Goal: Task Accomplishment & Management: Use online tool/utility

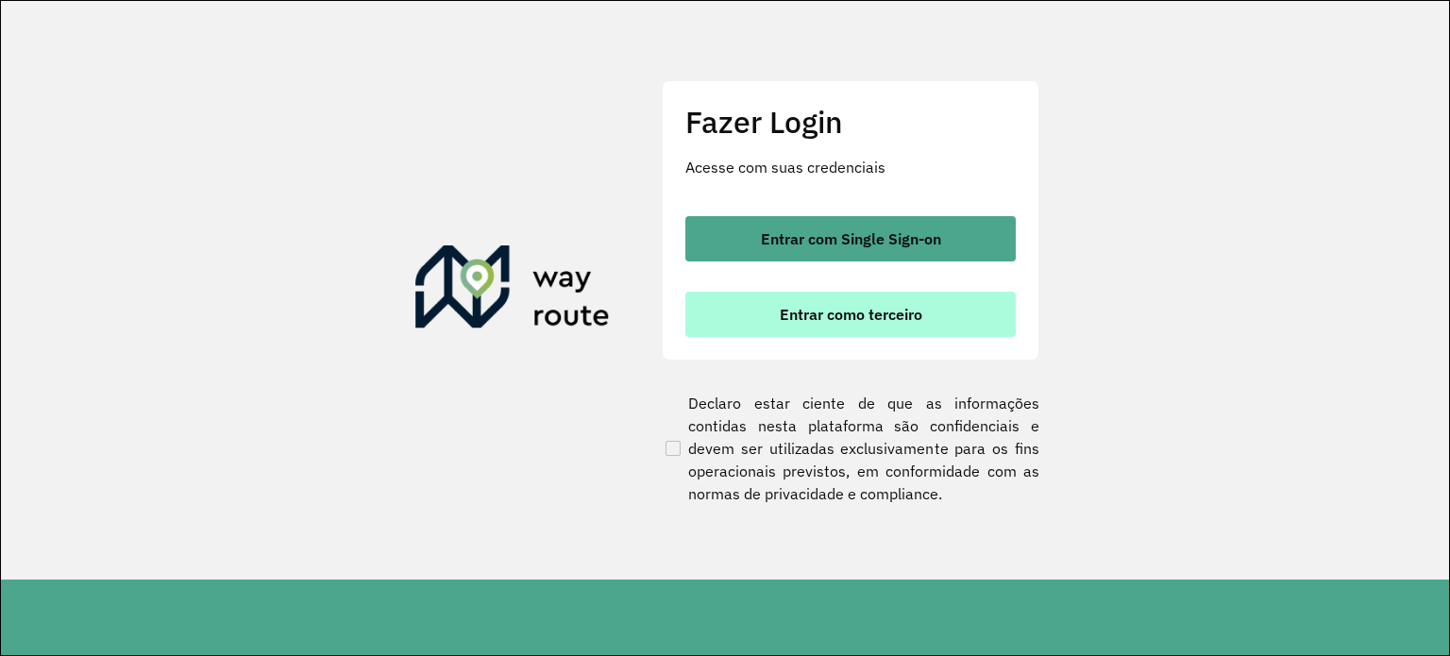
click at [823, 307] on span "Entrar como terceiro" at bounding box center [851, 314] width 143 height 15
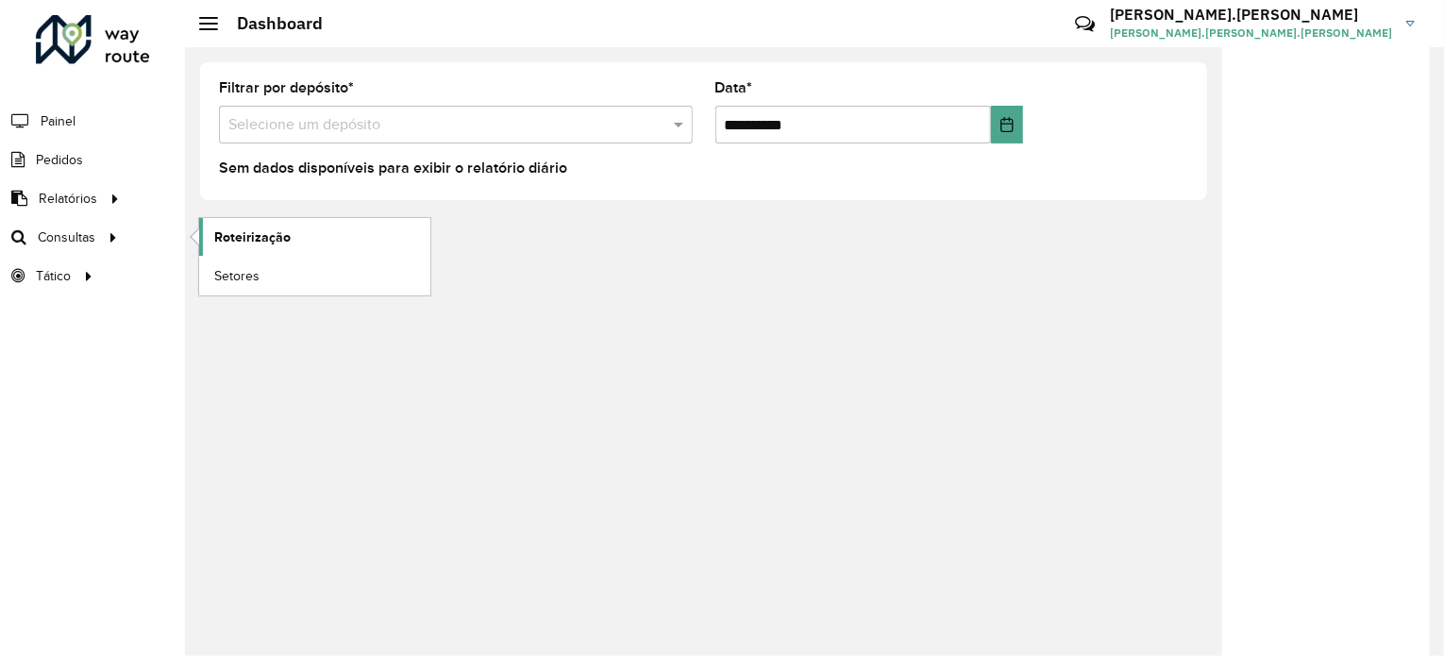
click at [233, 242] on span "Roteirização" at bounding box center [252, 238] width 76 height 20
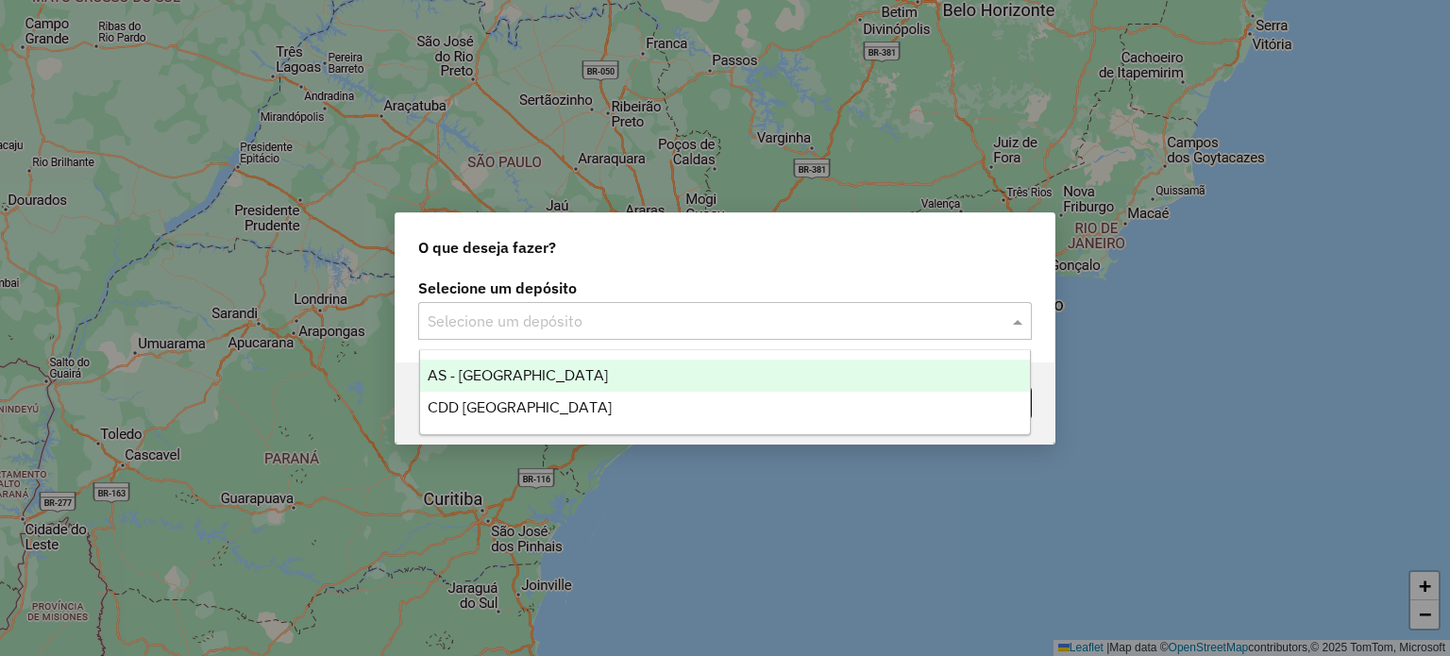
click at [668, 334] on div "Selecione um depósito" at bounding box center [725, 321] width 614 height 38
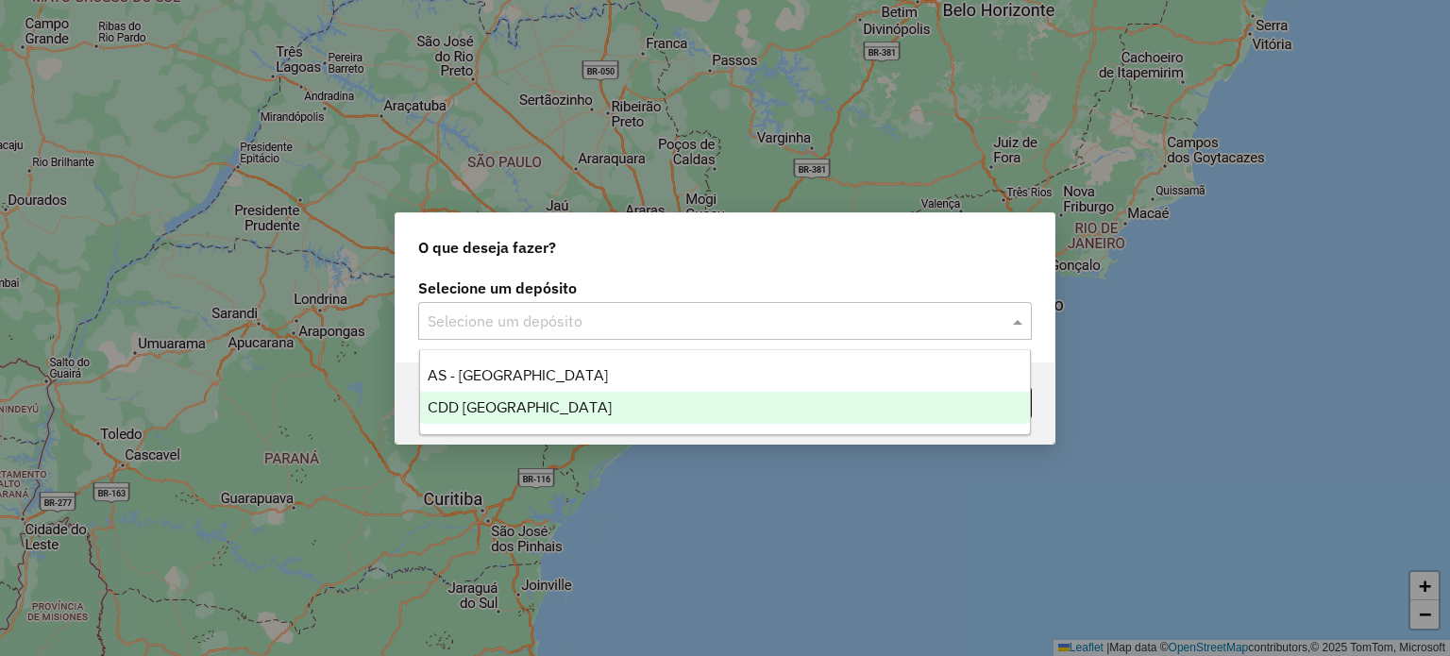
click at [559, 405] on div "CDD [GEOGRAPHIC_DATA]" at bounding box center [725, 408] width 611 height 32
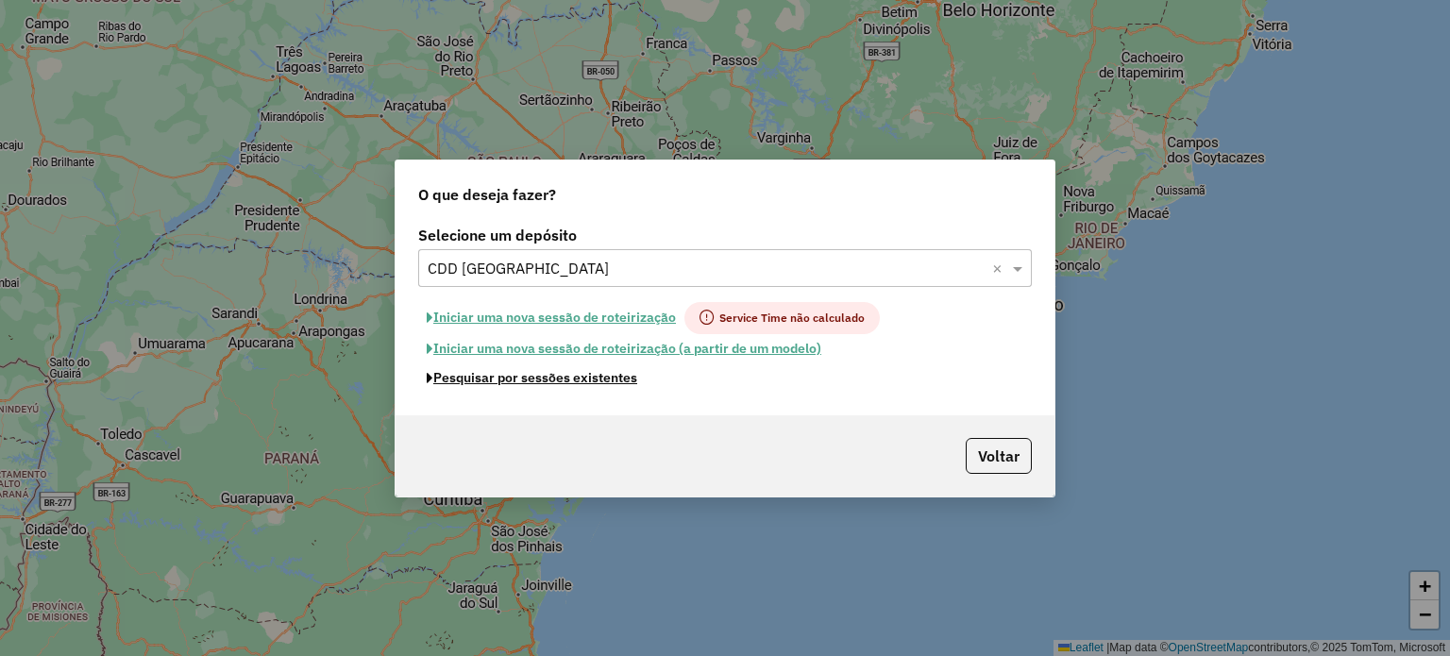
click at [584, 381] on button "Pesquisar por sessões existentes" at bounding box center [532, 377] width 228 height 29
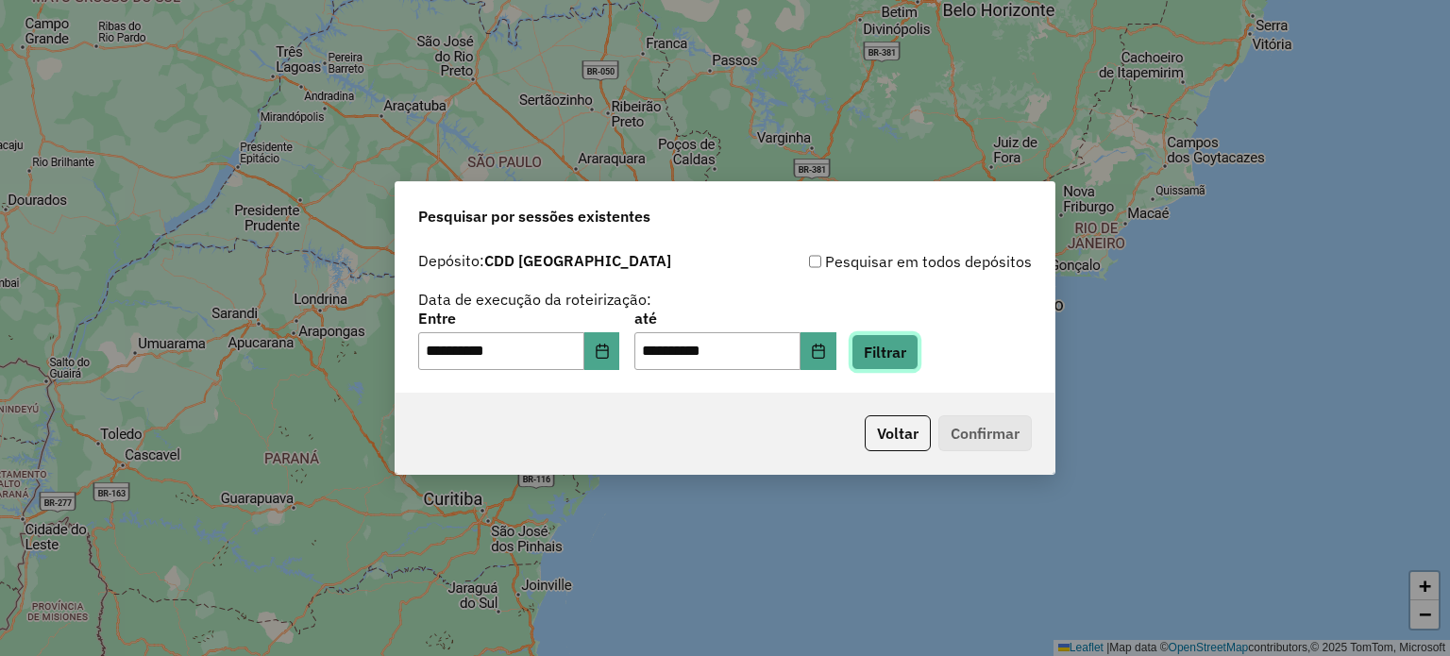
click at [915, 347] on button "Filtrar" at bounding box center [885, 352] width 67 height 36
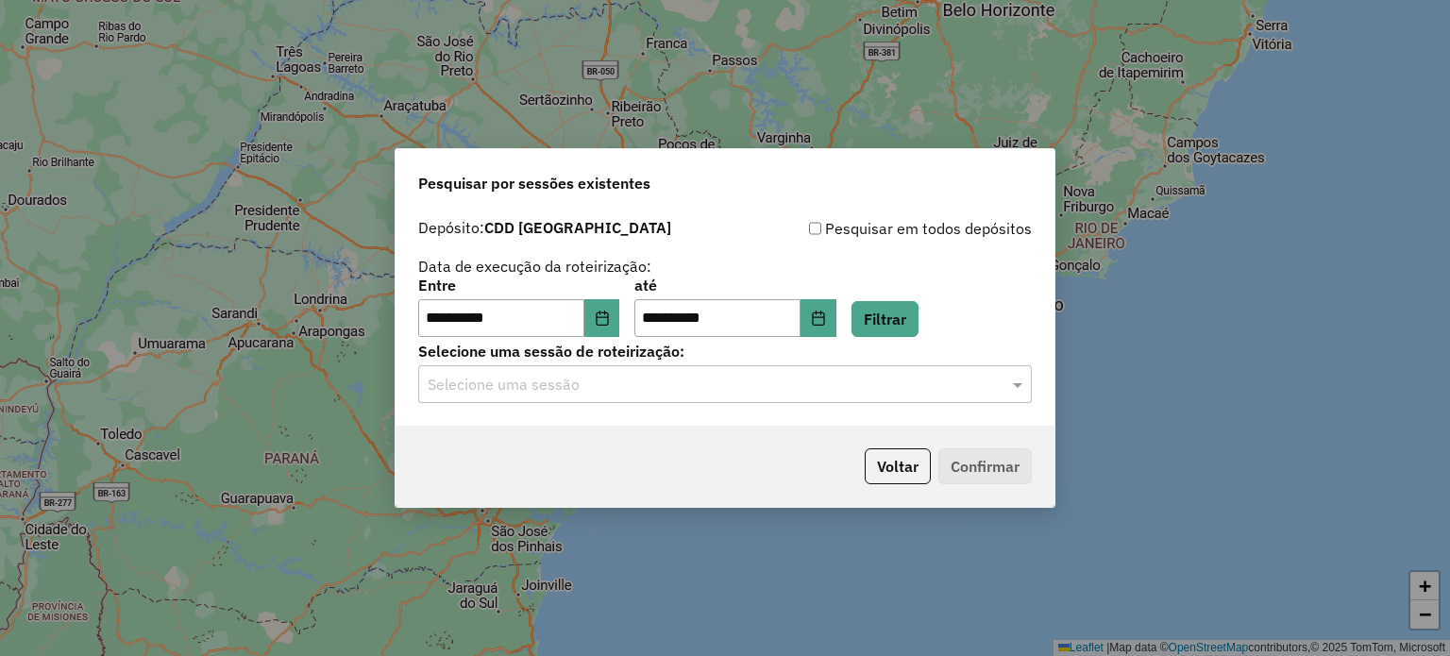
click at [678, 396] on div "Selecione uma sessão" at bounding box center [725, 384] width 614 height 38
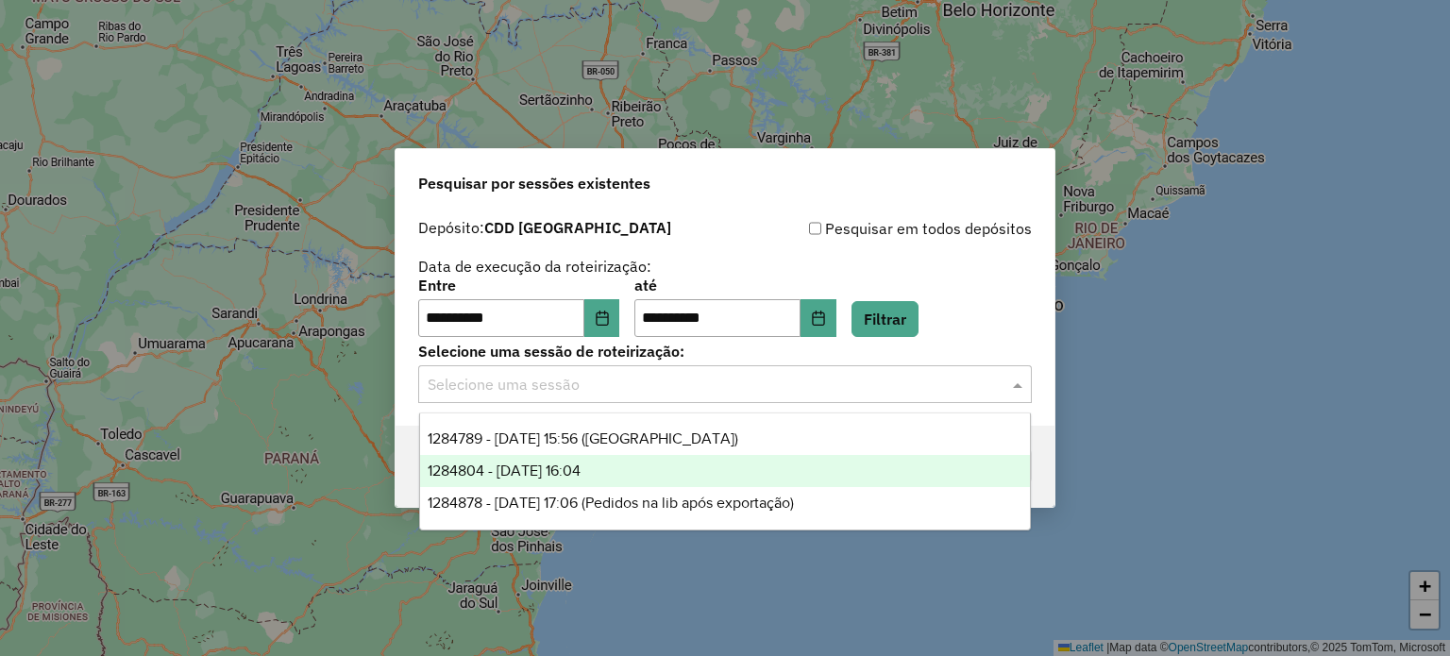
click at [629, 467] on div "1284804 - 29/09/2025 16:04" at bounding box center [725, 471] width 611 height 32
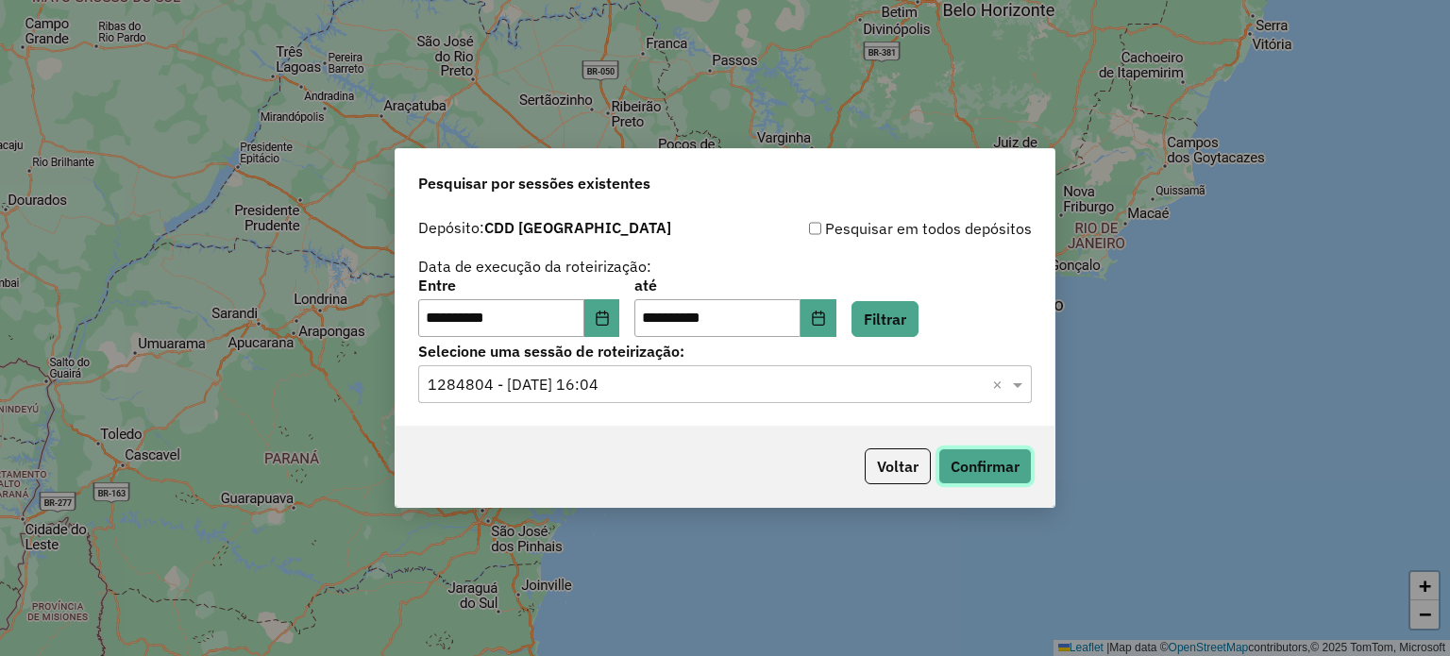
click at [990, 468] on button "Confirmar" at bounding box center [984, 466] width 93 height 36
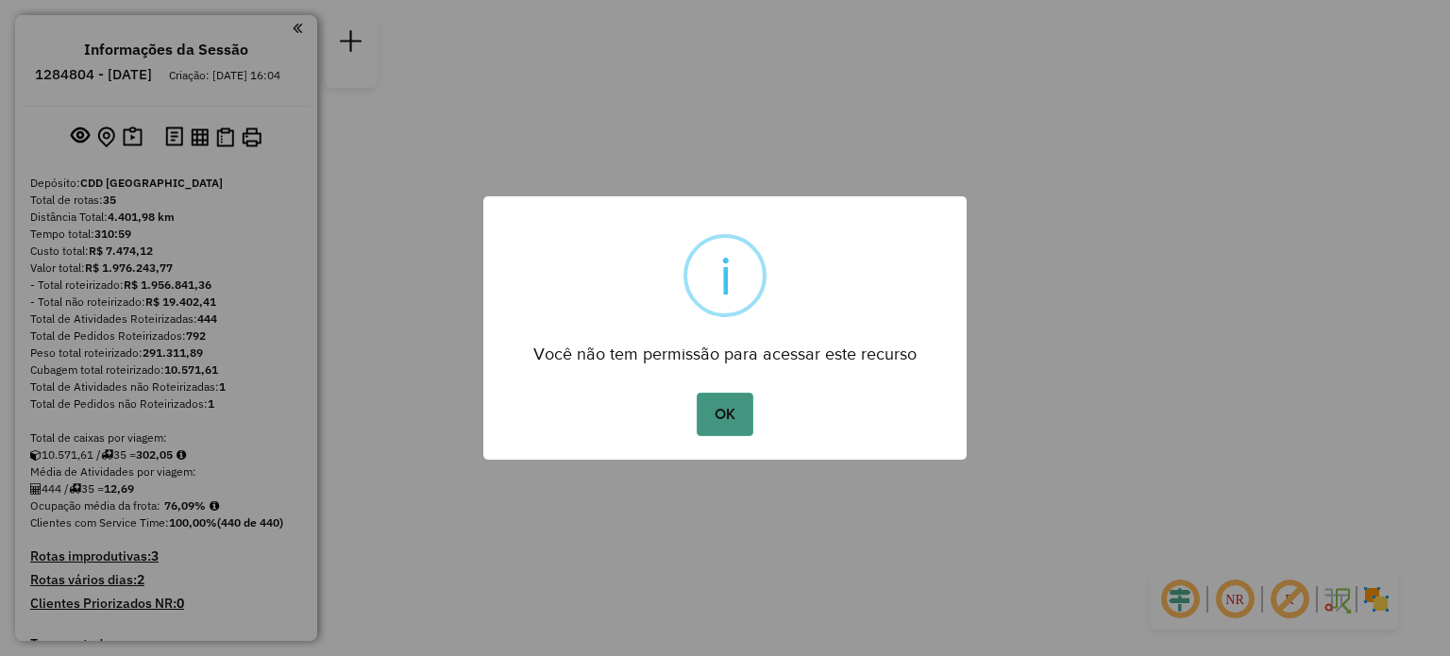
click at [714, 407] on button "OK" at bounding box center [725, 414] width 56 height 43
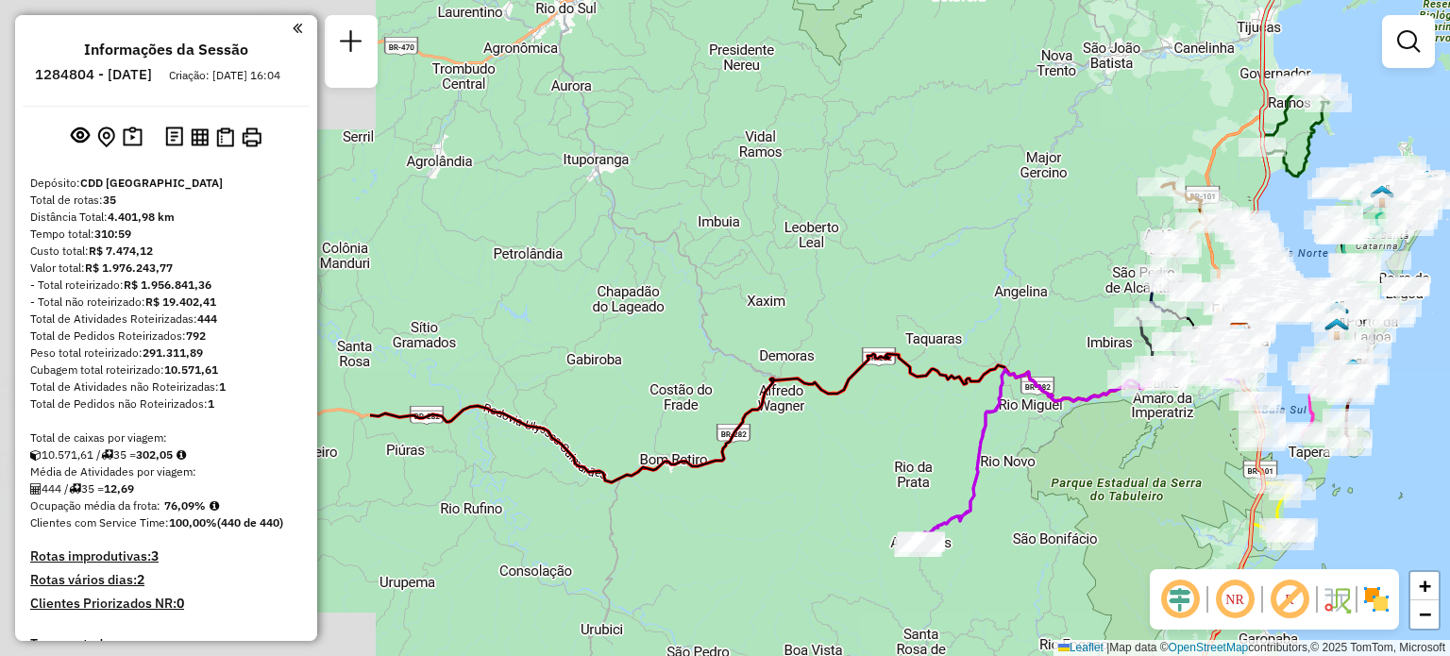
drag, startPoint x: 427, startPoint y: 262, endPoint x: 609, endPoint y: 112, distance: 236.1
click at [612, 112] on div "Janela de atendimento Grade de atendimento Capacidade Transportadoras Veículos …" at bounding box center [725, 328] width 1450 height 656
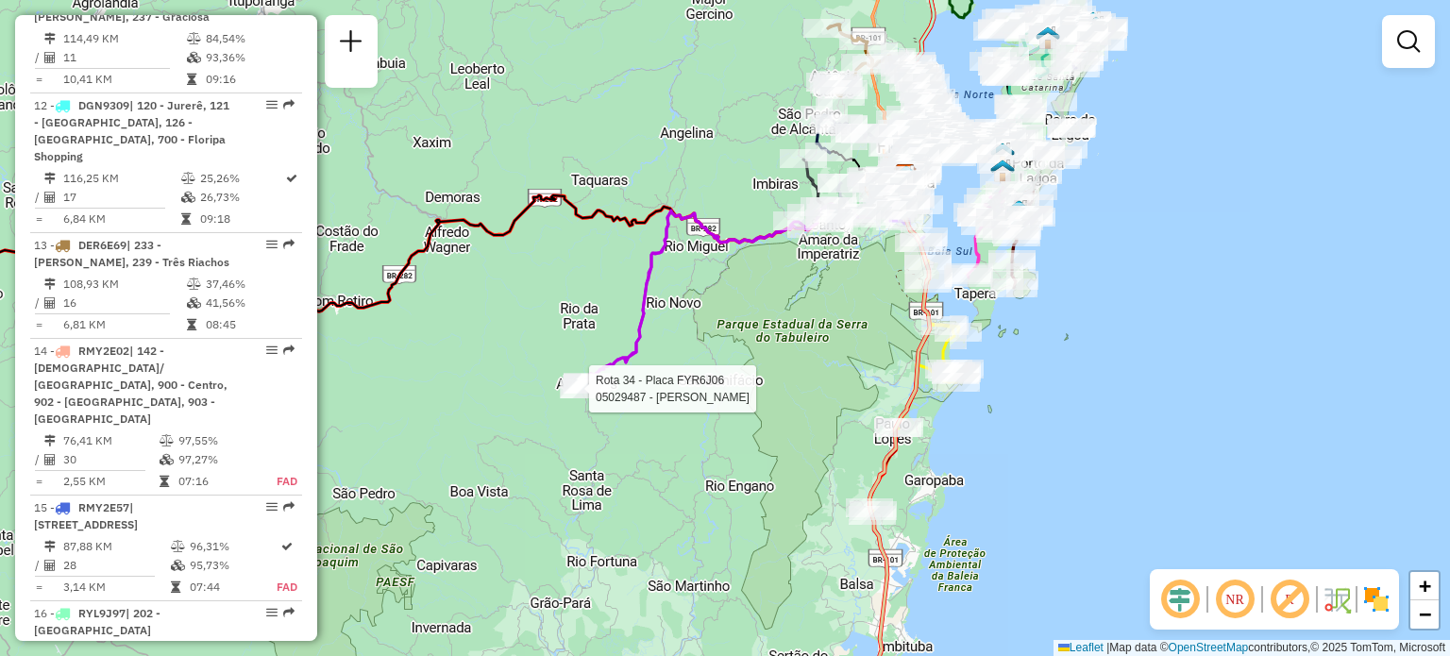
select select "**********"
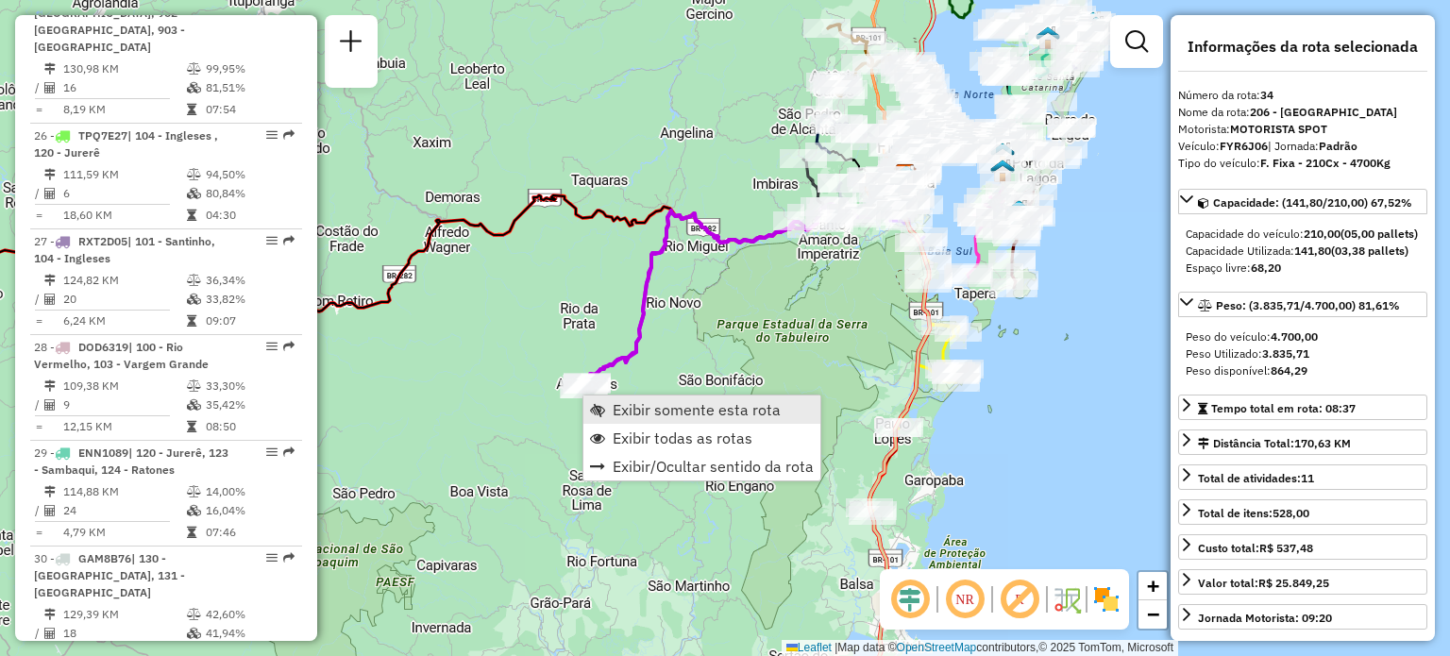
scroll to position [4279, 0]
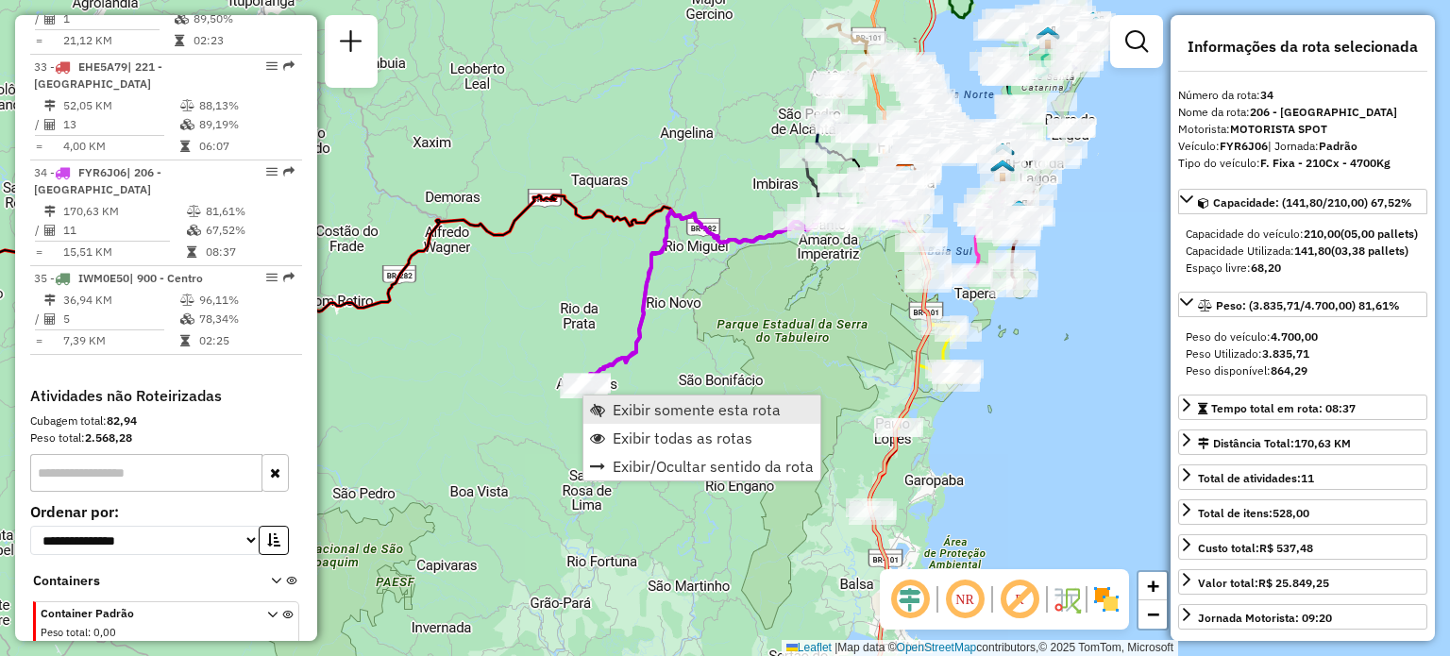
click at [679, 419] on link "Exibir somente esta rota" at bounding box center [701, 410] width 237 height 28
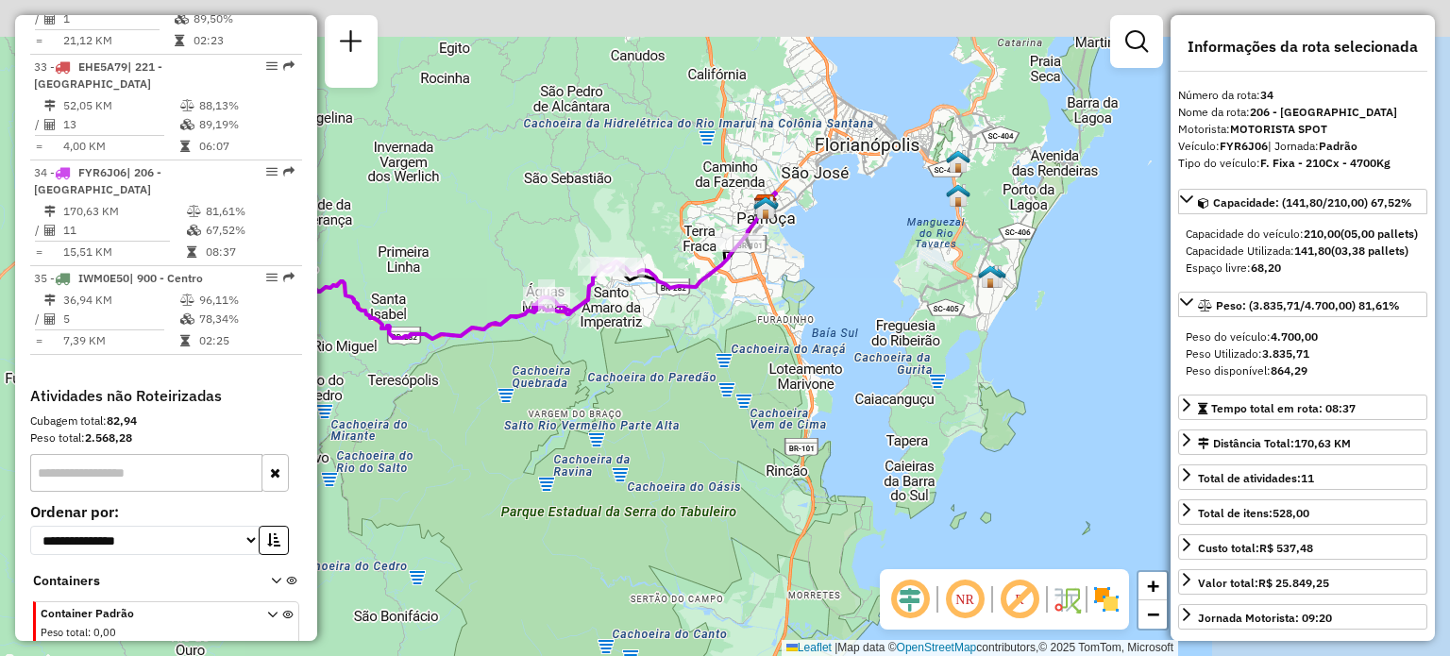
drag, startPoint x: 889, startPoint y: 326, endPoint x: 610, endPoint y: 413, distance: 292.6
click at [611, 413] on div "Janela de atendimento Grade de atendimento Capacidade Transportadoras Veículos …" at bounding box center [725, 328] width 1450 height 656
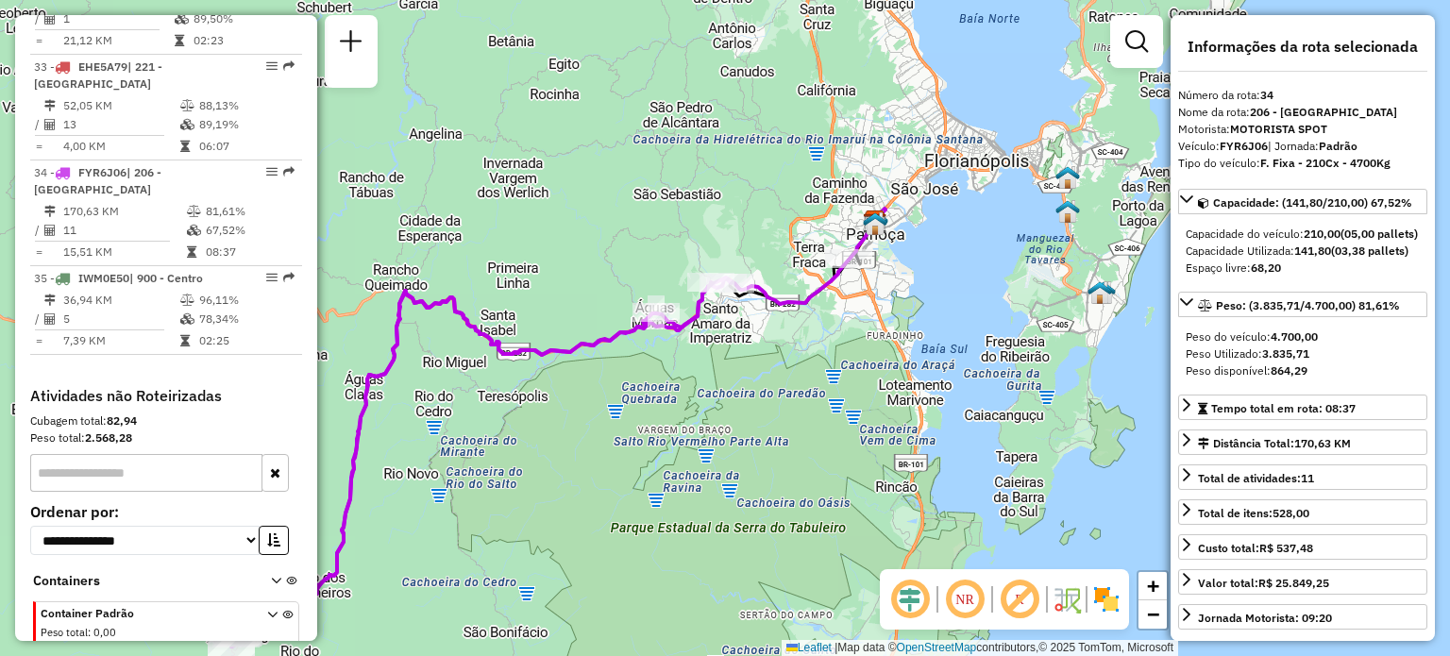
drag, startPoint x: 517, startPoint y: 189, endPoint x: 621, endPoint y: 195, distance: 104.1
click at [621, 195] on div "Janela de atendimento Grade de atendimento Capacidade Transportadoras Veículos …" at bounding box center [725, 328] width 1450 height 656
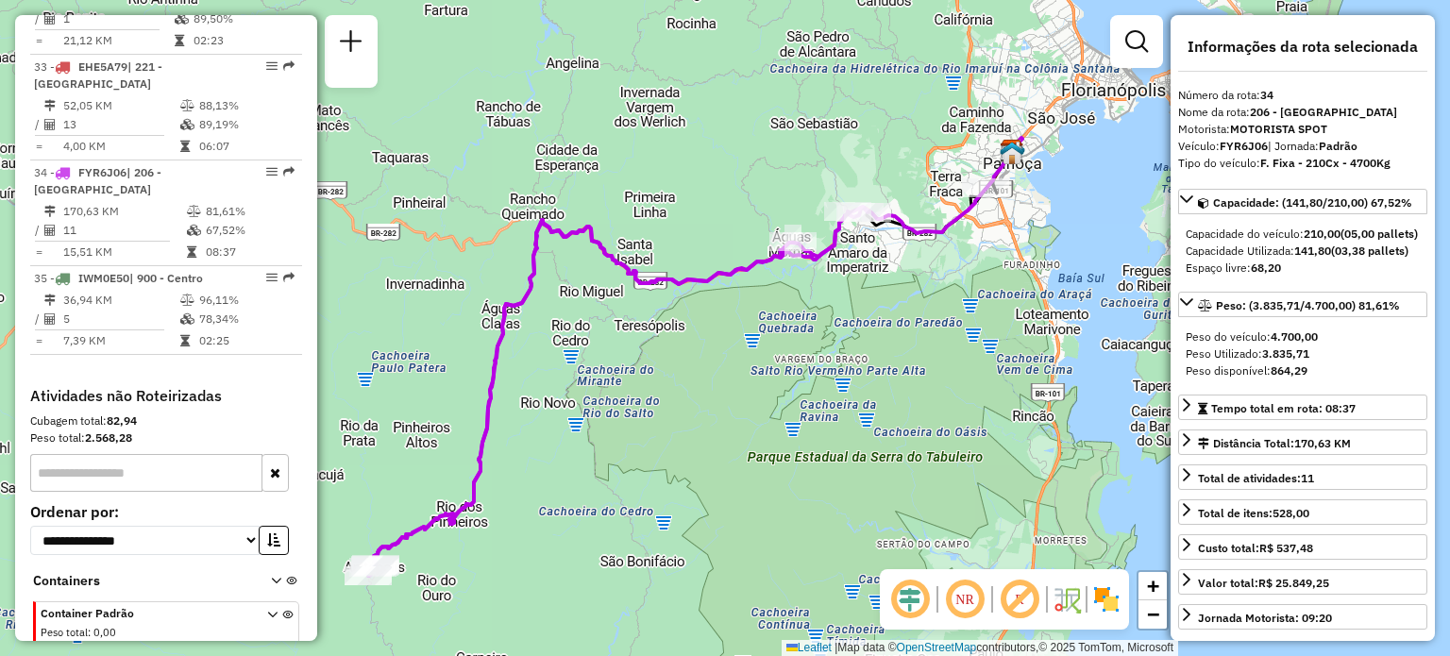
drag, startPoint x: 558, startPoint y: 218, endPoint x: 676, endPoint y: 135, distance: 144.3
click at [679, 136] on div "Janela de atendimento Grade de atendimento Capacidade Transportadoras Veículos …" at bounding box center [725, 328] width 1450 height 656
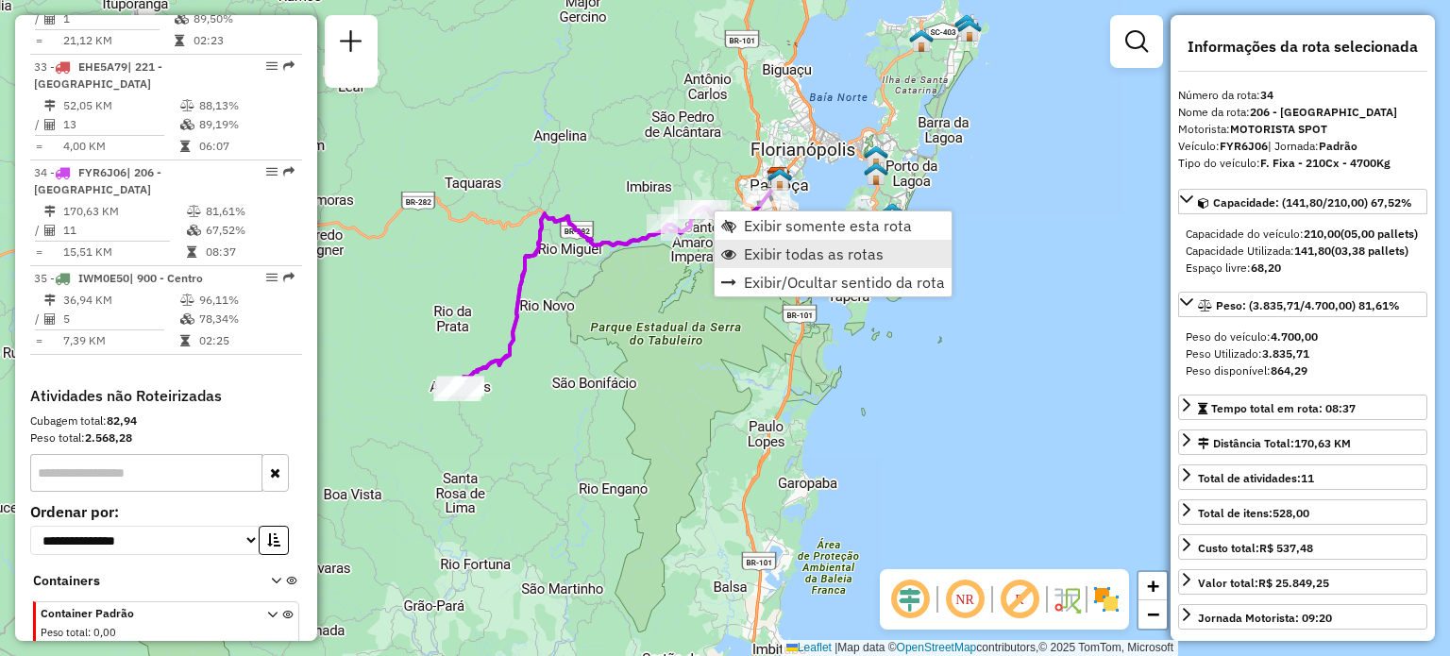
click at [779, 264] on link "Exibir todas as rotas" at bounding box center [833, 254] width 237 height 28
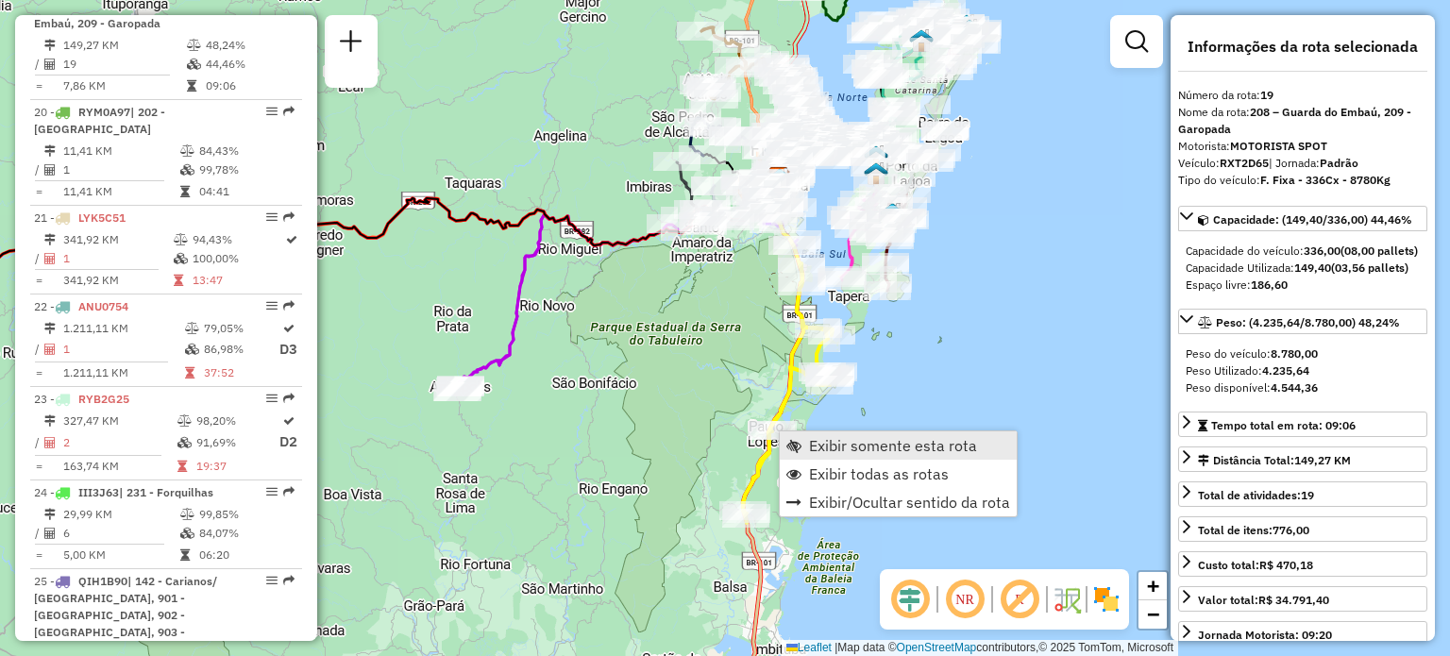
scroll to position [2776, 0]
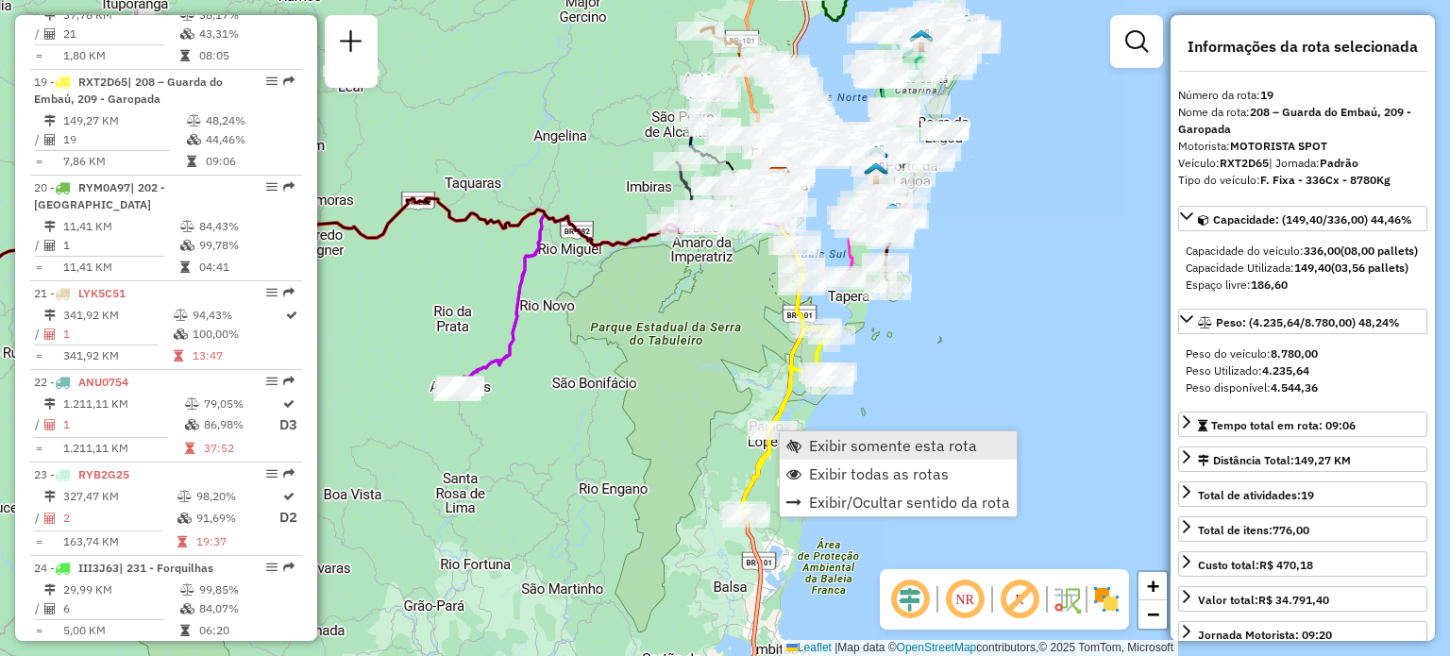
click at [816, 438] on span "Exibir somente esta rota" at bounding box center [893, 445] width 168 height 15
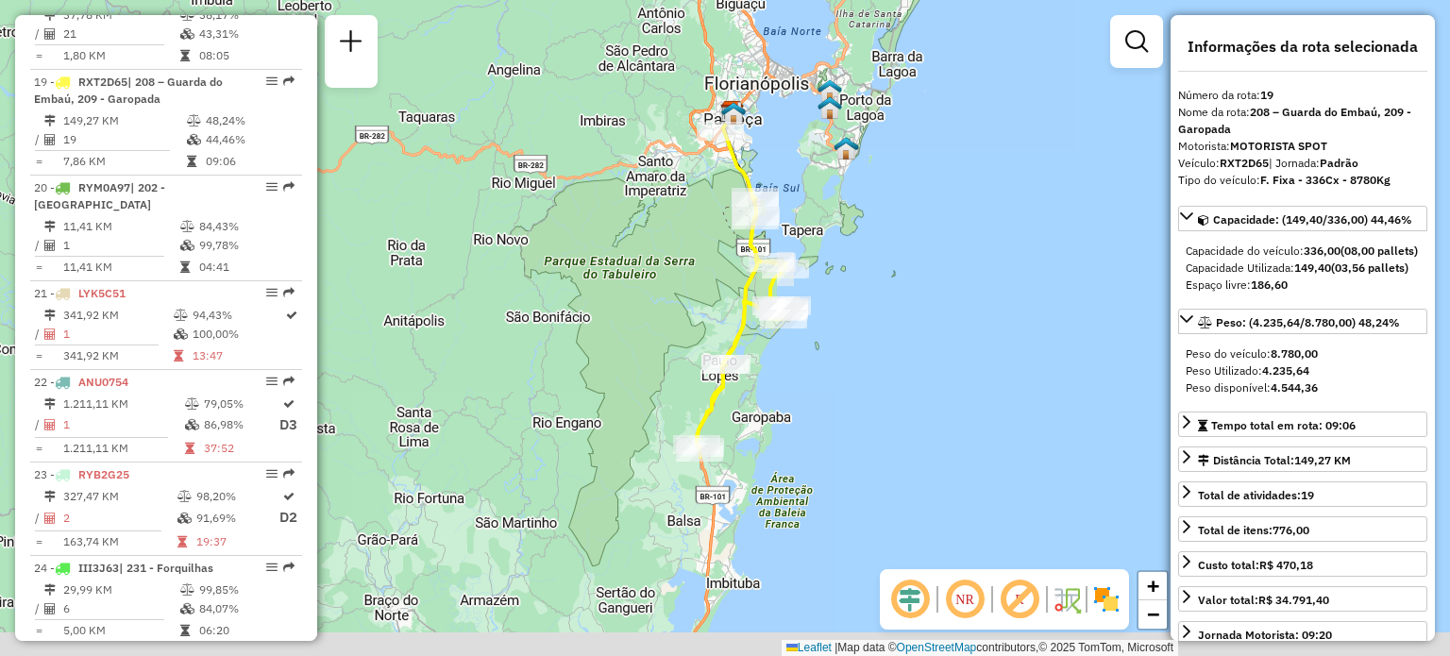
drag, startPoint x: 802, startPoint y: 355, endPoint x: 823, endPoint y: 287, distance: 71.4
click at [823, 287] on div "Janela de atendimento Grade de atendimento Capacidade Transportadoras Veículos …" at bounding box center [725, 328] width 1450 height 656
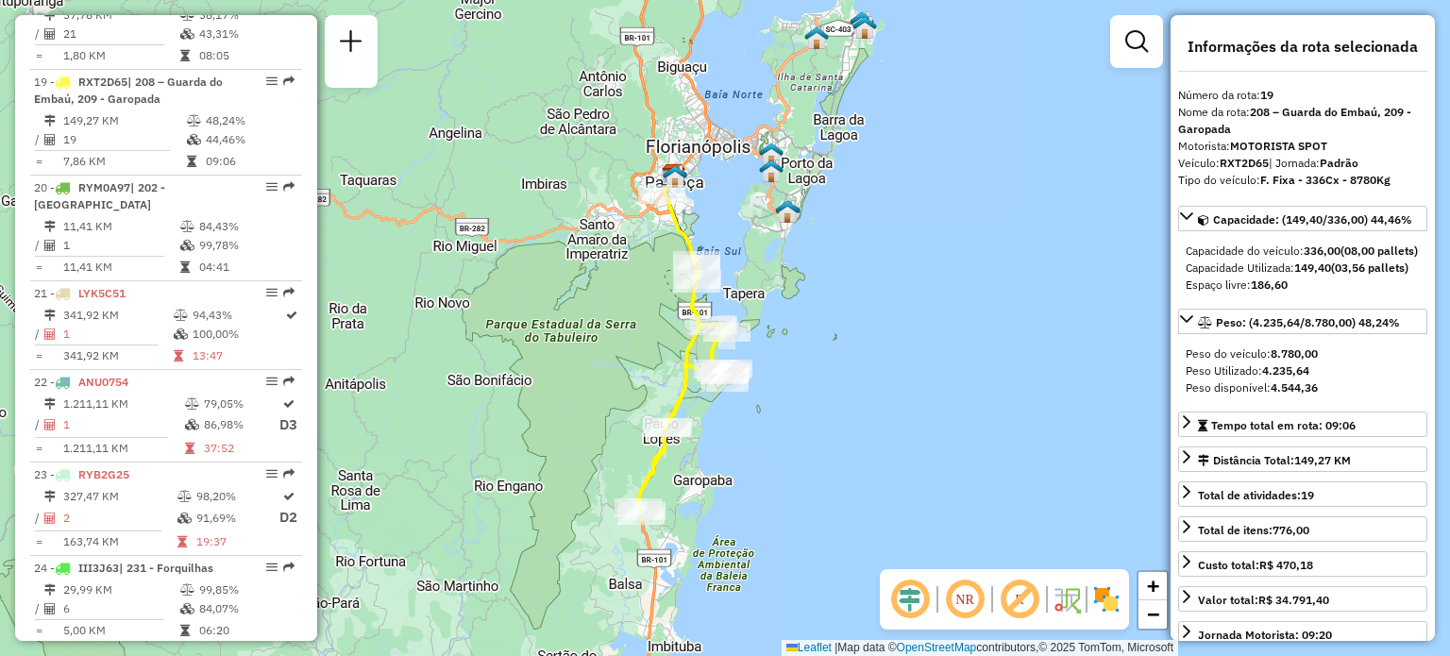
drag, startPoint x: 862, startPoint y: 276, endPoint x: 791, endPoint y: 370, distance: 118.0
click at [794, 371] on div "Janela de atendimento Grade de atendimento Capacidade Transportadoras Veículos …" at bounding box center [725, 328] width 1450 height 656
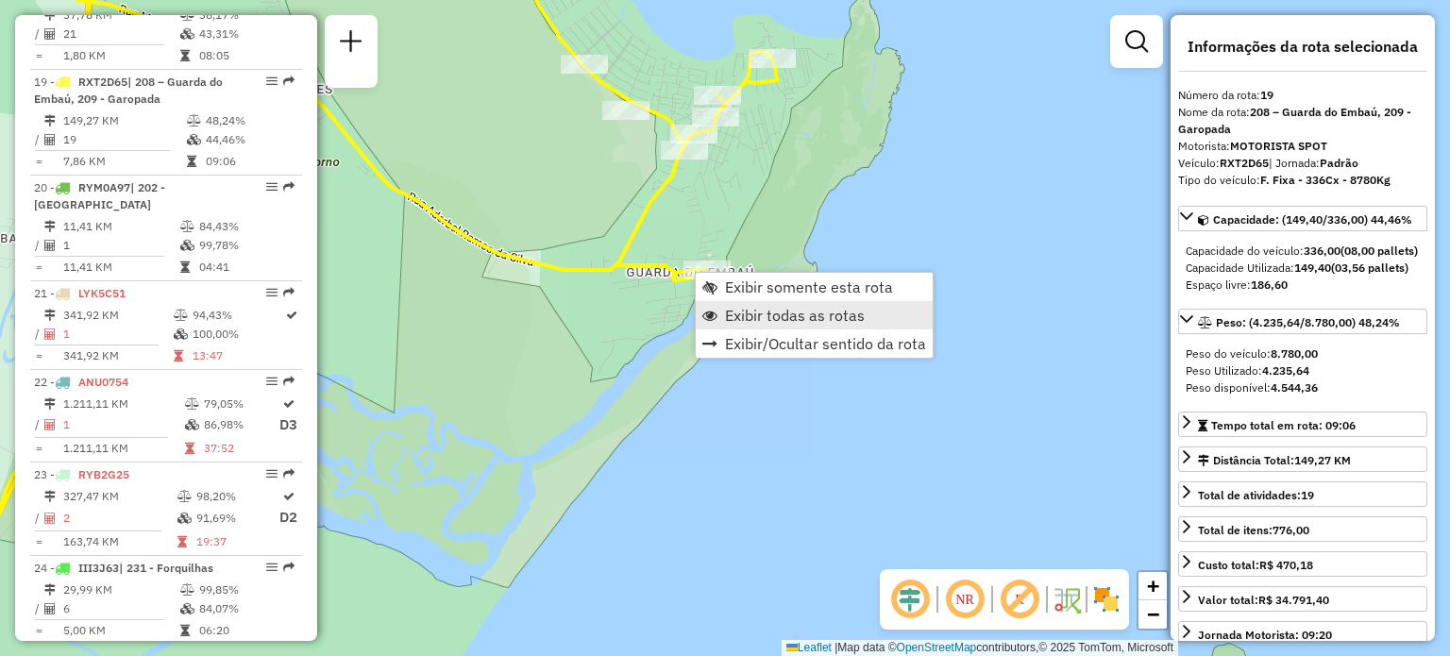
click at [751, 308] on span "Exibir todas as rotas" at bounding box center [795, 315] width 140 height 15
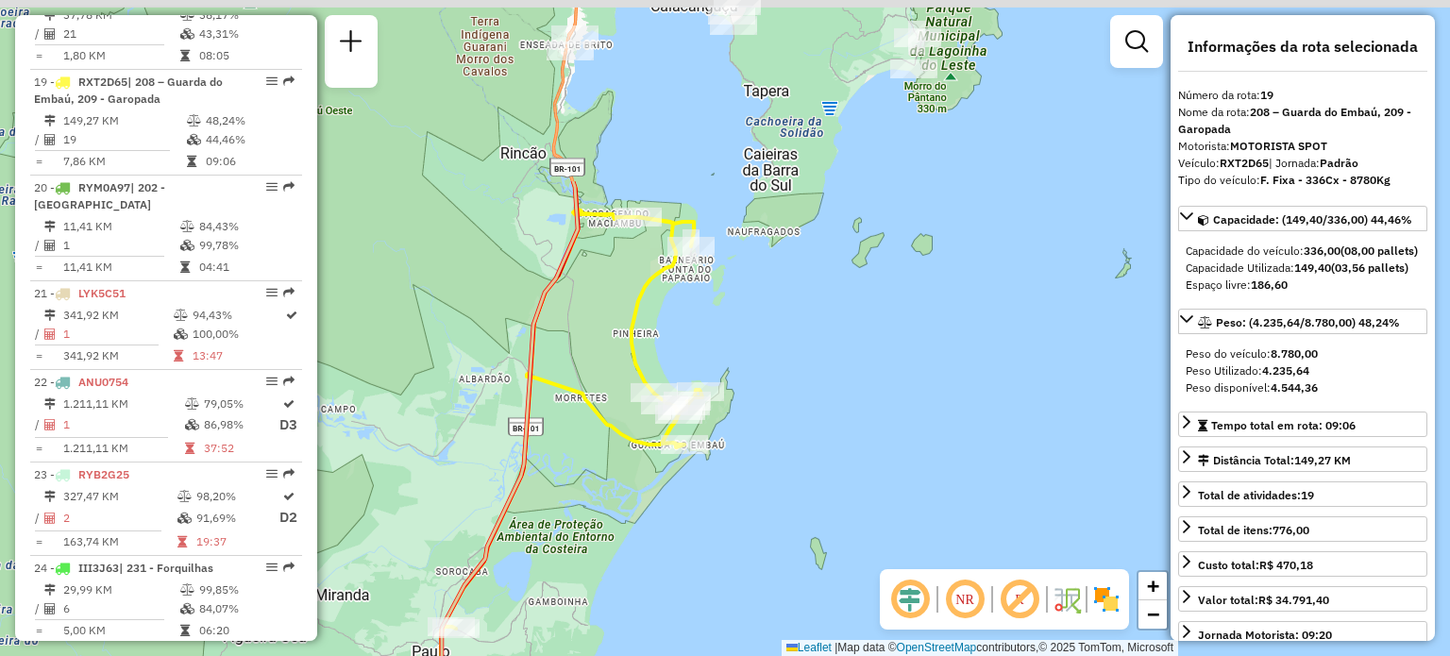
drag, startPoint x: 599, startPoint y: 132, endPoint x: 643, endPoint y: 320, distance: 193.0
click at [636, 394] on icon at bounding box center [624, 287] width 103 height 212
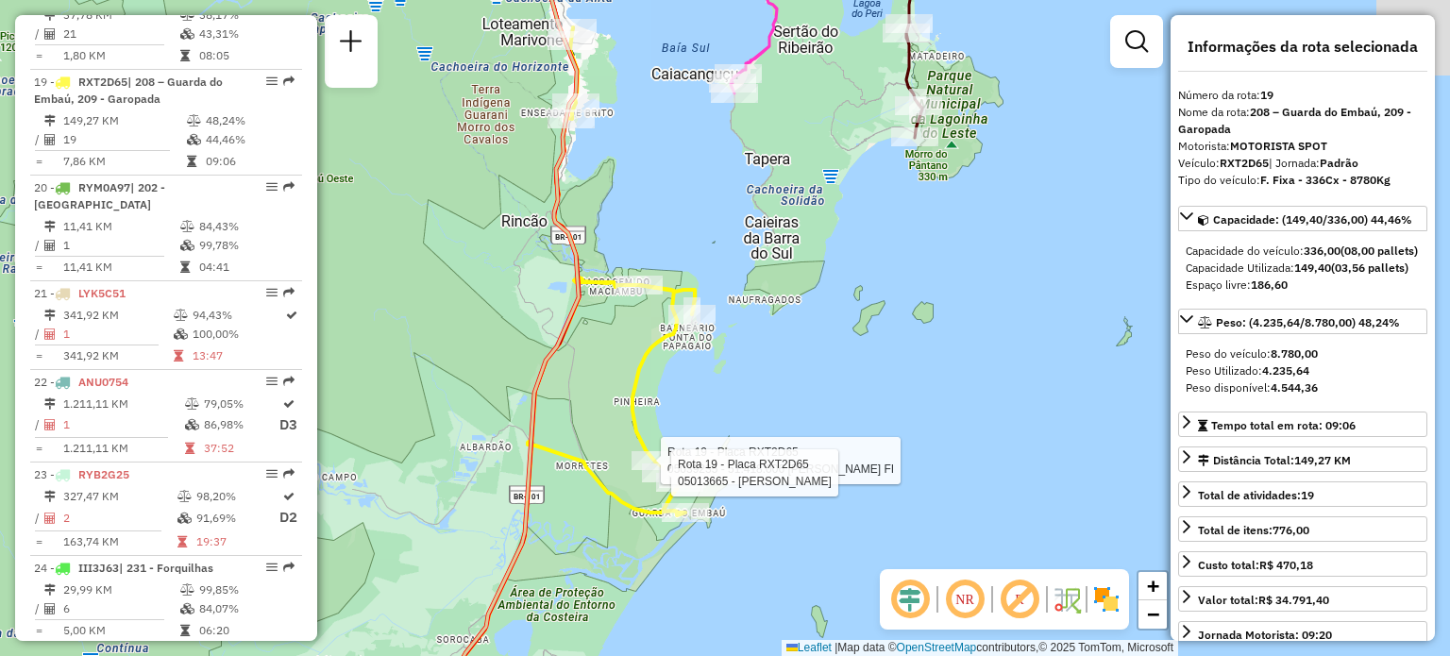
drag, startPoint x: 645, startPoint y: 280, endPoint x: 658, endPoint y: 414, distance: 134.7
click at [658, 414] on div "Rota 19 - Placa RXT2D65 05089549 - S.L.G. COMERCIO DE G Rota 19 - Placa RXT2D65…" at bounding box center [725, 328] width 1450 height 656
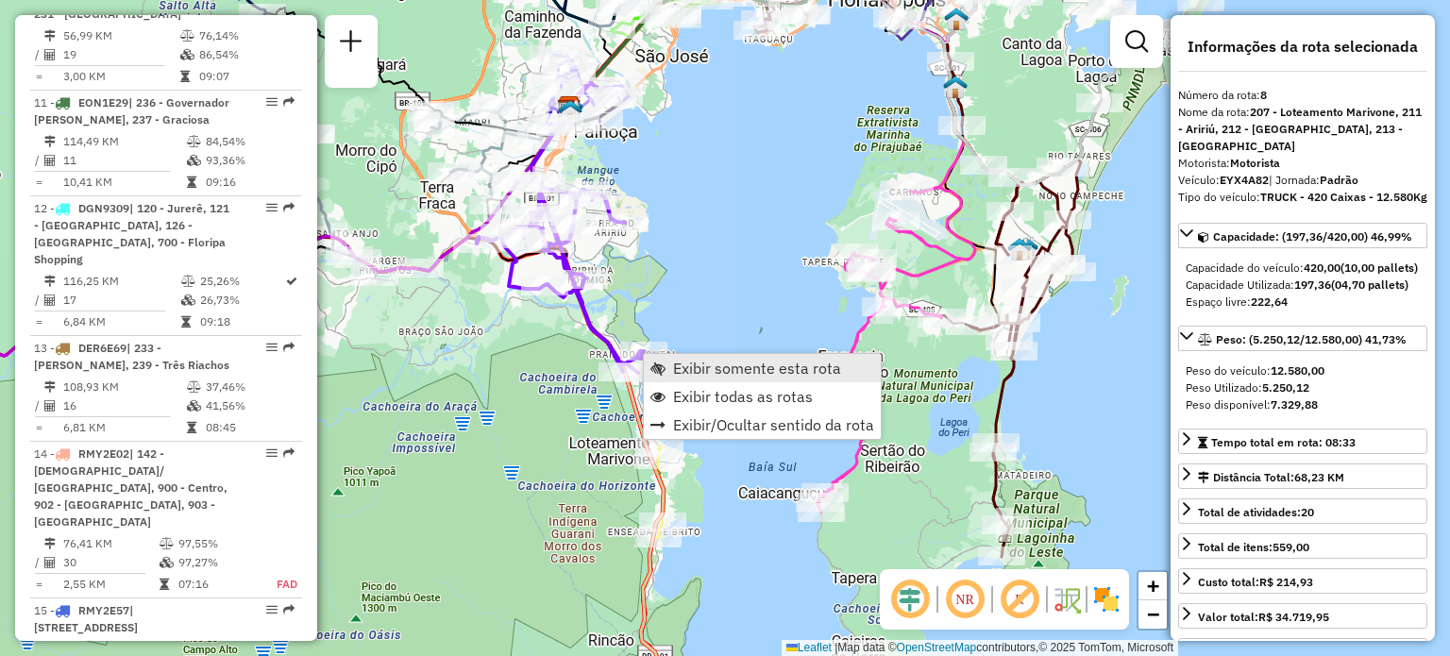
scroll to position [1529, 0]
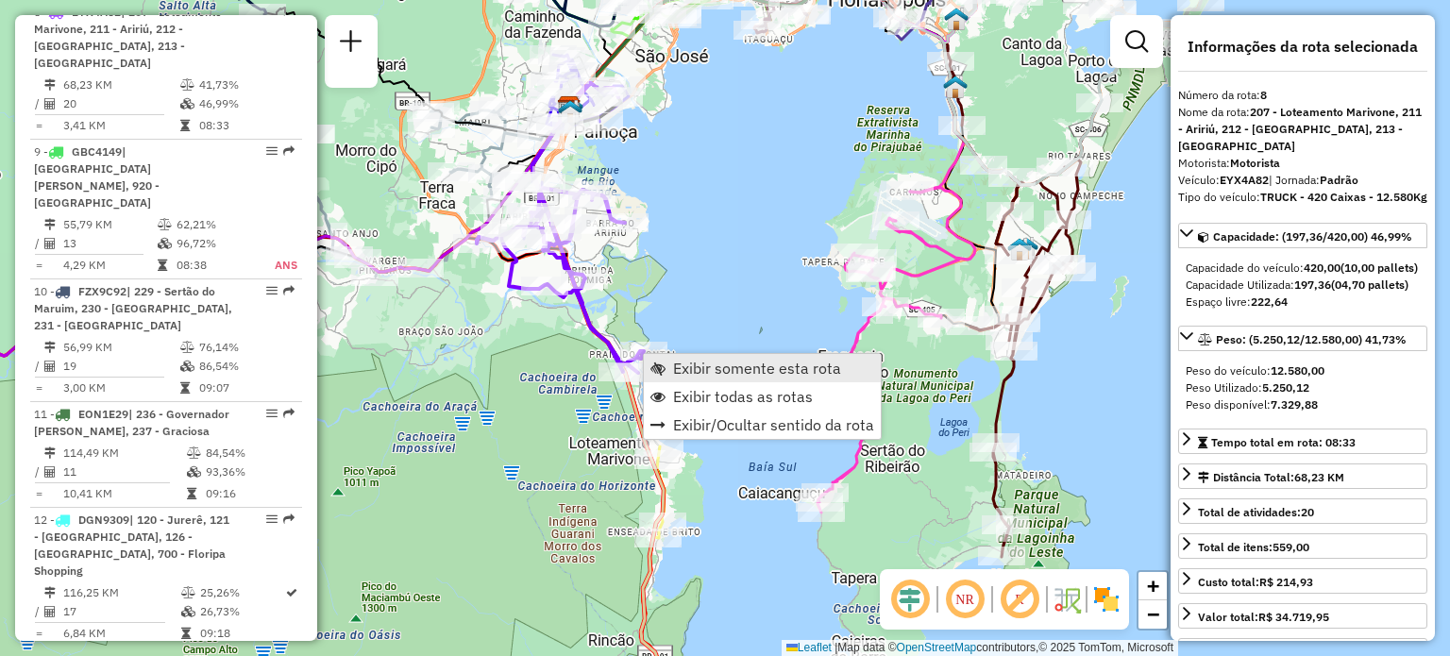
click at [672, 365] on link "Exibir somente esta rota" at bounding box center [762, 368] width 237 height 28
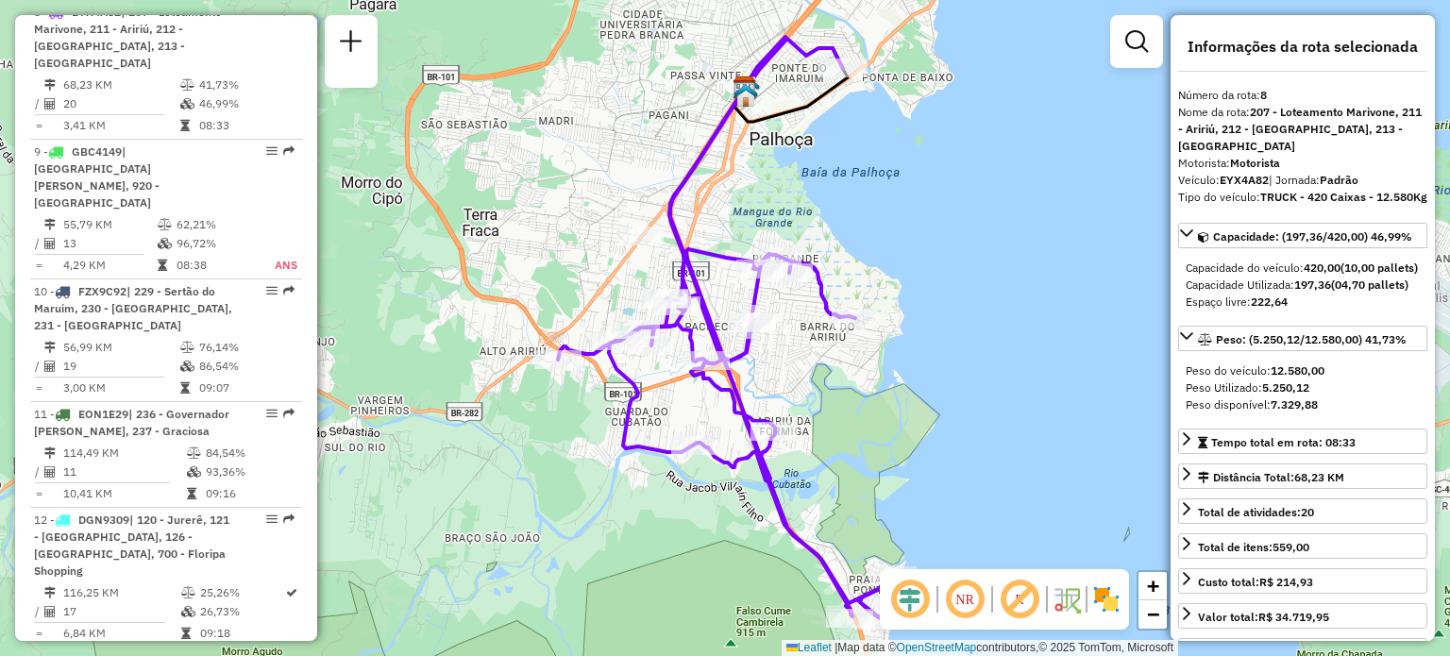
click at [965, 607] on em at bounding box center [964, 599] width 45 height 45
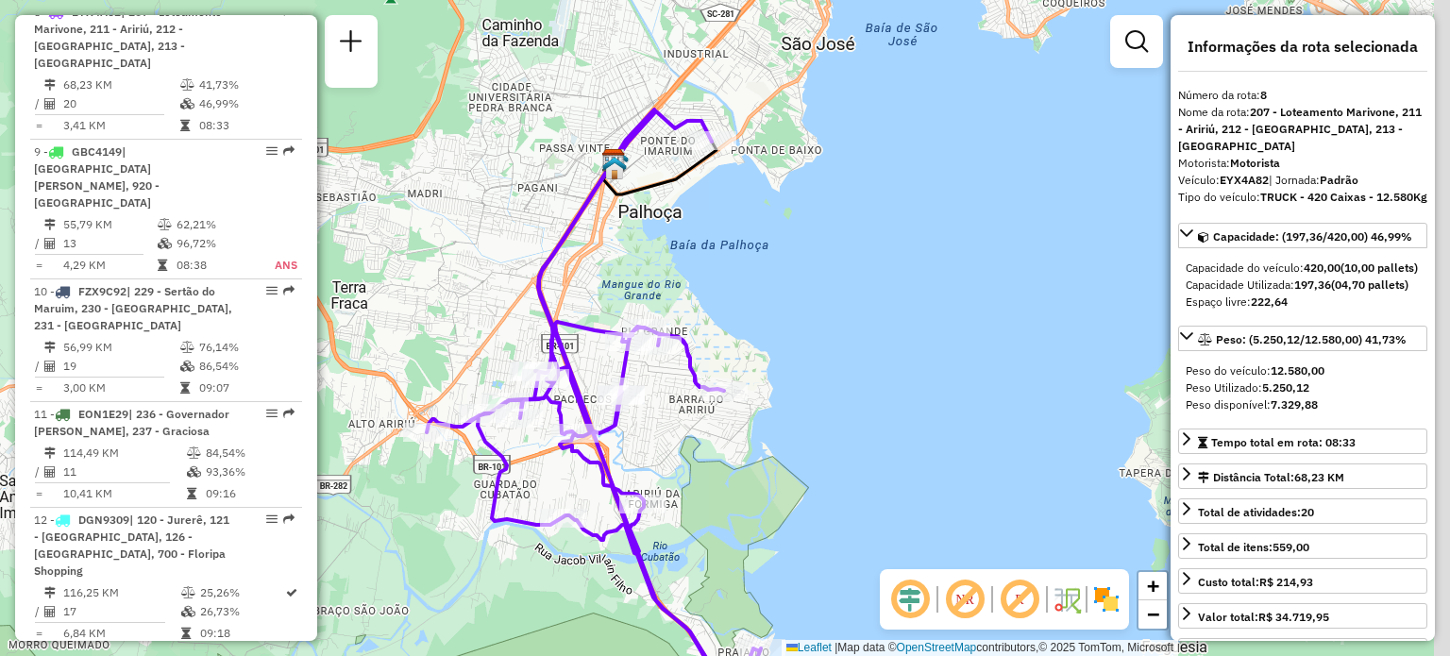
drag, startPoint x: 870, startPoint y: 150, endPoint x: 718, endPoint y: 231, distance: 172.3
click at [722, 229] on div "Janela de atendimento Grade de atendimento Capacidade Transportadoras Veículos …" at bounding box center [725, 328] width 1450 height 656
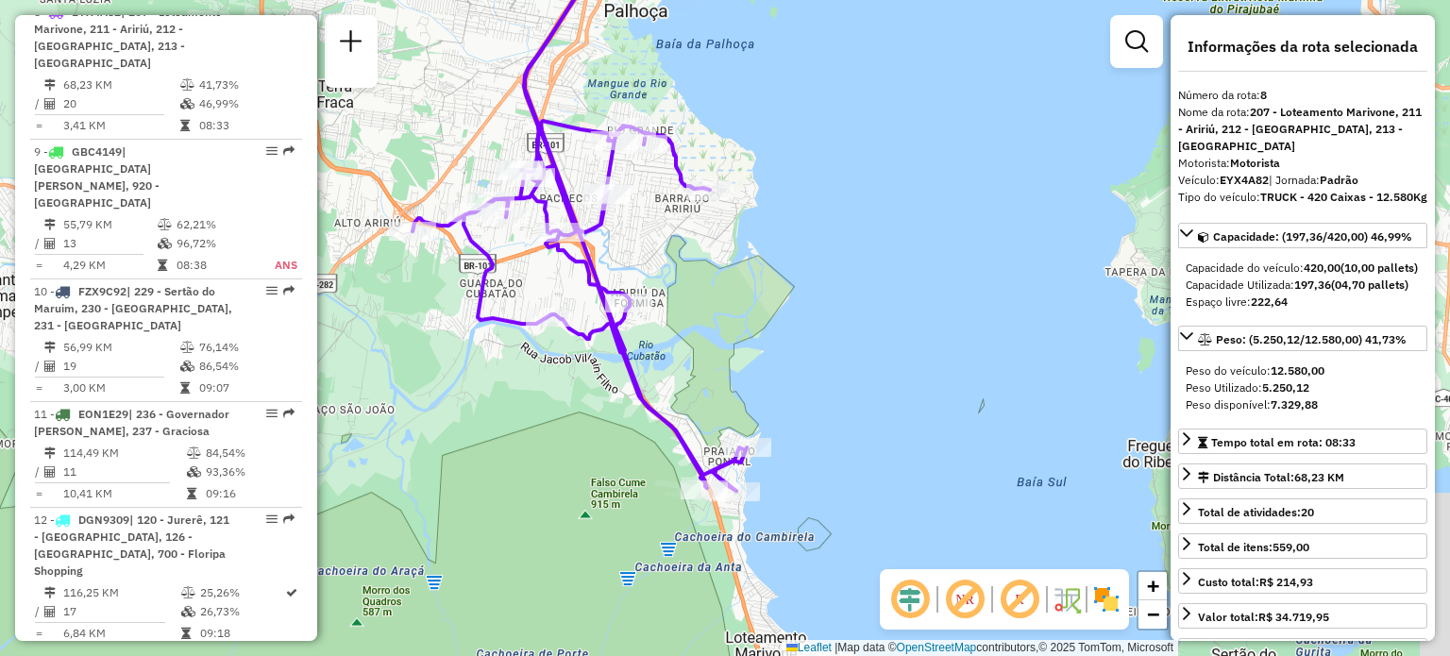
drag, startPoint x: 819, startPoint y: 427, endPoint x: 798, endPoint y: 111, distance: 316.1
click at [807, 63] on div "Janela de atendimento Grade de atendimento Capacidade Transportadoras Veículos …" at bounding box center [725, 328] width 1450 height 656
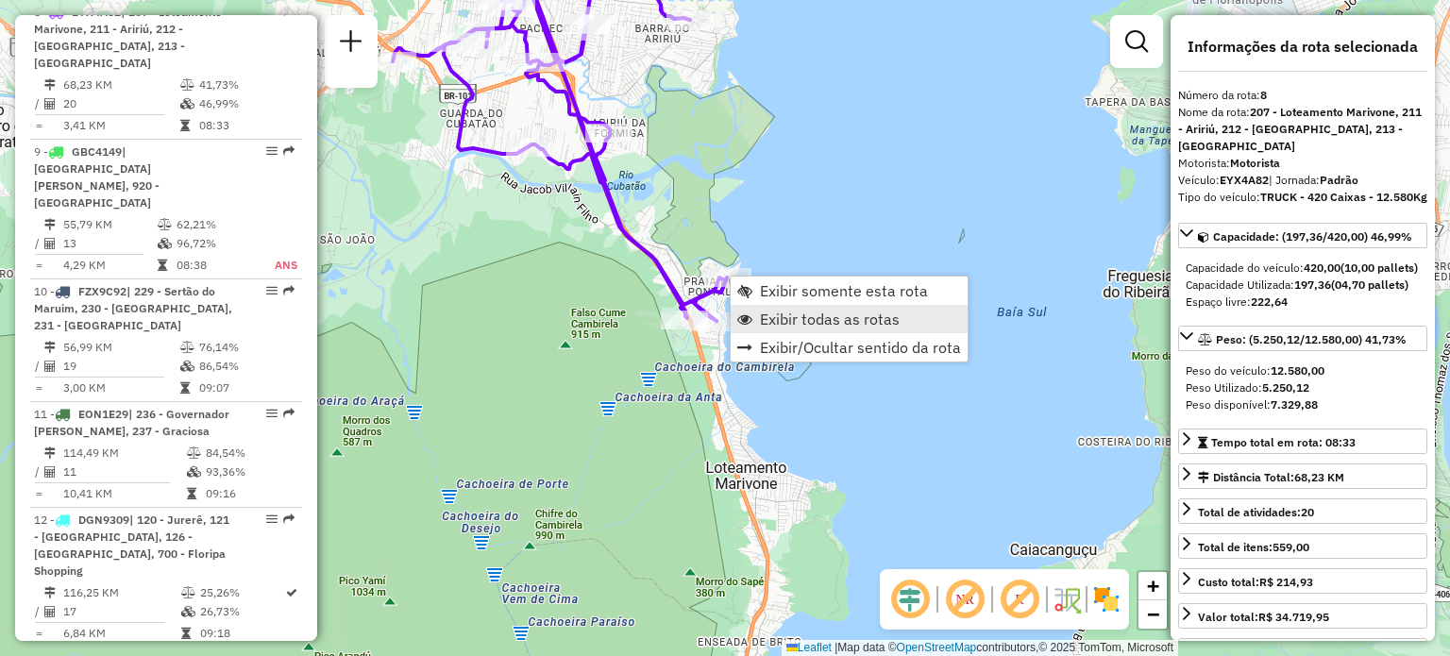
click at [784, 312] on span "Exibir todas as rotas" at bounding box center [830, 319] width 140 height 15
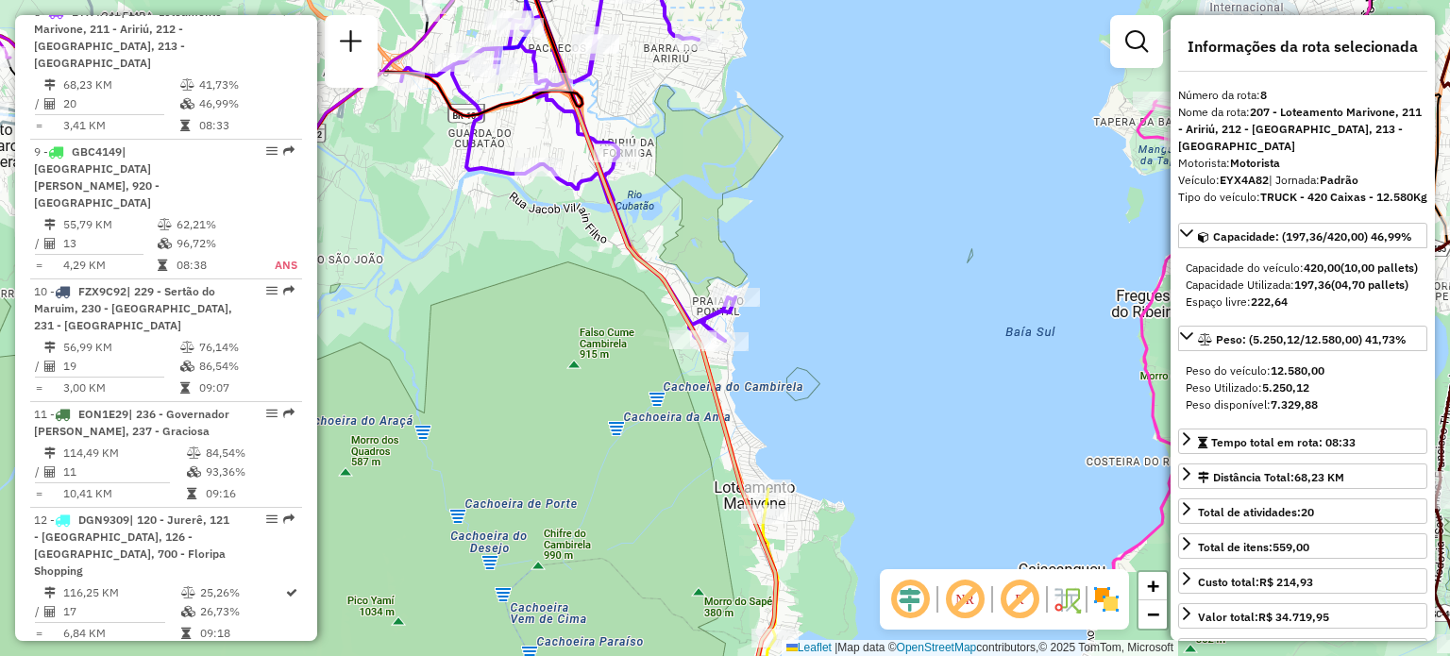
drag, startPoint x: 725, startPoint y: 131, endPoint x: 785, endPoint y: 370, distance: 246.4
click at [785, 369] on div "Janela de atendimento Grade de atendimento Capacidade Transportadoras Veículos …" at bounding box center [725, 328] width 1450 height 656
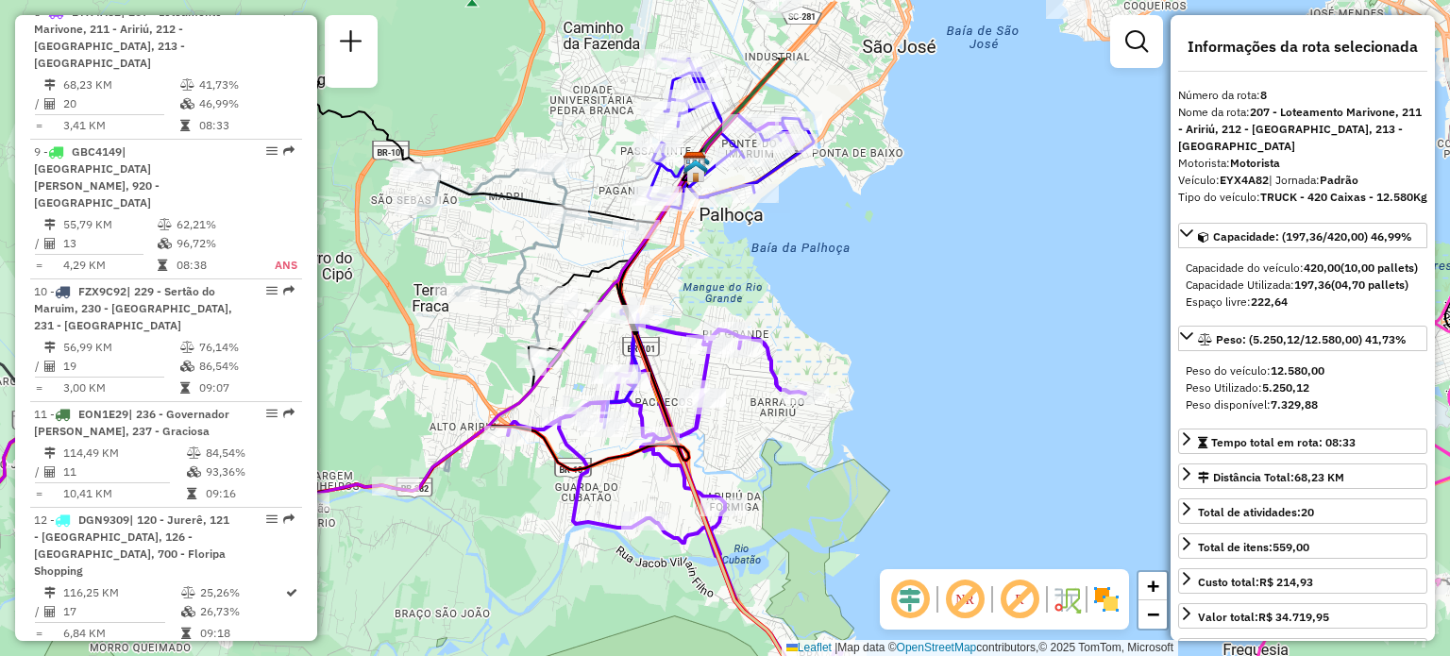
drag, startPoint x: 670, startPoint y: 169, endPoint x: 710, endPoint y: 275, distance: 112.9
click at [710, 275] on div "Janela de atendimento Grade de atendimento Capacidade Transportadoras Veículos …" at bounding box center [725, 328] width 1450 height 656
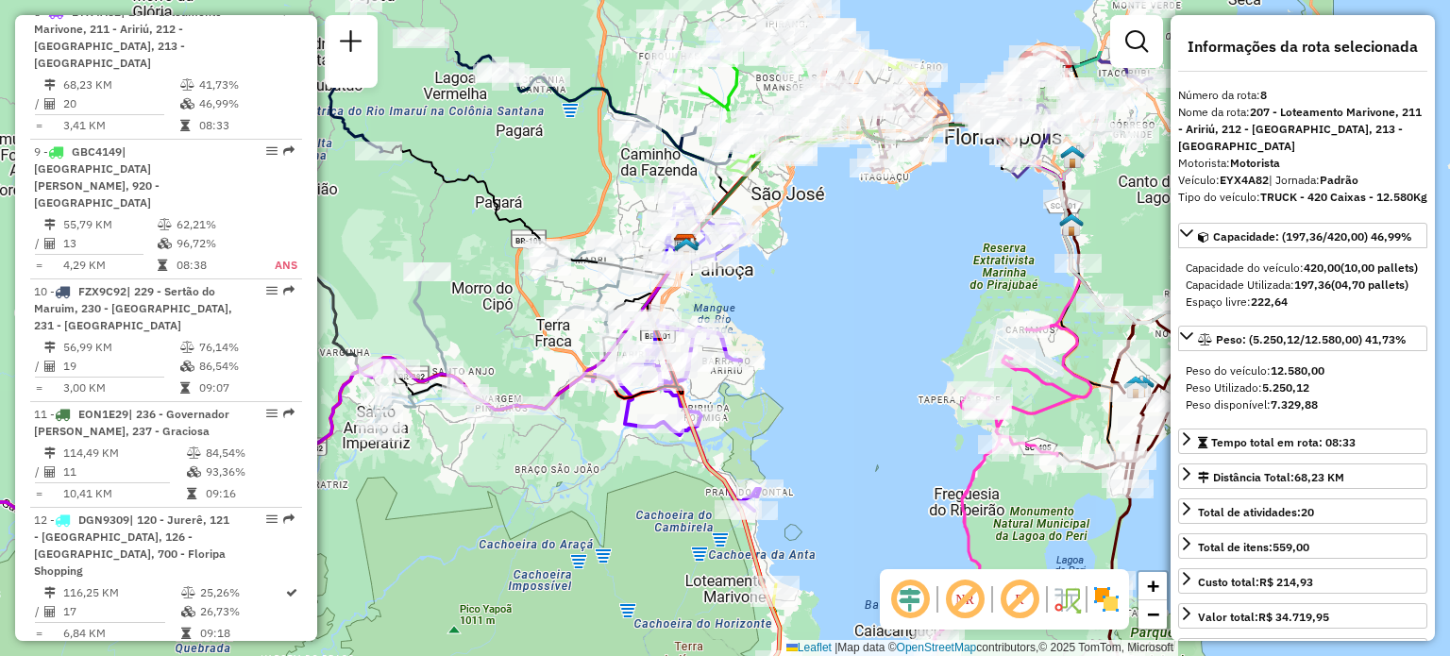
drag, startPoint x: 544, startPoint y: 82, endPoint x: 574, endPoint y: 233, distance: 154.0
click at [574, 233] on div "Janela de atendimento Grade de atendimento Capacidade Transportadoras Veículos …" at bounding box center [725, 328] width 1450 height 656
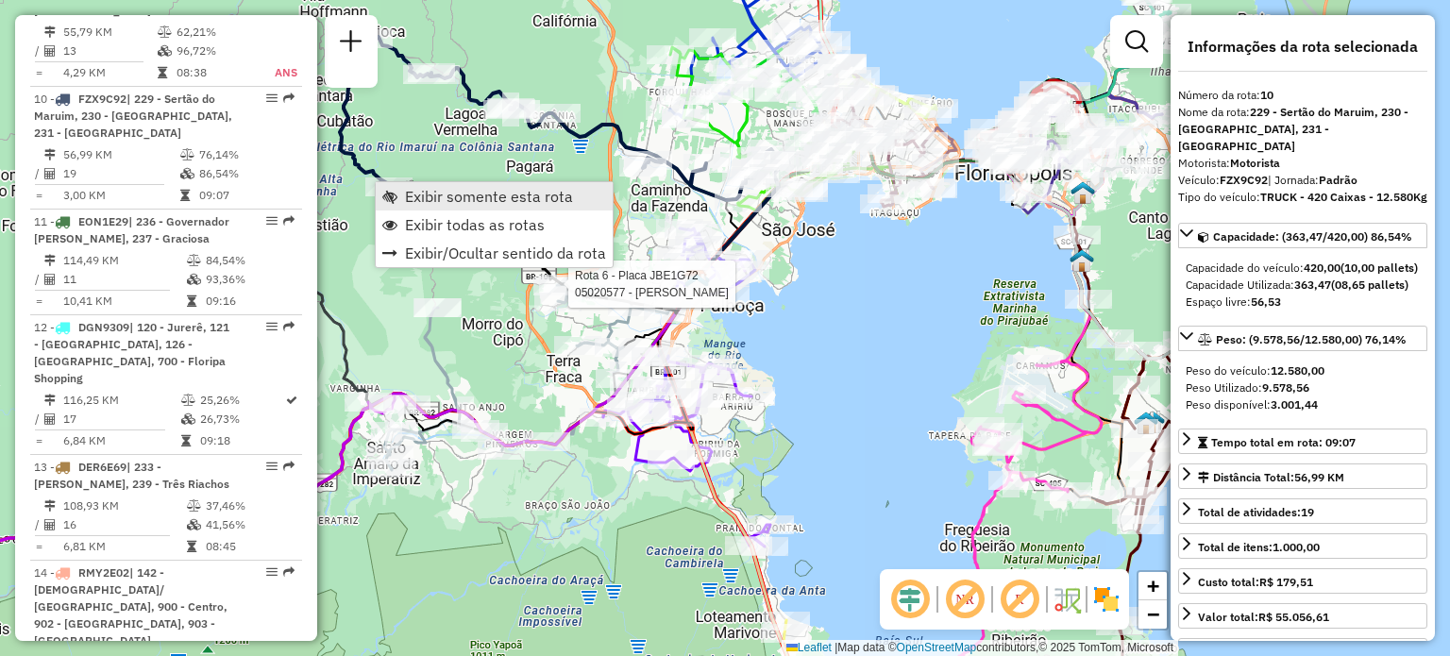
scroll to position [1758, 0]
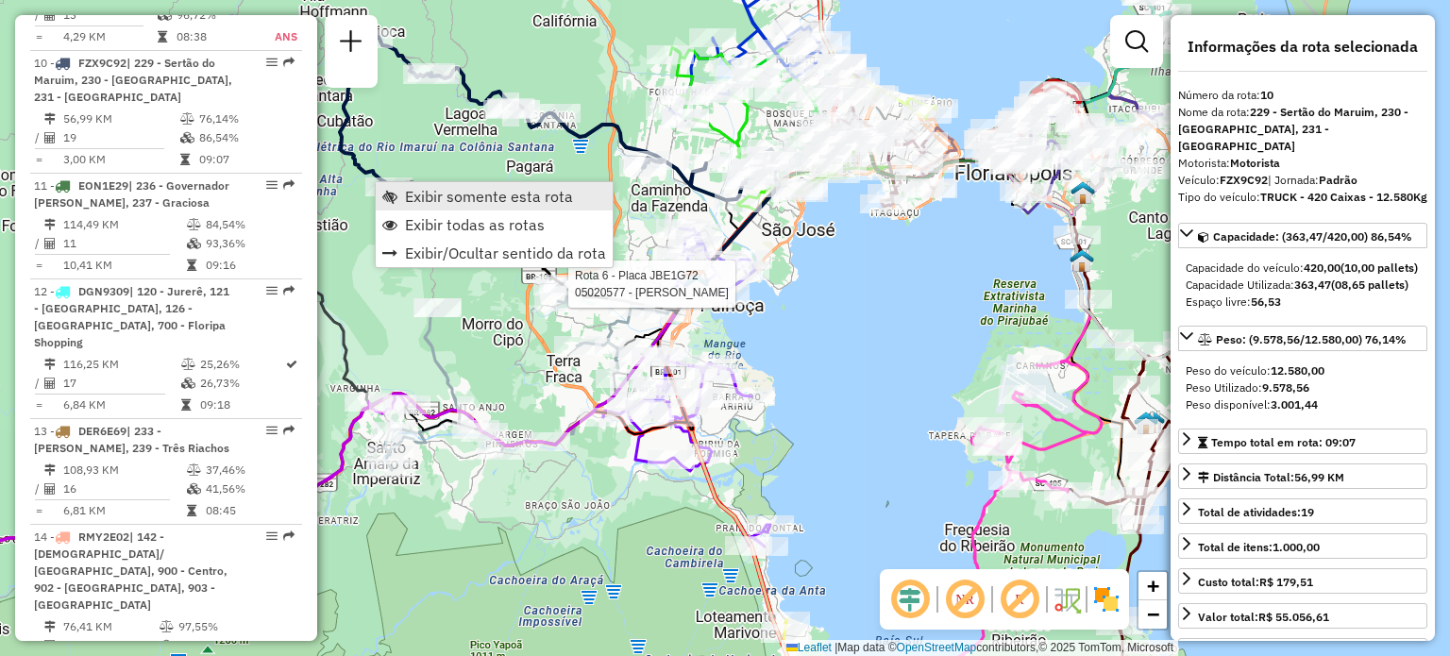
click at [408, 198] on span "Exibir somente esta rota" at bounding box center [489, 196] width 168 height 15
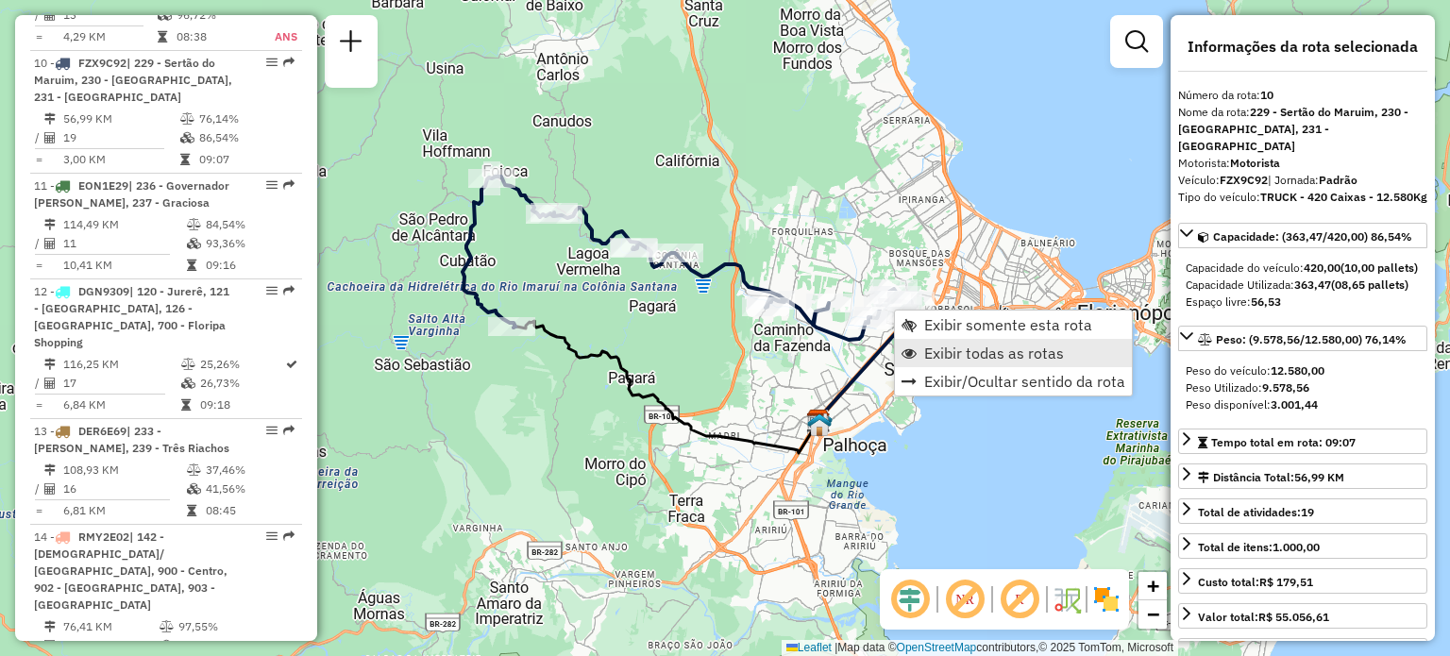
click at [938, 350] on span "Exibir todas as rotas" at bounding box center [994, 353] width 140 height 15
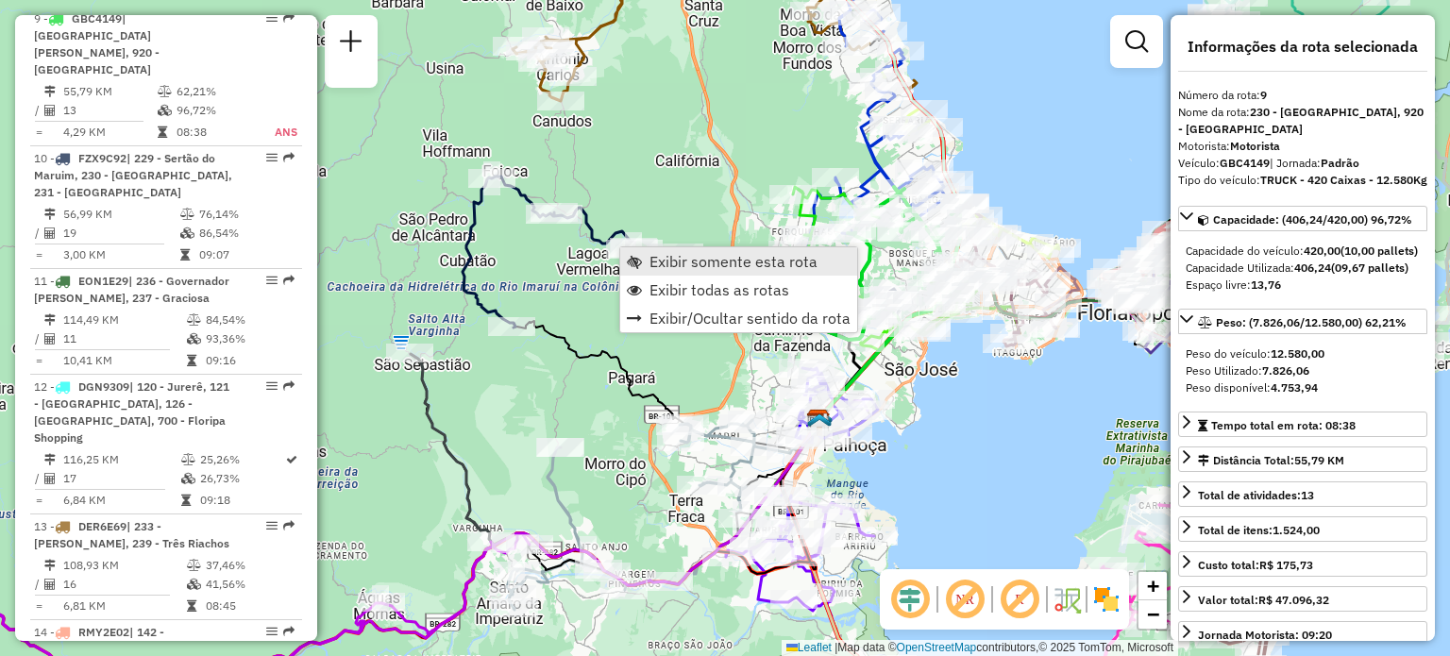
scroll to position [1652, 0]
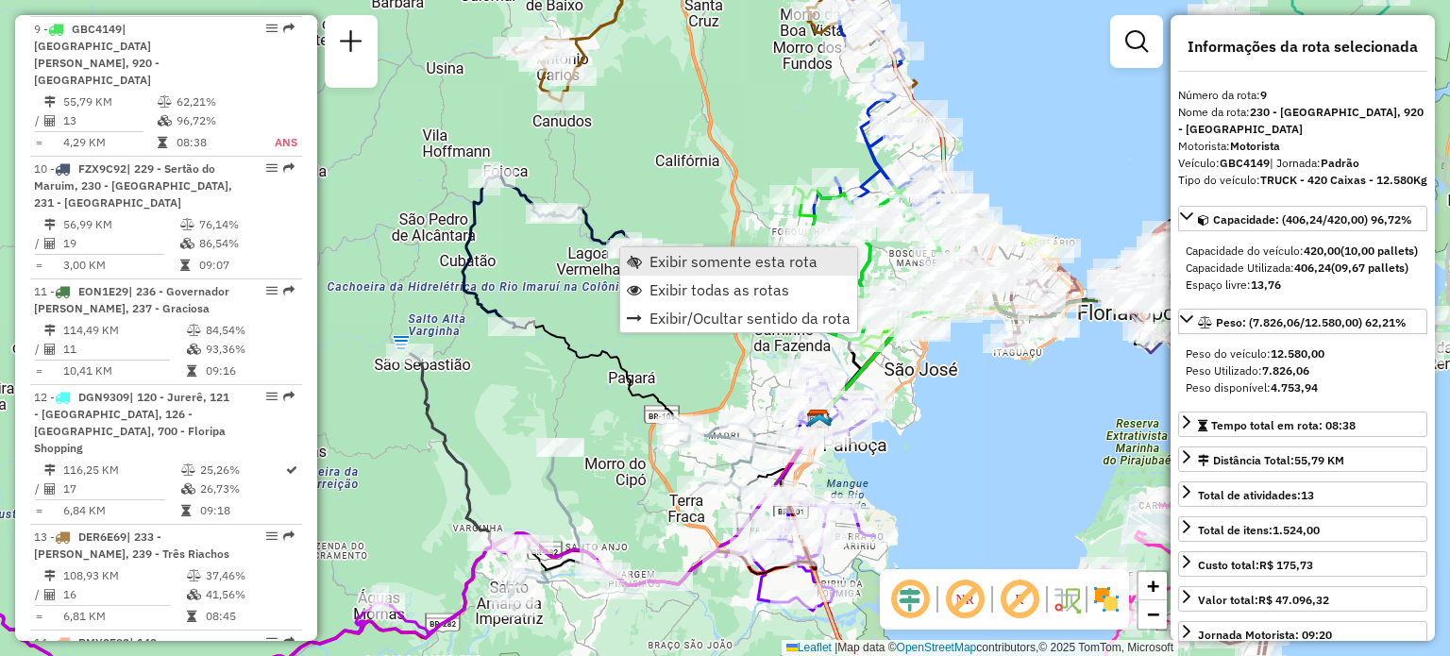
click at [647, 261] on link "Exibir somente esta rota" at bounding box center [738, 261] width 237 height 28
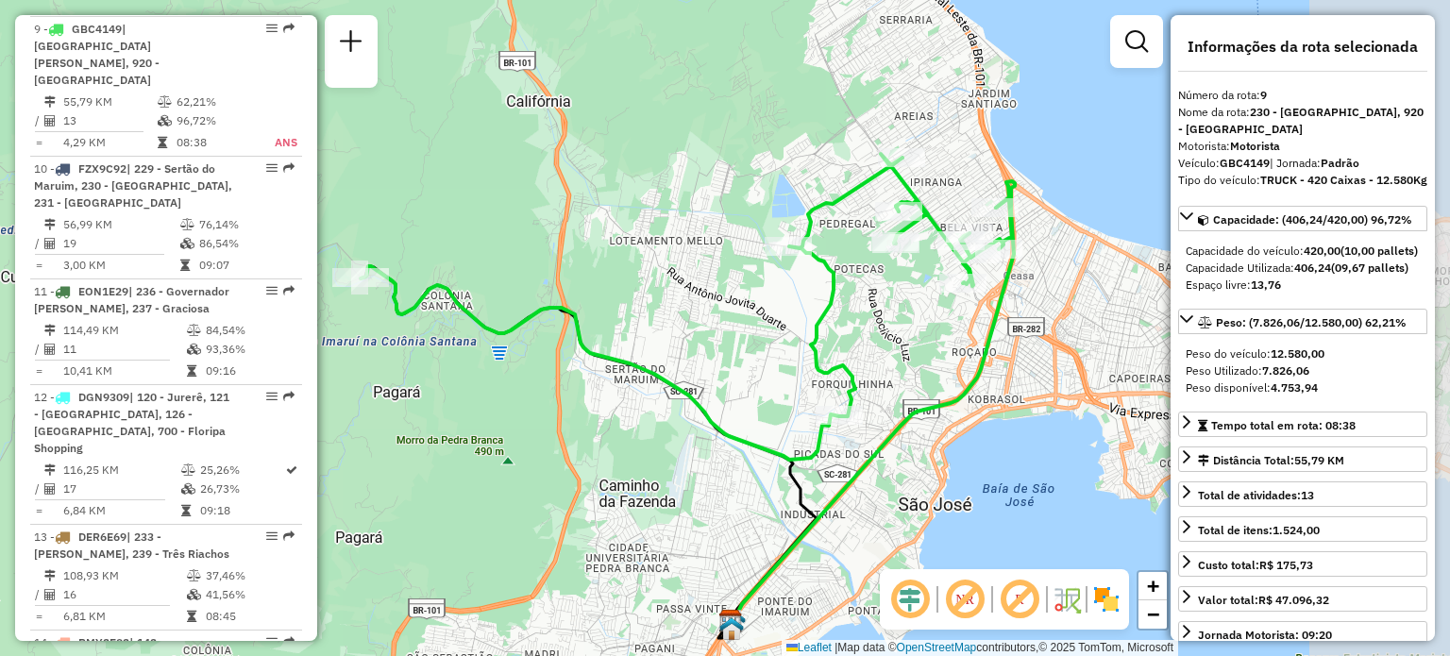
drag, startPoint x: 908, startPoint y: 278, endPoint x: 487, endPoint y: 259, distance: 421.5
click at [485, 256] on div "Janela de atendimento Grade de atendimento Capacidade Transportadoras Veículos …" at bounding box center [725, 328] width 1450 height 656
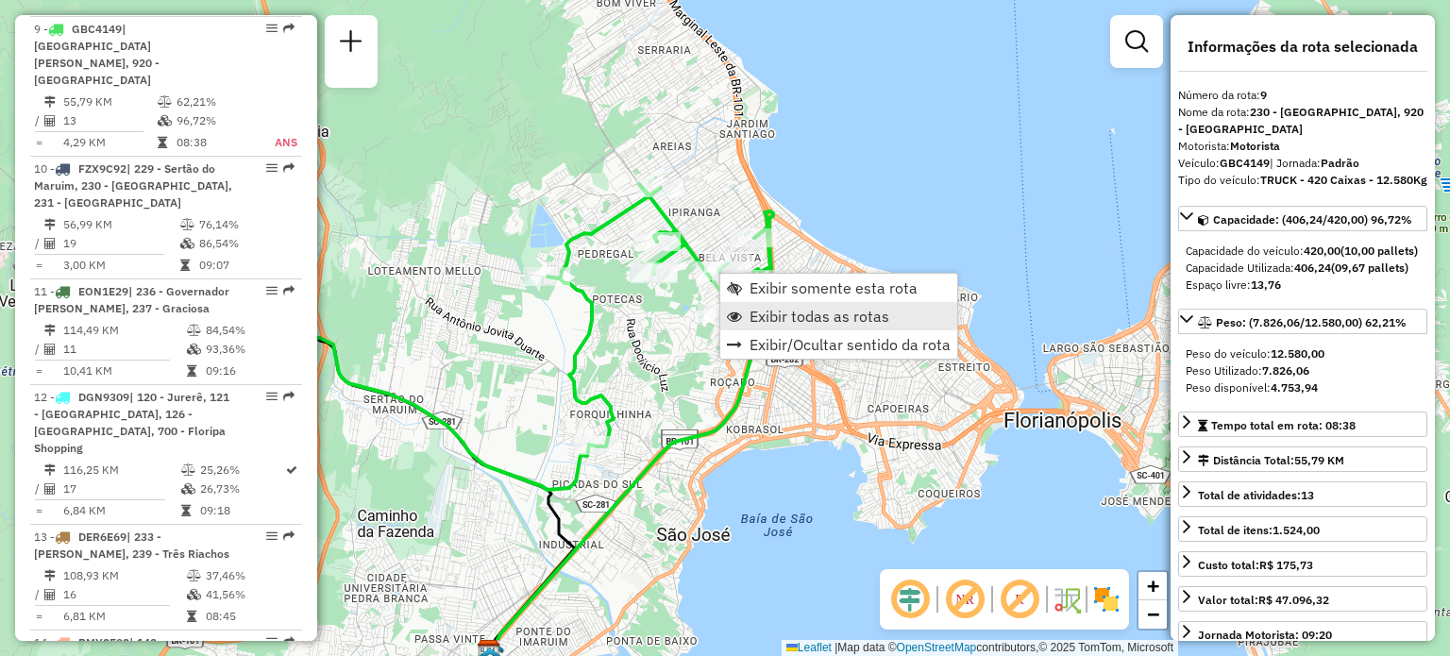
click at [802, 315] on span "Exibir todas as rotas" at bounding box center [820, 316] width 140 height 15
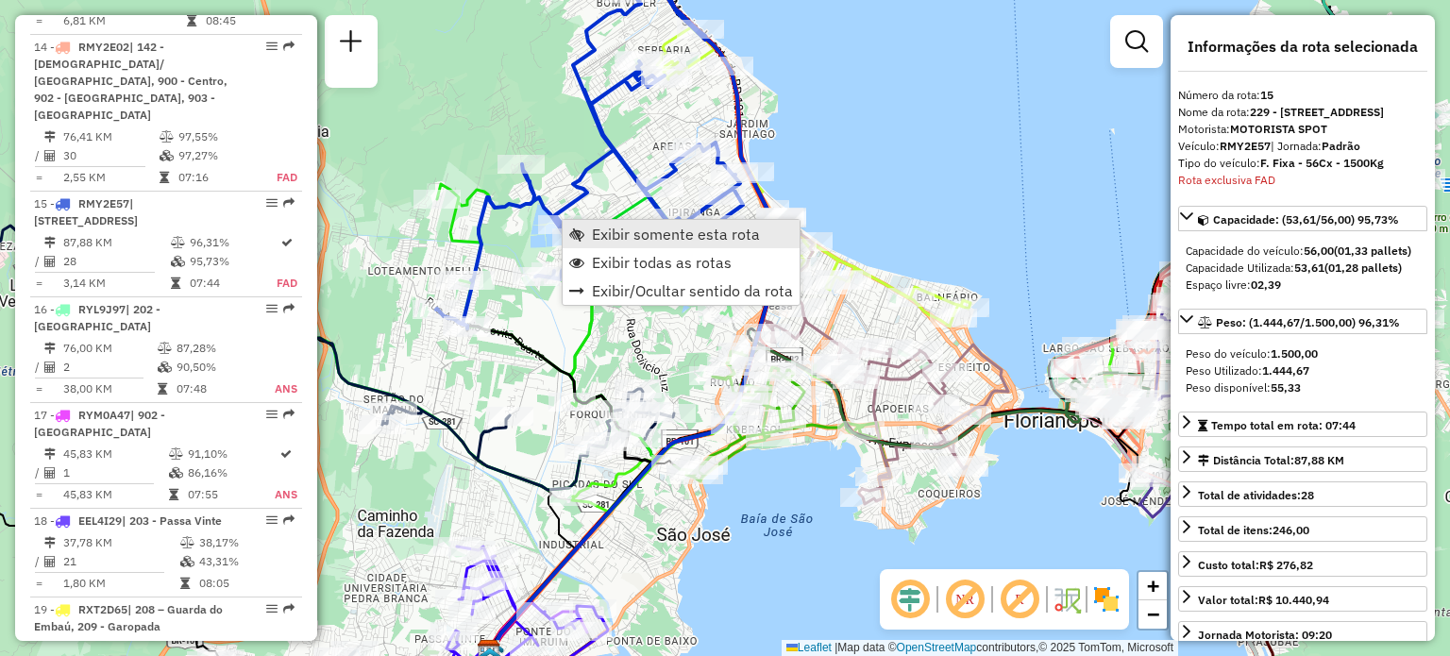
scroll to position [2353, 0]
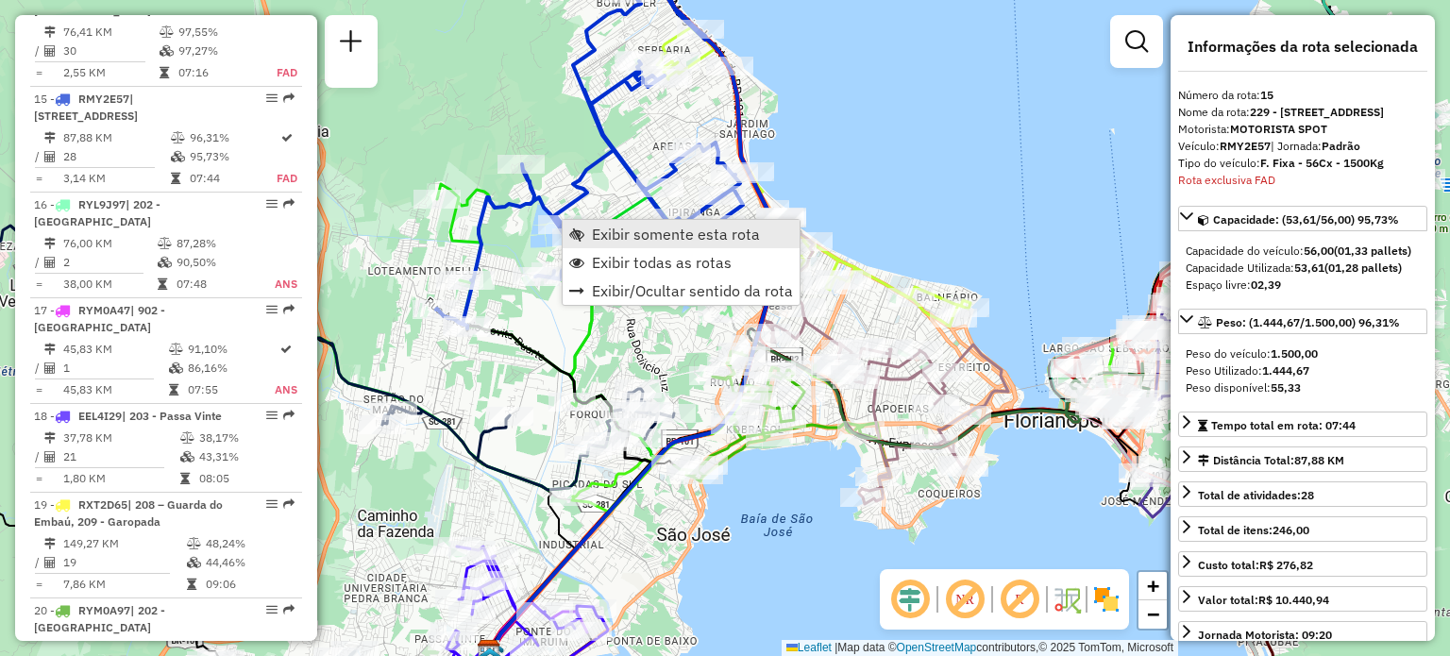
click at [592, 229] on span "Exibir somente esta rota" at bounding box center [676, 234] width 168 height 15
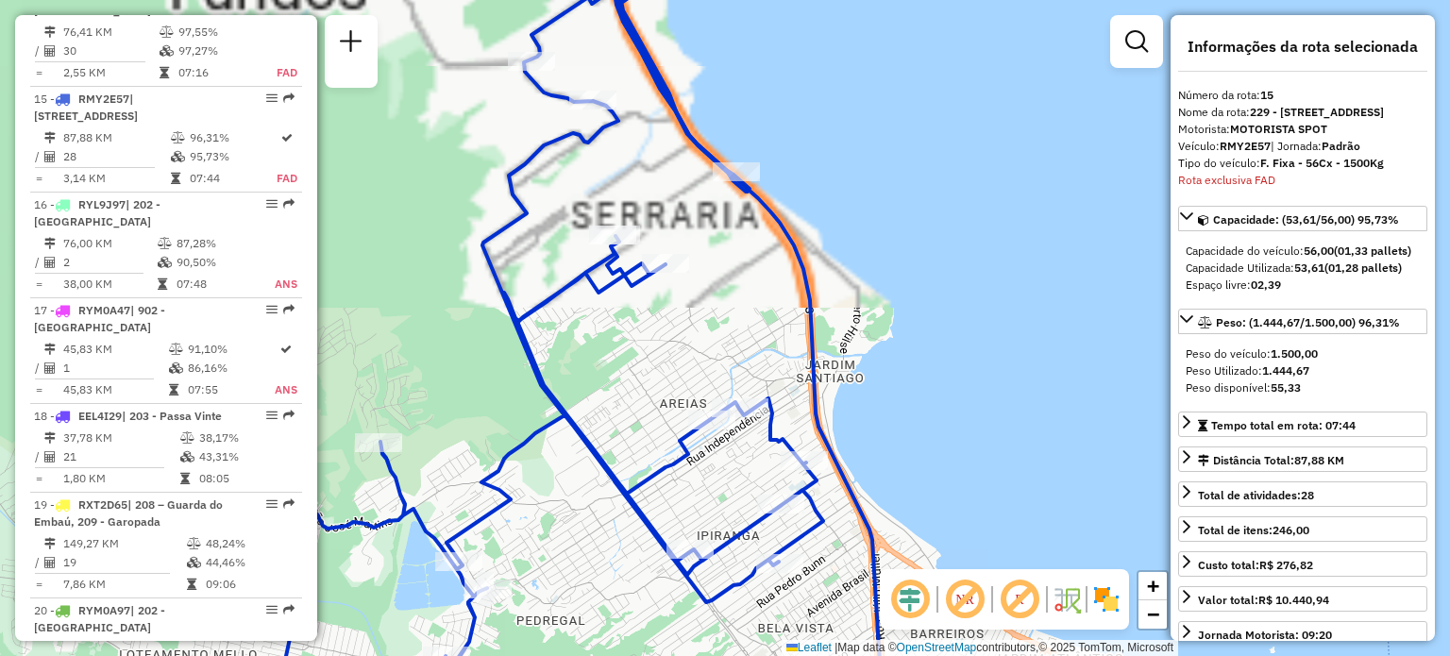
drag, startPoint x: 800, startPoint y: 203, endPoint x: 751, endPoint y: 367, distance: 171.2
click at [755, 370] on icon at bounding box center [748, 370] width 266 height 787
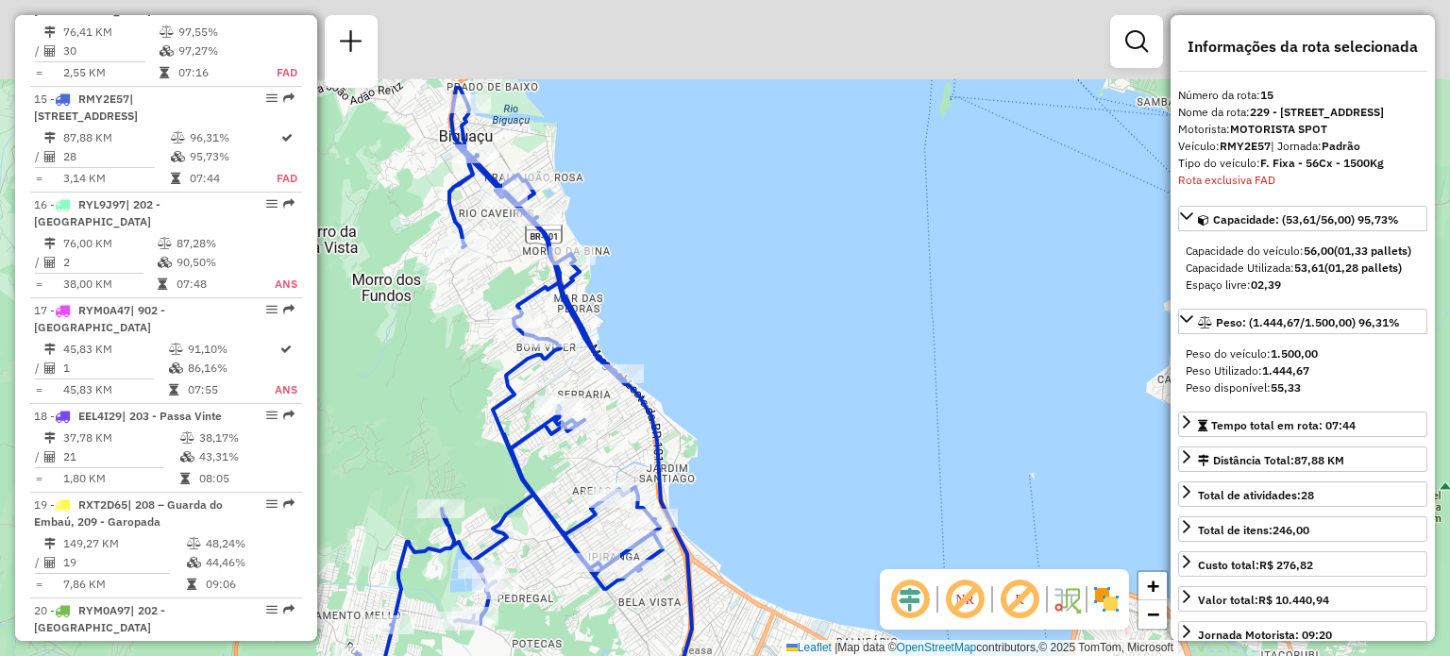
drag, startPoint x: 631, startPoint y: 174, endPoint x: 622, endPoint y: 303, distance: 129.6
click at [622, 309] on div "Janela de atendimento Grade de atendimento Capacidade Transportadoras Veículos …" at bounding box center [725, 328] width 1450 height 656
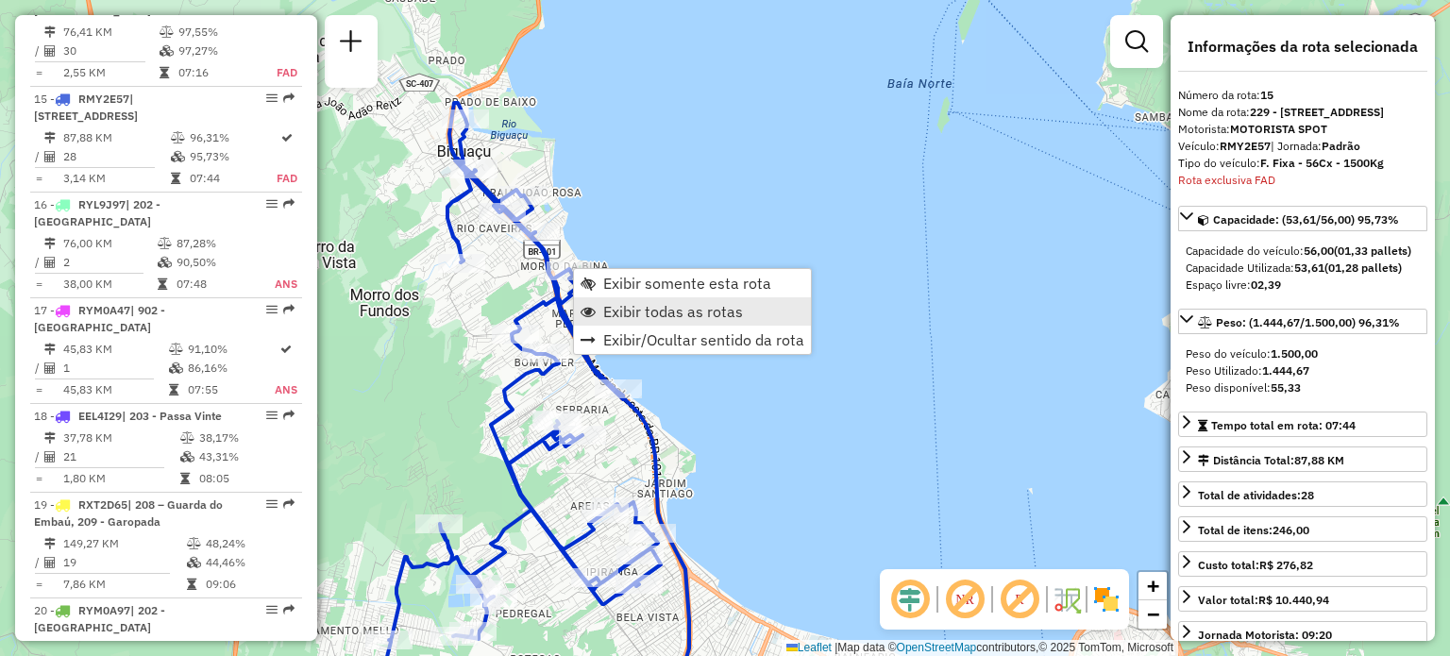
click at [674, 304] on span "Exibir todas as rotas" at bounding box center [673, 311] width 140 height 15
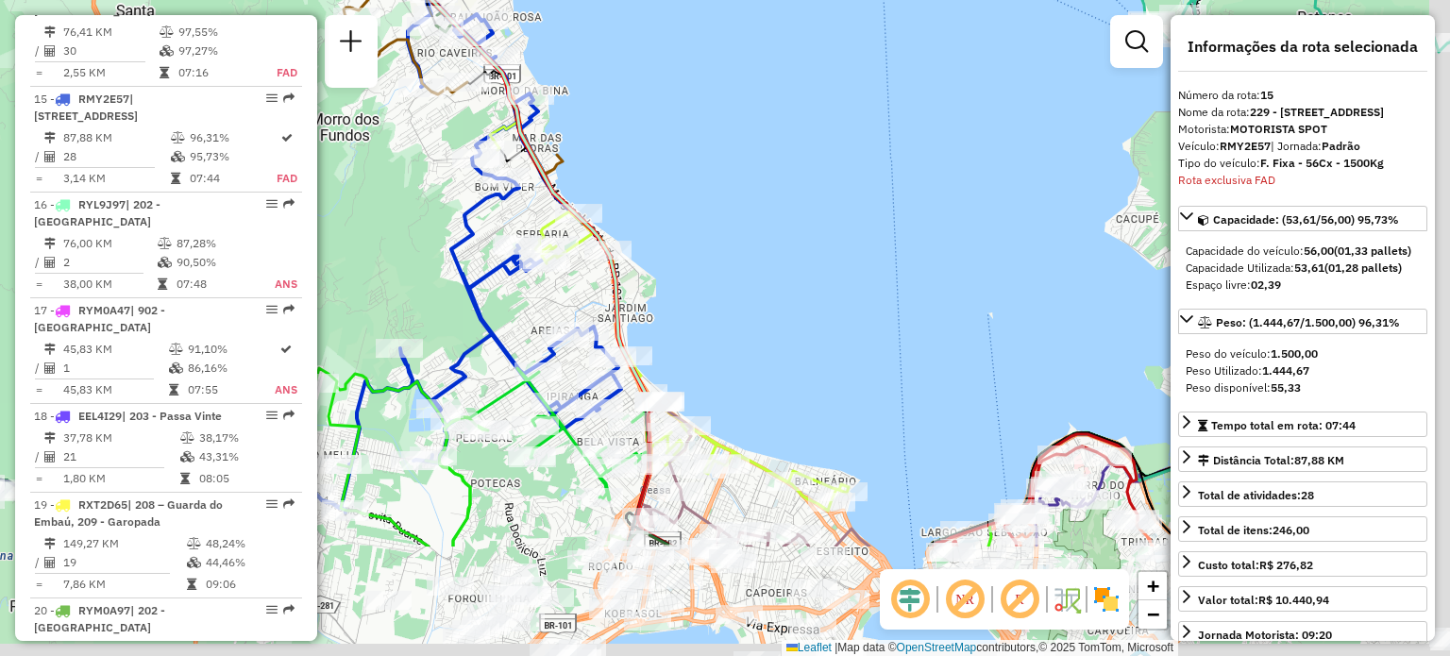
drag, startPoint x: 797, startPoint y: 401, endPoint x: 754, endPoint y: 222, distance: 184.3
click at [757, 204] on div "Janela de atendimento Grade de atendimento Capacidade Transportadoras Veículos …" at bounding box center [725, 328] width 1450 height 656
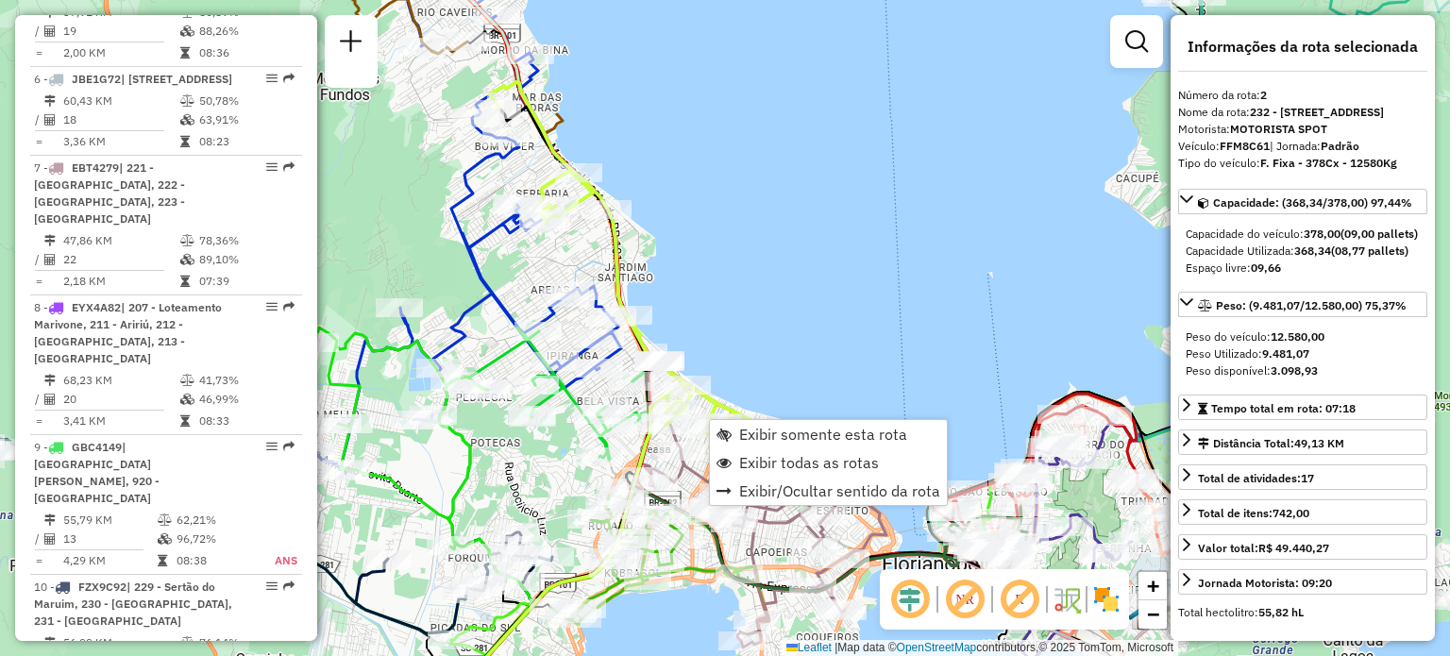
scroll to position [861, 0]
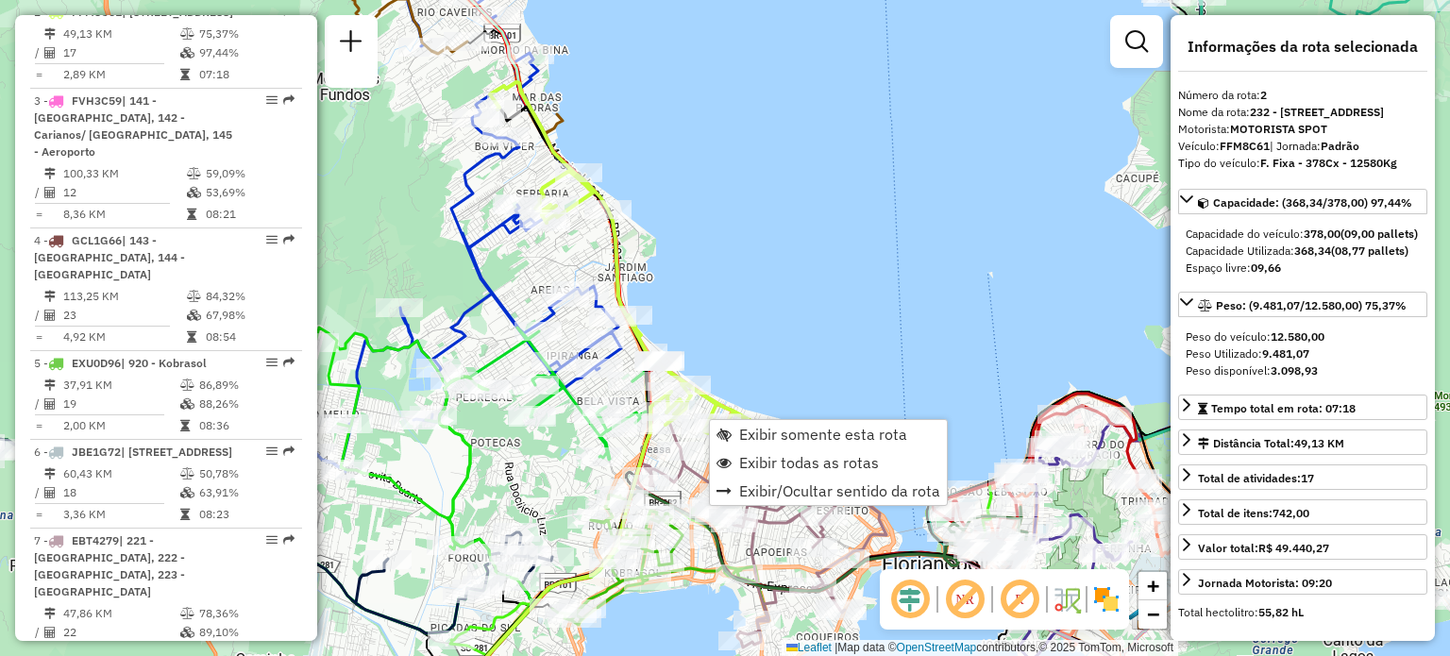
click at [770, 419] on div "Exibir somente esta rota Exibir todas as rotas Exibir/Ocultar sentido da rota" at bounding box center [828, 462] width 239 height 87
click at [776, 429] on span "Exibir somente esta rota" at bounding box center [823, 434] width 168 height 15
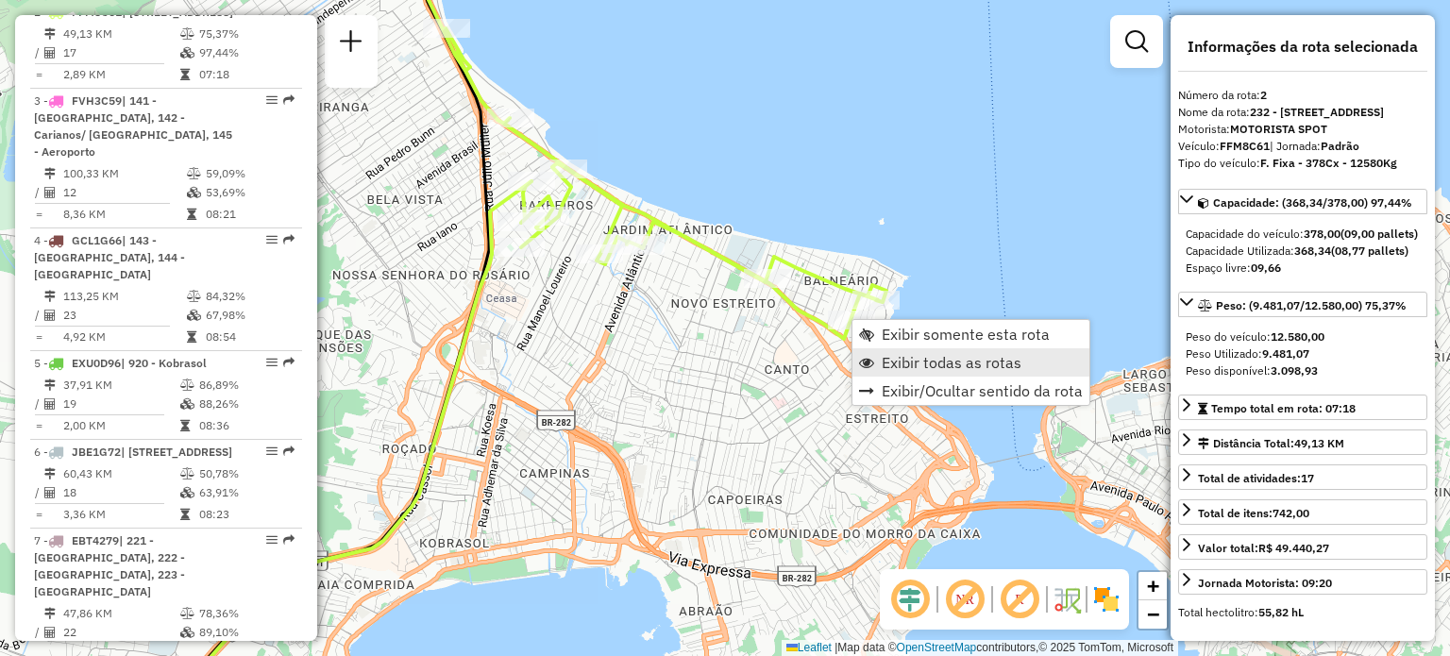
click at [885, 362] on span "Exibir todas as rotas" at bounding box center [952, 362] width 140 height 15
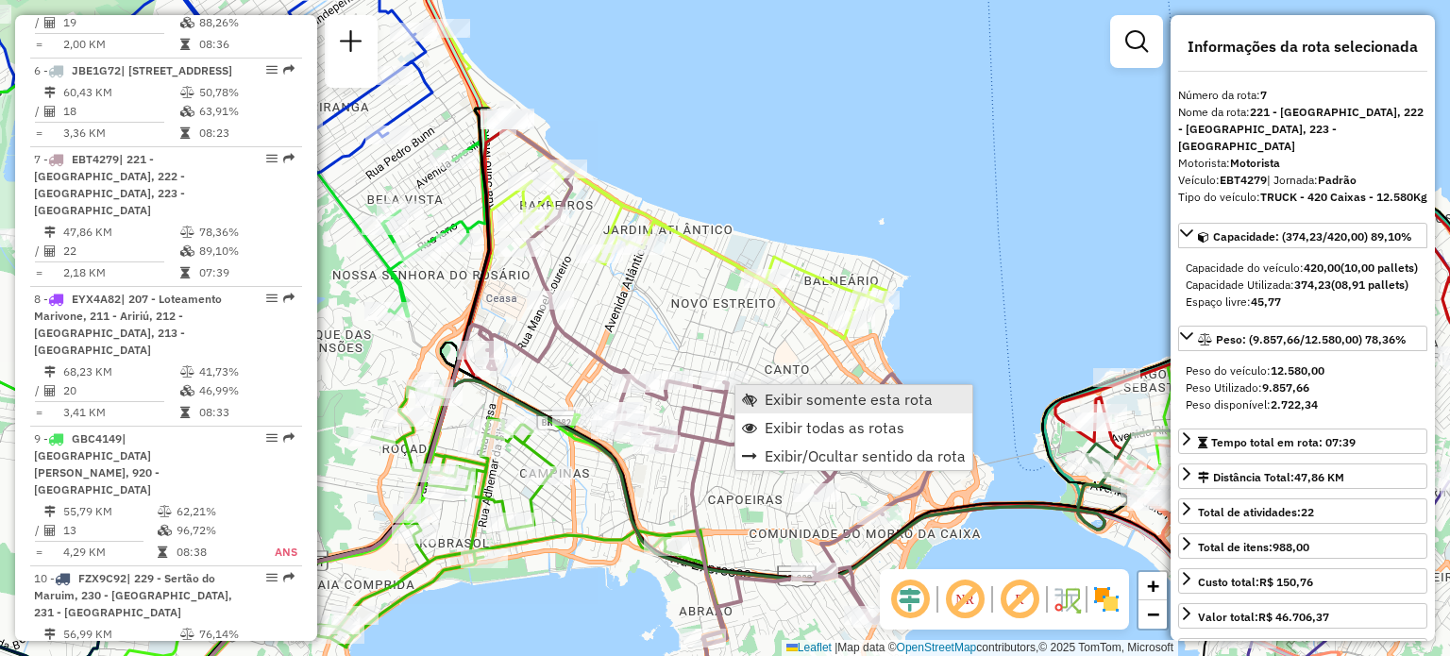
scroll to position [1407, 0]
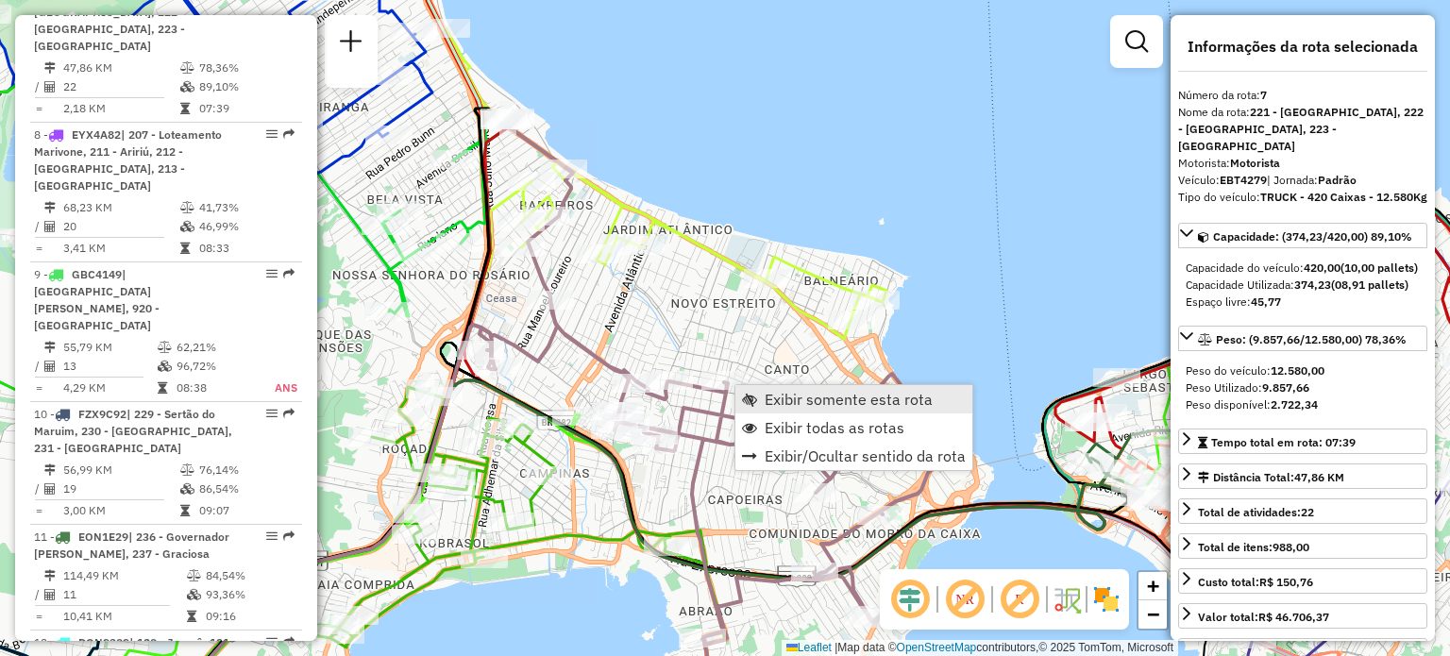
click at [761, 394] on link "Exibir somente esta rota" at bounding box center [853, 399] width 237 height 28
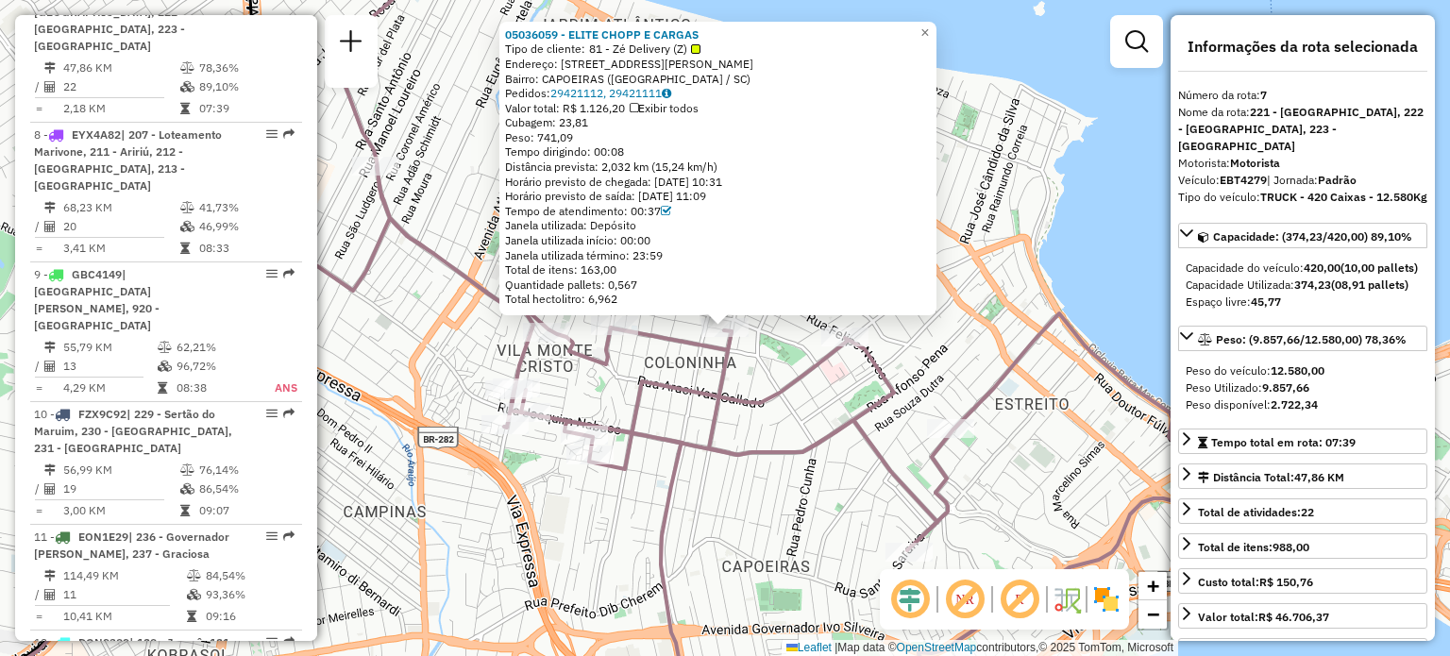
click at [754, 430] on div "05036059 - ELITE CHOPP E CARGAS Tipo de cliente: 81 - Zé Delivery (Z) Endereço:…" at bounding box center [725, 328] width 1450 height 656
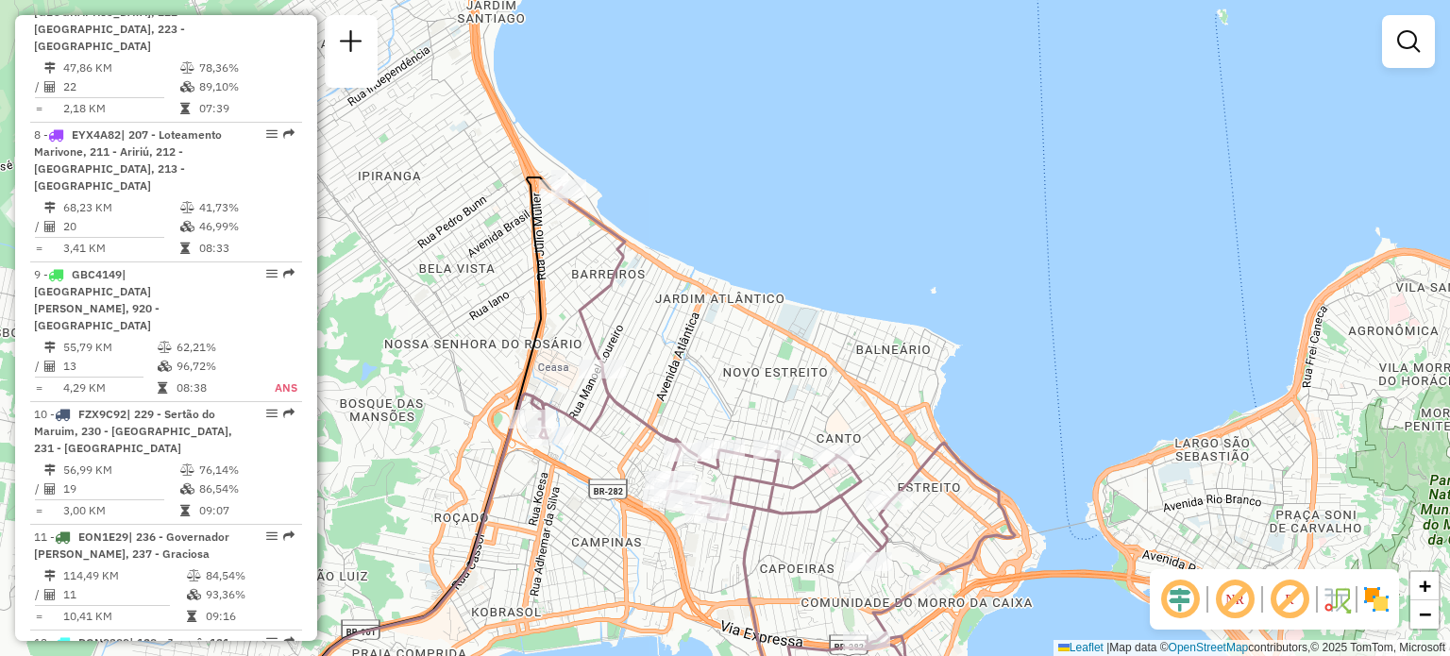
drag, startPoint x: 635, startPoint y: 258, endPoint x: 683, endPoint y: 343, distance: 97.2
click at [684, 345] on div "Janela de atendimento Grade de atendimento Capacidade Transportadoras Veículos …" at bounding box center [725, 328] width 1450 height 656
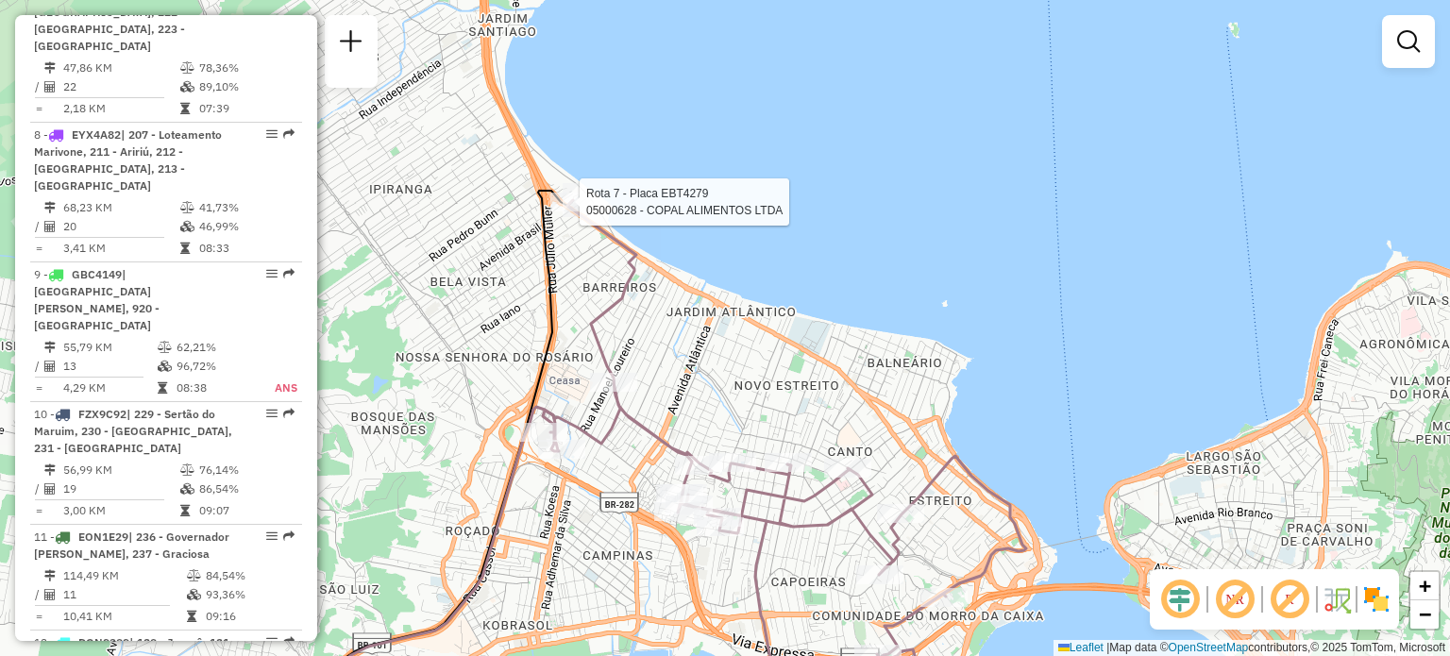
select select "**********"
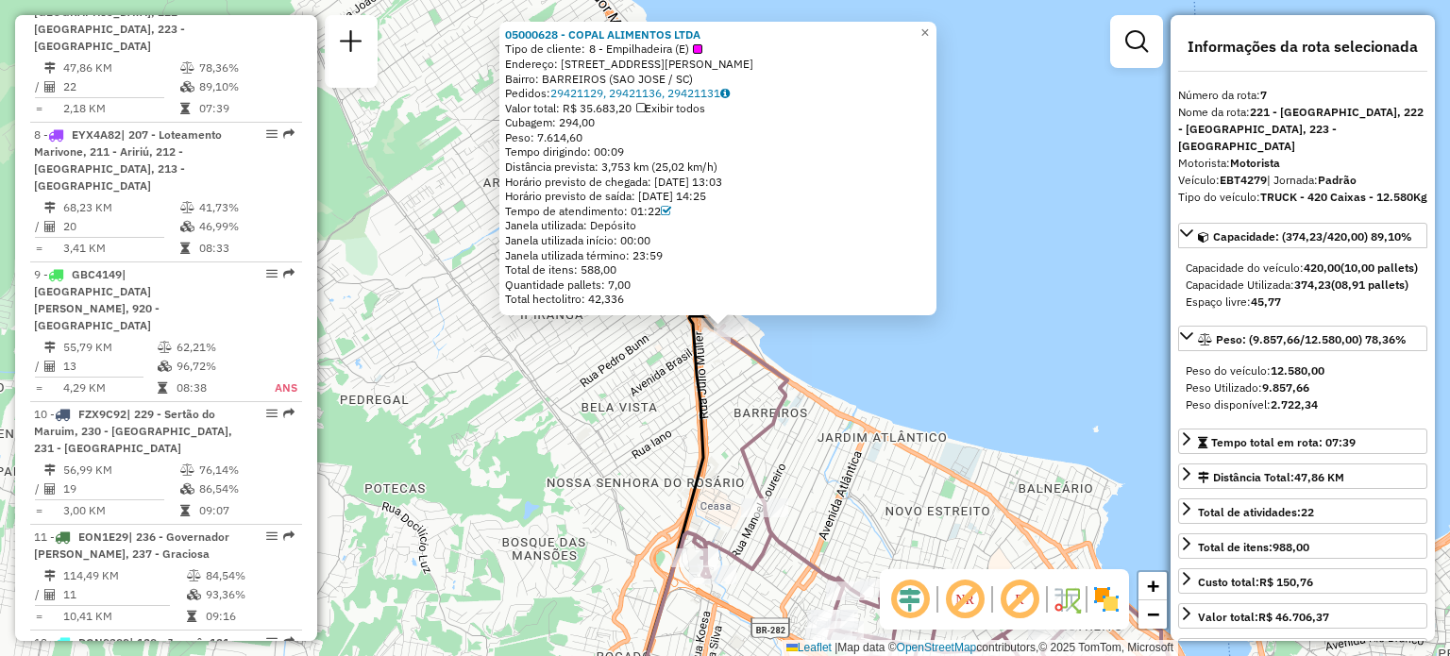
click at [747, 407] on div "05000628 - COPAL ALIMENTOS LTDA Tipo de cliente: 8 - Empilhadeira (E) Endereço:…" at bounding box center [725, 328] width 1450 height 656
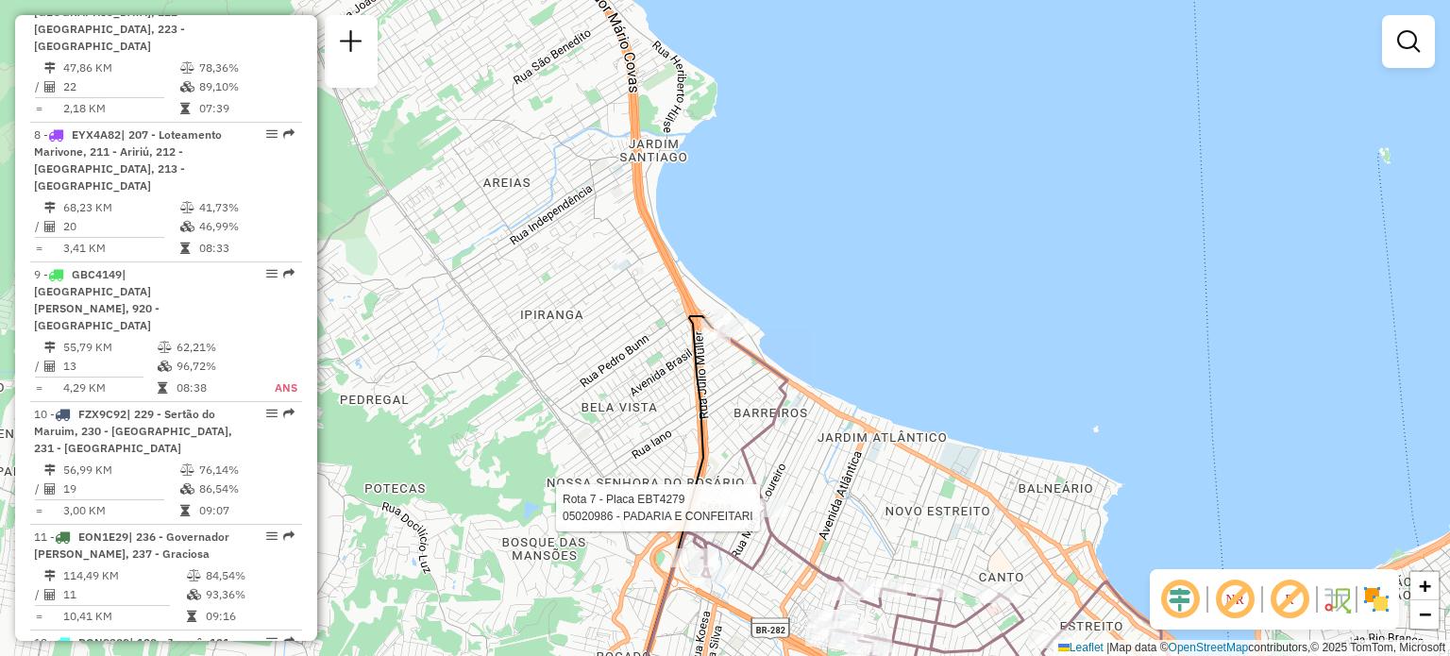
select select "**********"
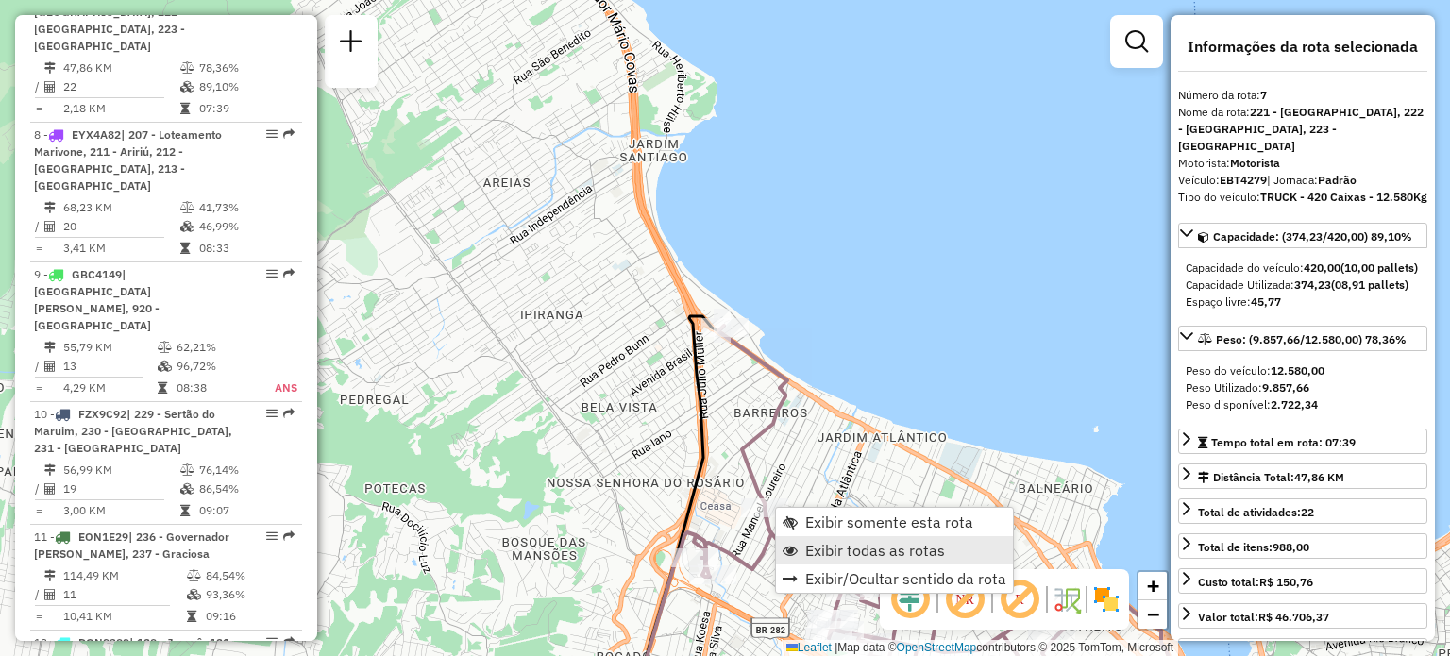
click at [818, 548] on span "Exibir todas as rotas" at bounding box center [875, 550] width 140 height 15
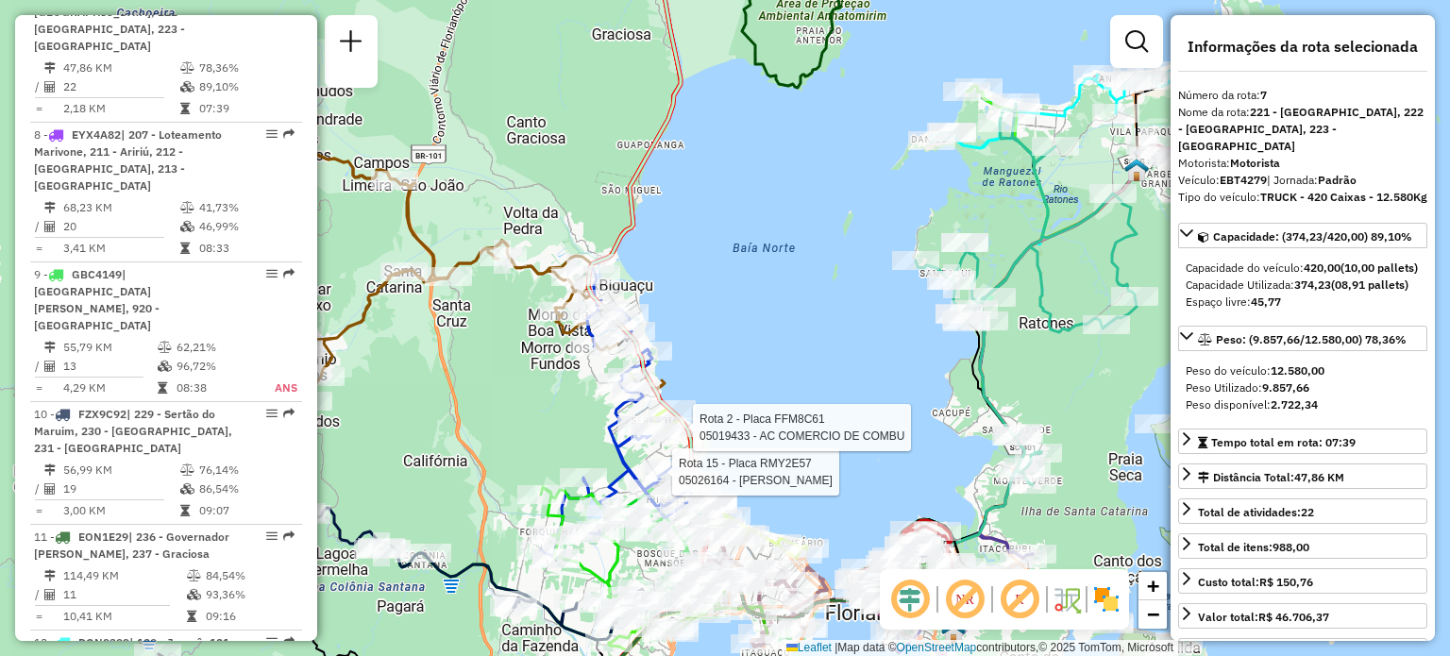
drag, startPoint x: 544, startPoint y: 177, endPoint x: 634, endPoint y: 250, distance: 116.2
click at [623, 248] on div "Rota 15 - Placa RMY2E57 05026164 - EDUARDO HENRIQUE DIA Rota 2 - Placa FFM8C61 …" at bounding box center [725, 328] width 1450 height 656
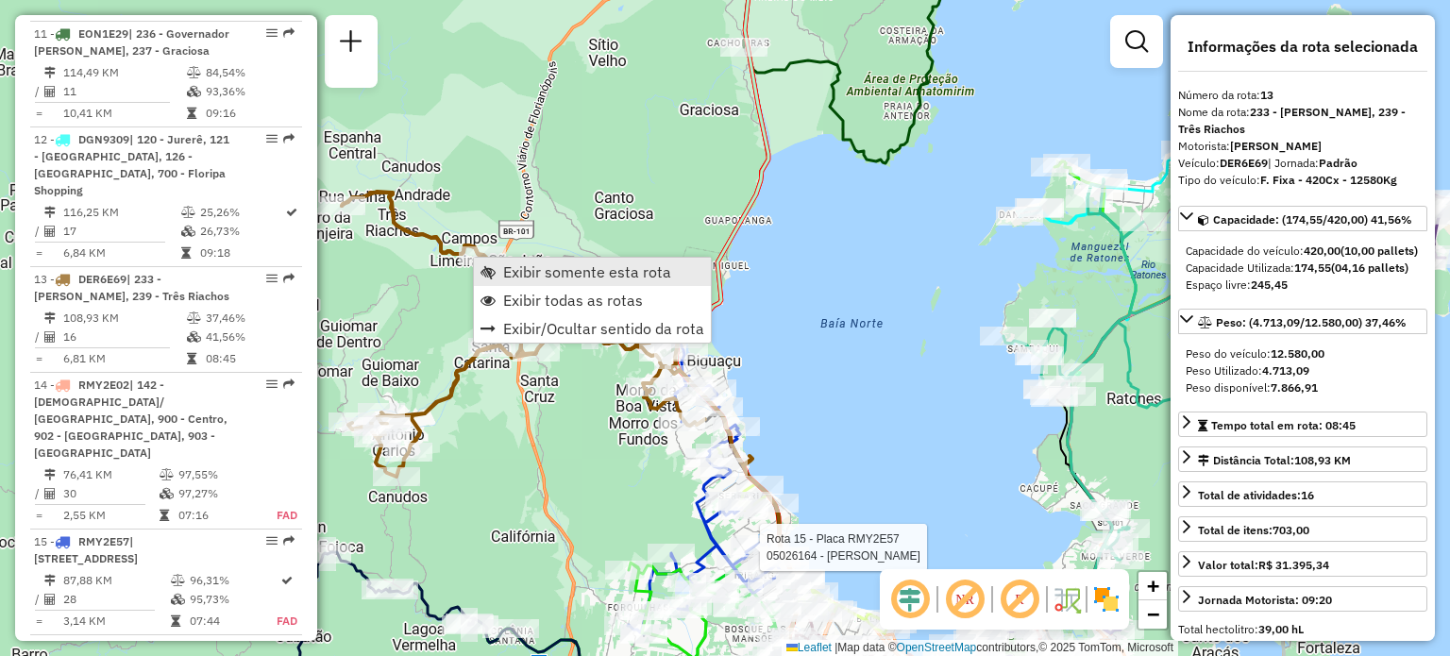
click at [539, 274] on span "Exibir somente esta rota" at bounding box center [587, 271] width 168 height 15
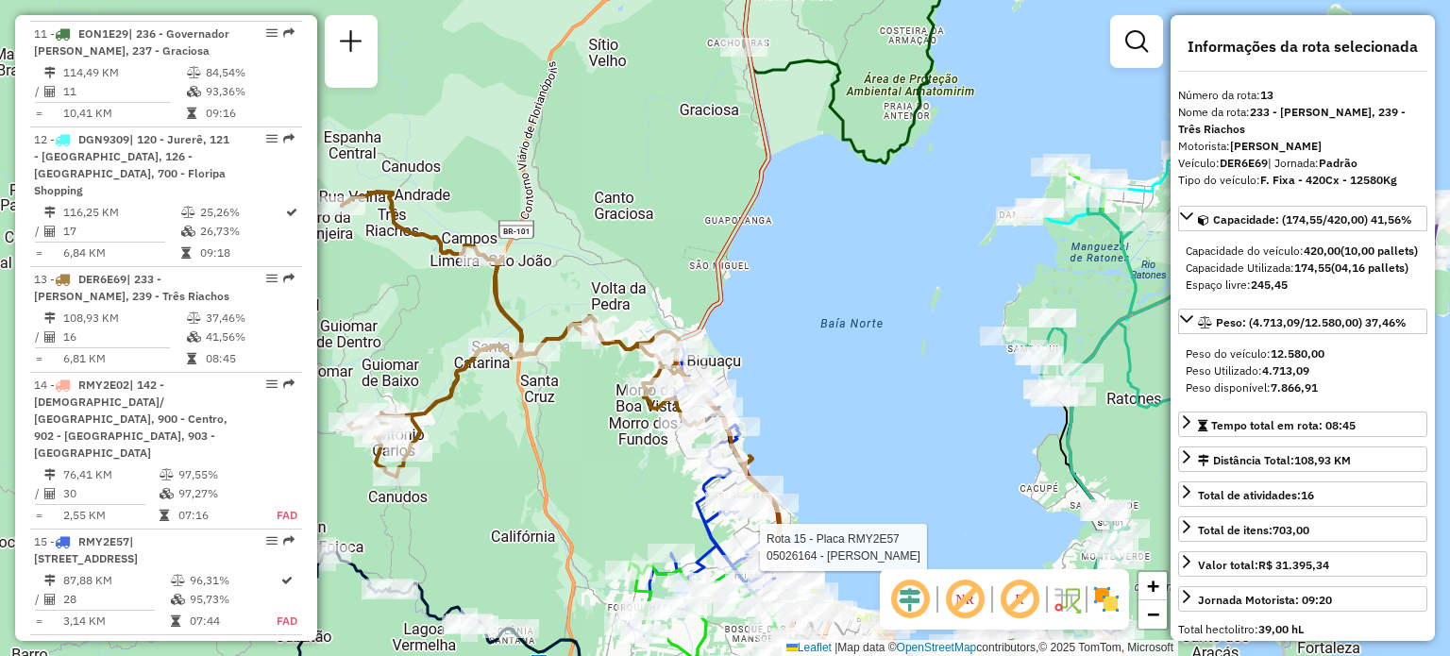
scroll to position [2125, 0]
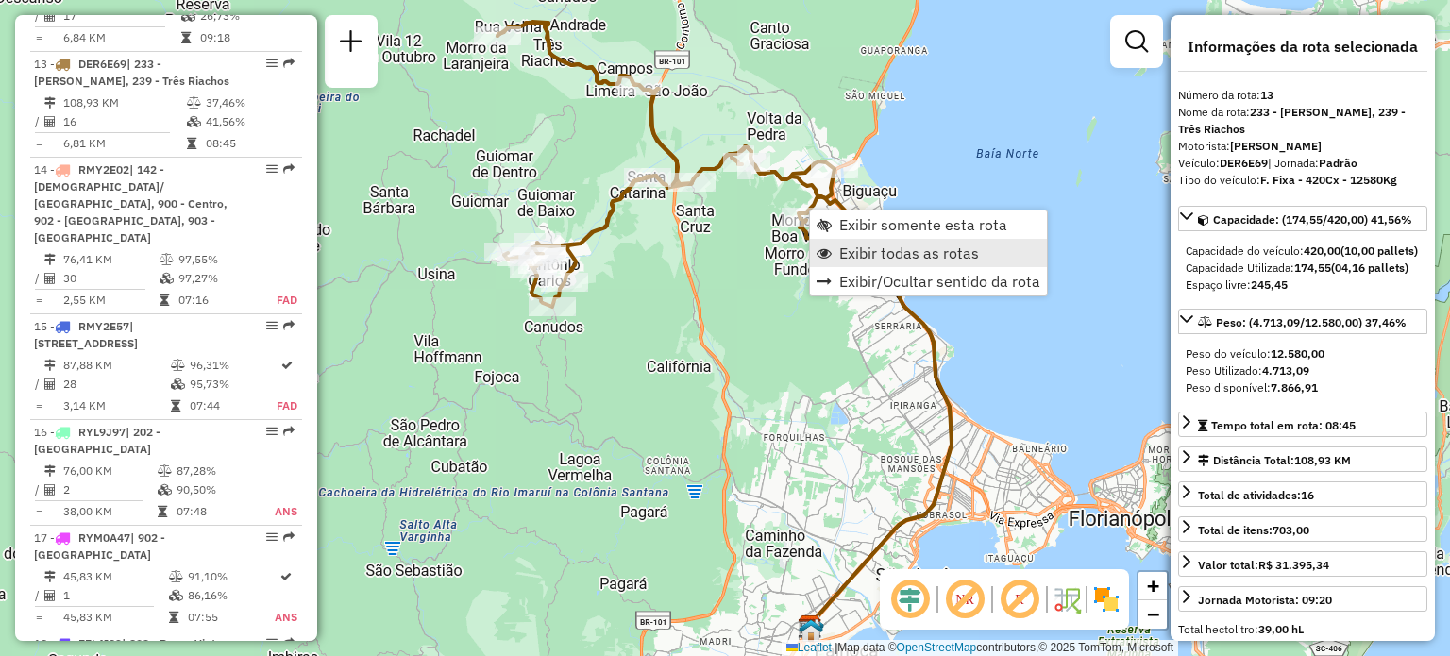
click at [876, 247] on span "Exibir todas as rotas" at bounding box center [909, 252] width 140 height 15
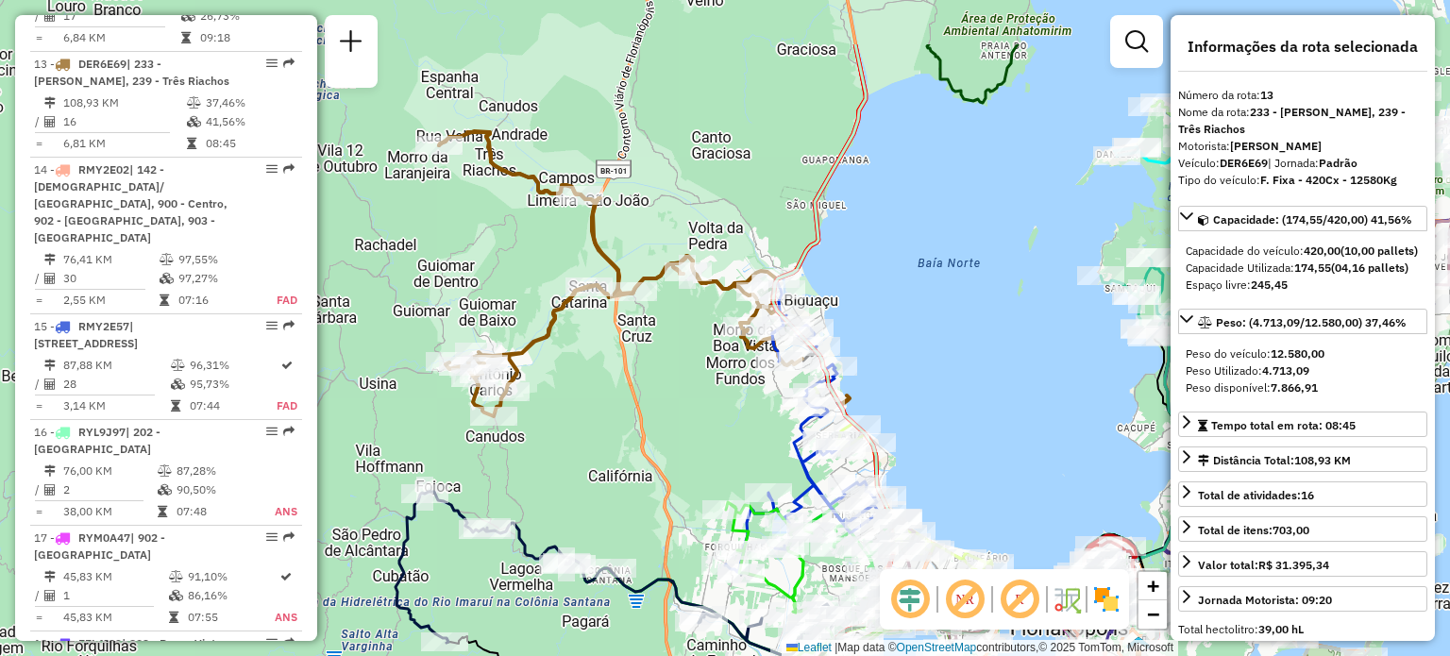
drag, startPoint x: 681, startPoint y: 202, endPoint x: 646, endPoint y: 265, distance: 72.3
click at [646, 265] on div "Janela de atendimento Grade de atendimento Capacidade Transportadoras Veículos …" at bounding box center [725, 328] width 1450 height 656
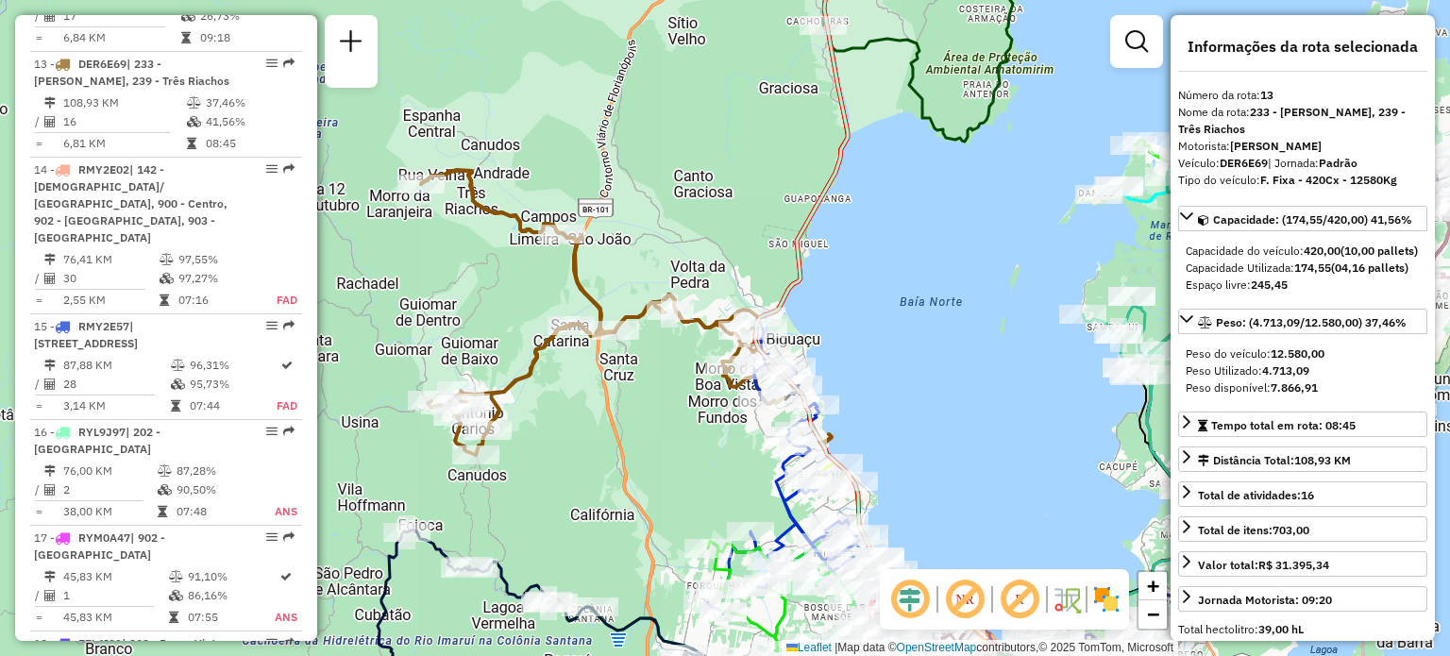
drag, startPoint x: 730, startPoint y: 275, endPoint x: 589, endPoint y: 456, distance: 229.4
click at [589, 458] on div "Janela de atendimento Grade de atendimento Capacidade Transportadoras Veículos …" at bounding box center [725, 328] width 1450 height 656
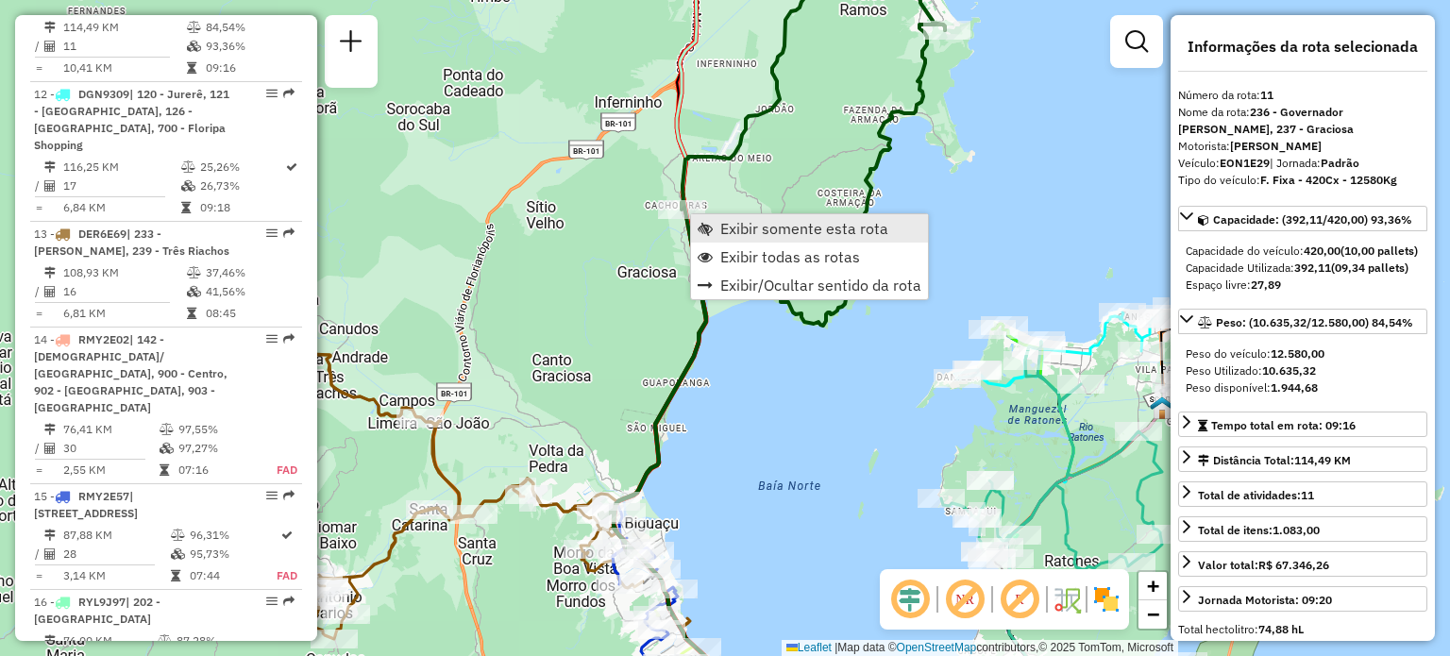
scroll to position [1881, 0]
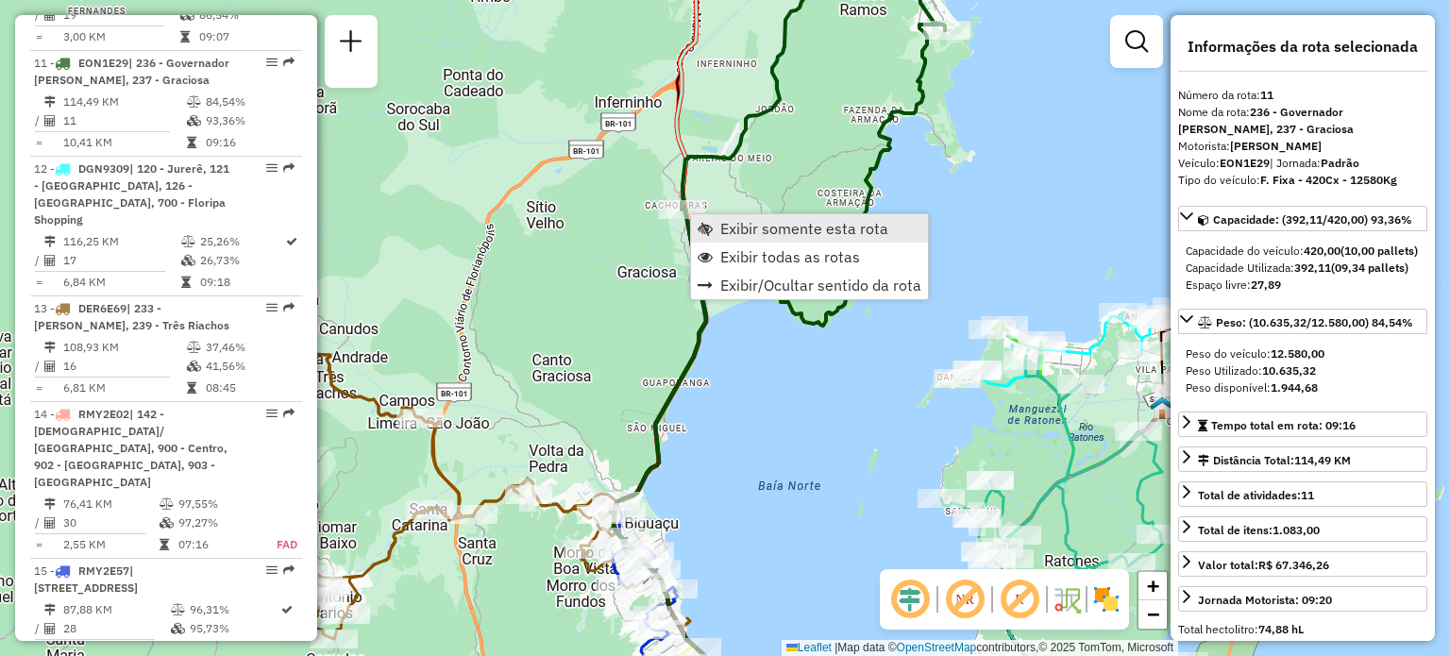
click at [726, 226] on span "Exibir somente esta rota" at bounding box center [804, 228] width 168 height 15
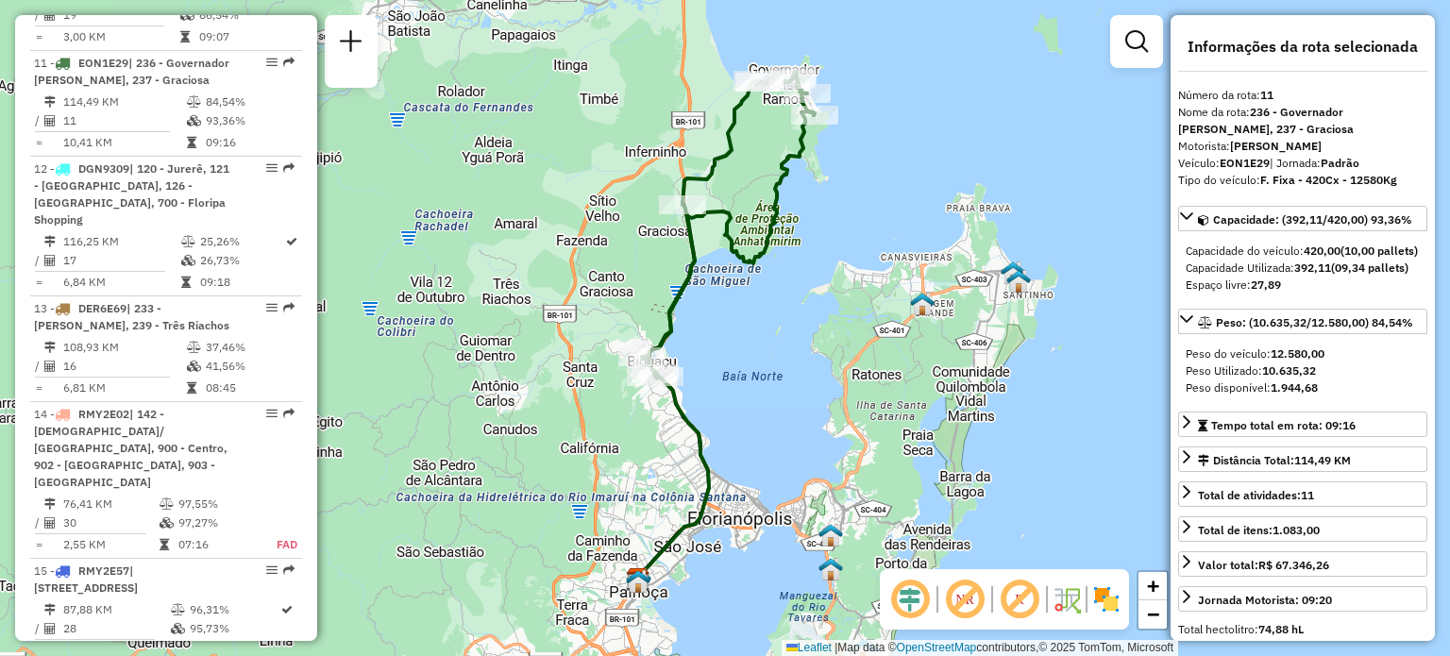
drag, startPoint x: 793, startPoint y: 180, endPoint x: 785, endPoint y: 144, distance: 36.7
click at [797, 140] on icon at bounding box center [726, 345] width 175 height 468
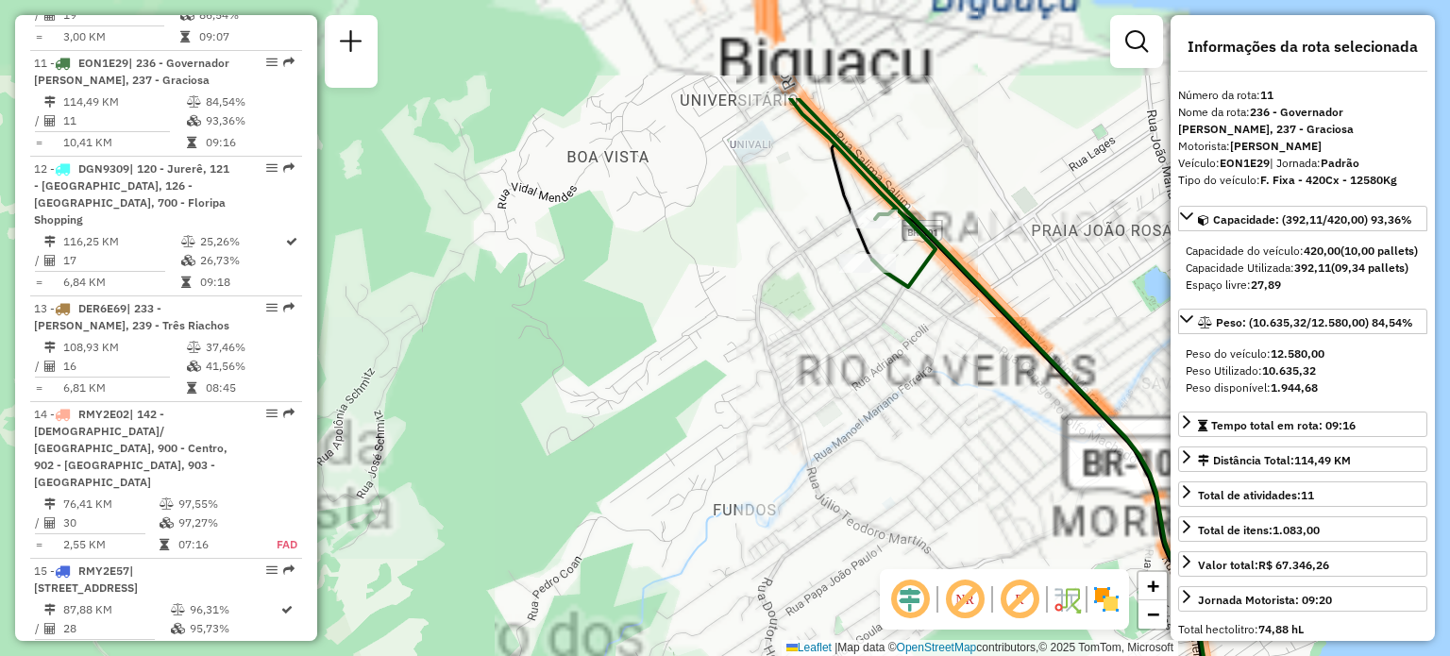
drag, startPoint x: 776, startPoint y: 222, endPoint x: 750, endPoint y: 286, distance: 69.4
click at [699, 392] on div "Janela de atendimento Grade de atendimento Capacidade Transportadoras Veículos …" at bounding box center [725, 328] width 1450 height 656
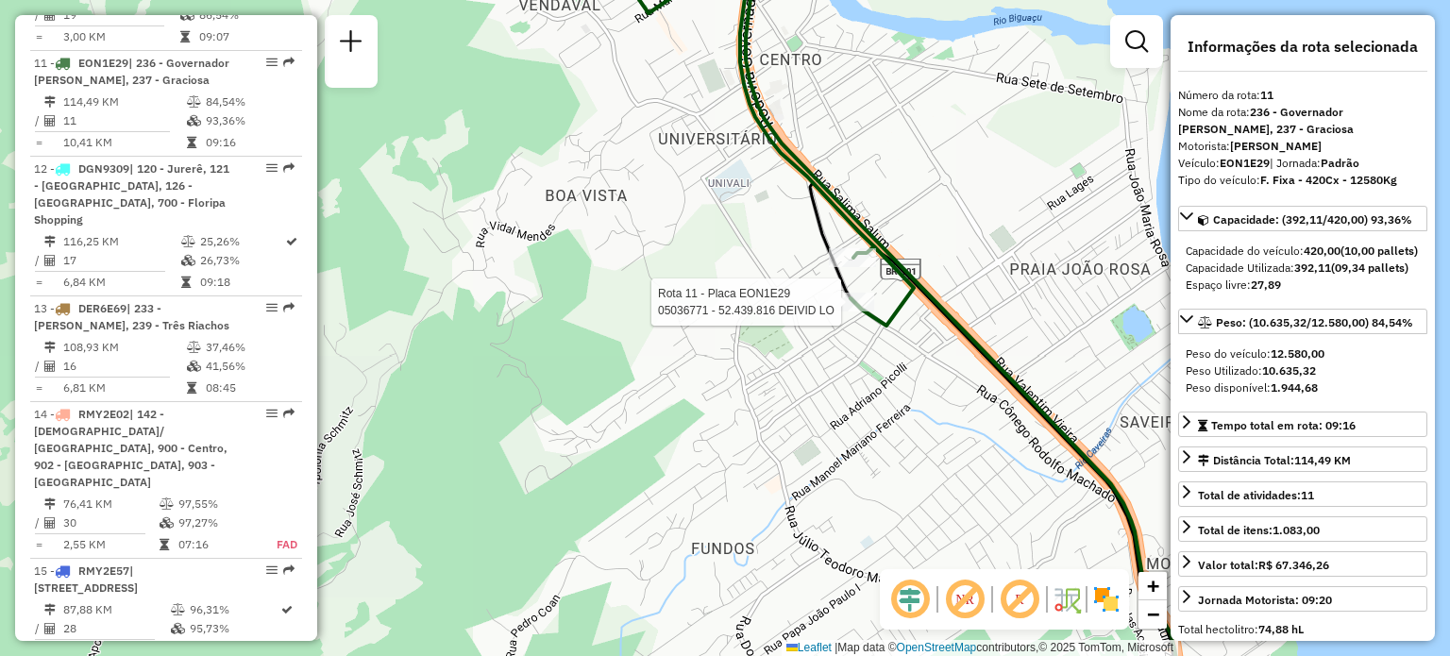
click at [835, 312] on div at bounding box center [846, 302] width 57 height 19
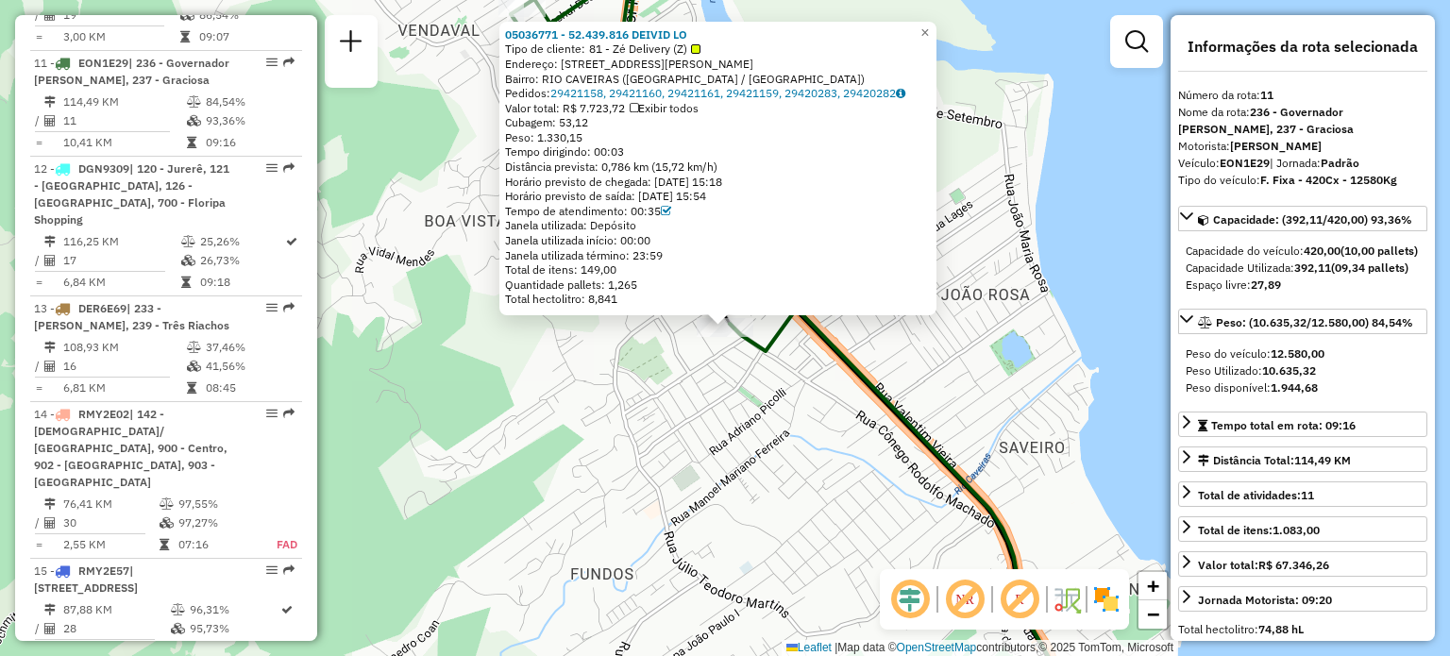
click at [614, 464] on div "05036771 - 52.439.816 DEIVID LO Tipo de cliente: 81 - Zé Delivery (Z) Endereço:…" at bounding box center [725, 328] width 1450 height 656
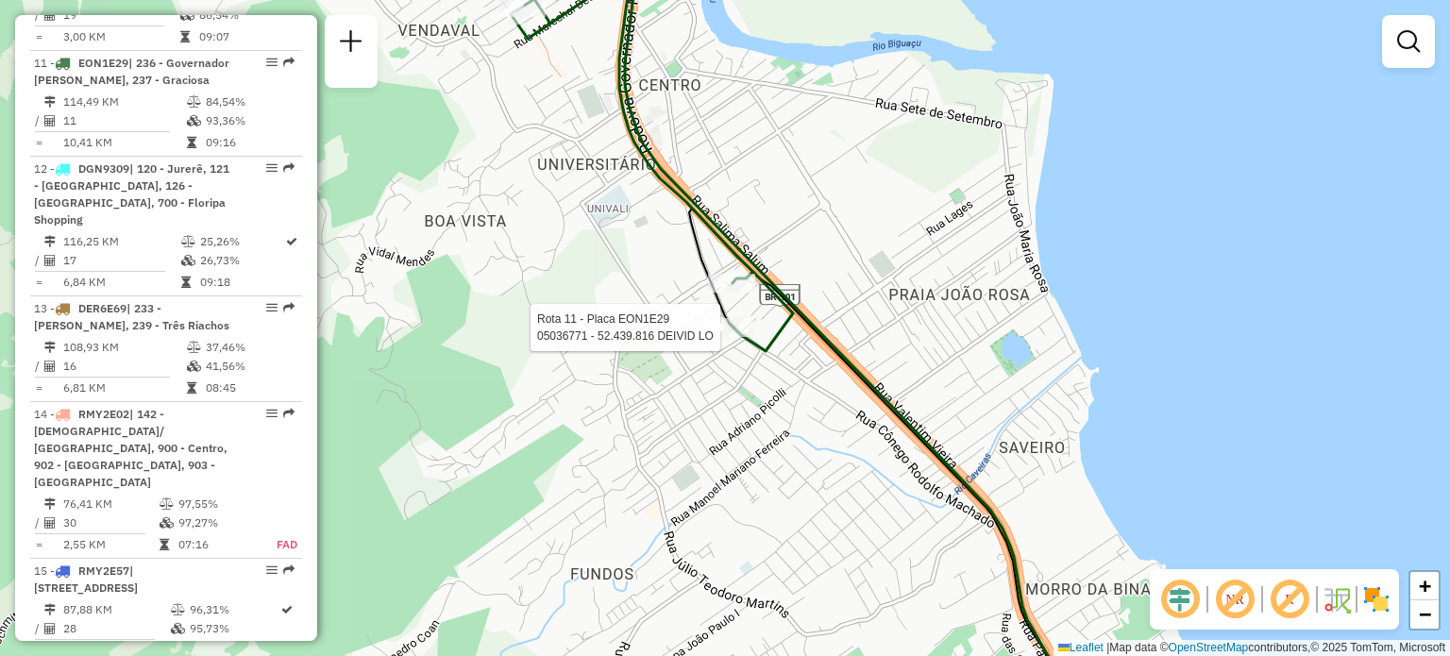
select select "**********"
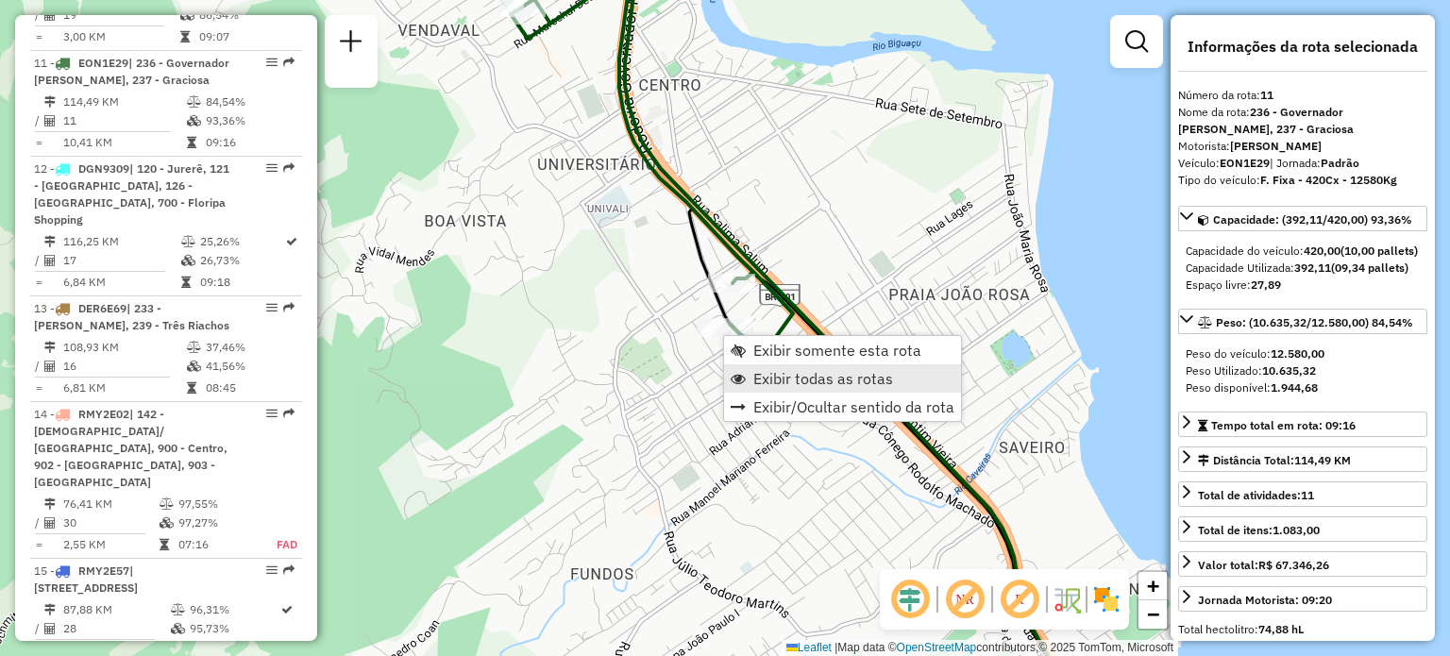
click at [779, 371] on span "Exibir todas as rotas" at bounding box center [823, 378] width 140 height 15
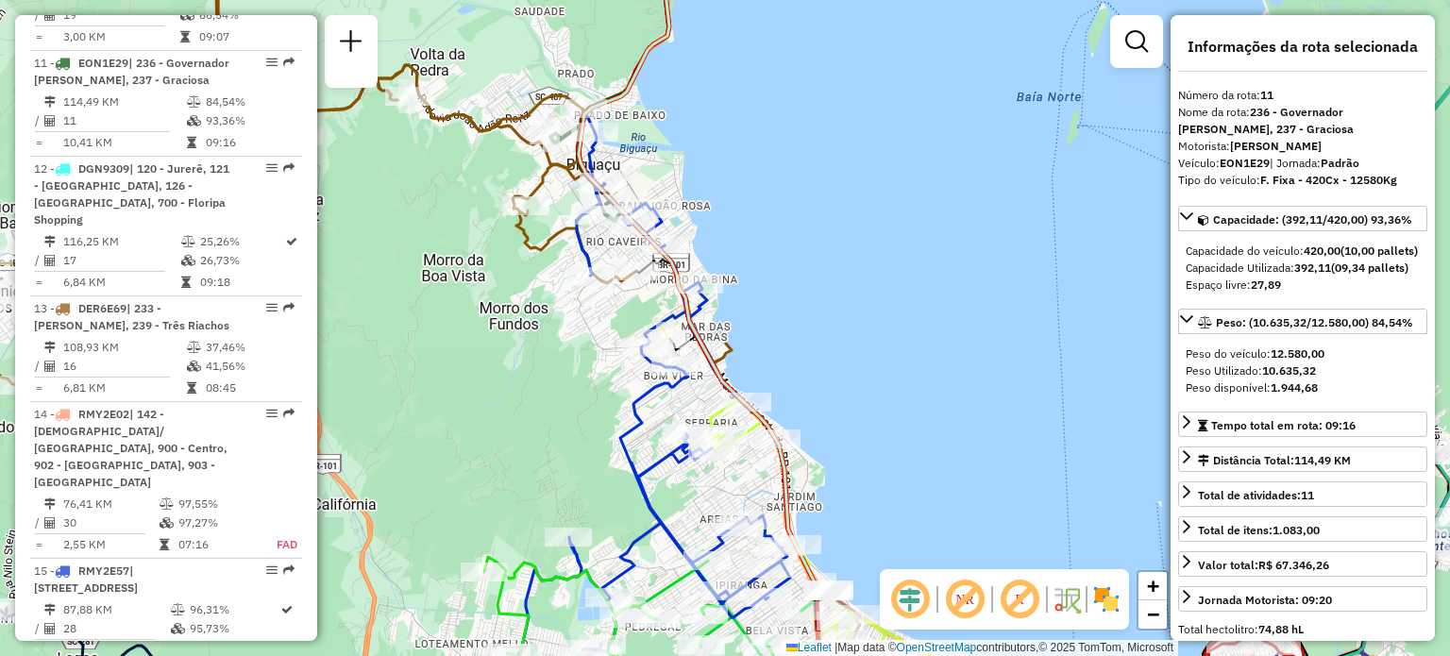
click at [703, 169] on div "Rota 15 - Placa RMY2E57 05026305 - SANDRA DOS PASSOS VI Janela de atendimento G…" at bounding box center [725, 328] width 1450 height 656
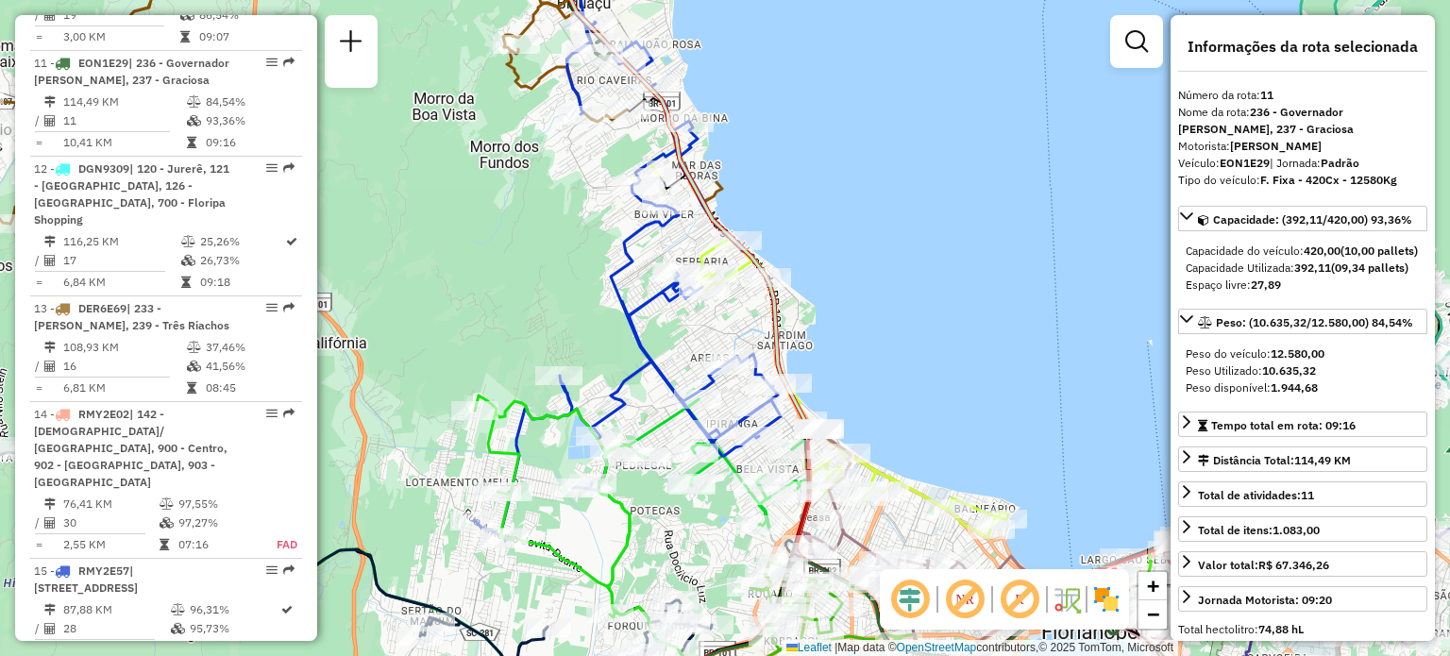
drag, startPoint x: 819, startPoint y: 384, endPoint x: 803, endPoint y: 325, distance: 61.4
click at [804, 326] on div "Rota 15 - Placa RMY2E57 05026305 - SANDRA DOS PASSOS VI Janela de atendimento G…" at bounding box center [725, 328] width 1450 height 656
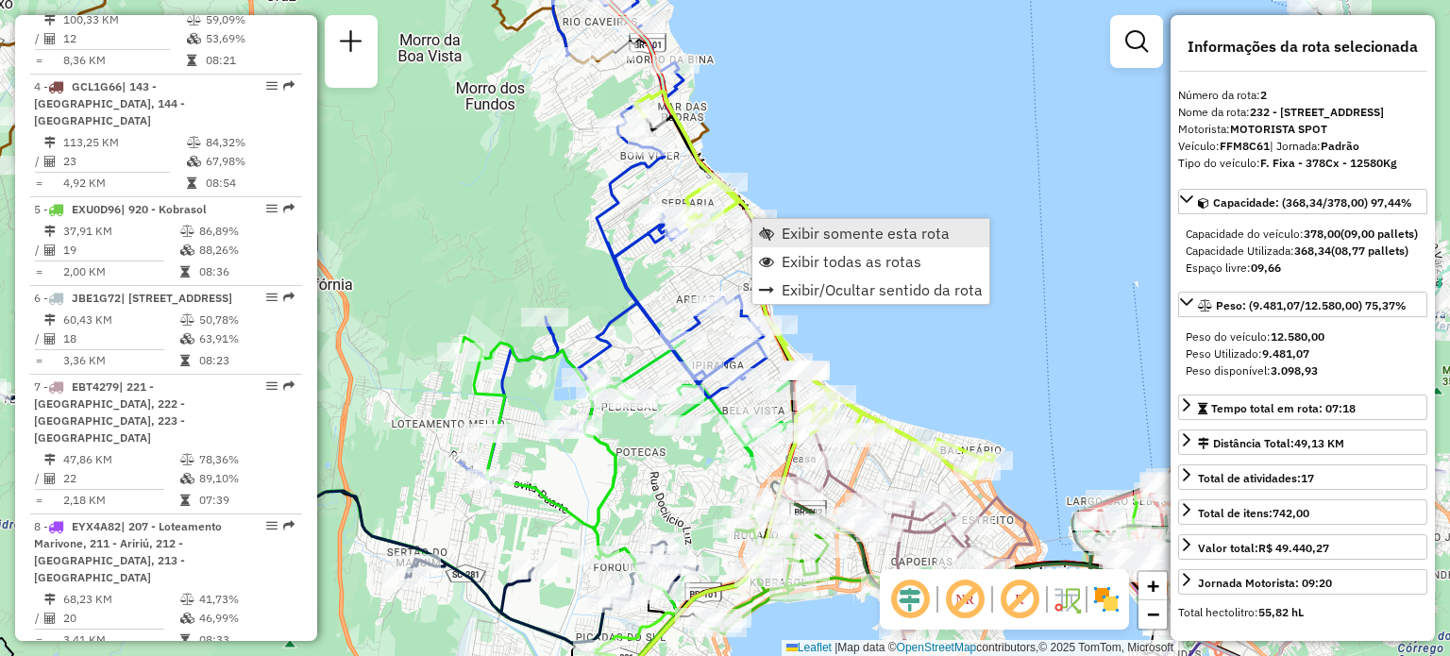
scroll to position [861, 0]
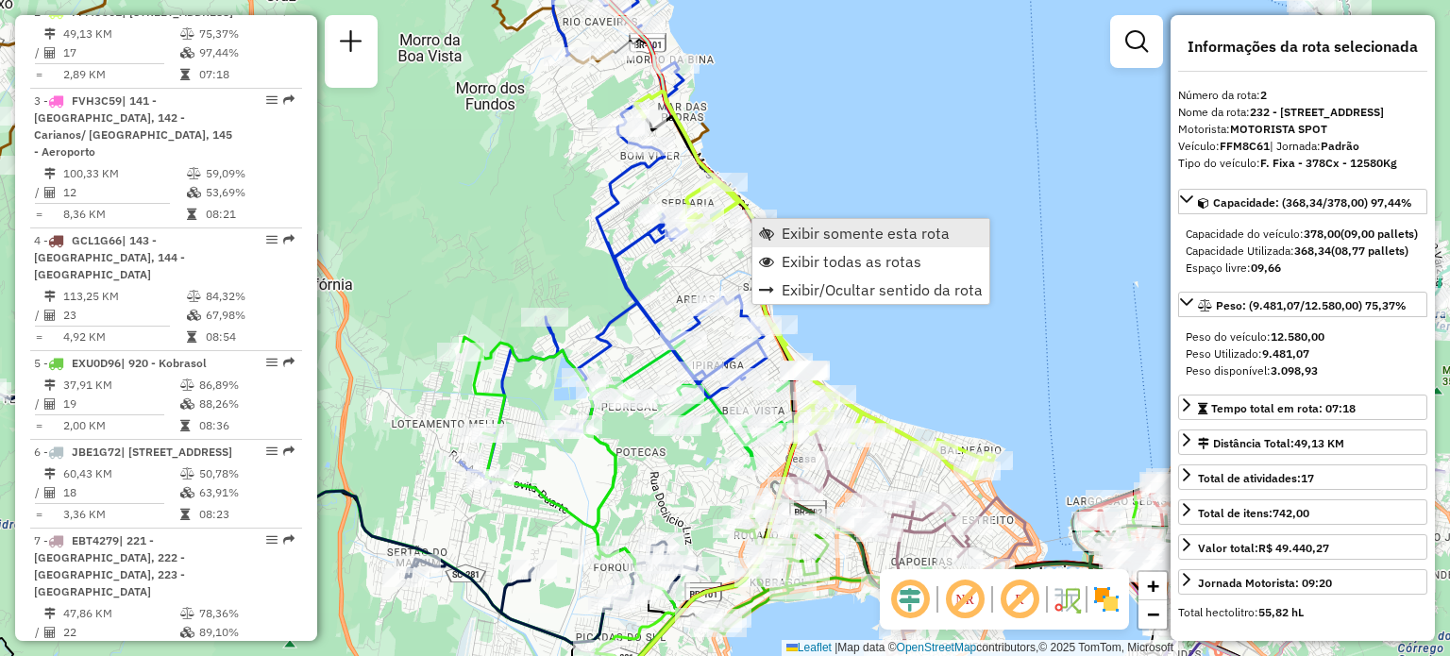
click at [770, 228] on span "Exibir somente esta rota" at bounding box center [766, 233] width 15 height 15
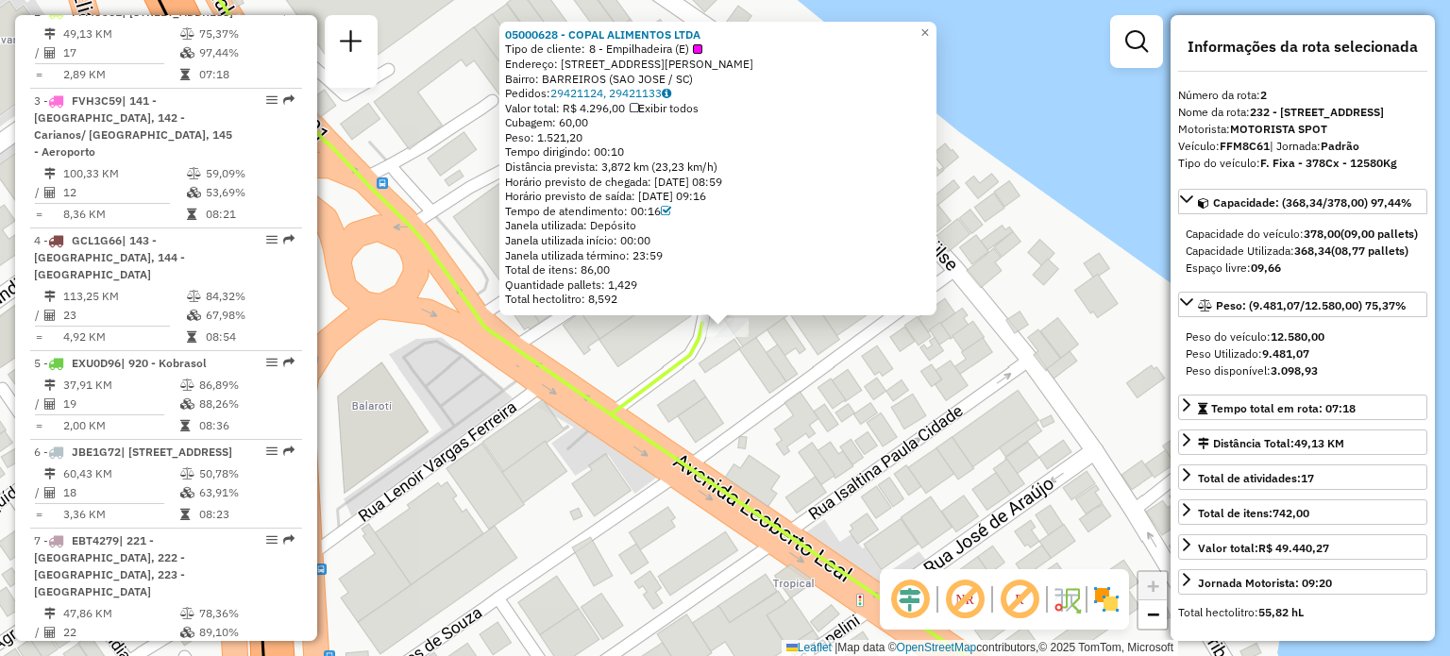
click at [589, 396] on icon at bounding box center [621, 327] width 877 height 787
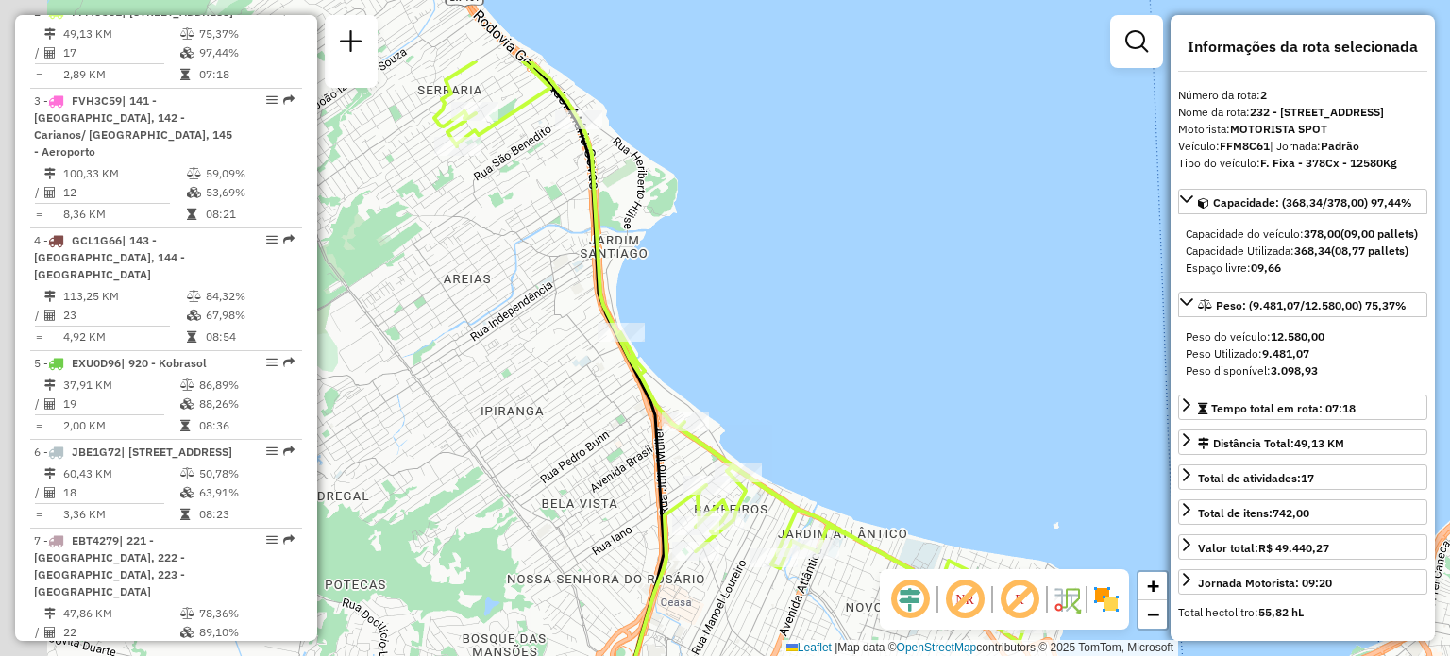
drag, startPoint x: 529, startPoint y: 244, endPoint x: 634, endPoint y: 389, distance: 179.8
click at [634, 389] on icon at bounding box center [595, 454] width 138 height 787
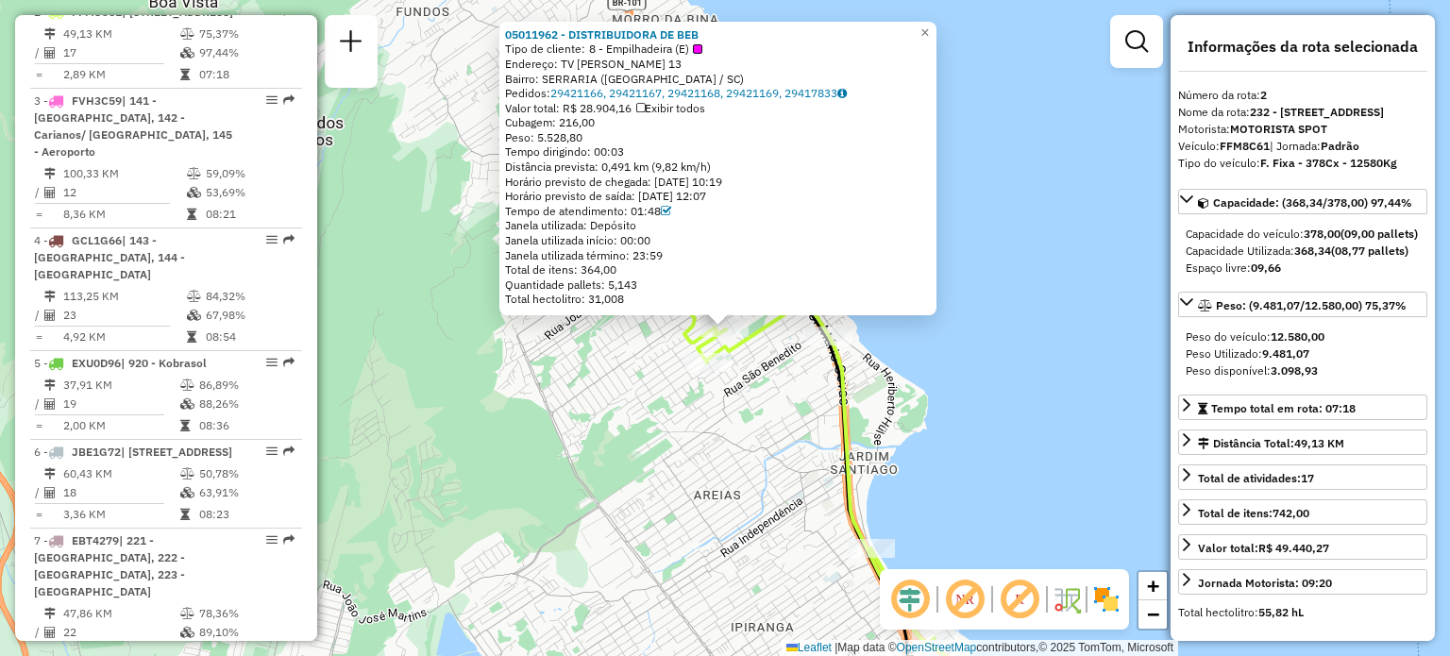
click at [492, 361] on div "05011962 - DISTRIBUIDORA DE BEB Tipo de cliente: 8 - Empilhadeira (E) Endereço:…" at bounding box center [725, 328] width 1450 height 656
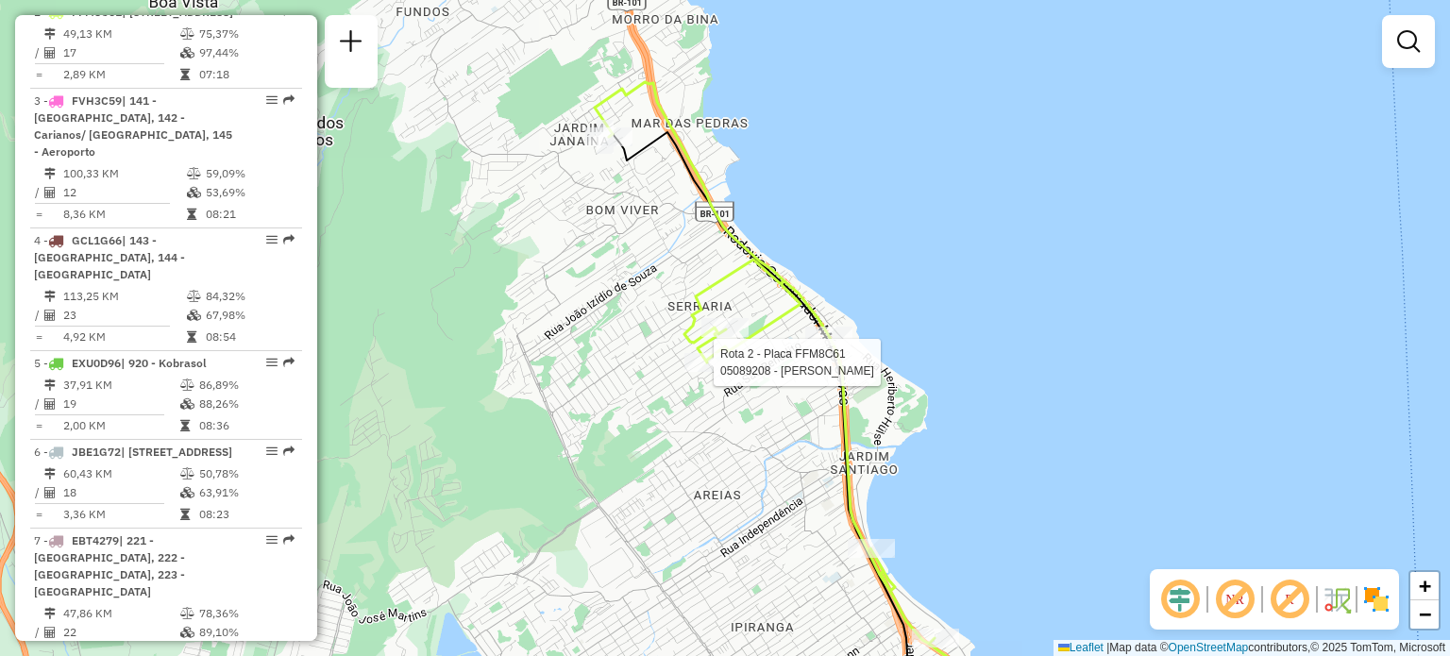
select select "**********"
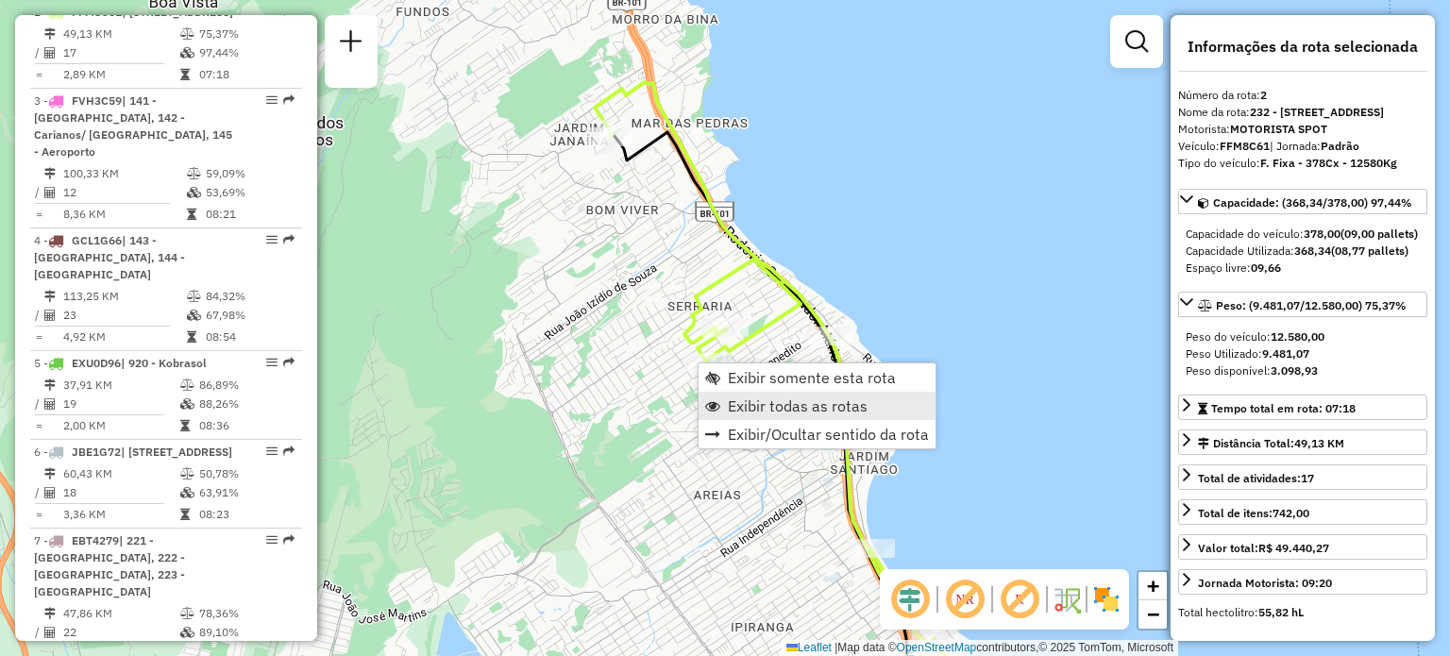
click at [765, 405] on span "Exibir todas as rotas" at bounding box center [798, 405] width 140 height 15
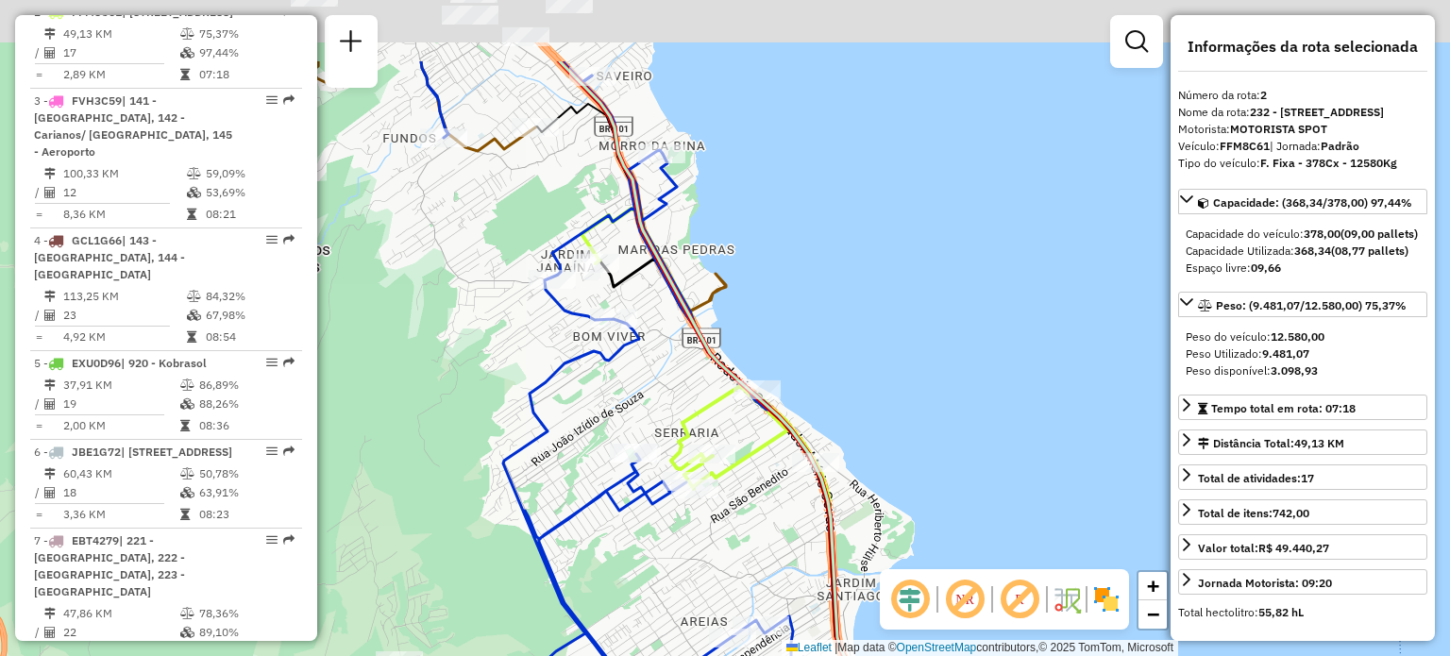
drag, startPoint x: 621, startPoint y: 265, endPoint x: 586, endPoint y: 506, distance: 243.3
click at [586, 506] on div "Janela de atendimento Grade de atendimento Capacidade Transportadoras Veículos …" at bounding box center [725, 328] width 1450 height 656
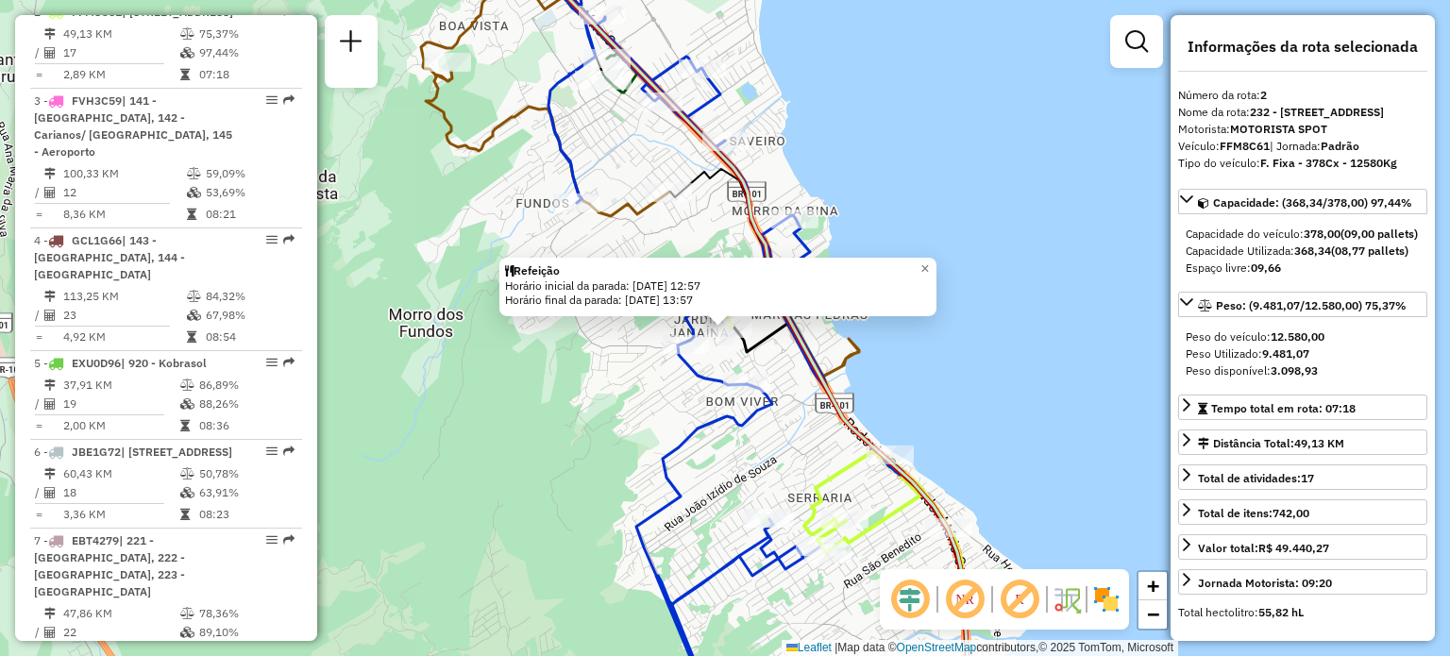
click at [570, 382] on div "Refeição Horário inicial da parada: 29/09/2025 12:57 Horário final da parada: 2…" at bounding box center [725, 328] width 1450 height 656
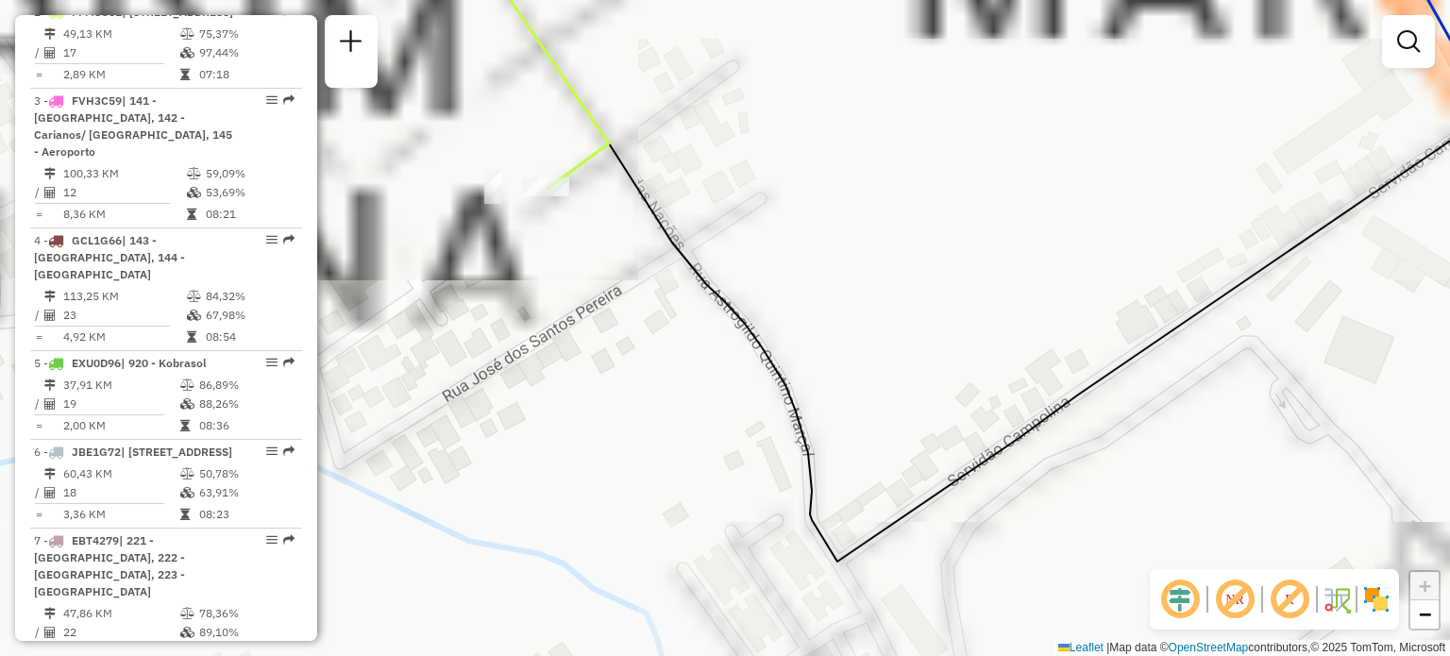
drag, startPoint x: 650, startPoint y: 170, endPoint x: 646, endPoint y: 334, distance: 164.3
click at [650, 337] on icon at bounding box center [1068, 337] width 1041 height 448
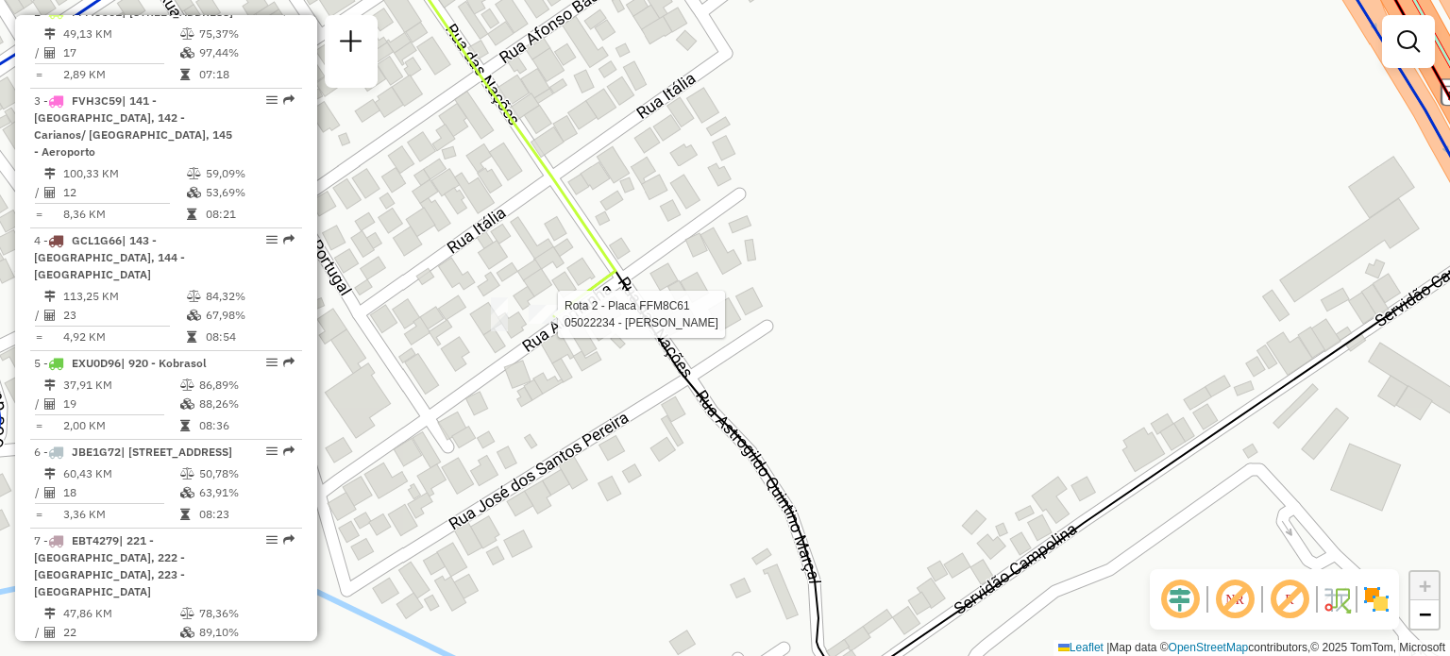
select select "**********"
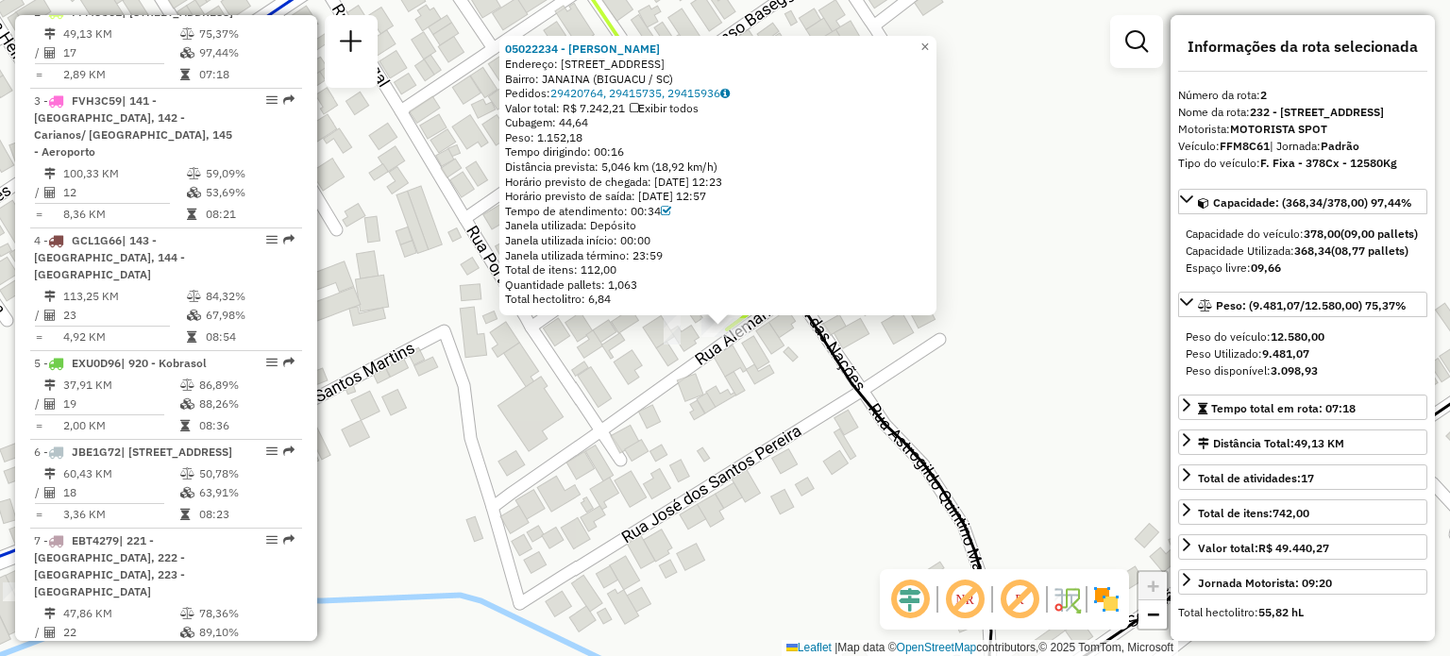
click at [475, 322] on div "05022234 - ALDOVANIO PATRICIO Endereço: R ALEMANHA 664 Bairro: JANAINA (BIGUACU…" at bounding box center [725, 328] width 1450 height 656
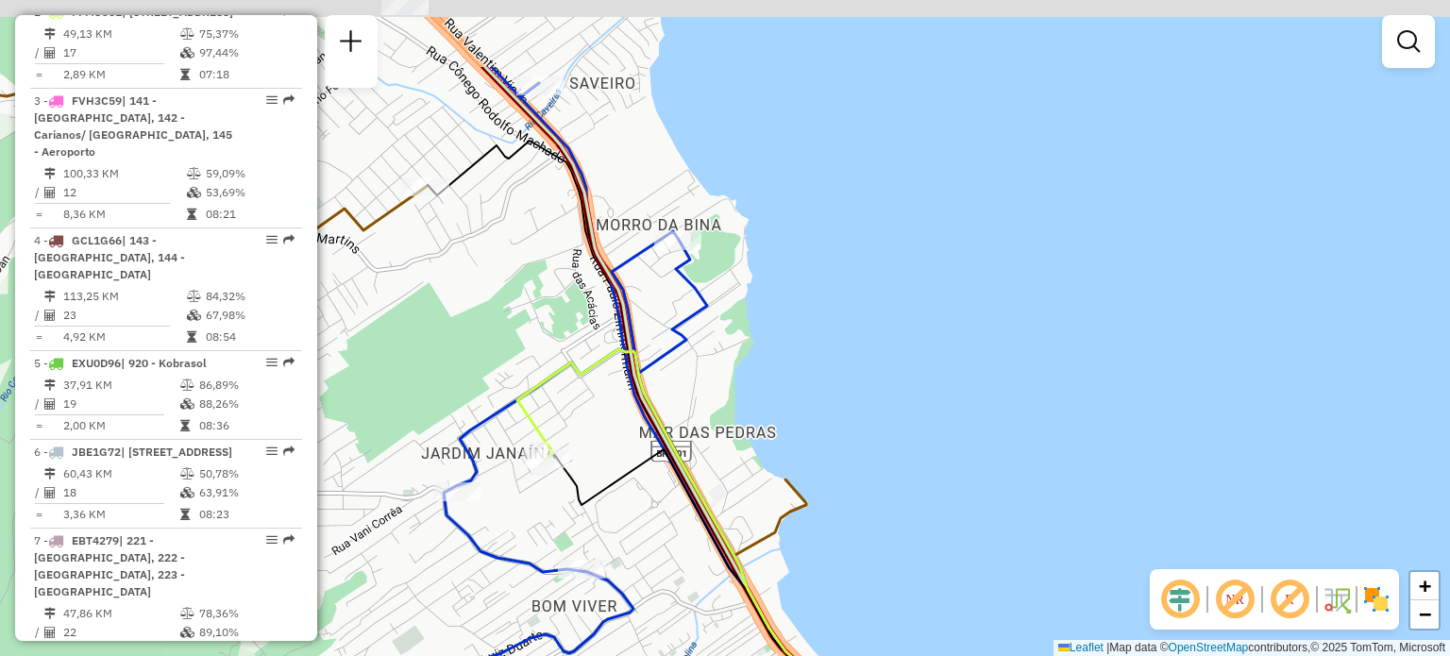
drag, startPoint x: 678, startPoint y: 225, endPoint x: 727, endPoint y: 385, distance: 167.8
click at [733, 418] on div "Janela de atendimento Grade de atendimento Capacidade Transportadoras Veículos …" at bounding box center [725, 328] width 1450 height 656
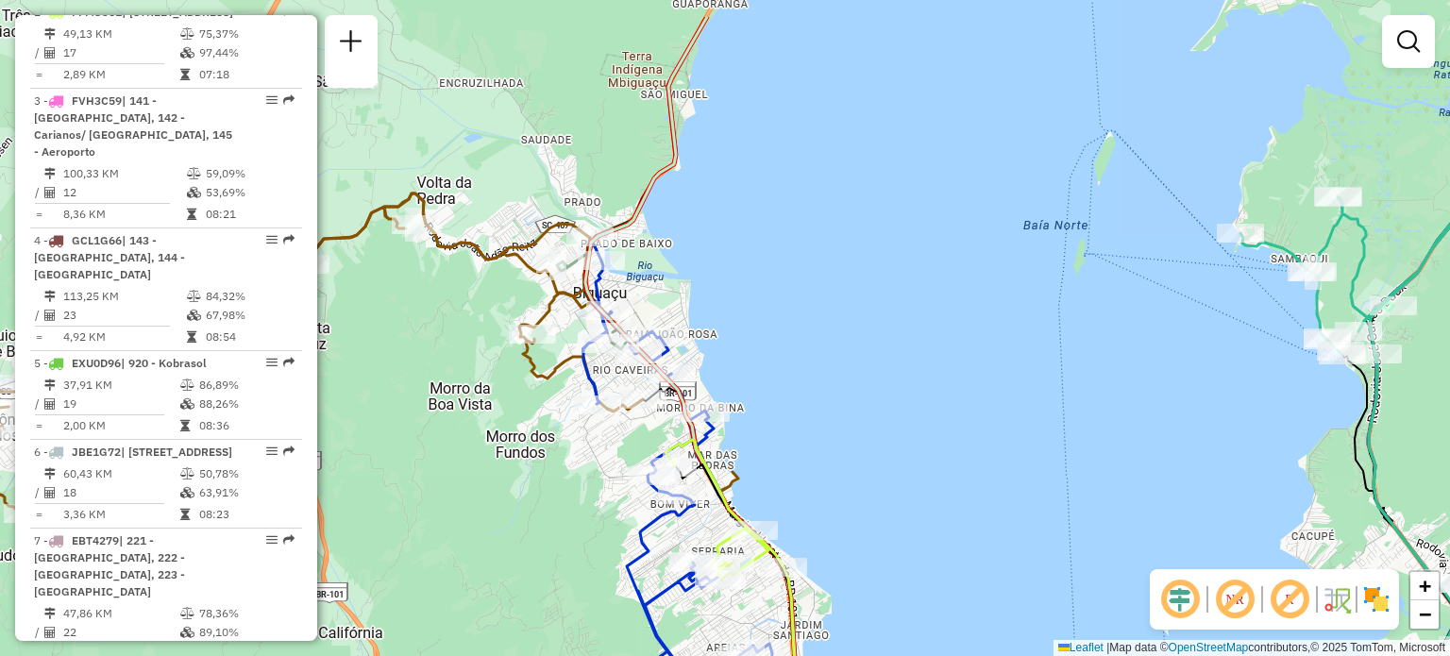
drag, startPoint x: 695, startPoint y: 137, endPoint x: 699, endPoint y: 237, distance: 100.1
click at [699, 237] on div "Janela de atendimento Grade de atendimento Capacidade Transportadoras Veículos …" at bounding box center [725, 328] width 1450 height 656
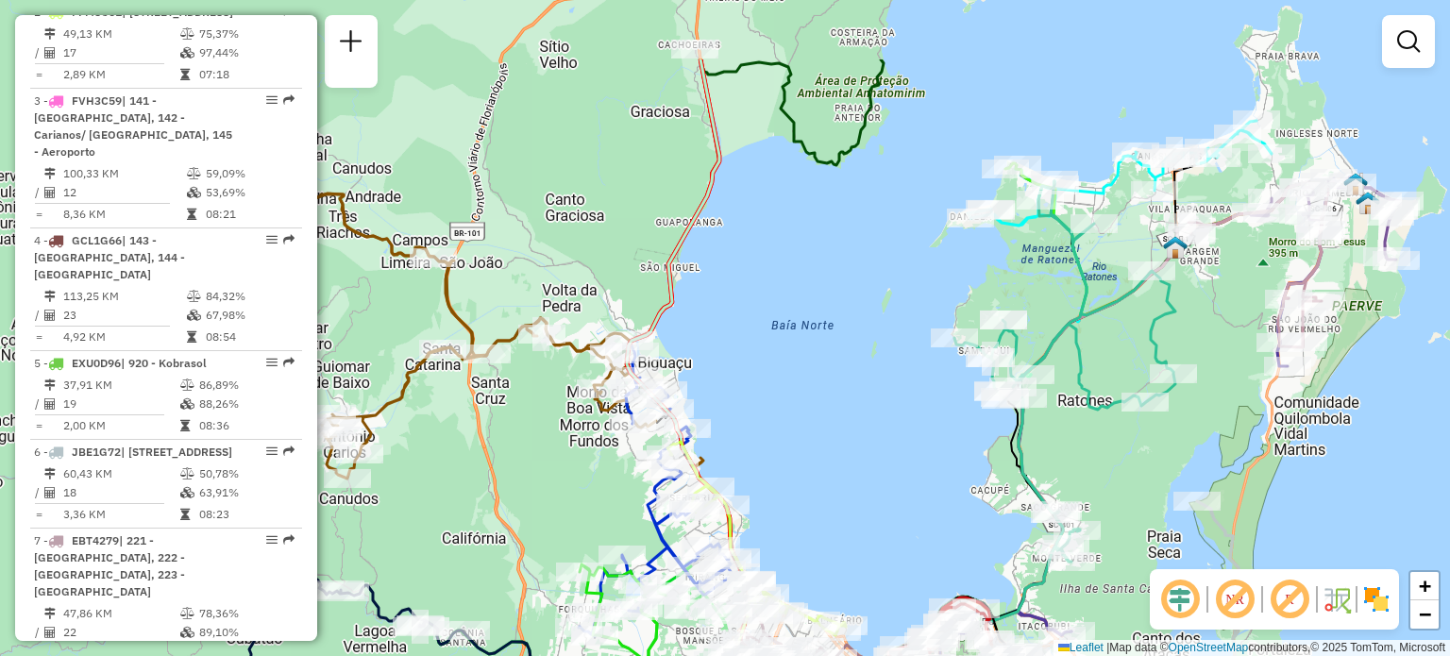
drag, startPoint x: 723, startPoint y: 150, endPoint x: 717, endPoint y: 346, distance: 196.4
click at [717, 346] on div "Janela de atendimento Grade de atendimento Capacidade Transportadoras Veículos …" at bounding box center [725, 328] width 1450 height 656
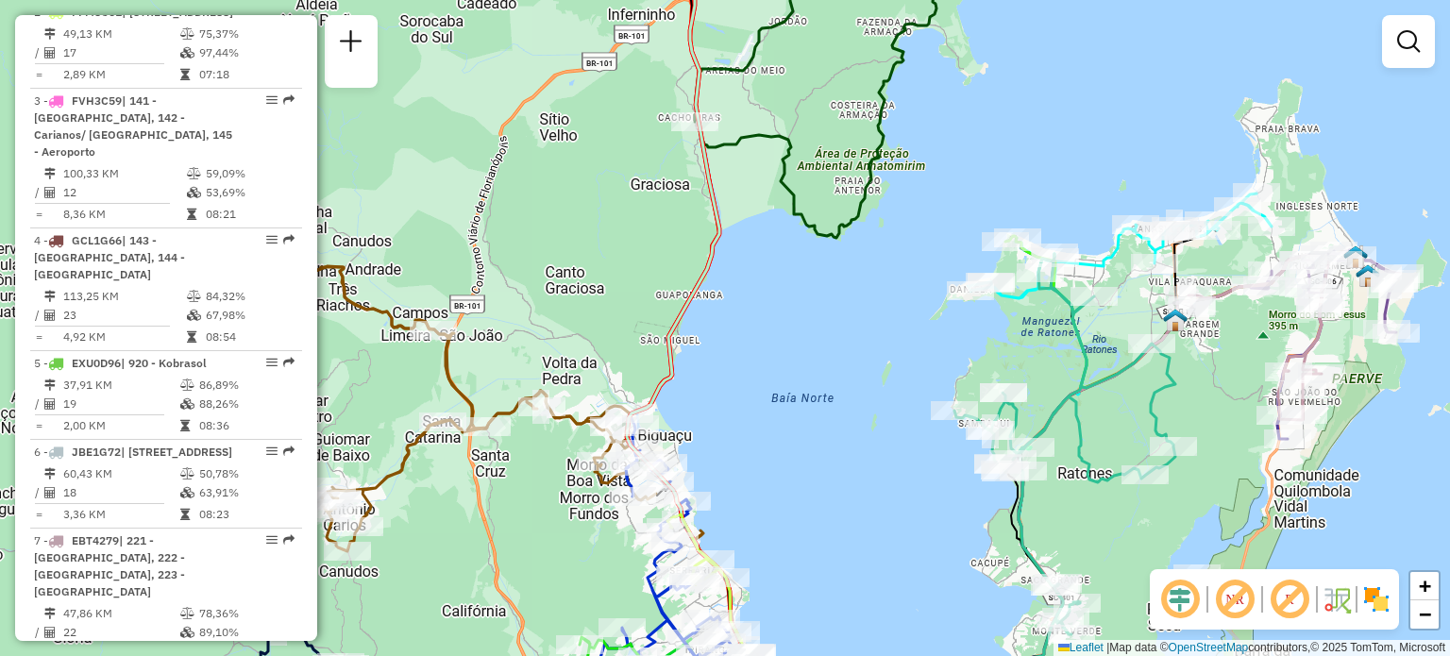
drag, startPoint x: 767, startPoint y: 290, endPoint x: 785, endPoint y: 169, distance: 122.3
click at [785, 173] on div "Janela de atendimento Grade de atendimento Capacidade Transportadoras Veículos …" at bounding box center [725, 328] width 1450 height 656
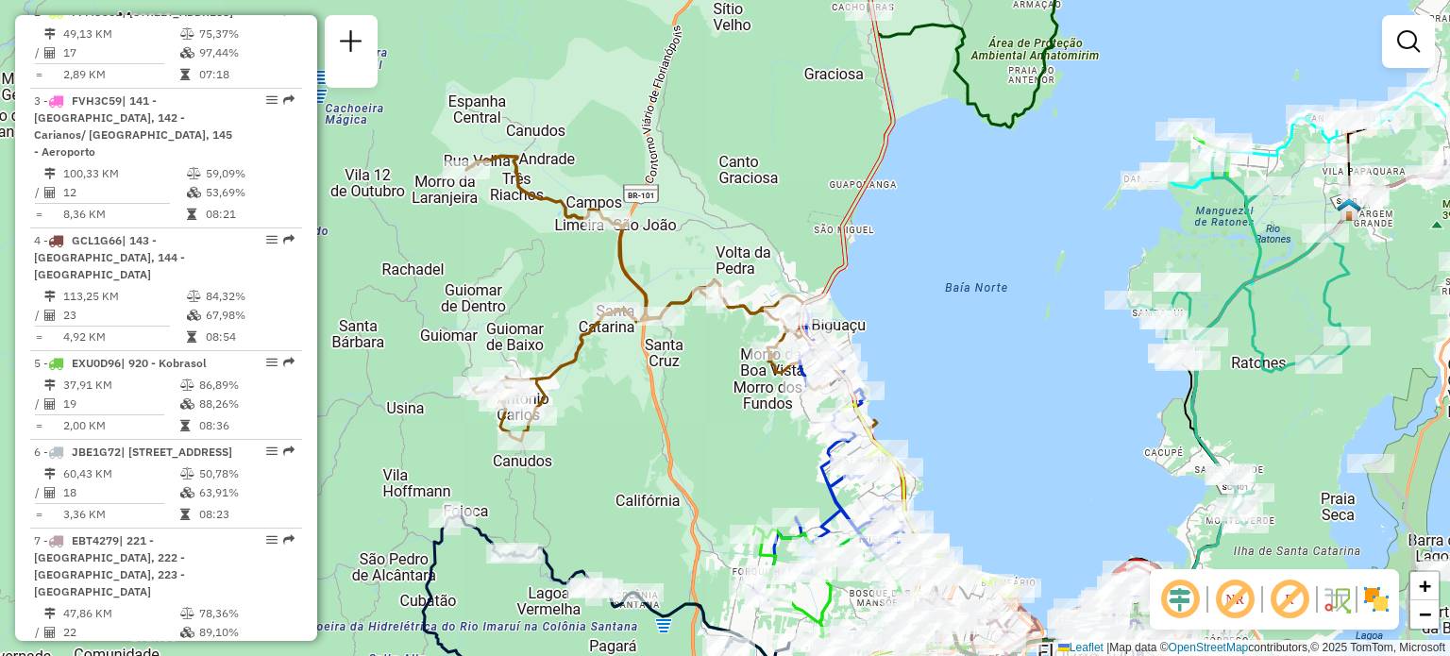
drag, startPoint x: 741, startPoint y: 207, endPoint x: 921, endPoint y: 225, distance: 181.2
click at [911, 218] on div "Janela de atendimento Grade de atendimento Capacidade Transportadoras Veículos …" at bounding box center [725, 328] width 1450 height 656
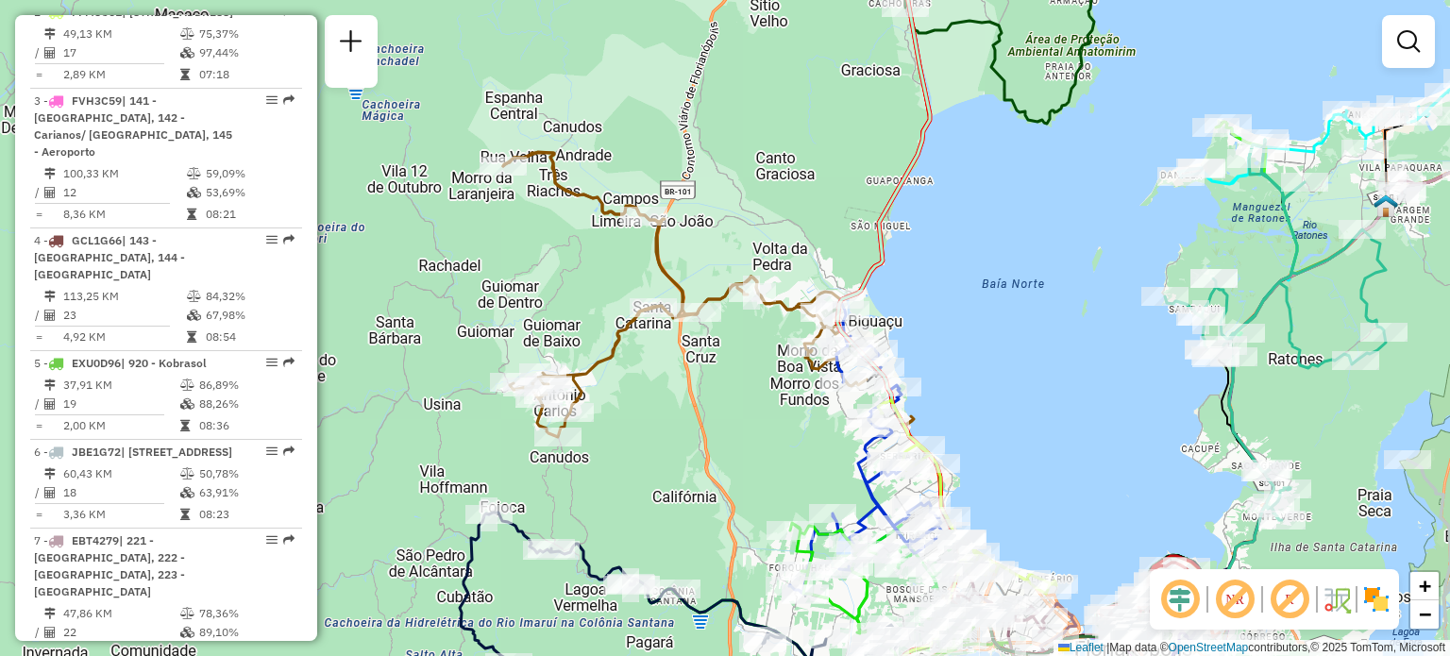
drag, startPoint x: 782, startPoint y: 275, endPoint x: 678, endPoint y: 161, distance: 153.7
click at [684, 143] on div "Janela de atendimento Grade de atendimento Capacidade Transportadoras Veículos …" at bounding box center [725, 328] width 1450 height 656
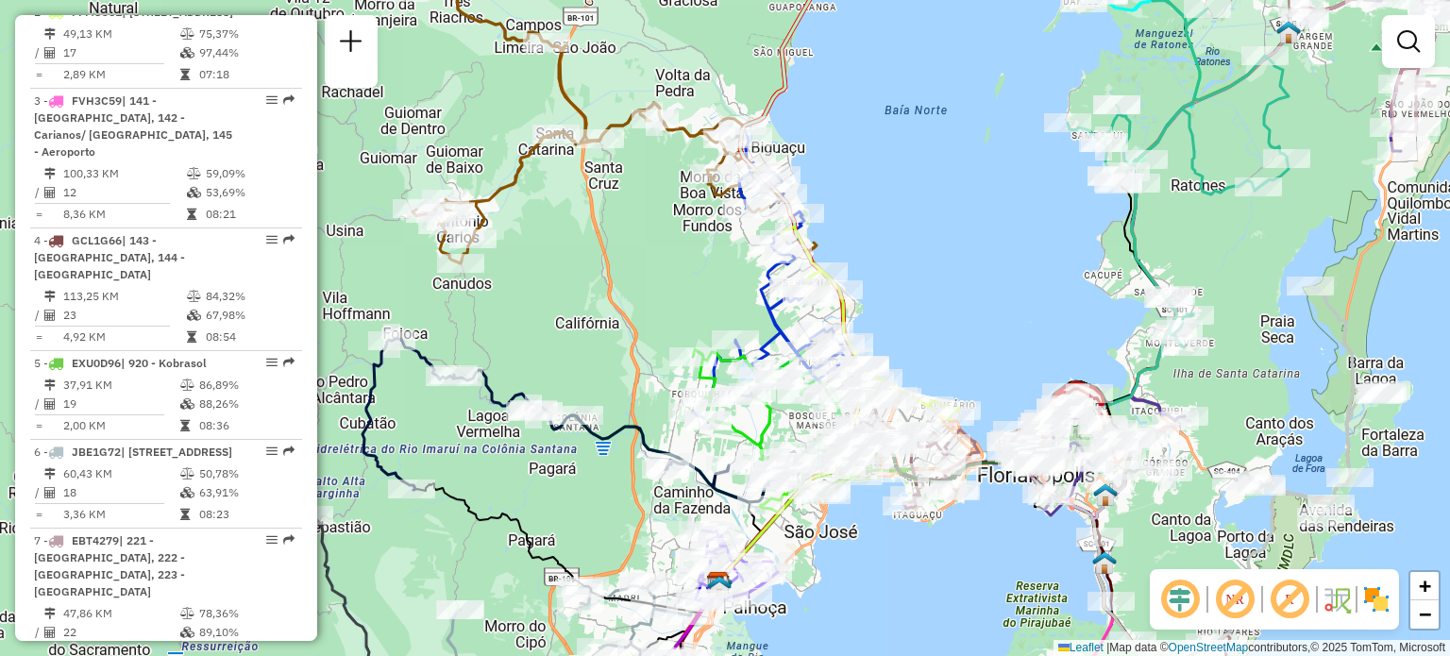
drag, startPoint x: 627, startPoint y: 304, endPoint x: 645, endPoint y: 219, distance: 86.8
click at [645, 219] on div "Janela de atendimento Grade de atendimento Capacidade Transportadoras Veículos …" at bounding box center [725, 328] width 1450 height 656
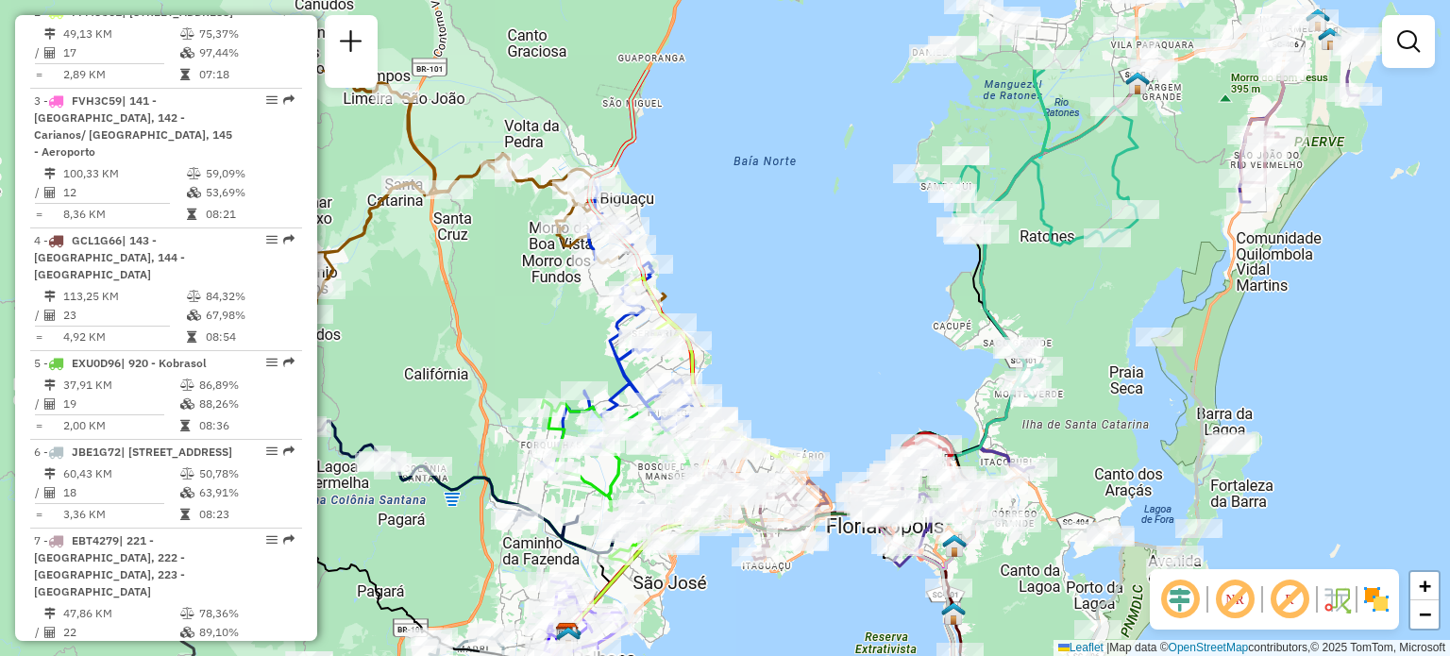
drag, startPoint x: 1064, startPoint y: 198, endPoint x: 906, endPoint y: 249, distance: 165.7
click at [906, 249] on div "Janela de atendimento Grade de atendimento Capacidade Transportadoras Veículos …" at bounding box center [725, 328] width 1450 height 656
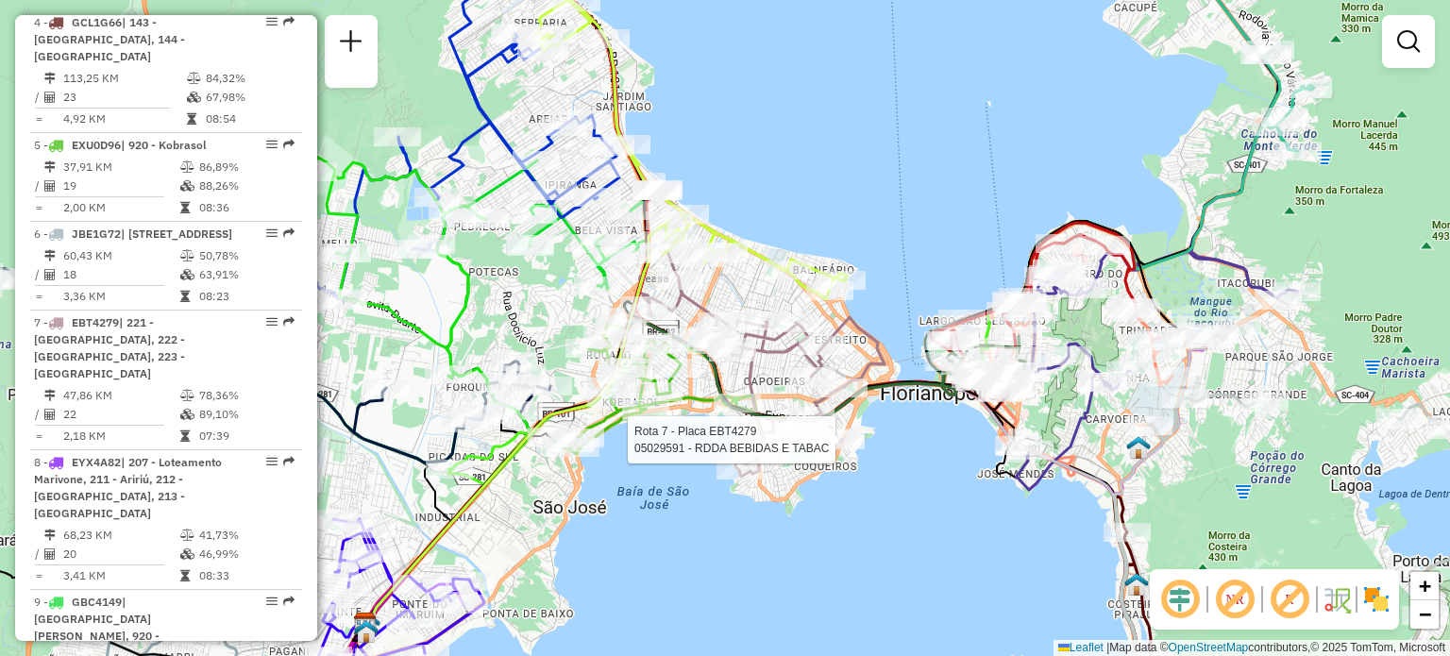
select select "**********"
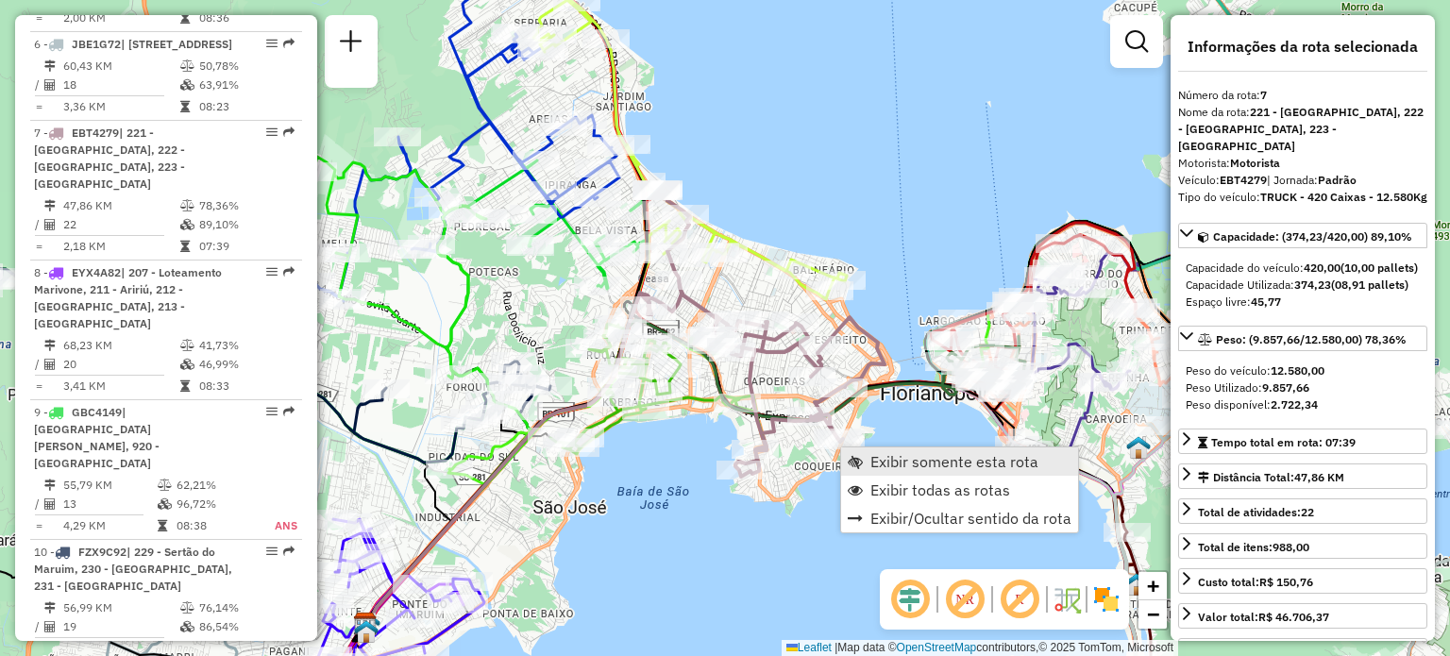
scroll to position [1407, 0]
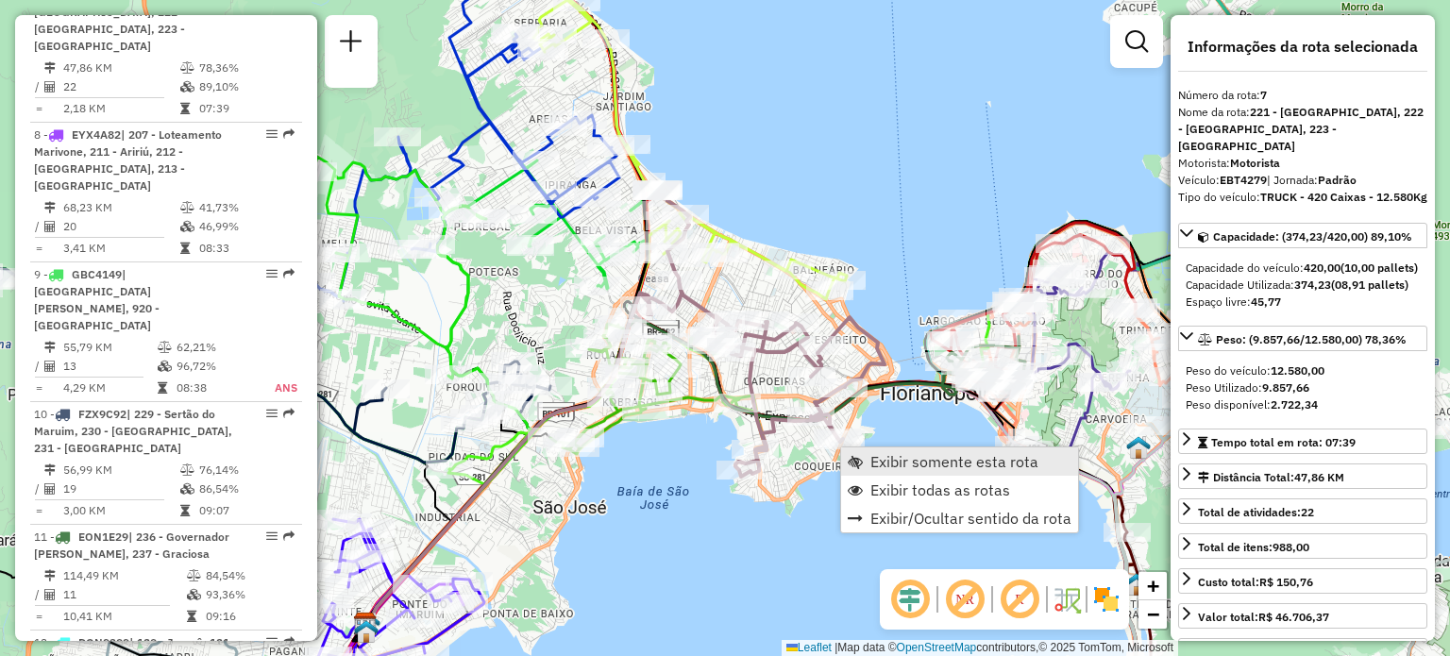
click at [861, 462] on span "Exibir somente esta rota" at bounding box center [855, 461] width 15 height 15
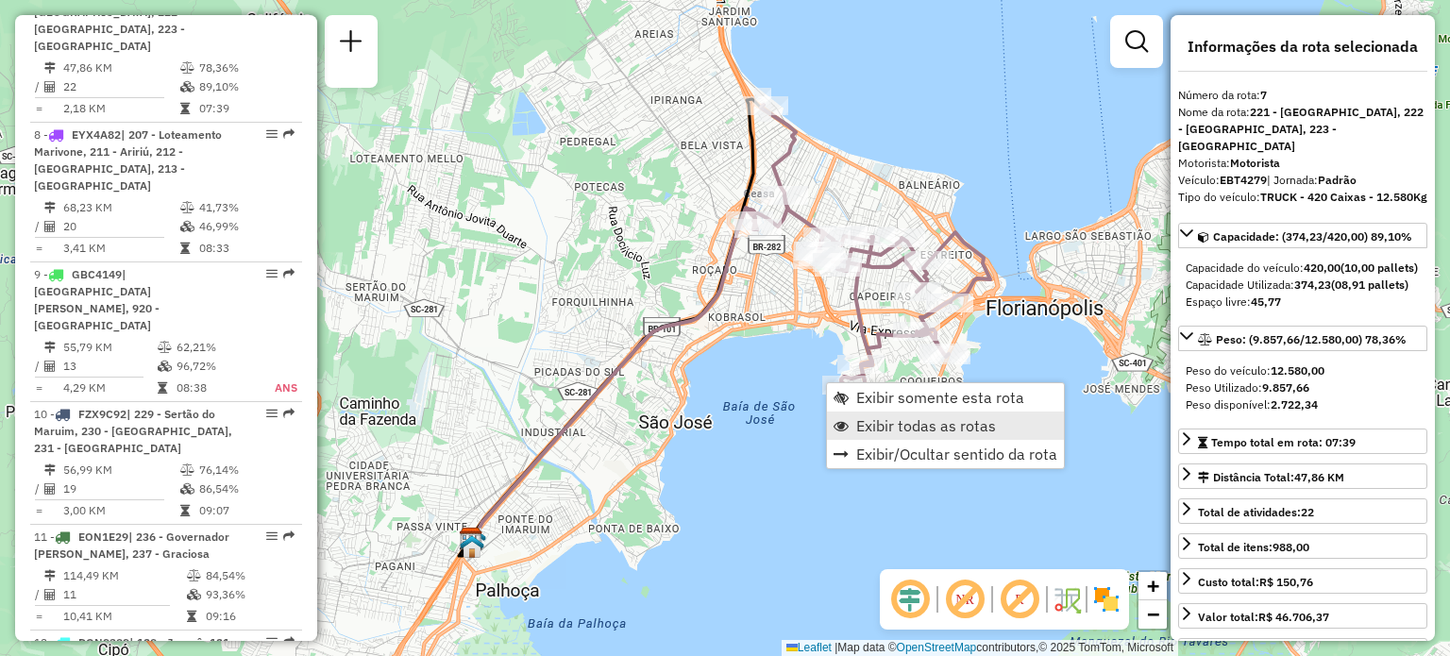
click at [866, 426] on span "Exibir todas as rotas" at bounding box center [926, 425] width 140 height 15
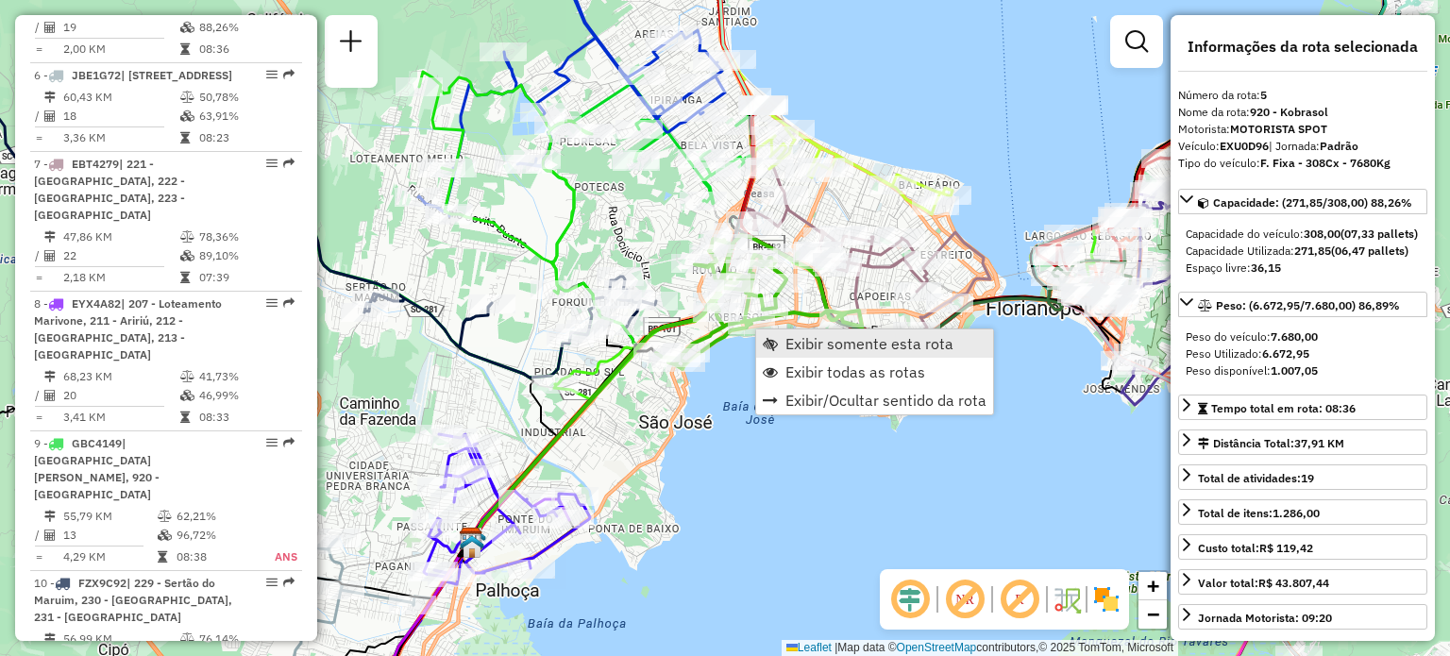
scroll to position [1196, 0]
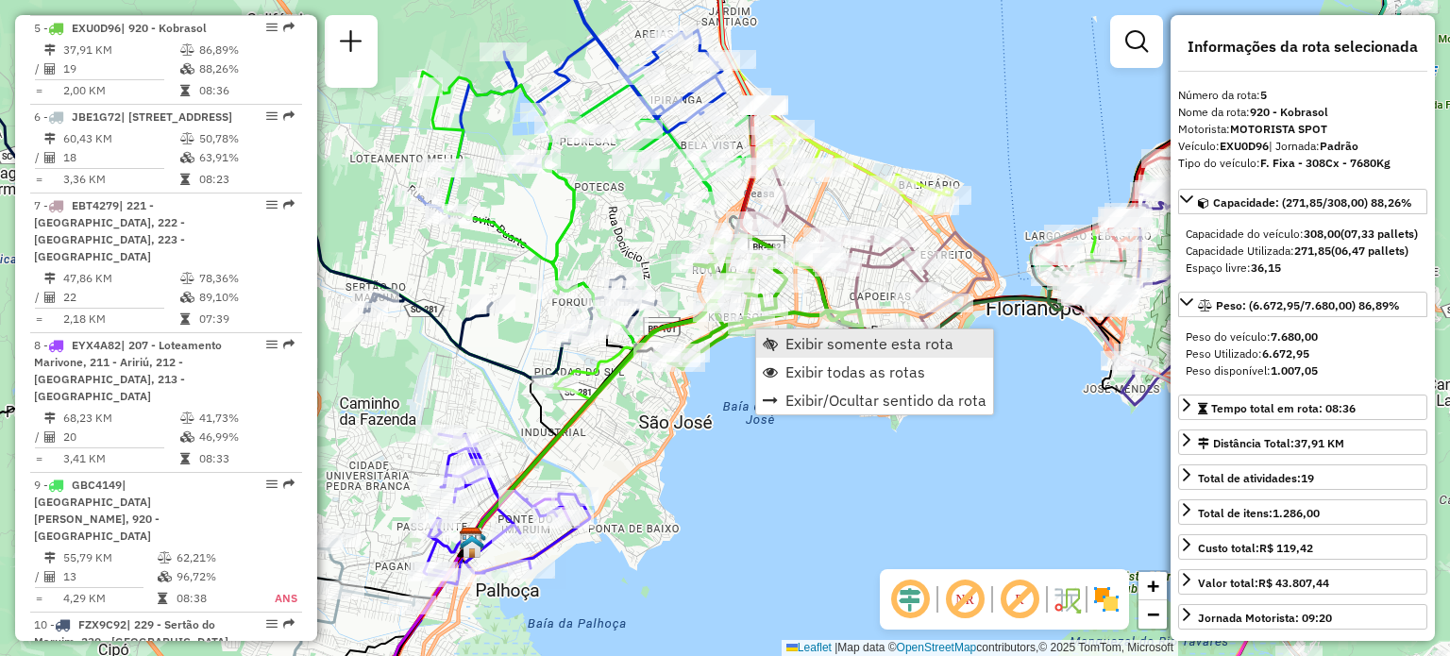
click at [770, 335] on link "Exibir somente esta rota" at bounding box center [874, 343] width 237 height 28
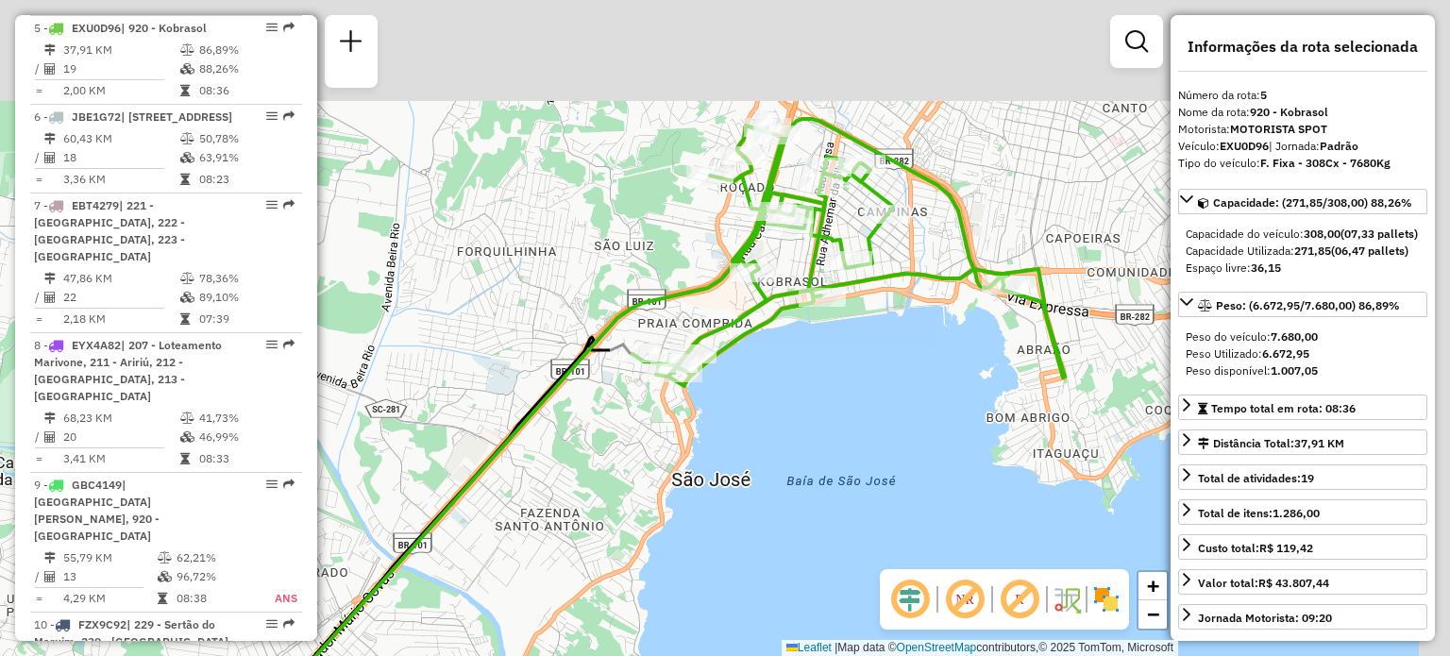
drag, startPoint x: 922, startPoint y: 282, endPoint x: 823, endPoint y: 422, distance: 171.3
click at [825, 423] on div "Janela de atendimento Grade de atendimento Capacidade Transportadoras Veículos …" at bounding box center [725, 328] width 1450 height 656
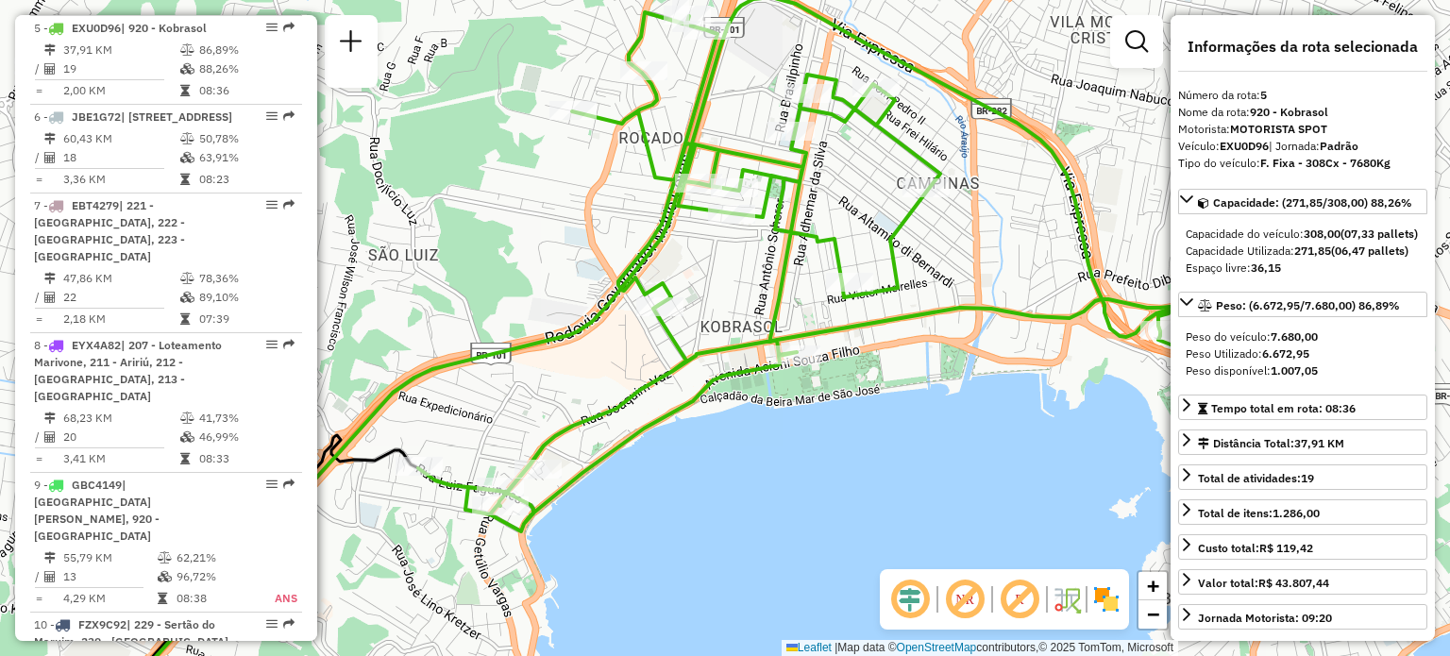
drag, startPoint x: 678, startPoint y: 382, endPoint x: 685, endPoint y: 474, distance: 91.9
click at [685, 473] on div "Janela de atendimento Grade de atendimento Capacidade Transportadoras Veículos …" at bounding box center [725, 328] width 1450 height 656
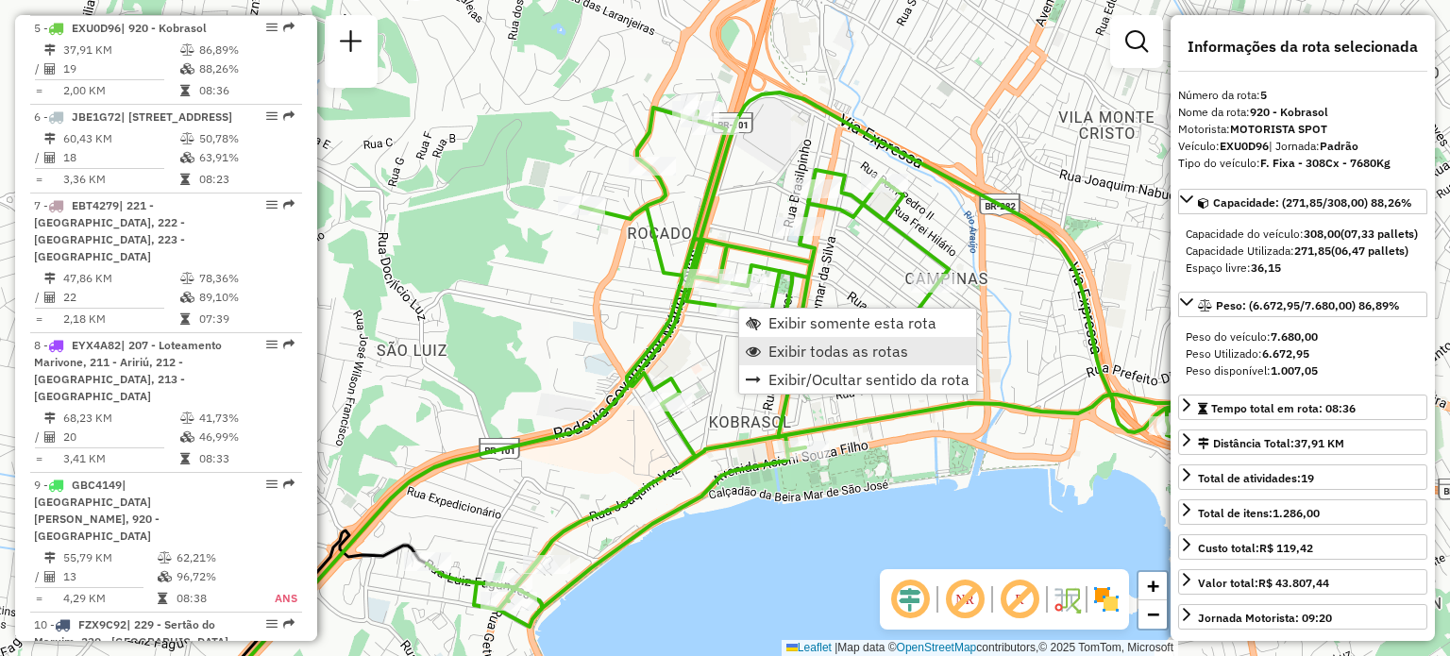
click at [780, 359] on span "Exibir todas as rotas" at bounding box center [838, 351] width 140 height 15
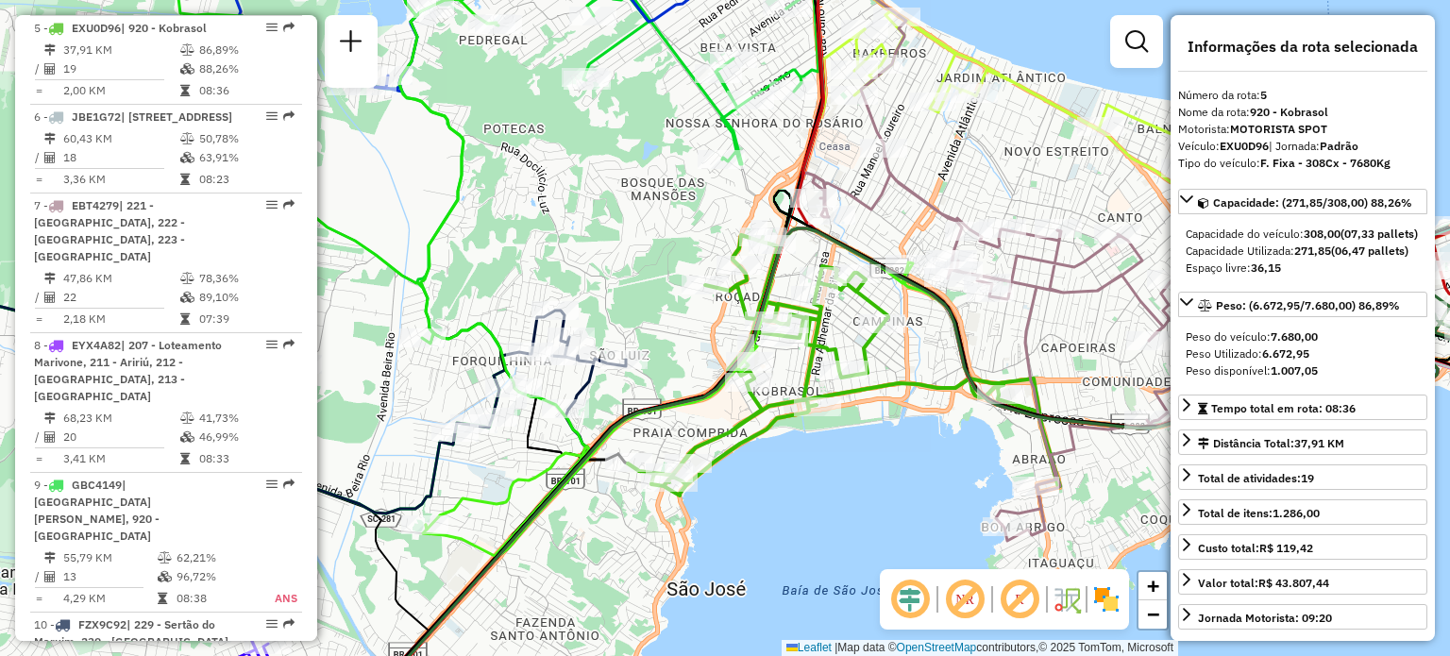
drag, startPoint x: 954, startPoint y: 169, endPoint x: 876, endPoint y: 318, distance: 168.5
click at [879, 321] on icon at bounding box center [1054, 260] width 483 height 562
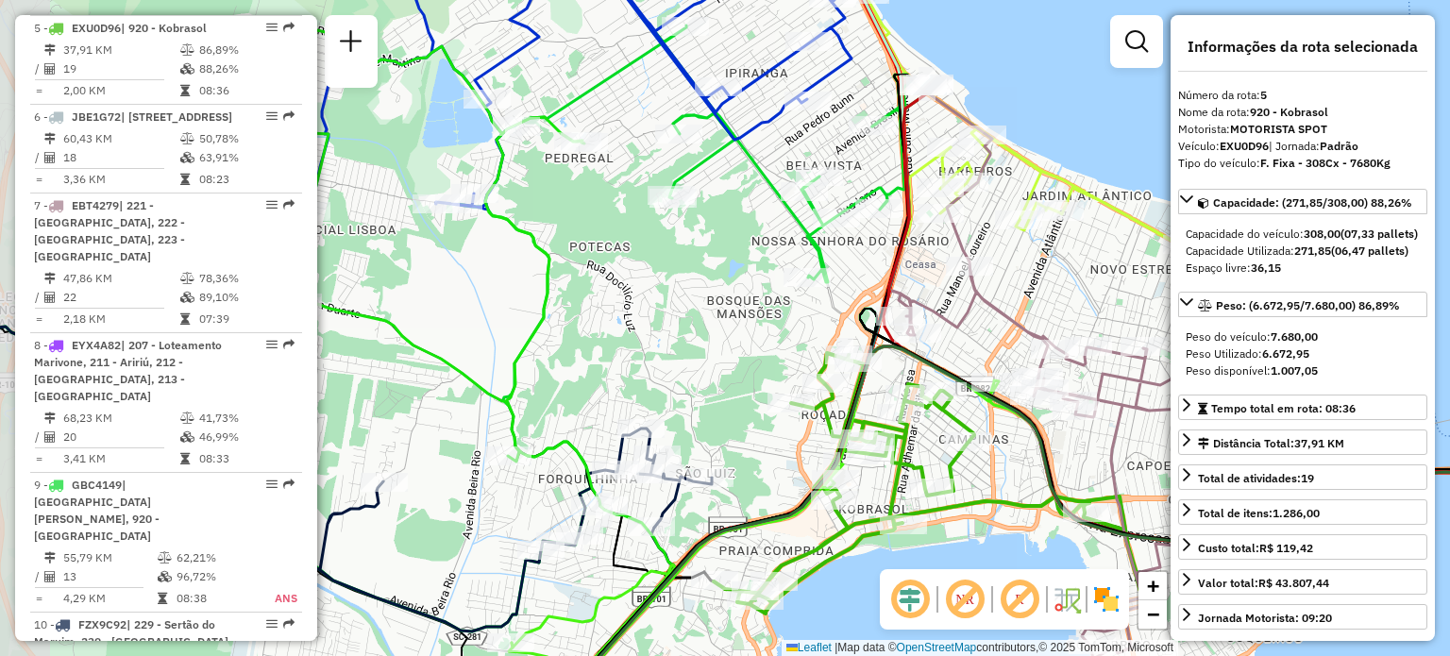
drag, startPoint x: 593, startPoint y: 193, endPoint x: 799, endPoint y: 132, distance: 214.5
click at [804, 127] on div "Janela de atendimento Grade de atendimento Capacidade Transportadoras Veículos …" at bounding box center [725, 328] width 1450 height 656
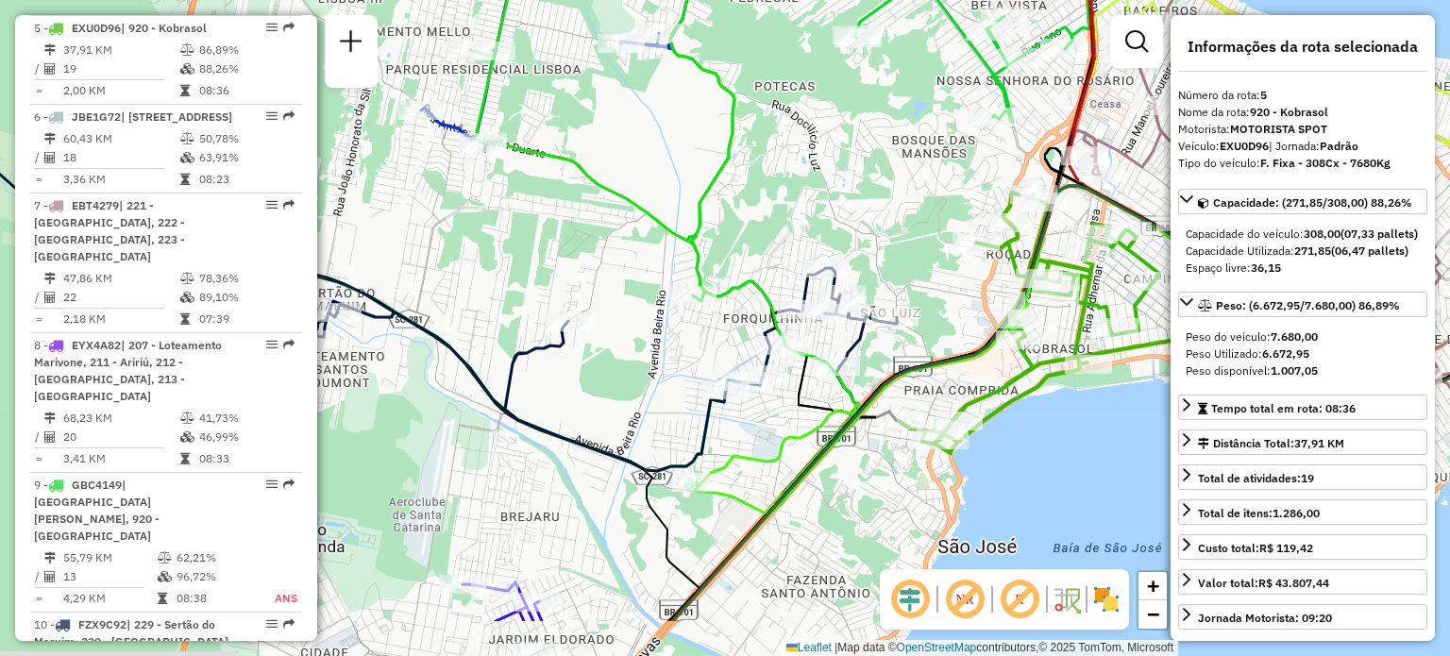
click at [813, 339] on div at bounding box center [784, 345] width 57 height 19
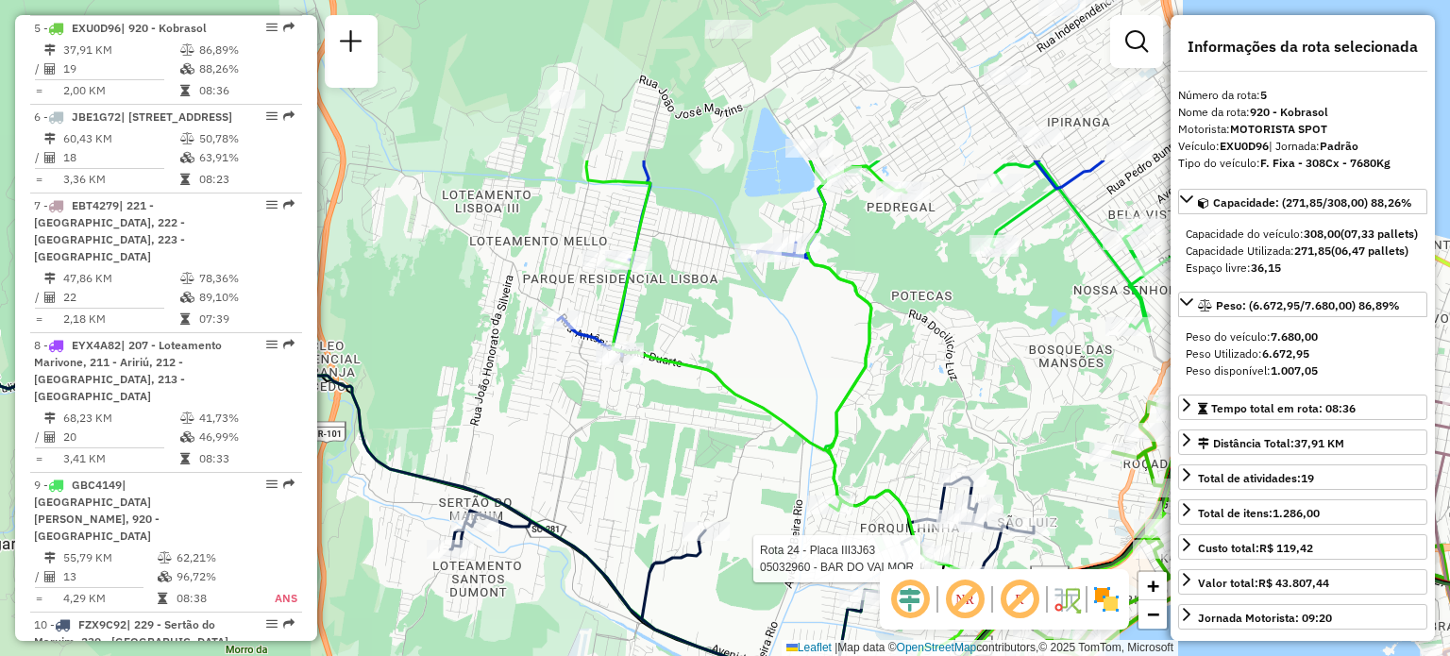
drag, startPoint x: 584, startPoint y: 240, endPoint x: 650, endPoint y: 393, distance: 166.6
click at [605, 524] on div "Rota 24 - Placa III3J63 05032960 - BAR DO VALMOR Janela de atendimento Grade de…" at bounding box center [725, 328] width 1450 height 656
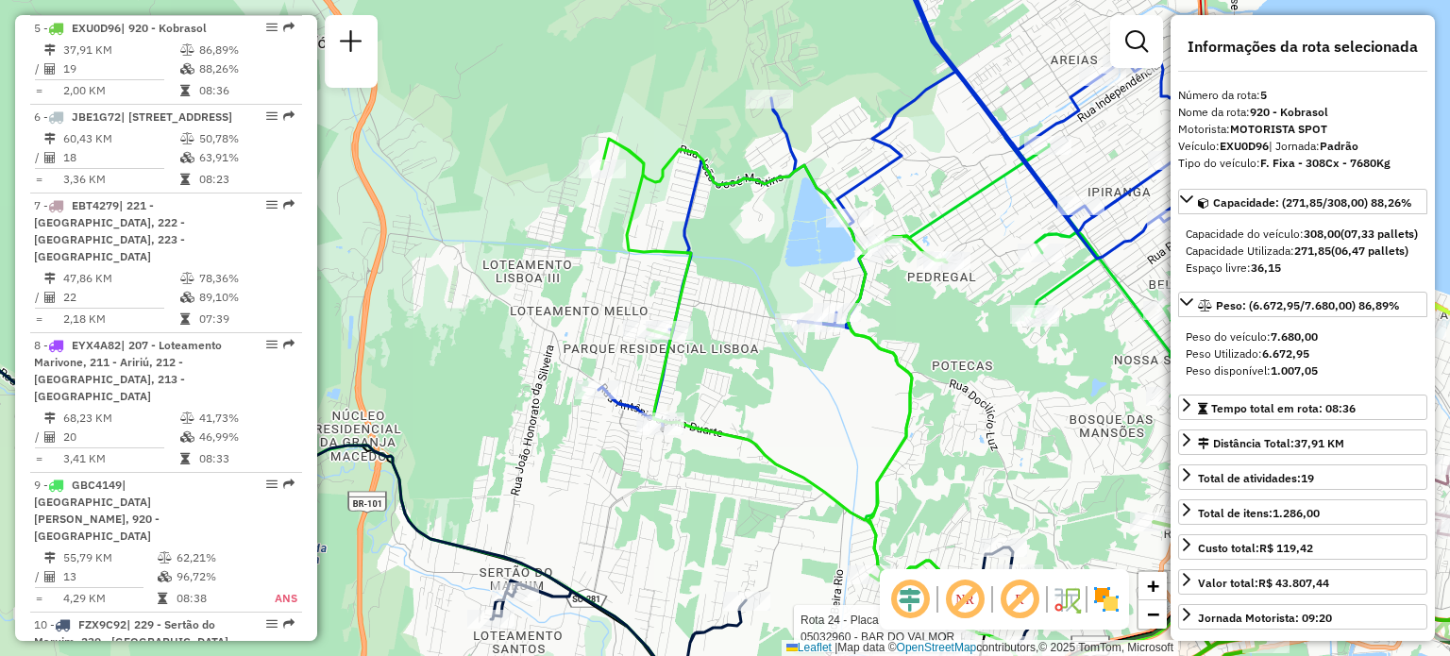
drag, startPoint x: 348, startPoint y: 262, endPoint x: 774, endPoint y: 269, distance: 425.8
click at [774, 267] on div "Rota 24 - Placa III3J63 05032960 - BAR DO VALMOR Janela de atendimento Grade de…" at bounding box center [725, 328] width 1450 height 656
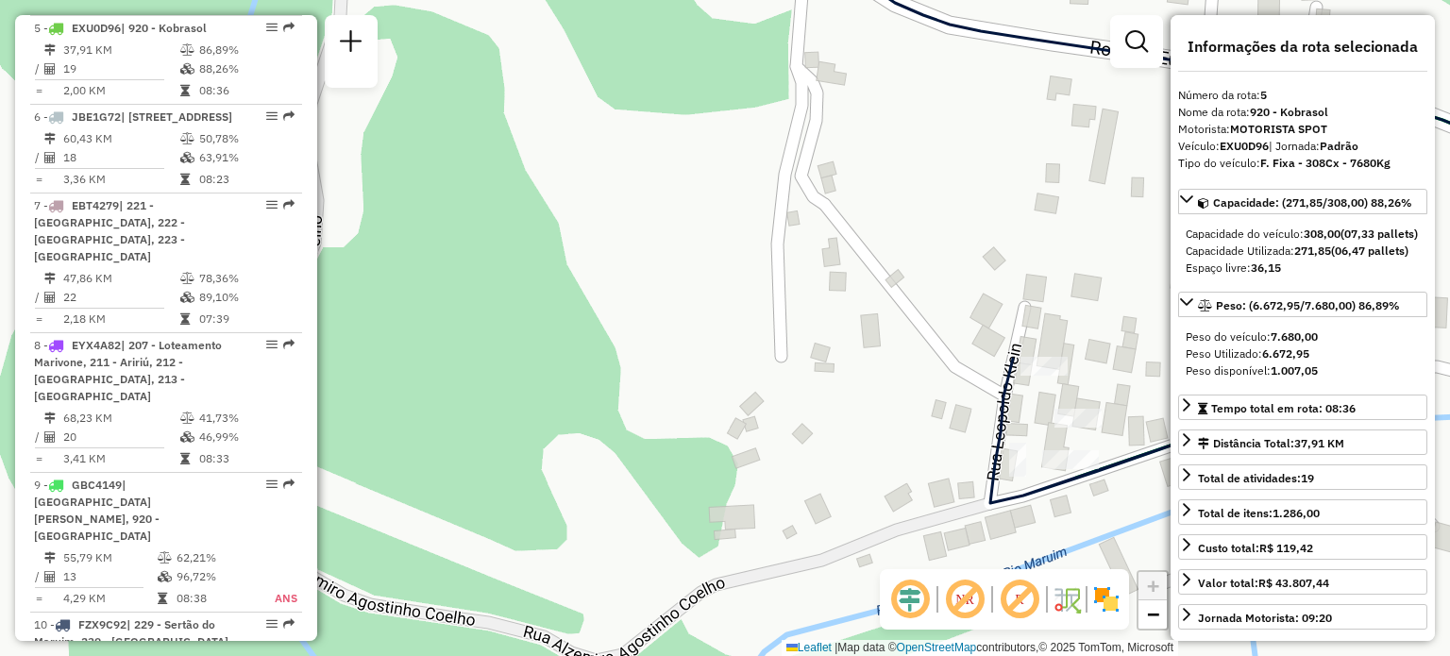
drag, startPoint x: 717, startPoint y: 377, endPoint x: 566, endPoint y: 350, distance: 153.3
click at [566, 350] on div "Rota 24 - Placa III3J63 05032960 - BAR DO VALMOR Janela de atendimento Grade de…" at bounding box center [725, 328] width 1450 height 656
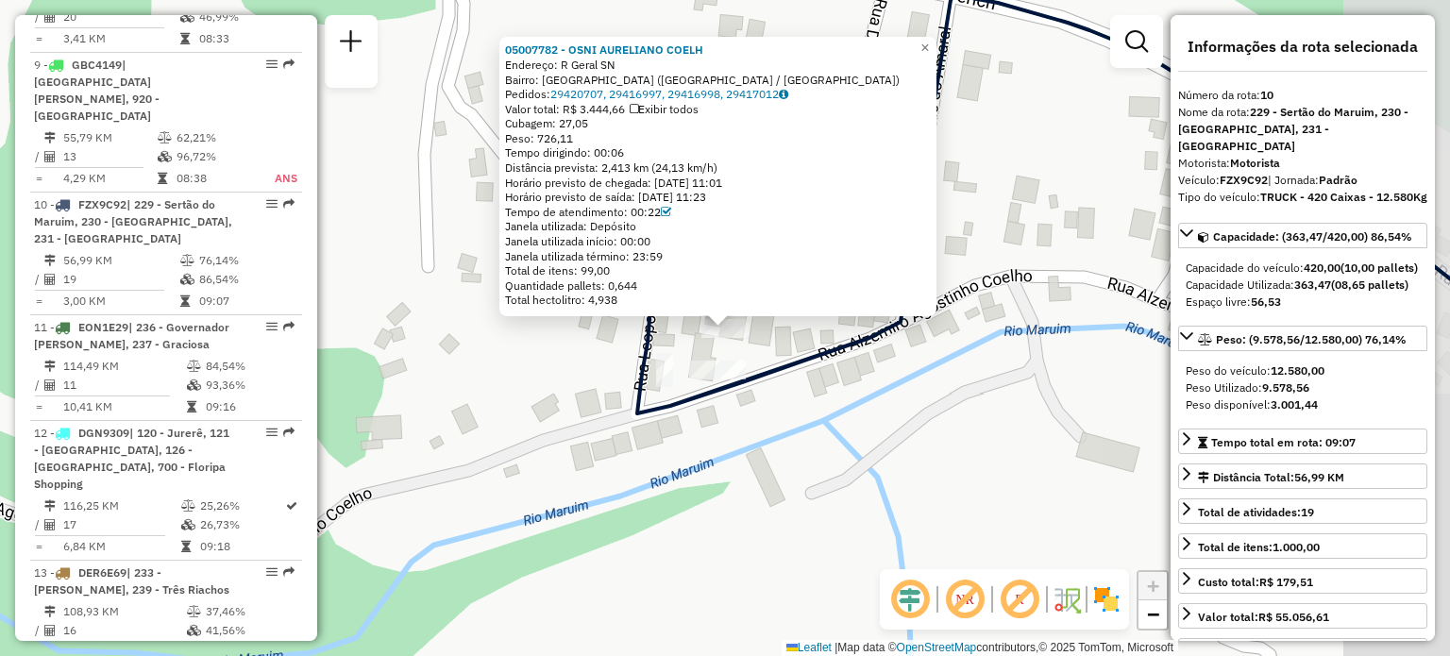
scroll to position [1758, 0]
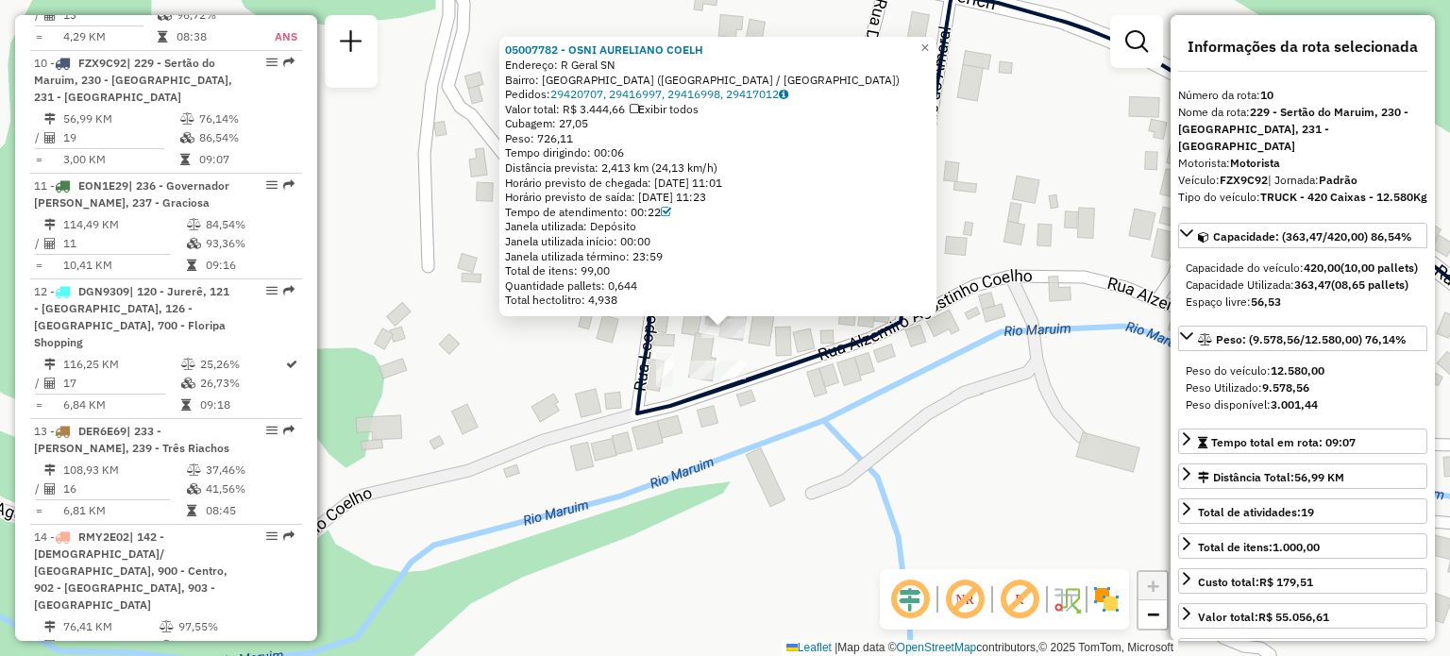
click at [869, 399] on div "05007782 - OSNI AURELIANO COELH Endereço: R Geral SN Bairro: COLONIA SANTANA (S…" at bounding box center [725, 328] width 1450 height 656
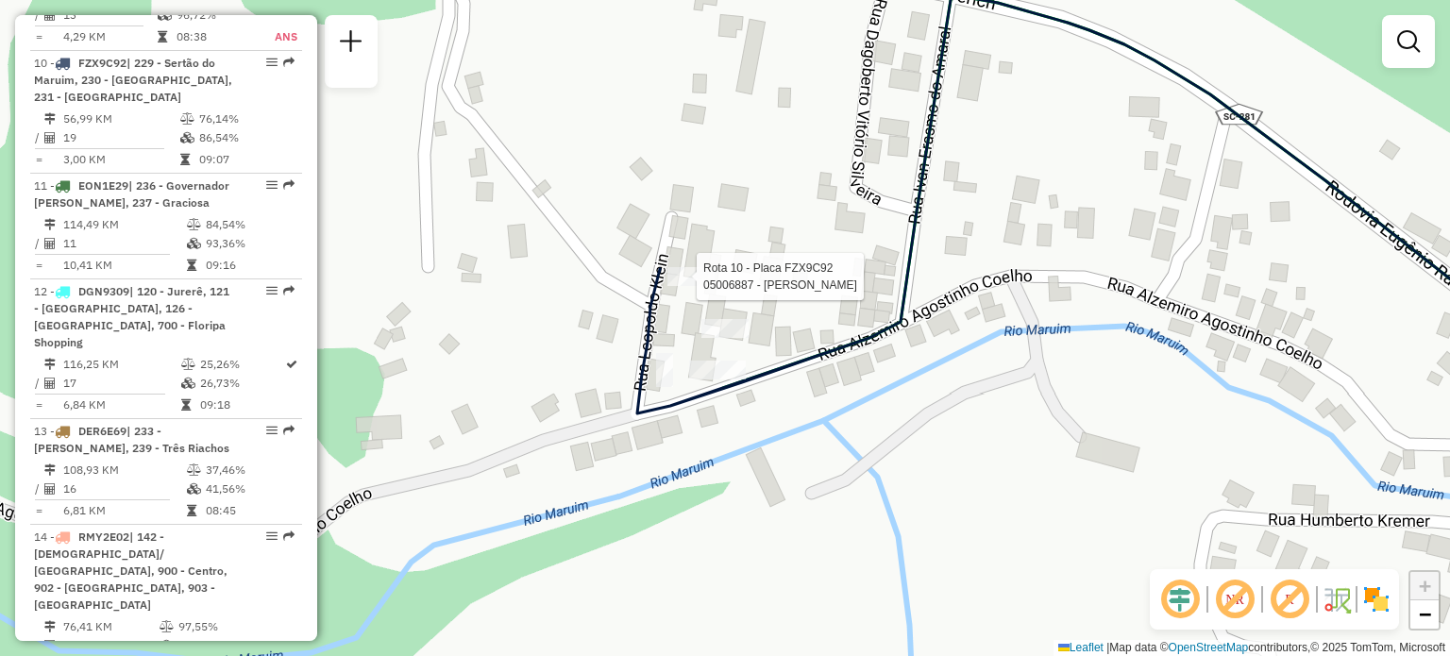
select select "**********"
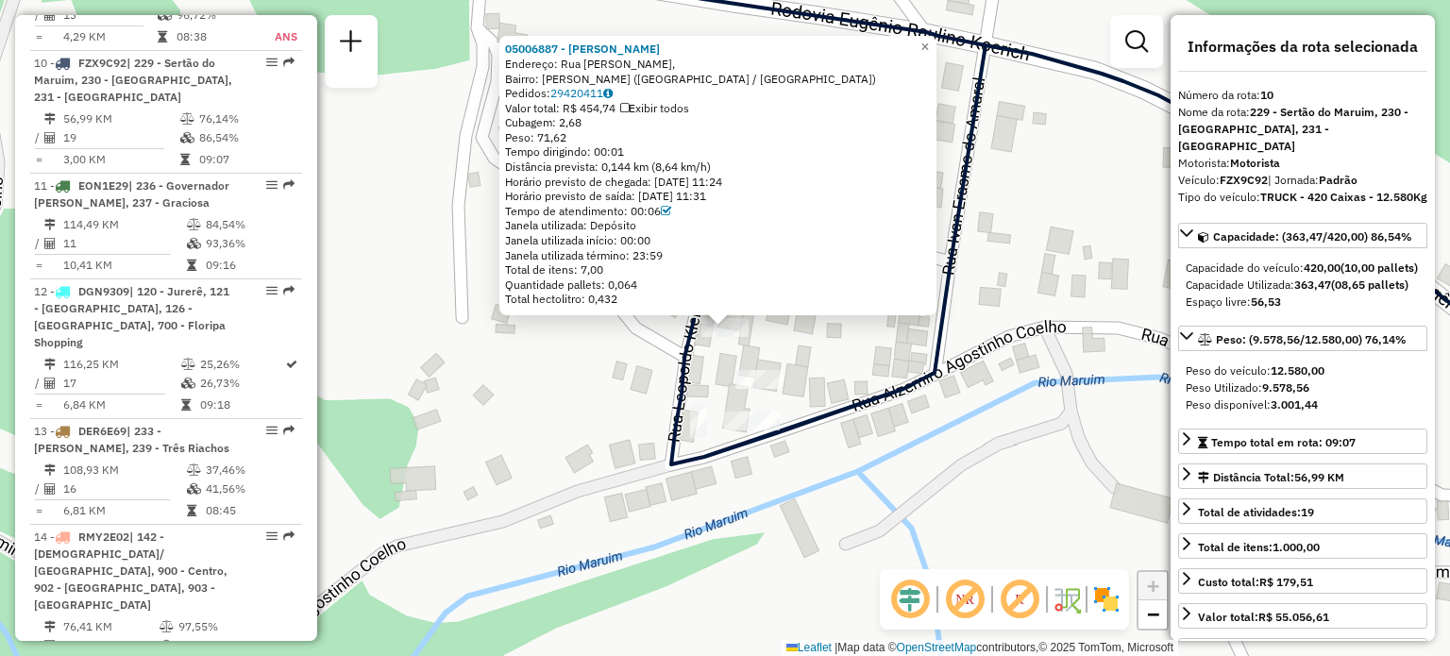
click at [585, 377] on div "05006887 - ELVIRA TEREZINHA KLE Endereço: Rua Bernardina Ferreira Júlia, Bairro…" at bounding box center [725, 328] width 1450 height 656
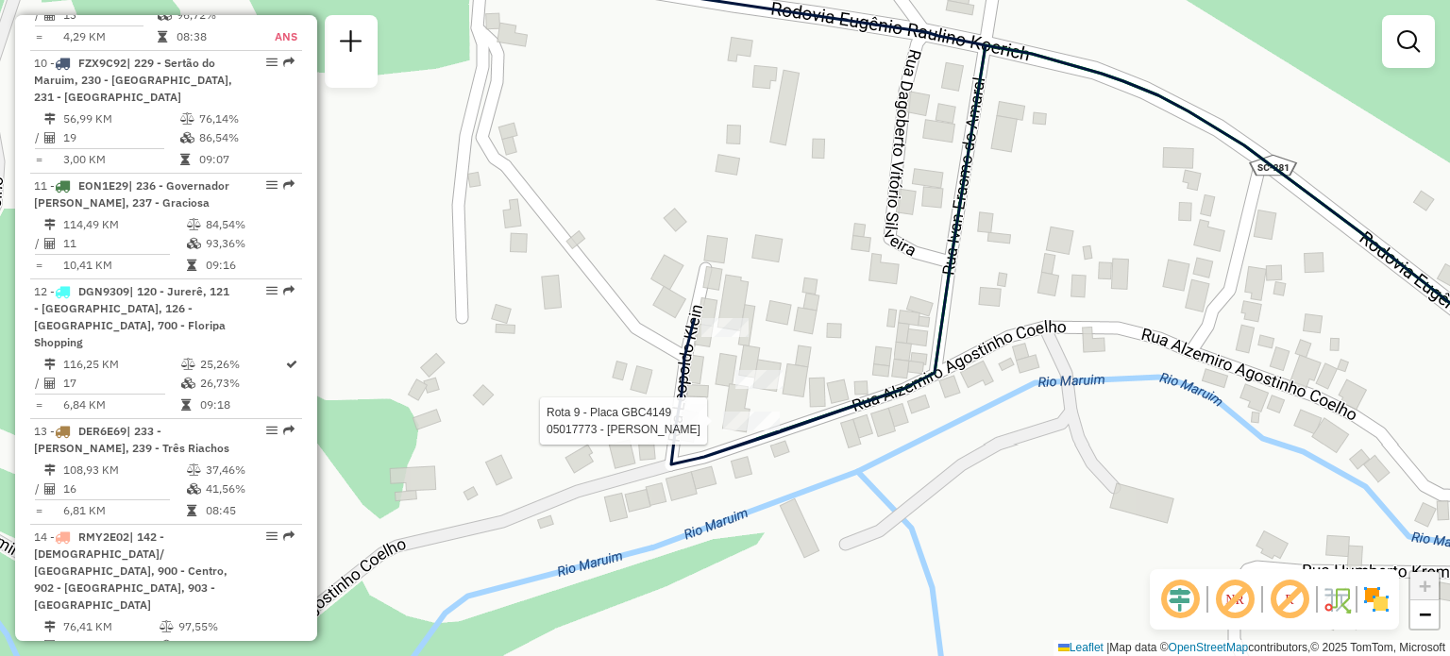
select select "**********"
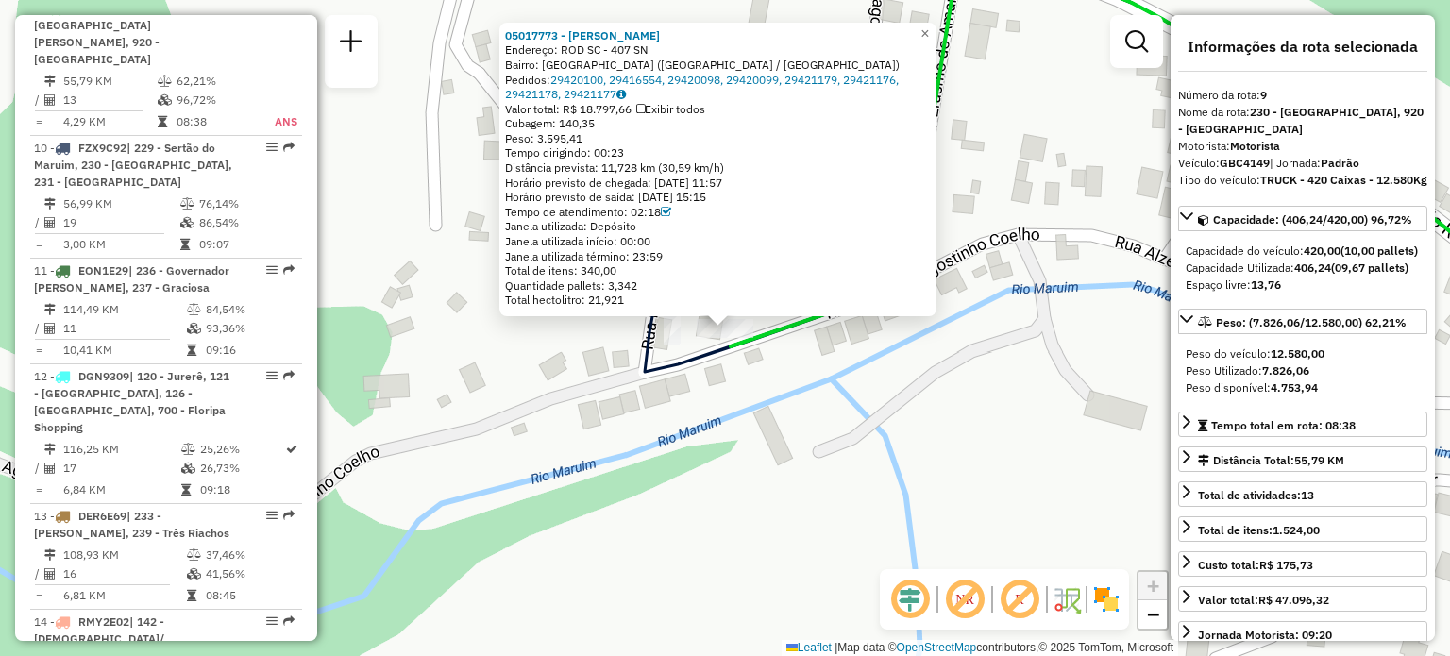
scroll to position [1652, 0]
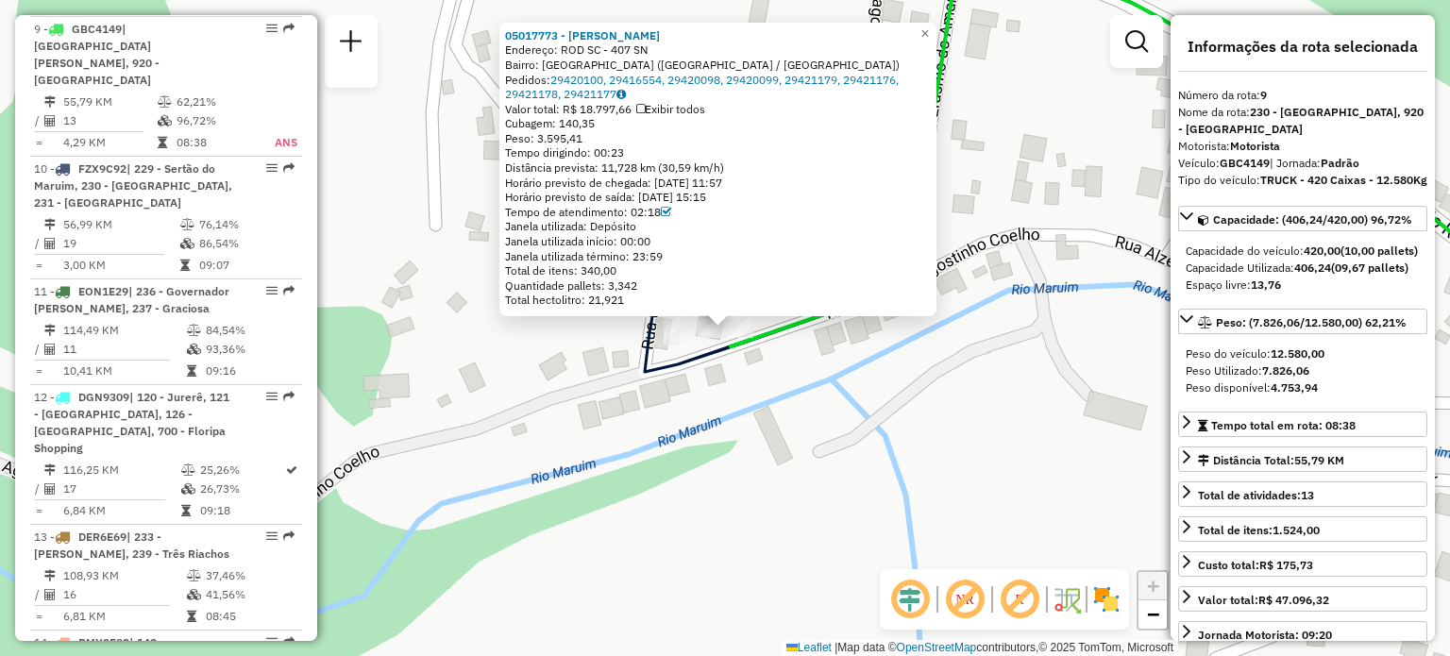
click at [903, 405] on div "05017773 - ALEXSANDRO PFLEGER Endereço: ROD SC - 407 SN Bairro: [GEOGRAPHIC_DAT…" at bounding box center [725, 328] width 1450 height 656
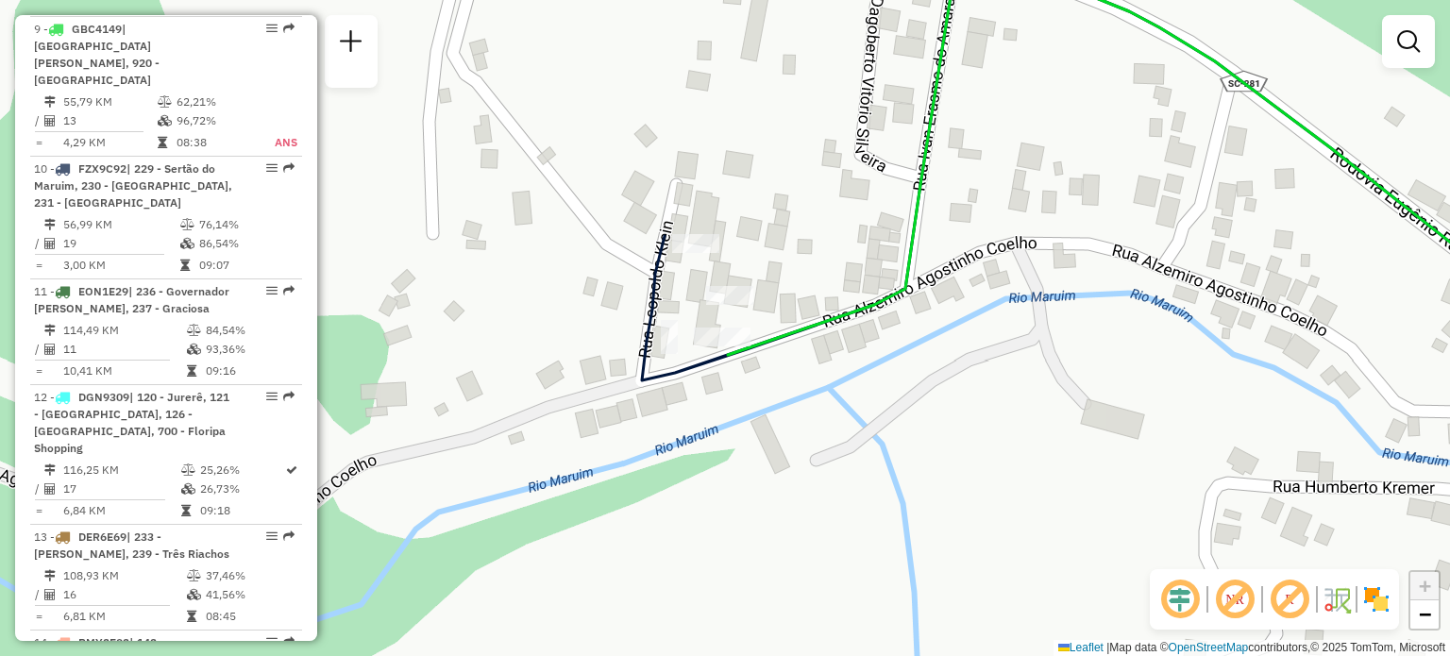
drag, startPoint x: 887, startPoint y: 333, endPoint x: 865, endPoint y: 397, distance: 67.2
click at [865, 396] on div "Janela de atendimento Grade de atendimento Capacidade Transportadoras Veículos …" at bounding box center [725, 328] width 1450 height 656
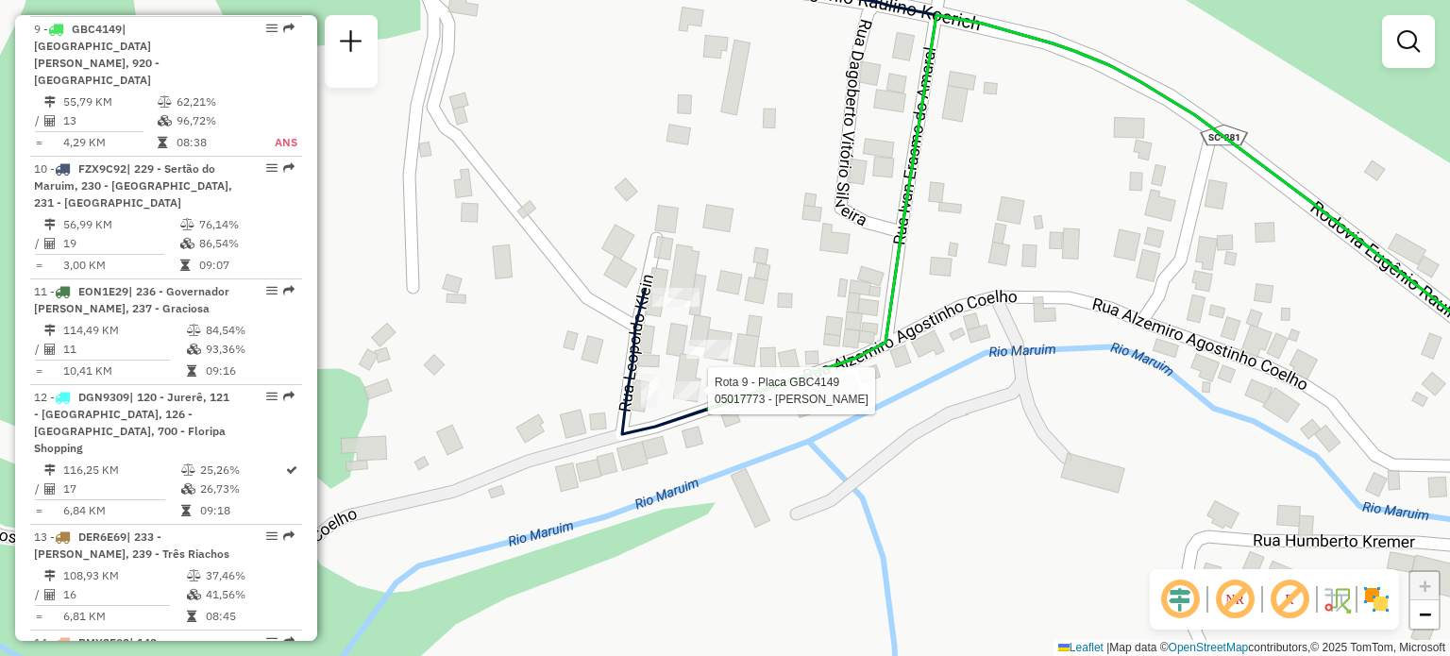
select select "**********"
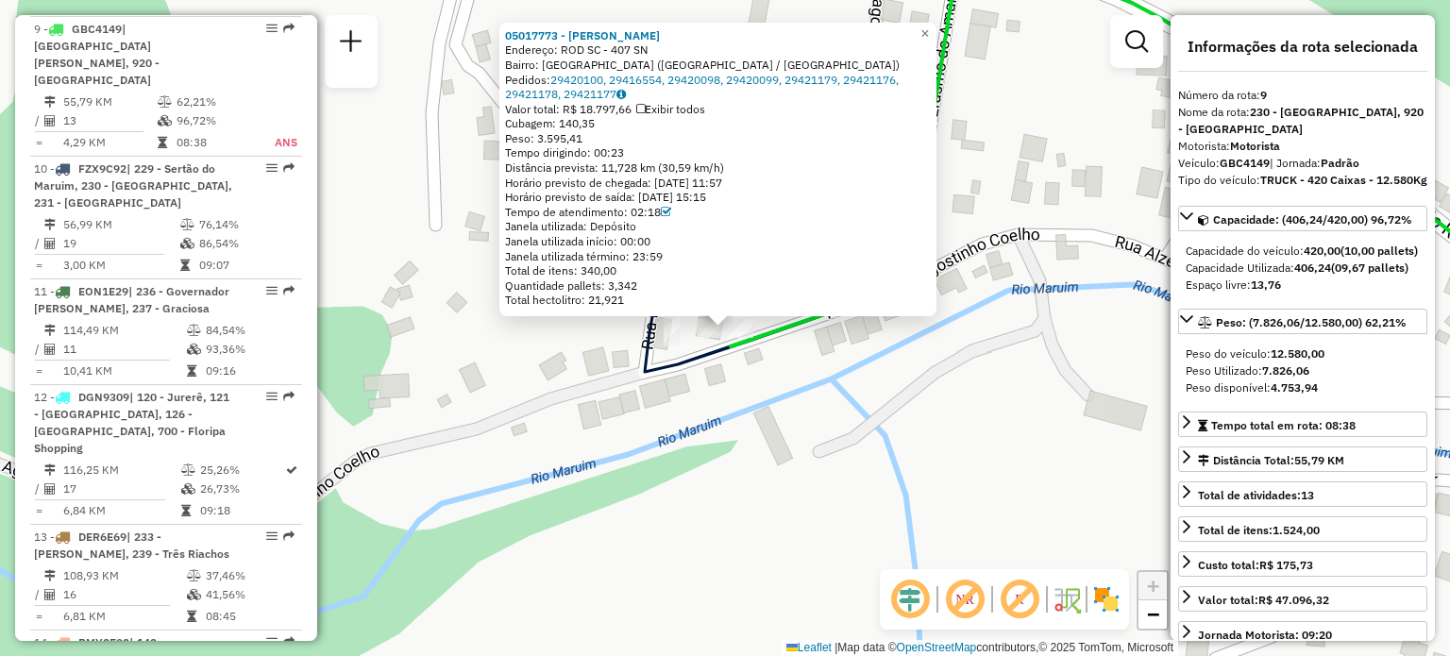
click at [718, 414] on div "05017773 - ALEXSANDRO PFLEGER Endereço: ROD SC - 407 SN Bairro: [GEOGRAPHIC_DAT…" at bounding box center [725, 328] width 1450 height 656
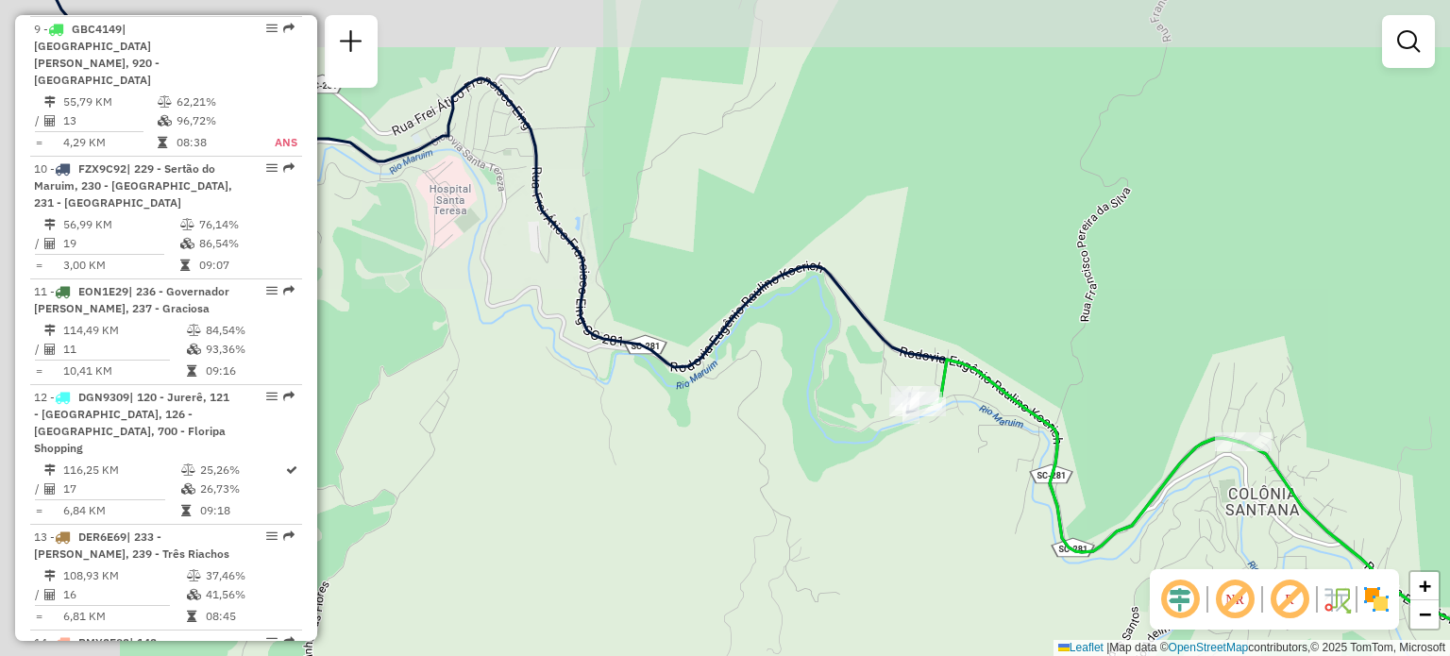
drag, startPoint x: 702, startPoint y: 249, endPoint x: 1008, endPoint y: 294, distance: 309.1
click at [1021, 282] on div "Janela de atendimento Grade de atendimento Capacidade Transportadoras Veículos …" at bounding box center [725, 328] width 1450 height 656
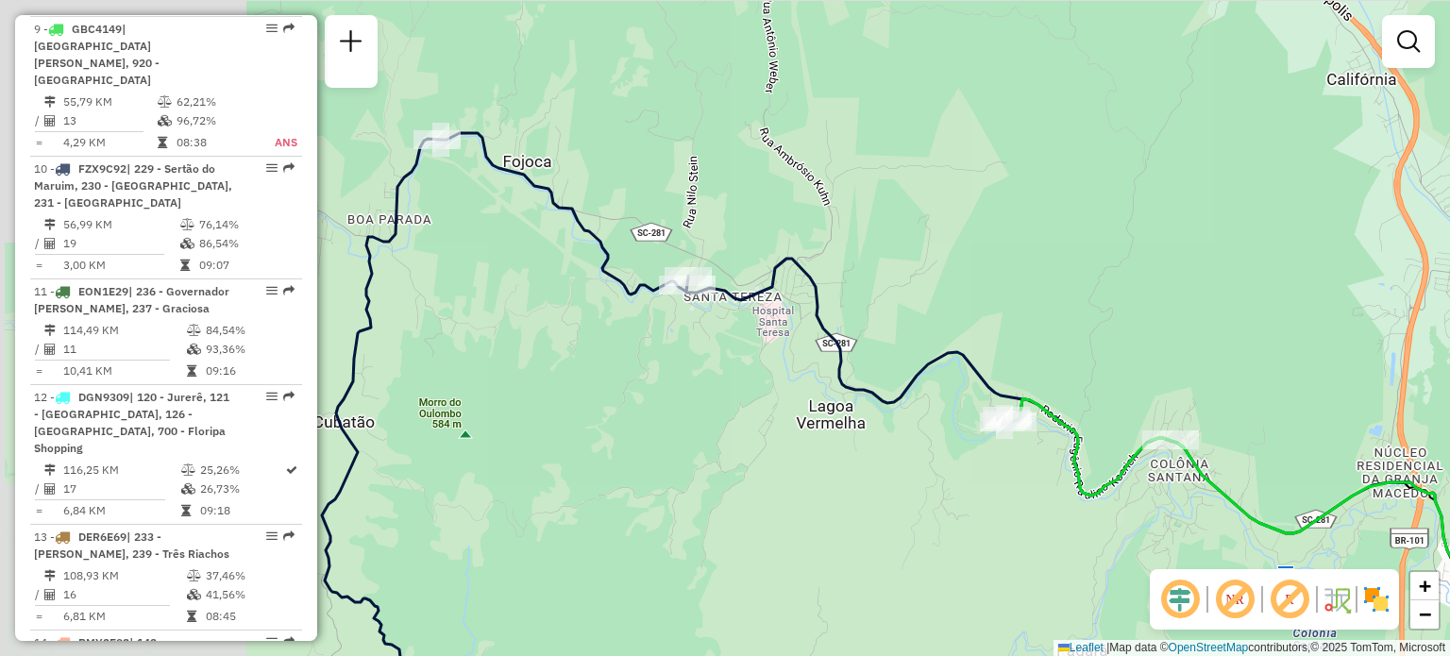
drag, startPoint x: 785, startPoint y: 309, endPoint x: 817, endPoint y: 341, distance: 44.7
click at [817, 341] on div "Janela de atendimento Grade de atendimento Capacidade Transportadoras Veículos …" at bounding box center [725, 328] width 1450 height 656
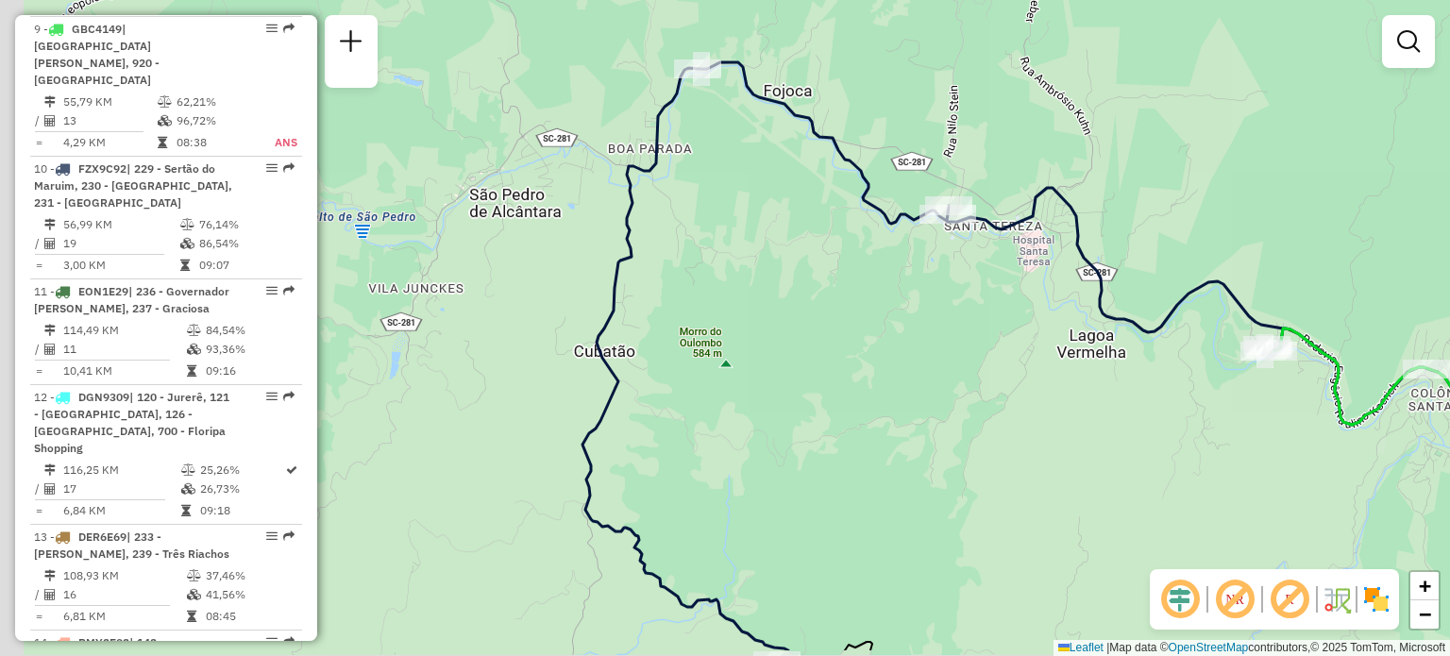
drag, startPoint x: 562, startPoint y: 267, endPoint x: 787, endPoint y: 225, distance: 229.6
click at [822, 195] on div "Janela de atendimento Grade de atendimento Capacidade Transportadoras Veículos …" at bounding box center [725, 328] width 1450 height 656
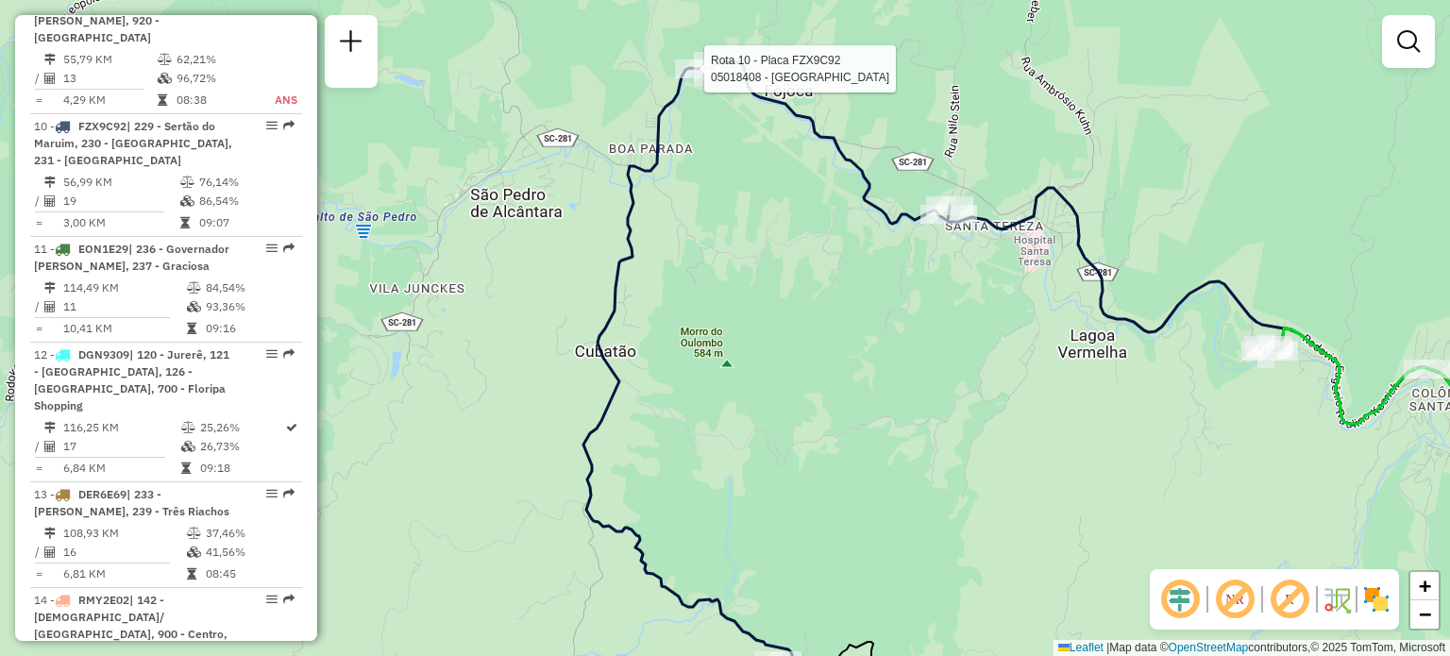
select select "**********"
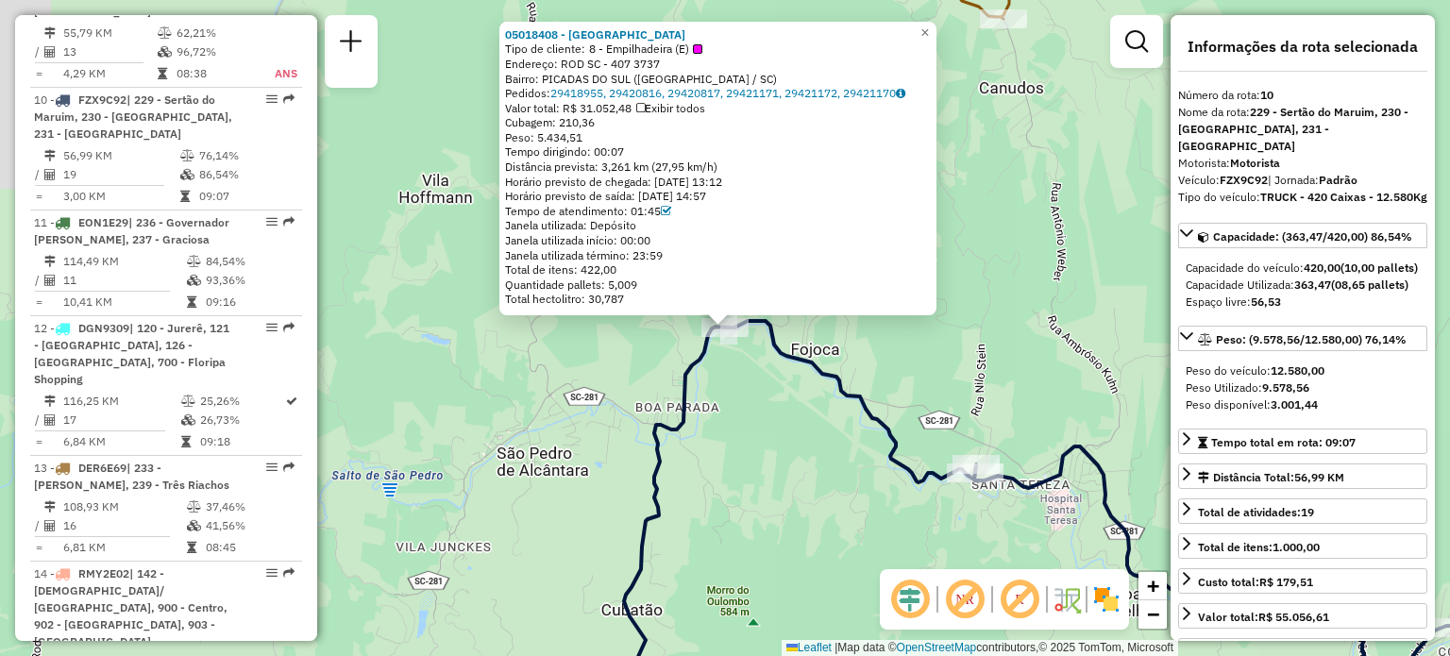
scroll to position [1758, 0]
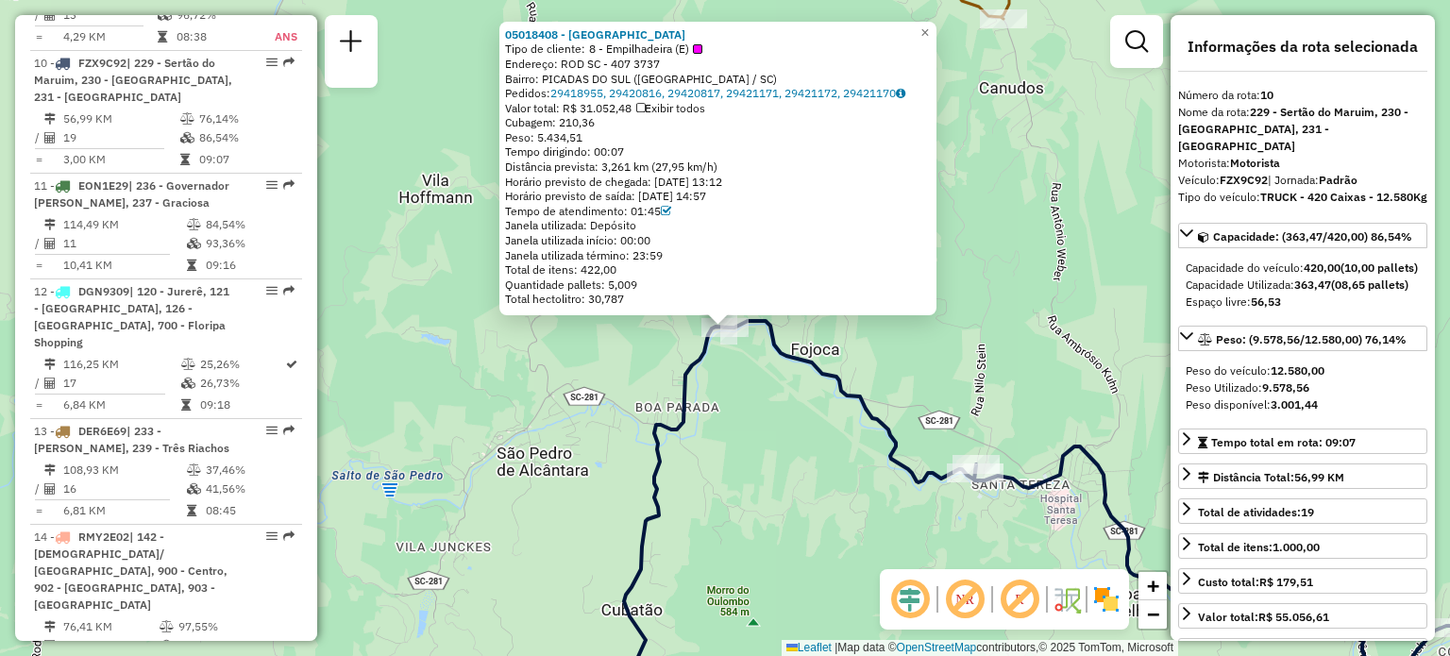
click at [727, 436] on div "05018408 - [PERSON_NAME] Tipo de cliente: 8 - Empilhadeira (E) Endereço: ROD SC…" at bounding box center [725, 328] width 1450 height 656
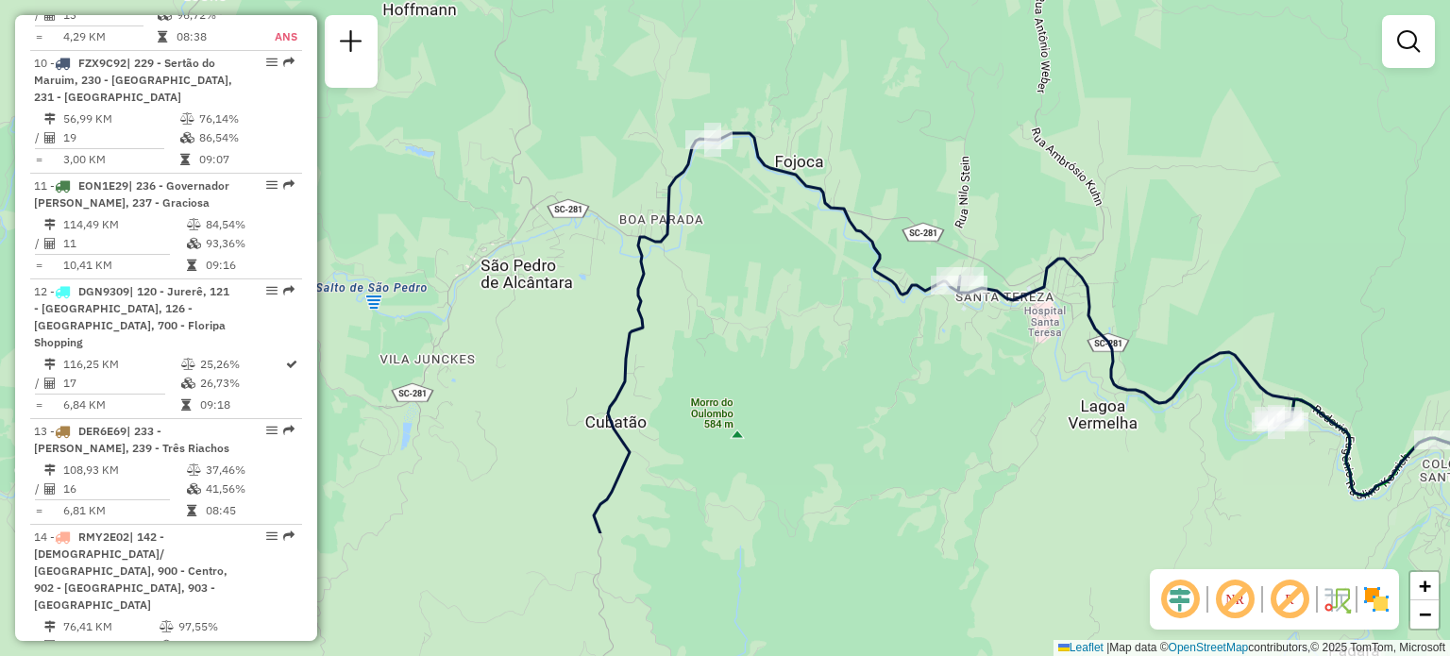
drag, startPoint x: 782, startPoint y: 397, endPoint x: 747, endPoint y: 3, distance: 396.2
click at [750, 134] on div "Janela de atendimento Grade de atendimento Capacidade Transportadoras Veículos …" at bounding box center [725, 328] width 1450 height 656
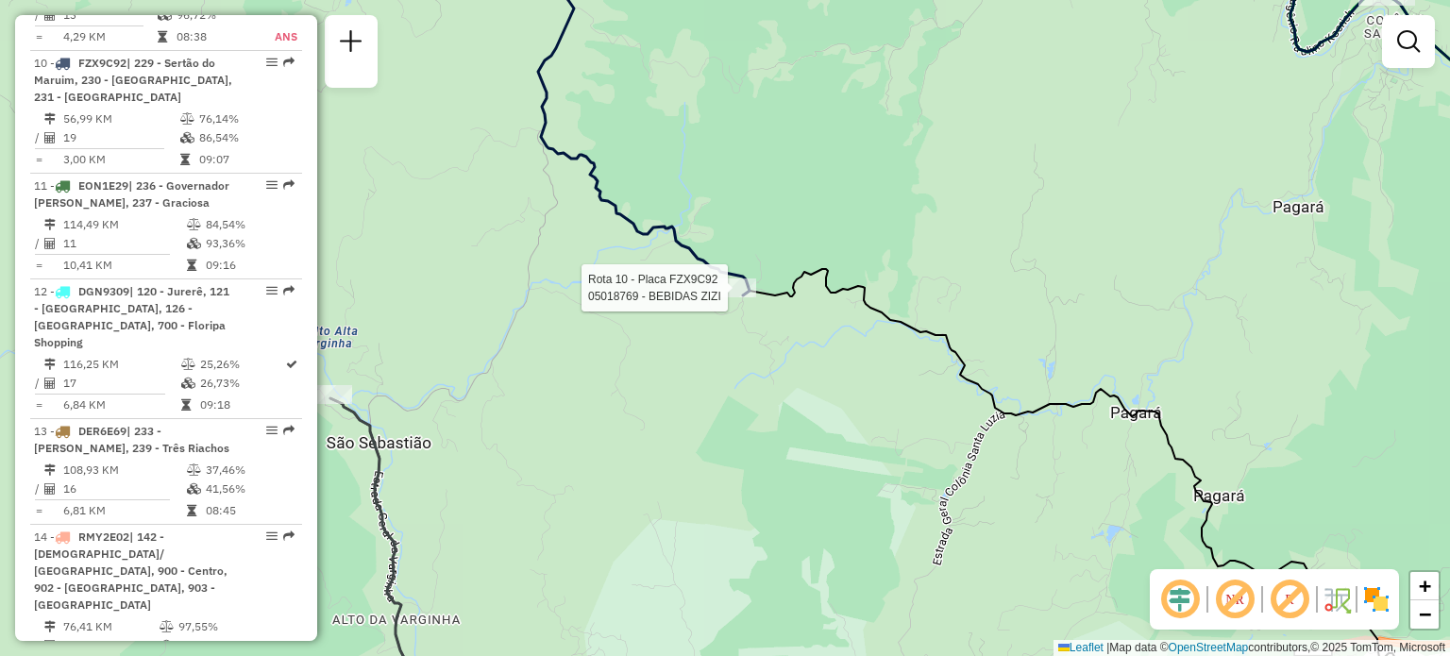
select select "**********"
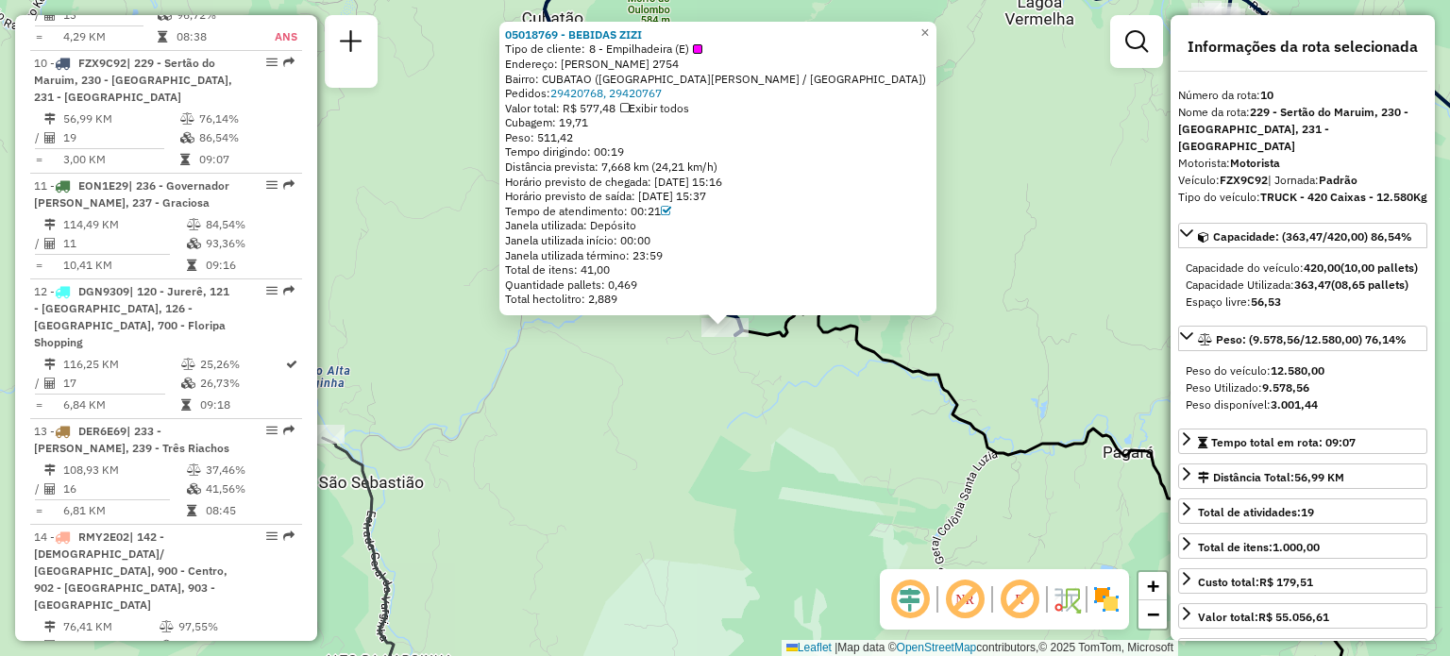
click at [1023, 218] on div "05018769 - BEBIDAS ZIZI Tipo de cliente: 8 - Empilhadeira (E) Endereço: BERTOLD…" at bounding box center [725, 328] width 1450 height 656
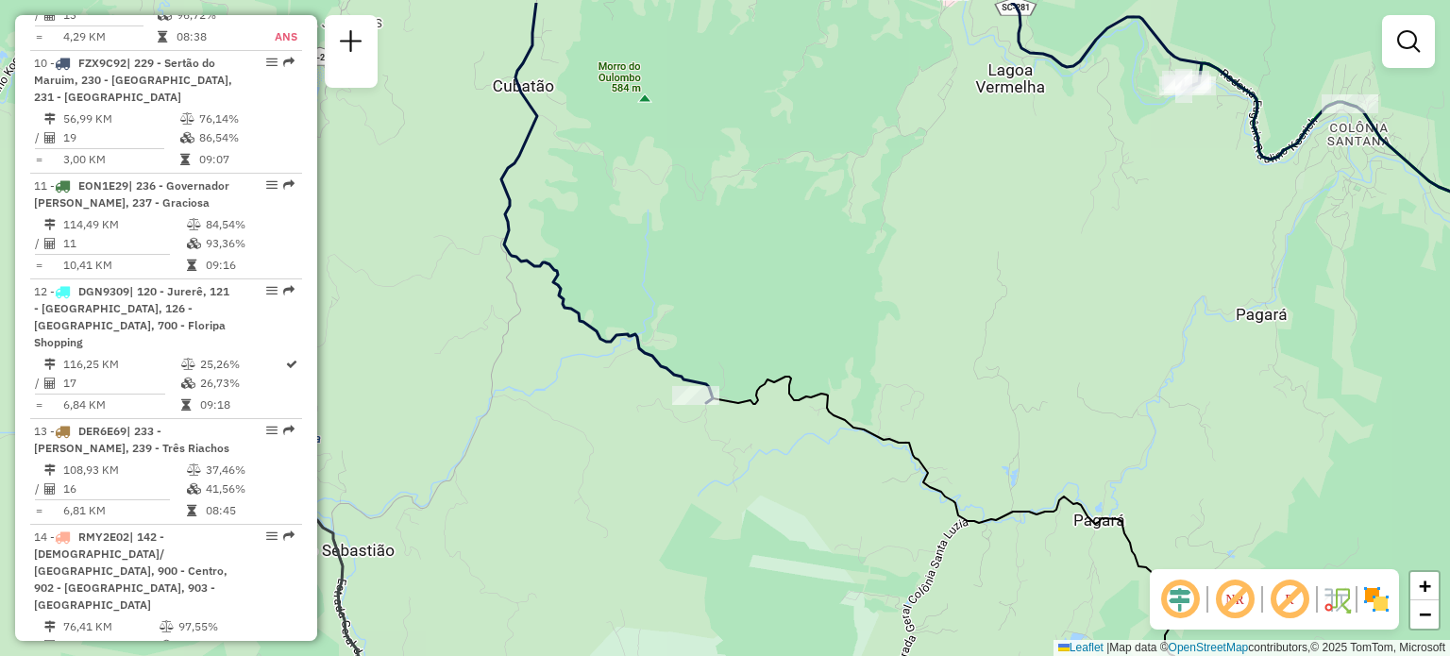
drag, startPoint x: 973, startPoint y: 228, endPoint x: 901, endPoint y: 475, distance: 256.9
click at [904, 463] on div "Janela de atendimento Grade de atendimento Capacidade Transportadoras Veículos …" at bounding box center [725, 328] width 1450 height 656
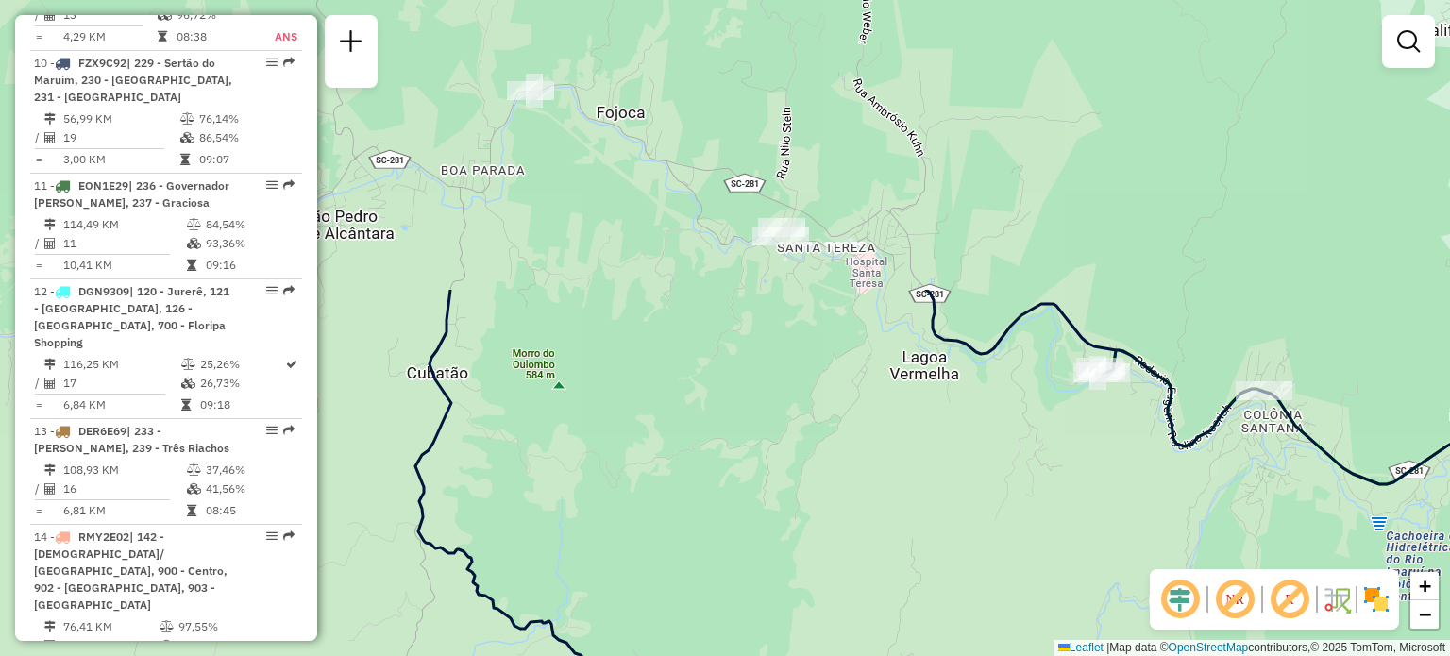
drag, startPoint x: 845, startPoint y: 282, endPoint x: 836, endPoint y: 384, distance: 102.3
click at [836, 384] on div "Janela de atendimento Grade de atendimento Capacidade Transportadoras Veículos …" at bounding box center [725, 328] width 1450 height 656
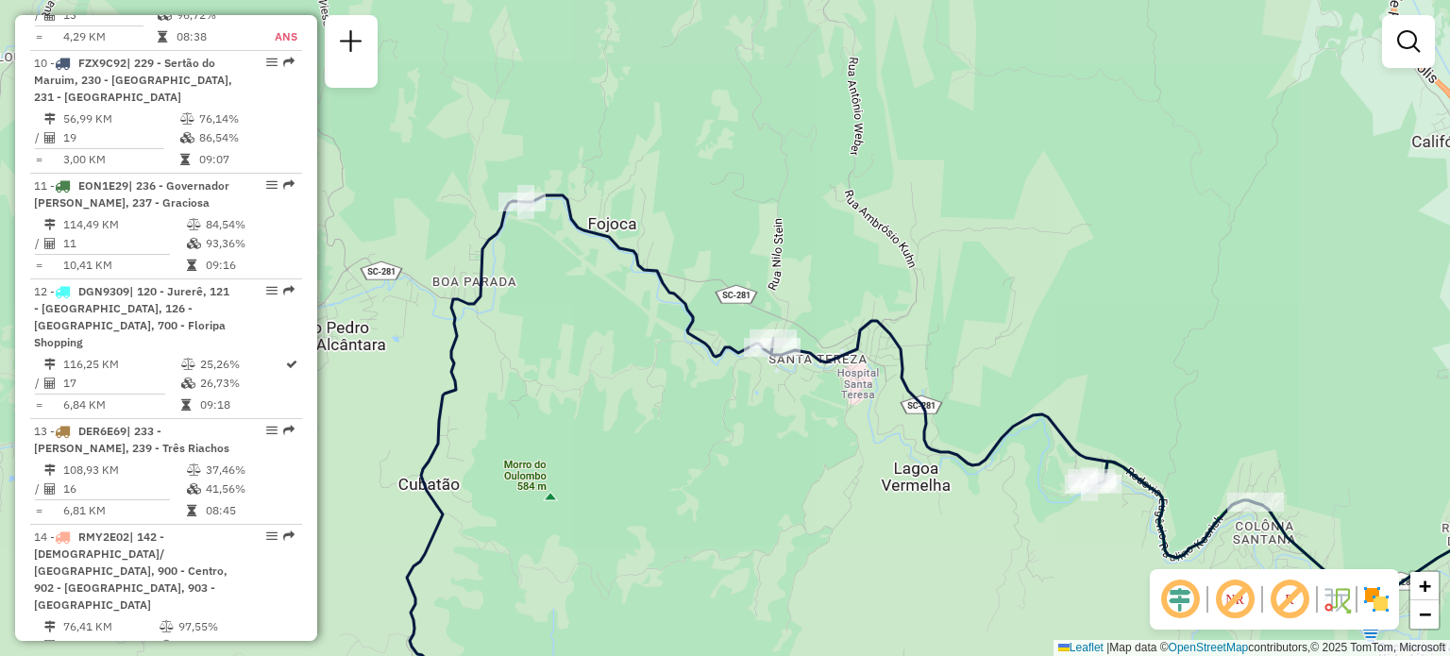
drag, startPoint x: 1004, startPoint y: 362, endPoint x: 725, endPoint y: 245, distance: 302.1
click at [726, 245] on div "Janela de atendimento Grade de atendimento Capacidade Transportadoras Veículos …" at bounding box center [725, 328] width 1450 height 656
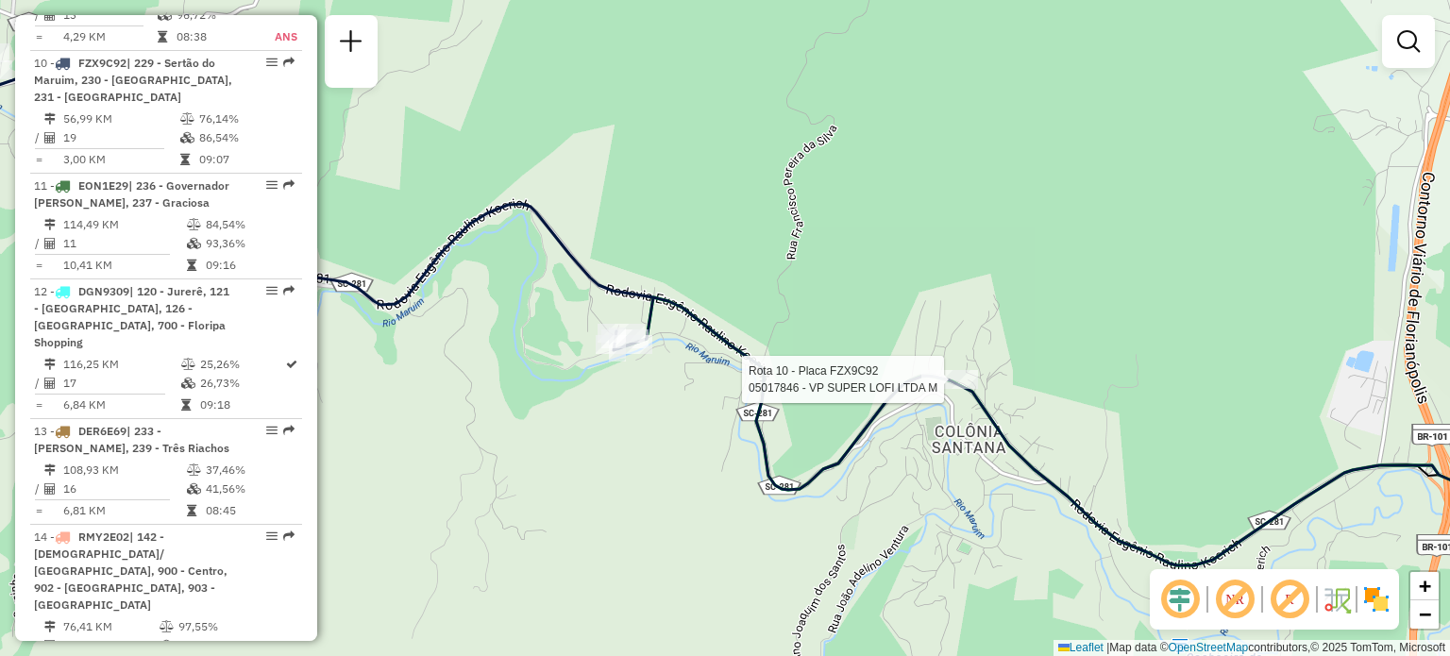
select select "**********"
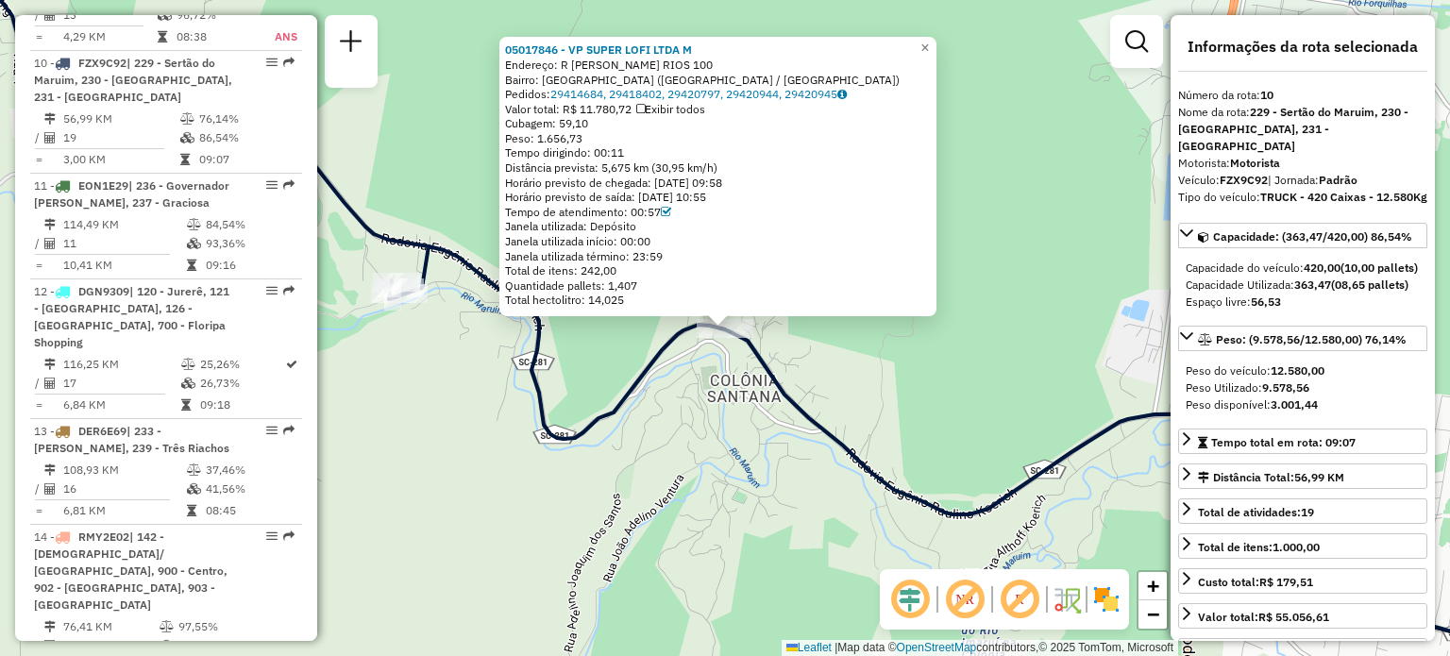
click at [1037, 339] on div "05017846 - VP SUPER LOFI LTDA M Endereço: R FRANCISCO A. RIOS 100 Bairro: COLON…" at bounding box center [725, 328] width 1450 height 656
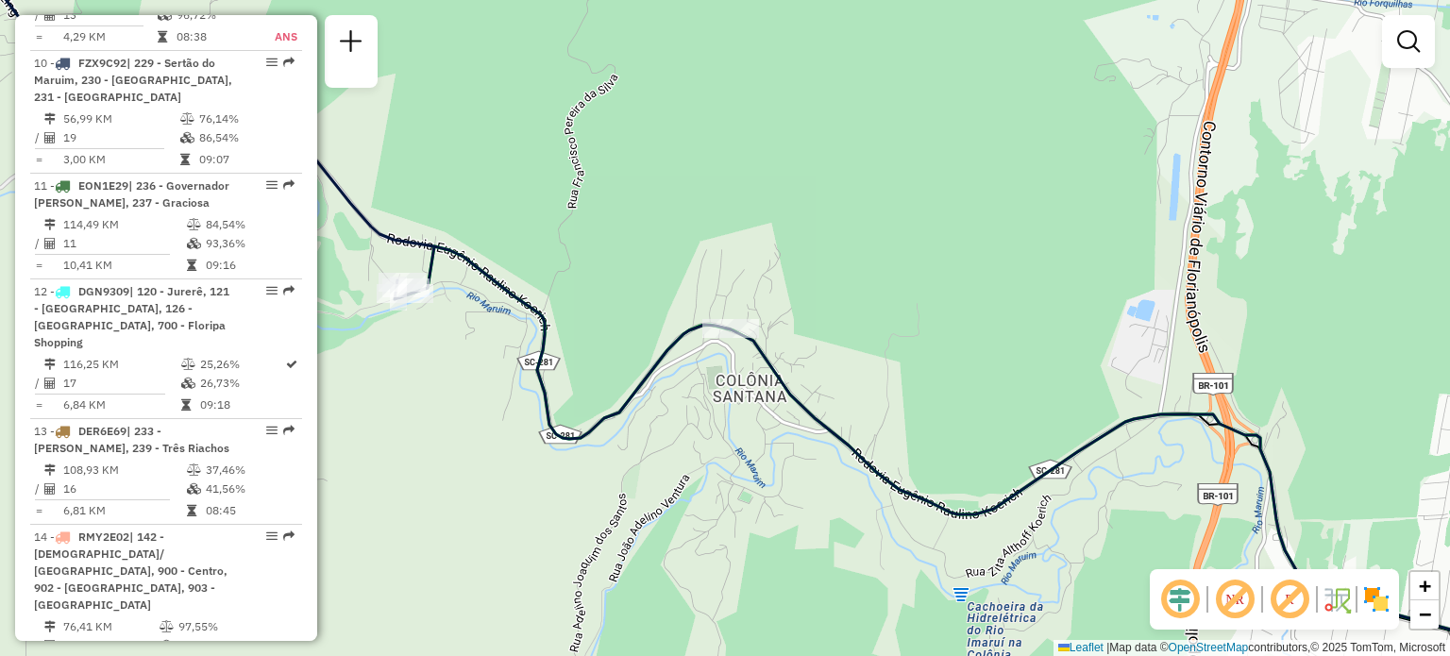
drag, startPoint x: 607, startPoint y: 328, endPoint x: 918, endPoint y: 329, distance: 310.6
click at [918, 329] on div "Janela de atendimento Grade de atendimento Capacidade Transportadoras Veículos …" at bounding box center [725, 328] width 1450 height 656
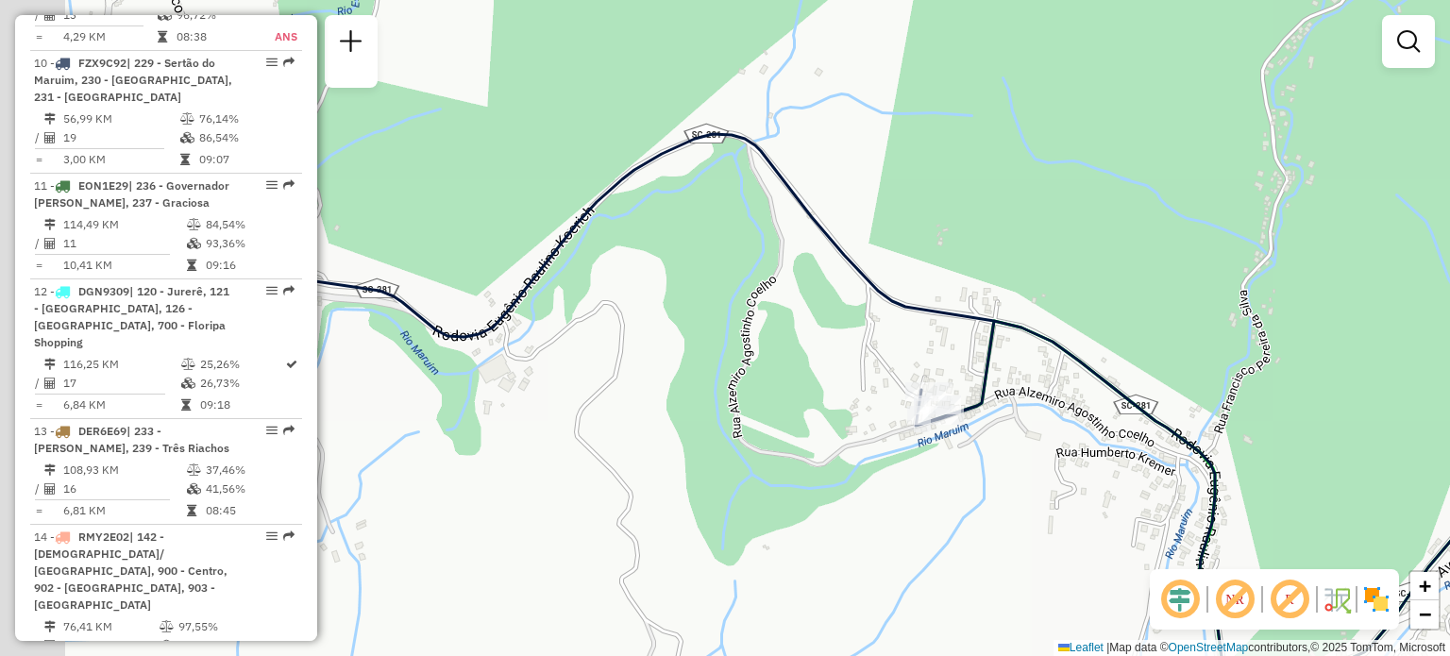
drag, startPoint x: 640, startPoint y: 245, endPoint x: 849, endPoint y: 358, distance: 237.4
click at [830, 350] on div "Janela de atendimento Grade de atendimento Capacidade Transportadoras Veículos …" at bounding box center [725, 328] width 1450 height 656
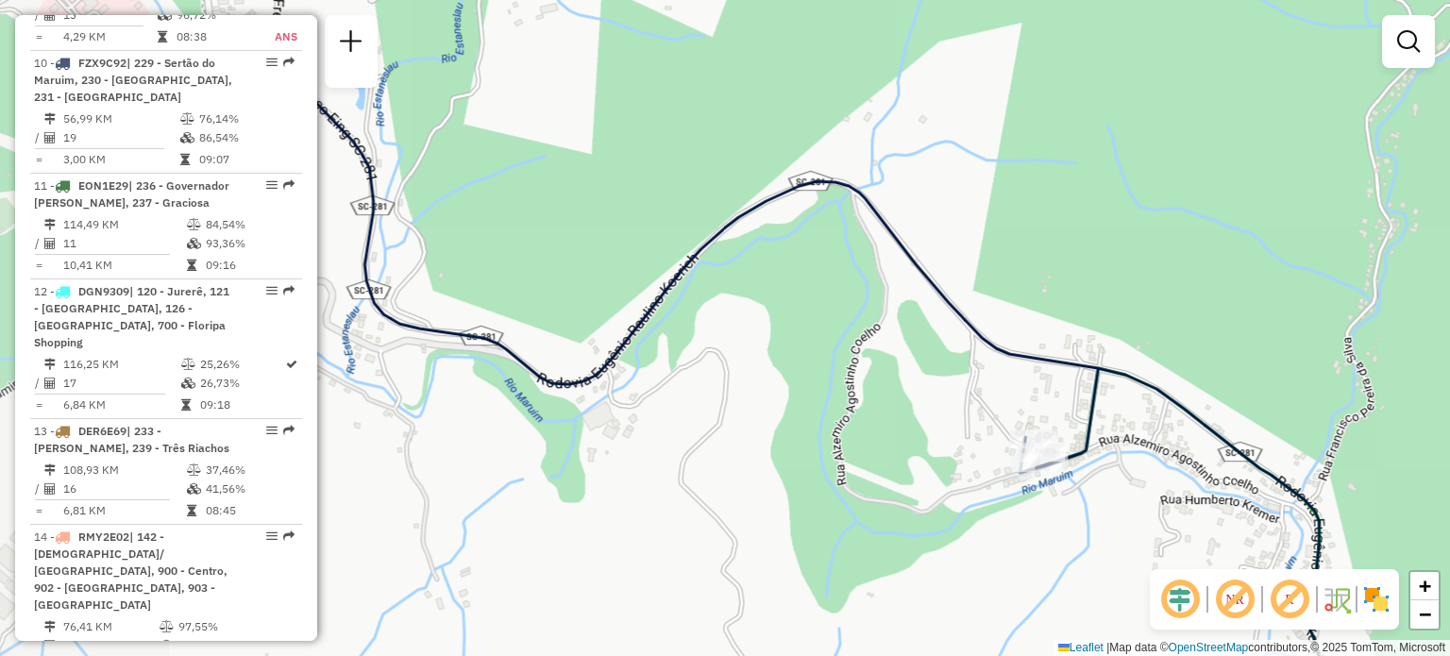
drag, startPoint x: 581, startPoint y: 246, endPoint x: 901, endPoint y: 362, distance: 340.1
click at [858, 356] on div "Janela de atendimento Grade de atendimento Capacidade Transportadoras Veículos …" at bounding box center [725, 328] width 1450 height 656
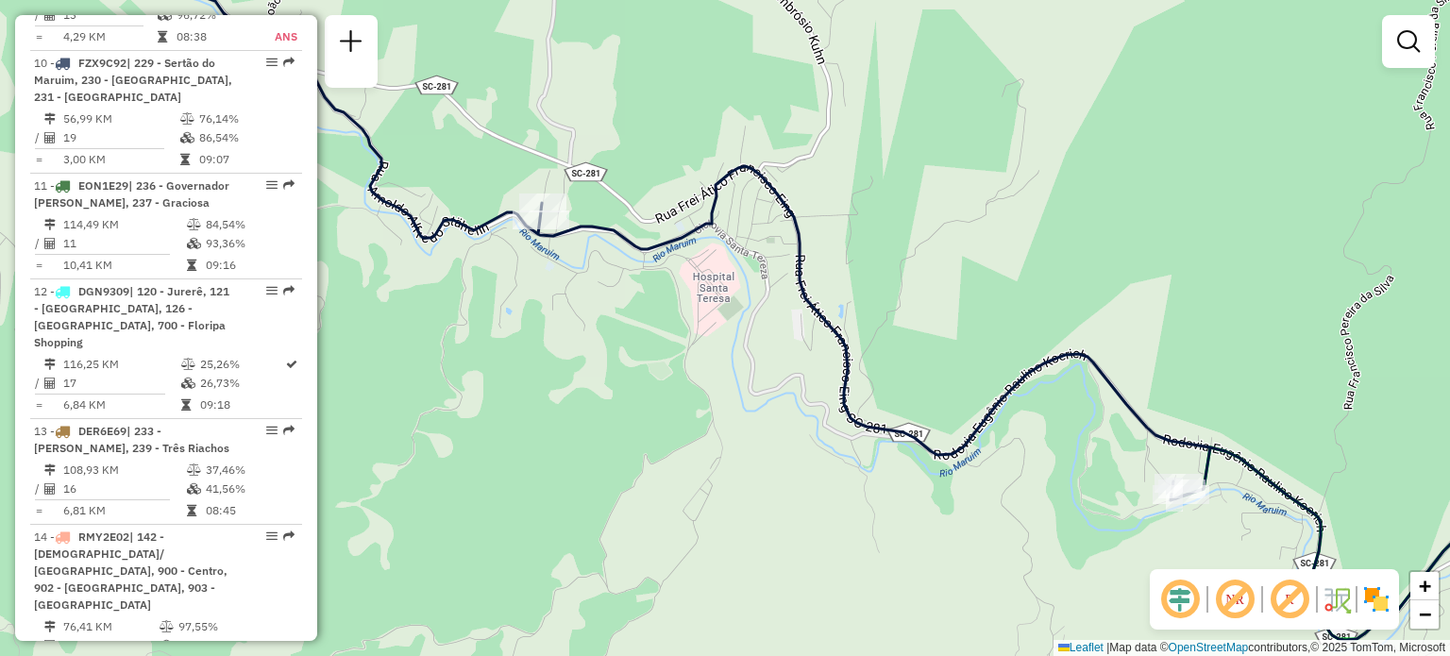
drag, startPoint x: 628, startPoint y: 259, endPoint x: 695, endPoint y: 322, distance: 92.2
click at [693, 322] on div "Janela de atendimento Grade de atendimento Capacidade Transportadoras Veículos …" at bounding box center [725, 328] width 1450 height 656
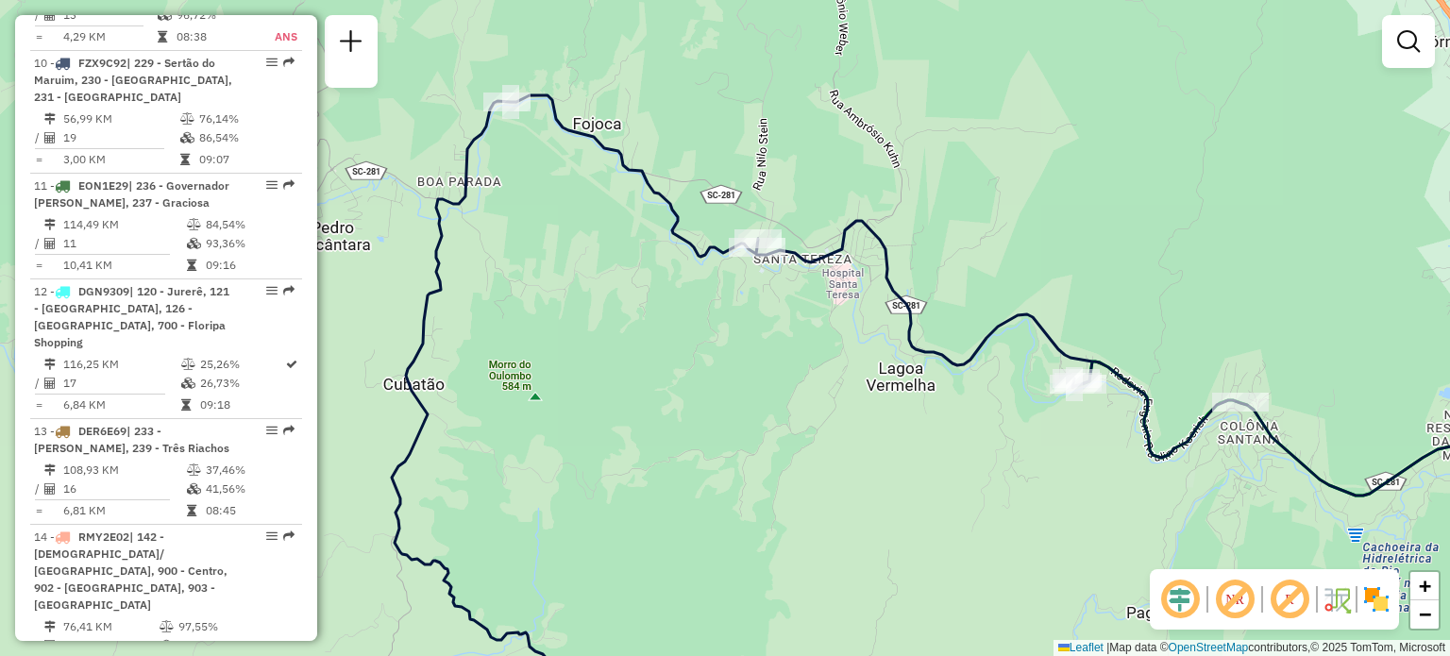
drag, startPoint x: 925, startPoint y: 282, endPoint x: 695, endPoint y: 254, distance: 232.1
click at [737, 256] on div "Janela de atendimento Grade de atendimento Capacidade Transportadoras Veículos …" at bounding box center [725, 328] width 1450 height 656
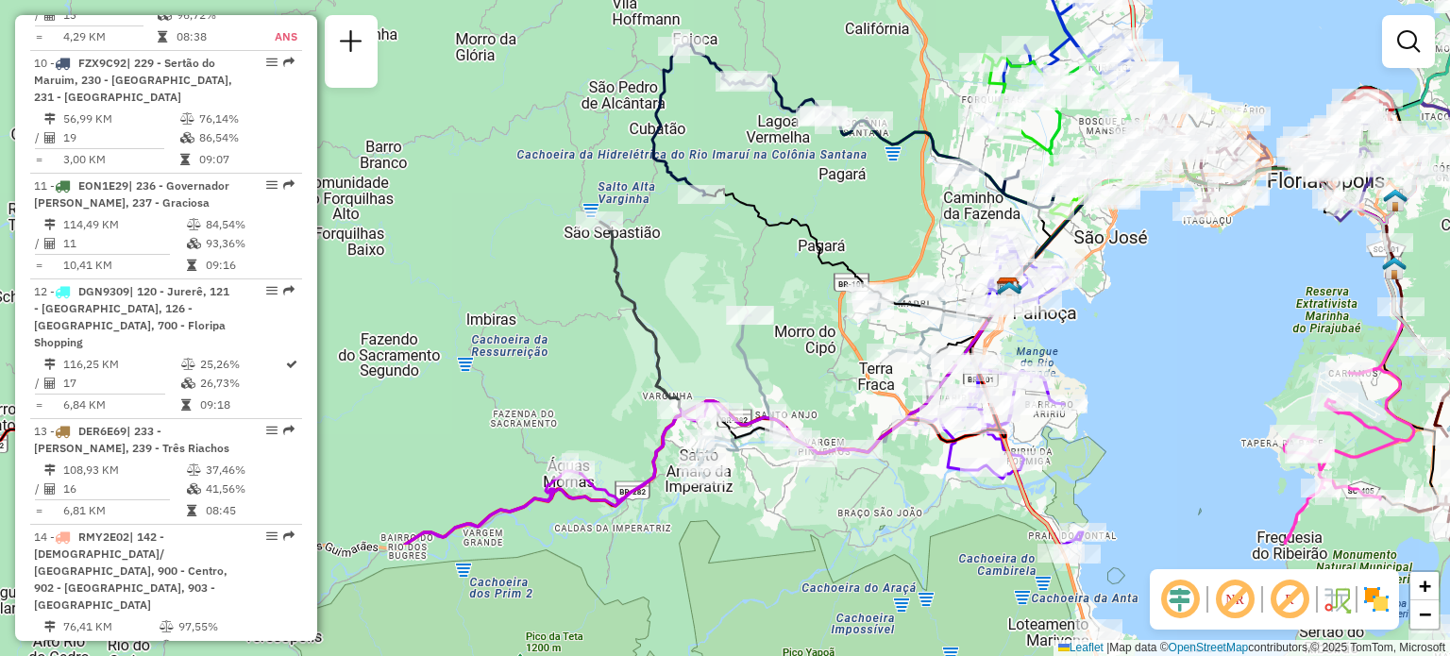
drag, startPoint x: 864, startPoint y: 369, endPoint x: 835, endPoint y: 286, distance: 88.1
click at [876, 159] on div "Janela de atendimento Grade de atendimento Capacidade Transportadoras Veículos …" at bounding box center [725, 328] width 1450 height 656
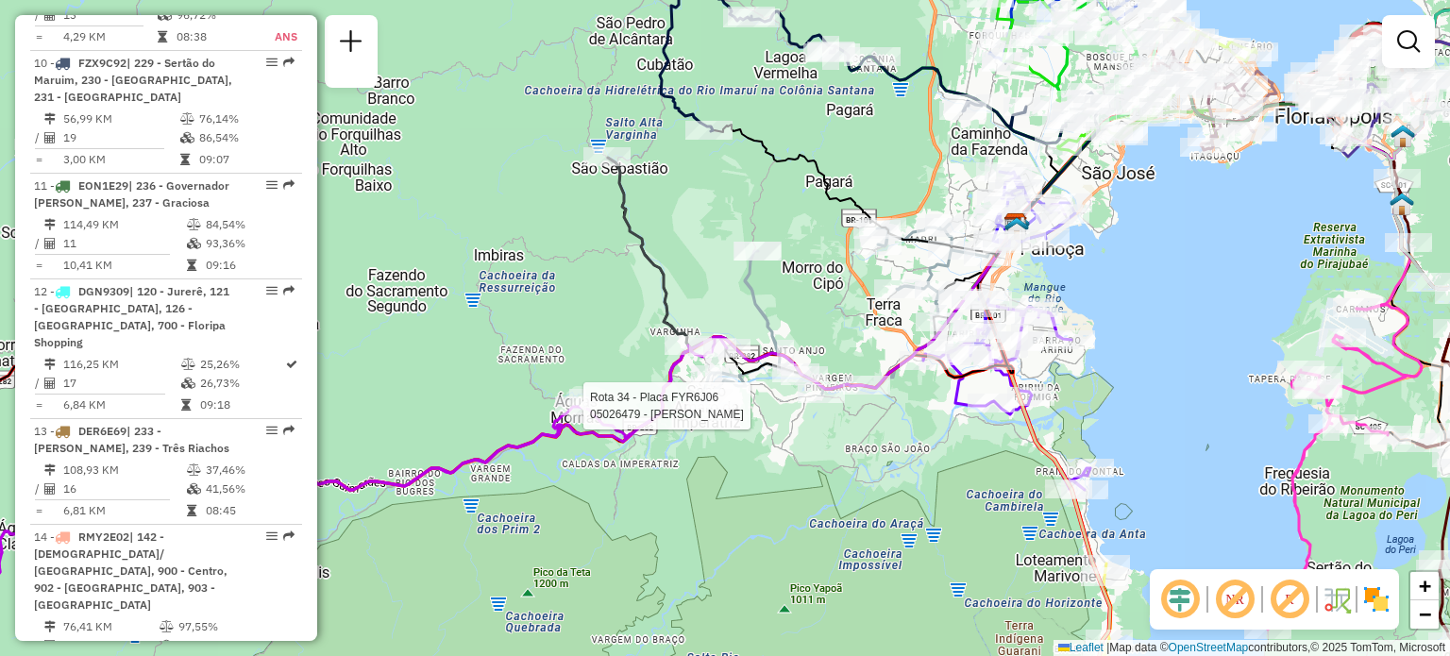
select select "**********"
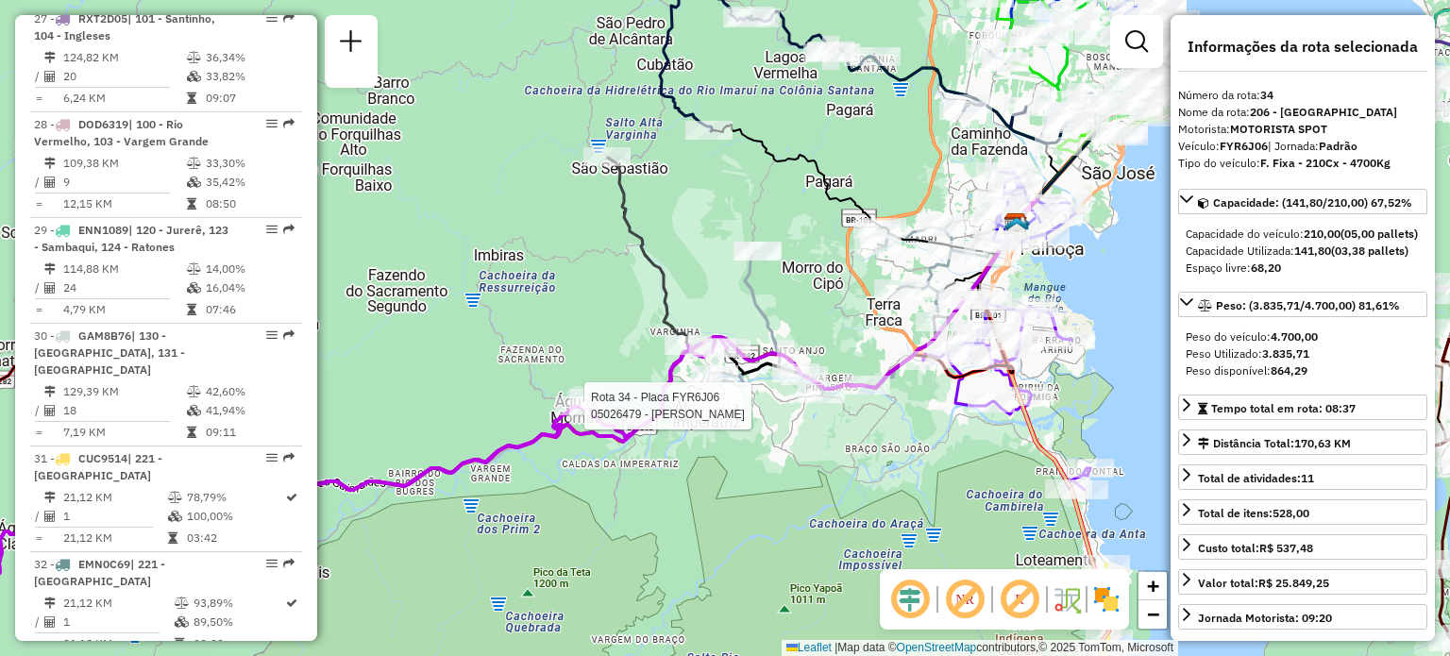
scroll to position [4279, 0]
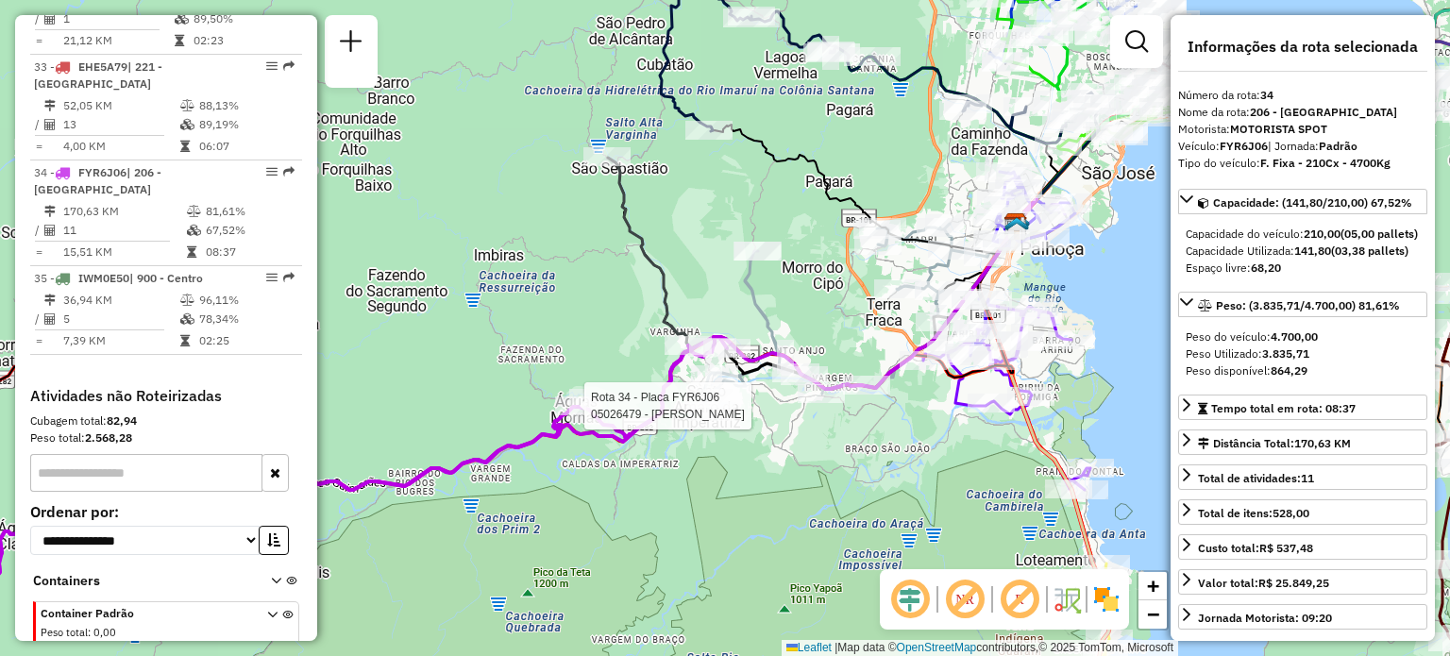
click at [601, 415] on div at bounding box center [578, 406] width 47 height 19
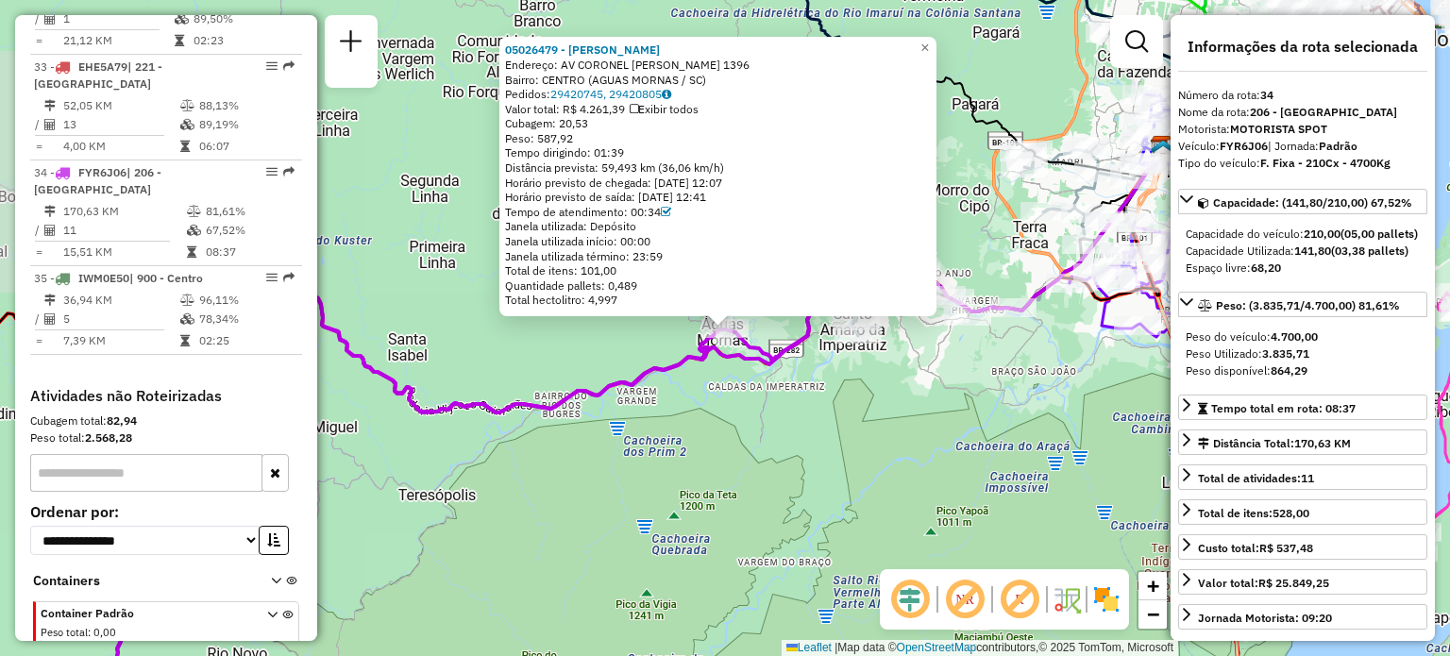
click at [545, 392] on div "05026479 - EVALDO LEHMKUHL NETO Endereço: AV CORONEL ANTONIO LEHMKUHL 1396 Bair…" at bounding box center [725, 328] width 1450 height 656
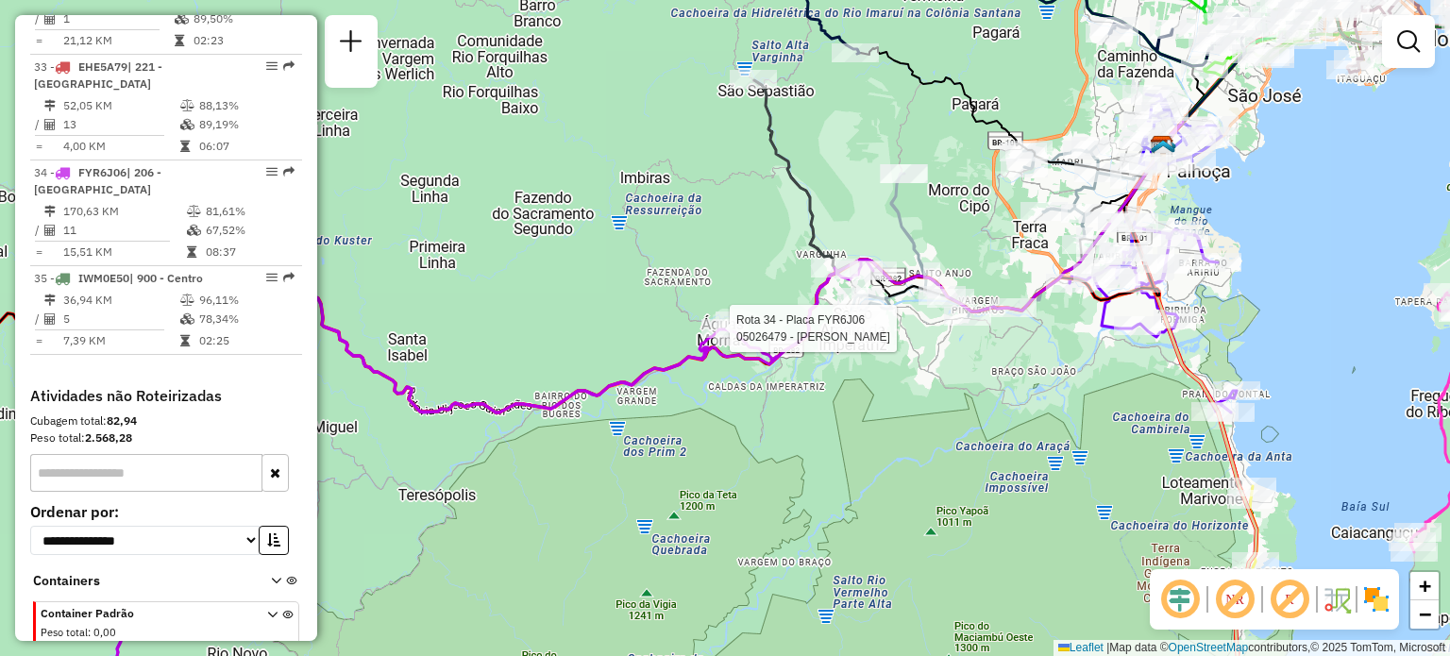
select select "**********"
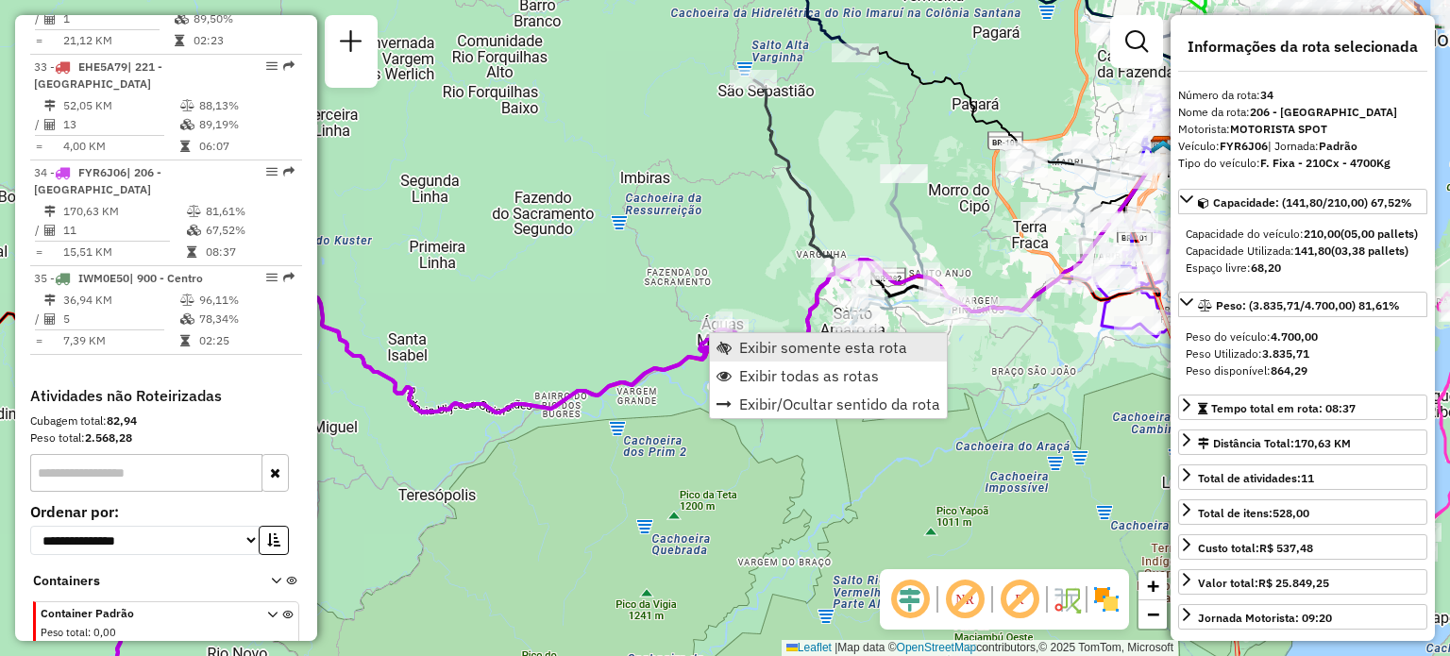
click at [730, 336] on link "Exibir somente esta rota" at bounding box center [828, 347] width 237 height 28
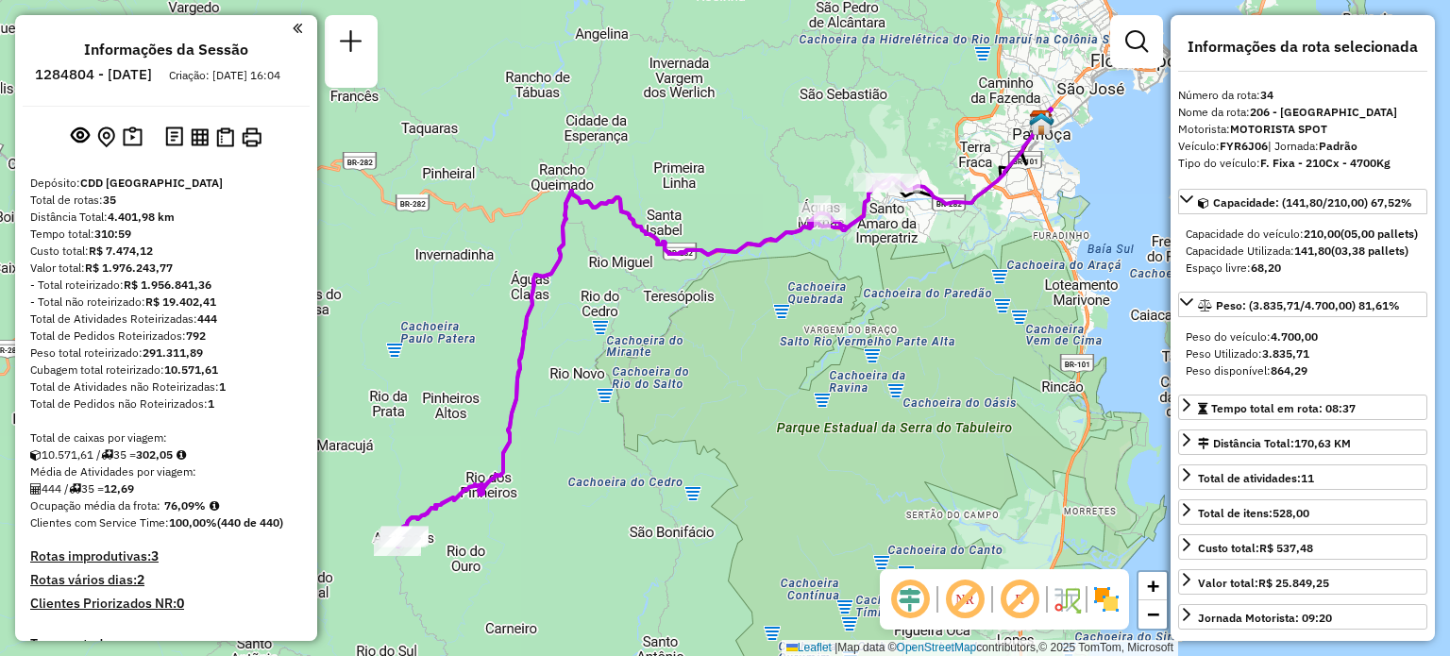
select select "**********"
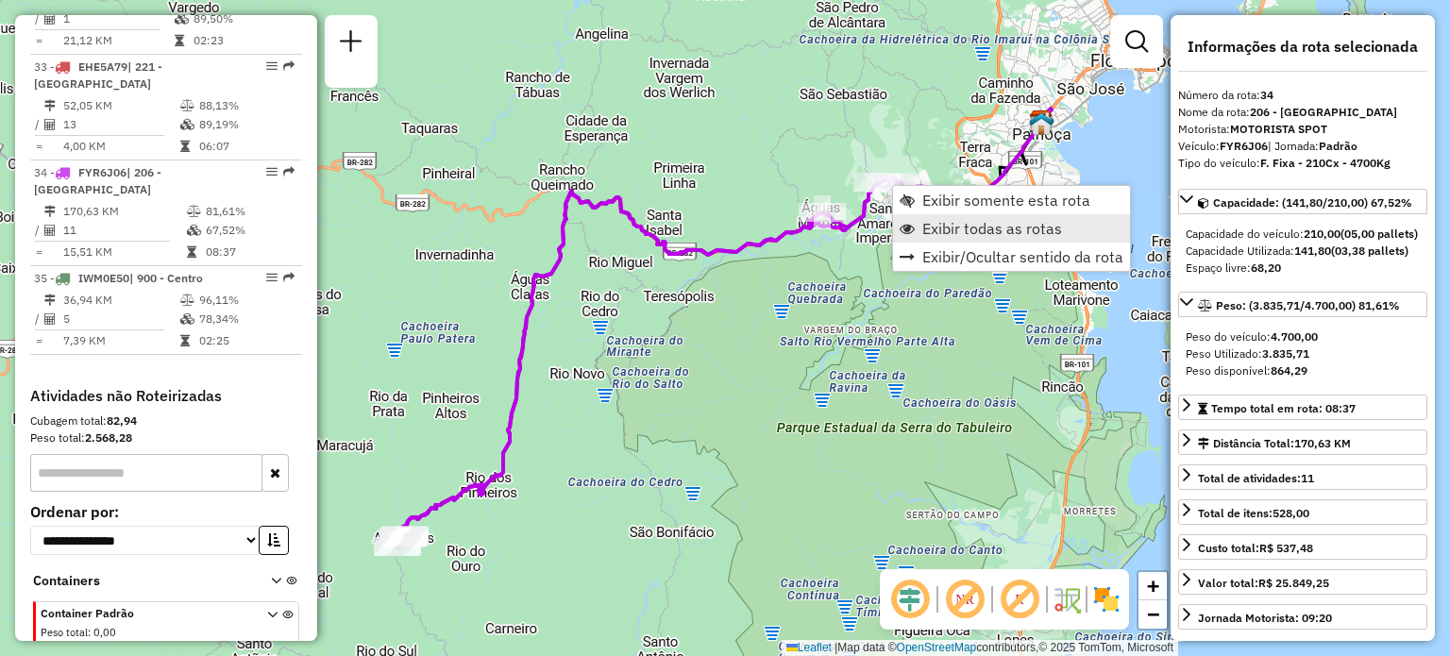
click at [929, 221] on span "Exibir todas as rotas" at bounding box center [992, 228] width 140 height 15
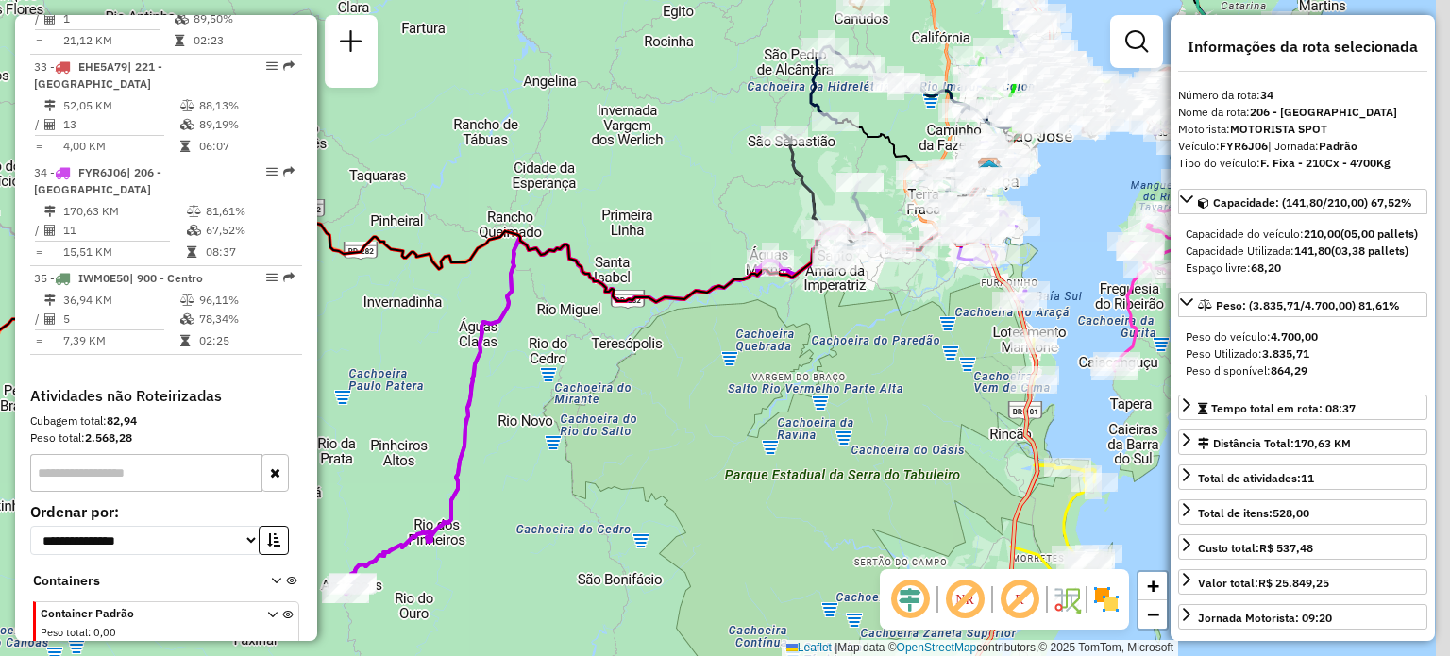
drag, startPoint x: 884, startPoint y: 269, endPoint x: 812, endPoint y: 296, distance: 76.8
click at [816, 324] on div "Janela de atendimento Grade de atendimento Capacidade Transportadoras Veículos …" at bounding box center [725, 328] width 1450 height 656
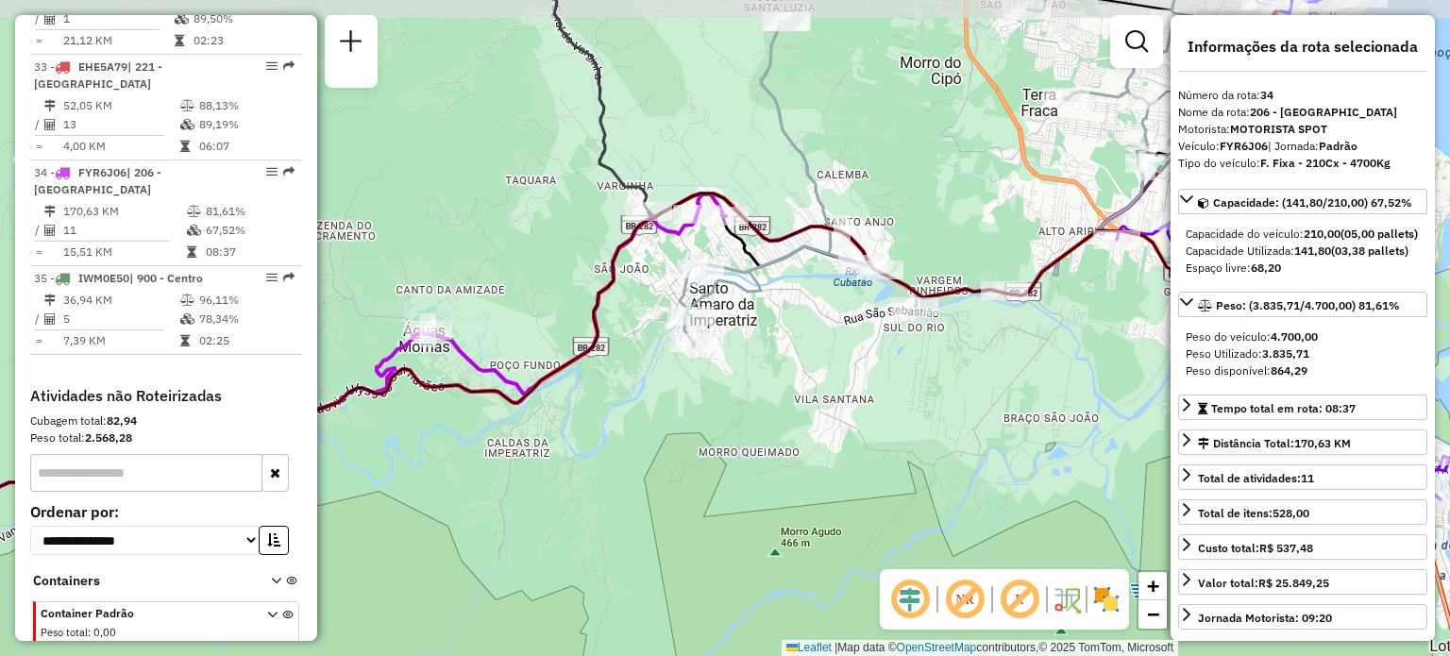
drag, startPoint x: 956, startPoint y: 222, endPoint x: 875, endPoint y: 252, distance: 86.6
click at [880, 250] on div "Janela de atendimento Grade de atendimento Capacidade Transportadoras Veículos …" at bounding box center [725, 328] width 1450 height 656
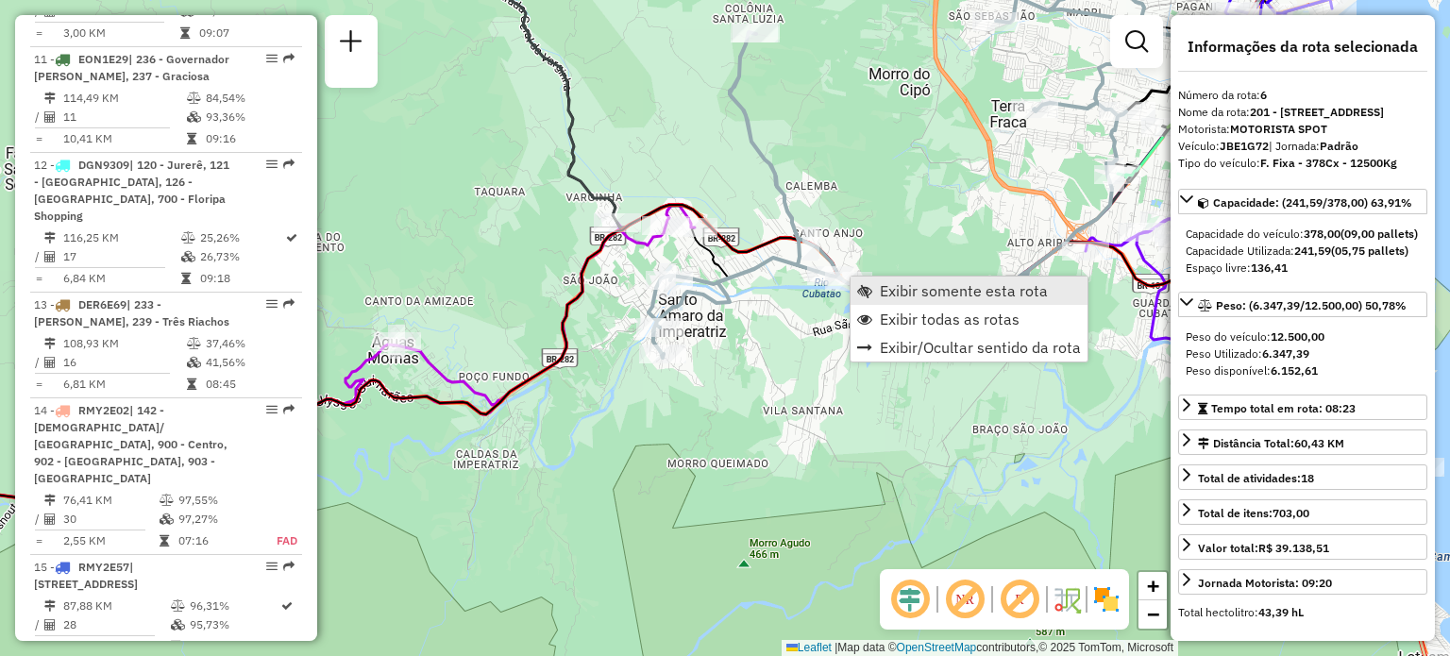
scroll to position [1284, 0]
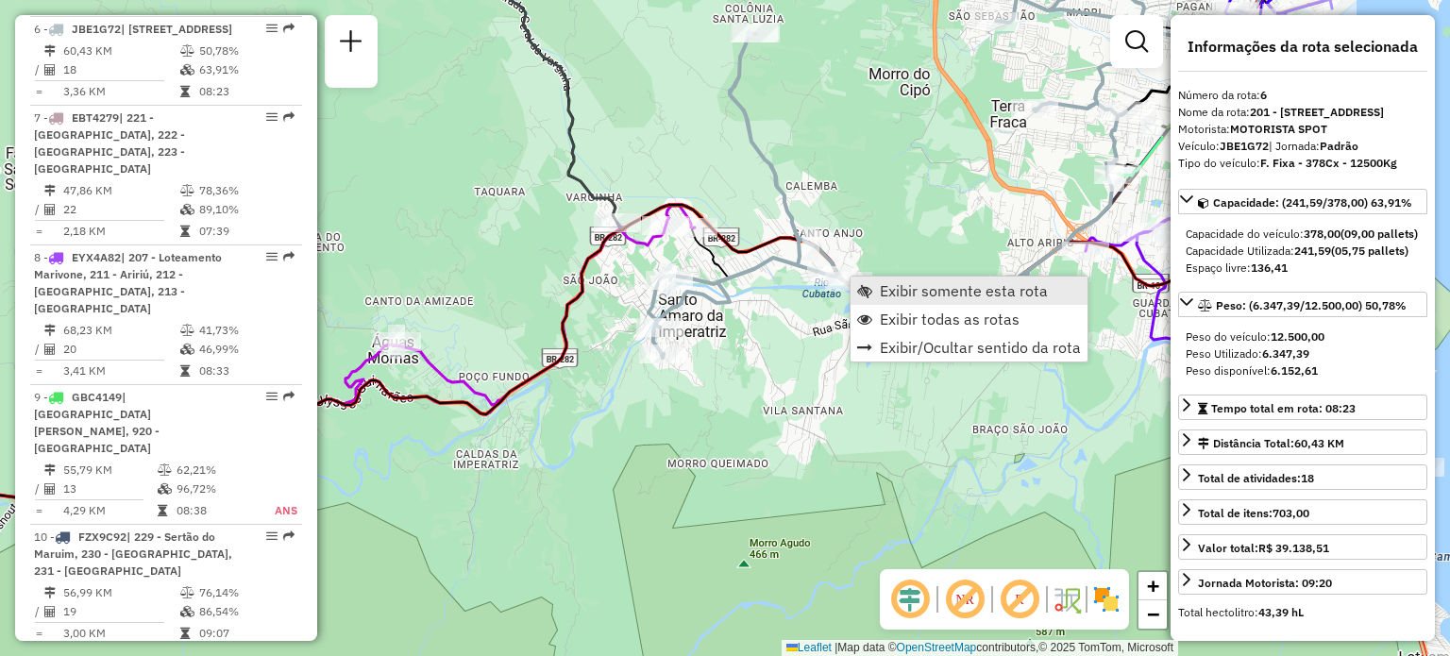
click at [875, 282] on link "Exibir somente esta rota" at bounding box center [969, 291] width 237 height 28
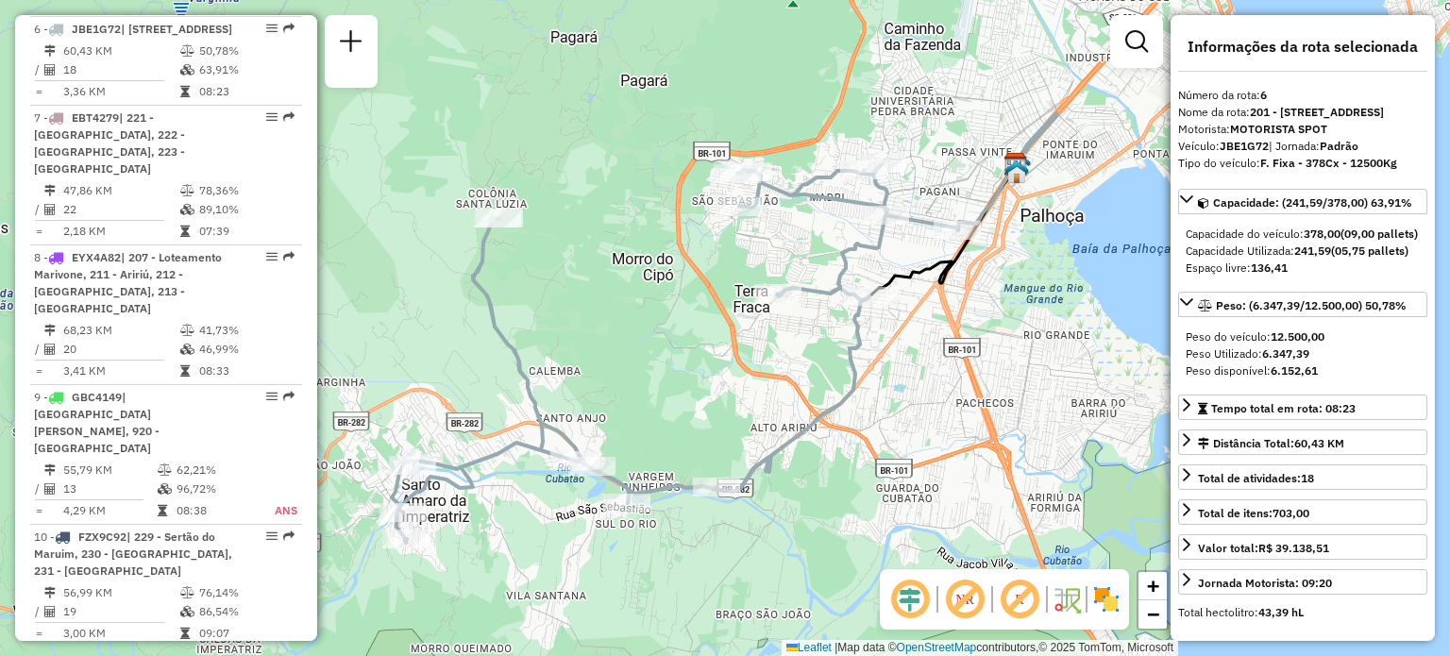
drag, startPoint x: 610, startPoint y: 335, endPoint x: 680, endPoint y: 295, distance: 80.8
click at [680, 295] on div "Janela de atendimento Grade de atendimento Capacidade Transportadoras Veículos …" at bounding box center [725, 328] width 1450 height 656
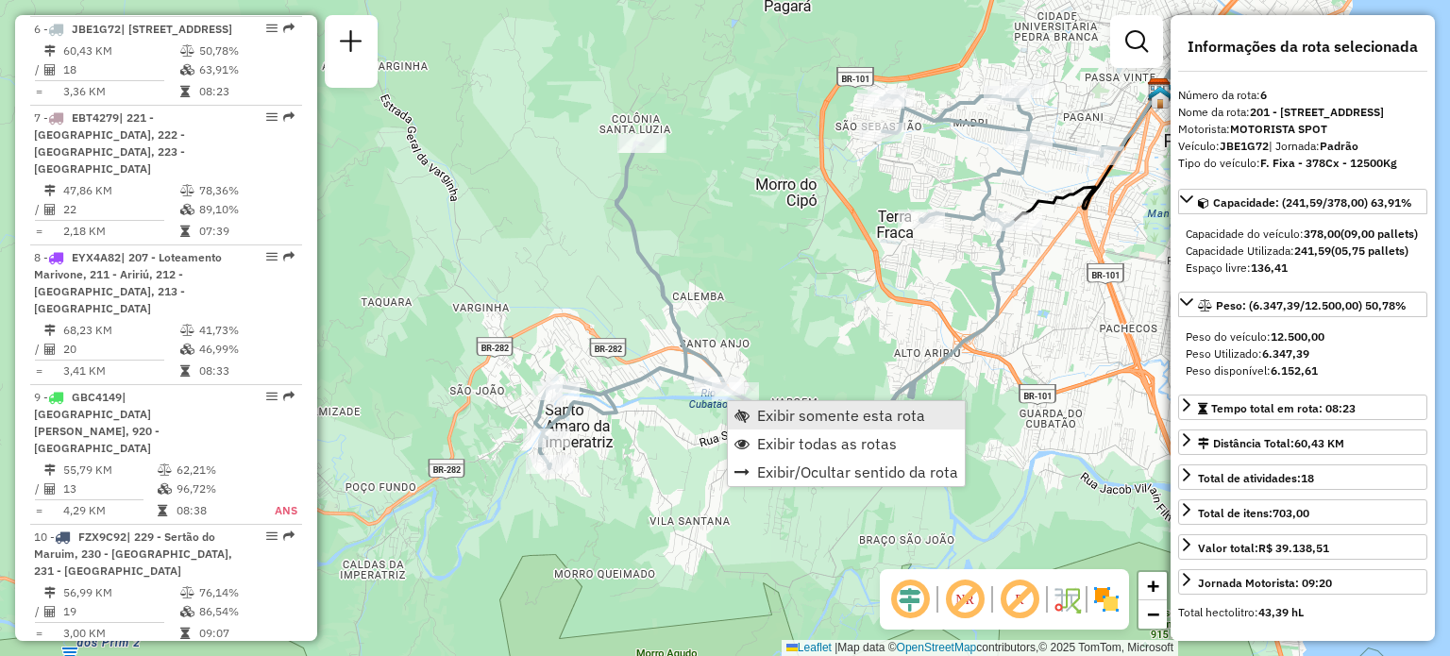
click at [757, 423] on span "Exibir somente esta rota" at bounding box center [841, 415] width 168 height 15
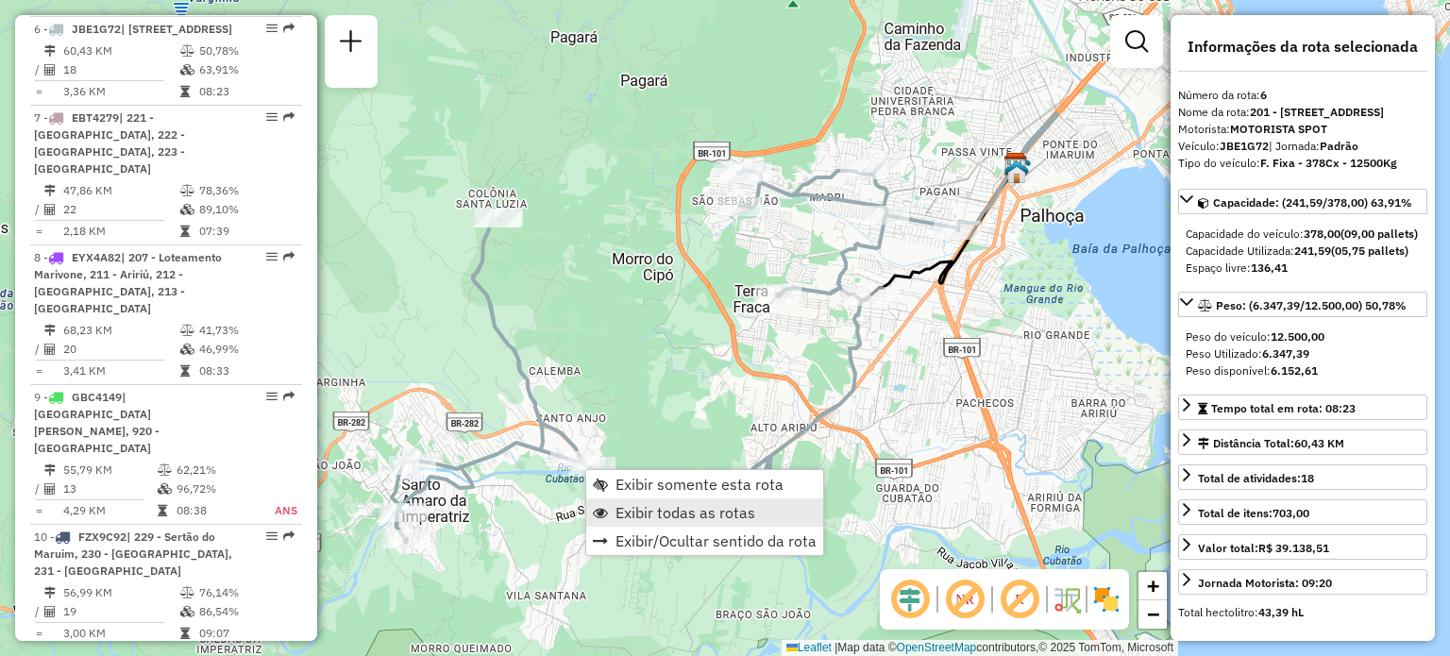
click at [635, 498] on link "Exibir todas as rotas" at bounding box center [704, 512] width 237 height 28
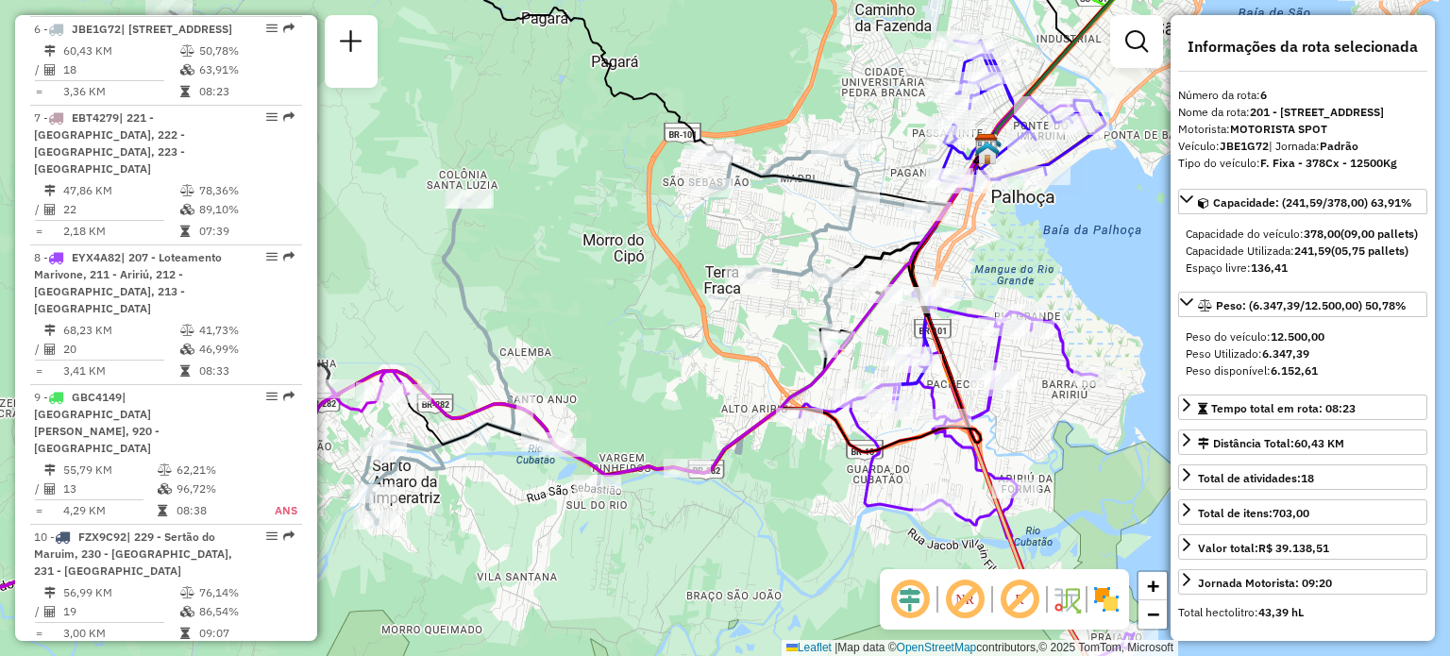
drag, startPoint x: 743, startPoint y: 391, endPoint x: 806, endPoint y: 367, distance: 67.5
click at [812, 362] on div "Janela de atendimento Grade de atendimento Capacidade Transportadoras Veículos …" at bounding box center [725, 328] width 1450 height 656
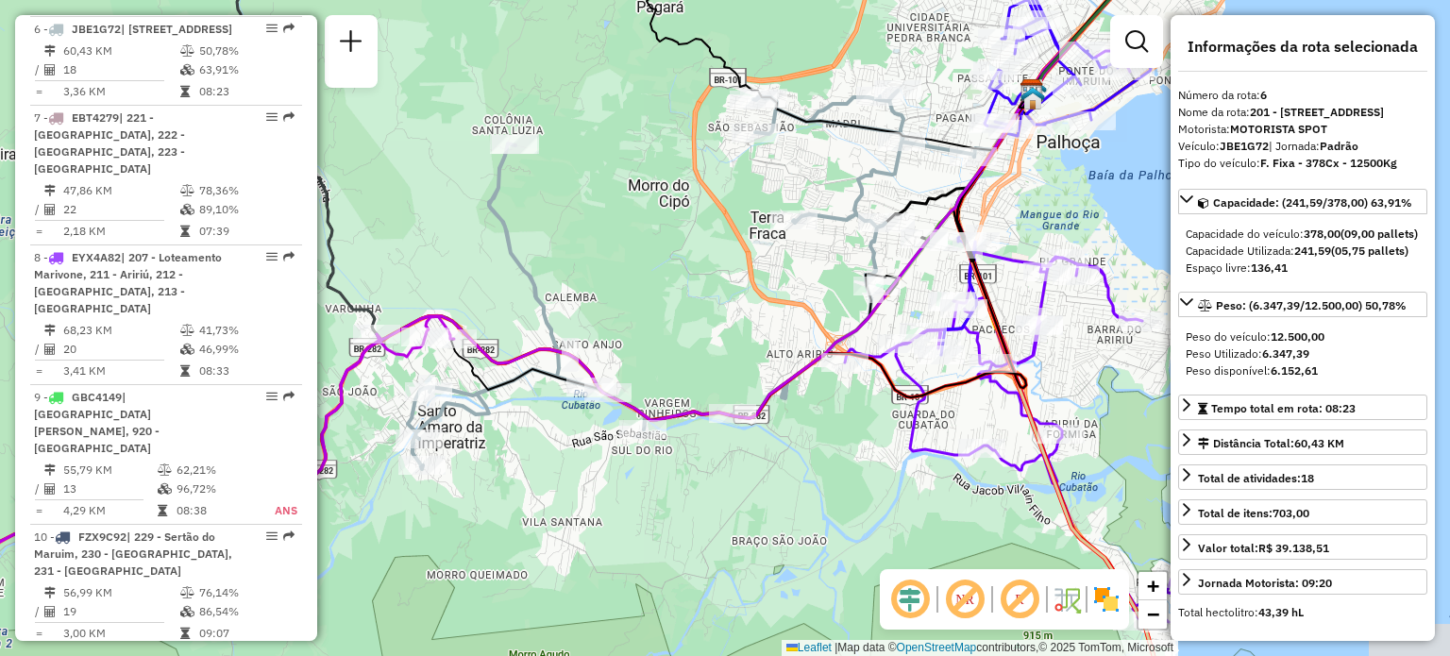
drag, startPoint x: 829, startPoint y: 377, endPoint x: 721, endPoint y: 328, distance: 118.3
click at [722, 328] on div "Janela de atendimento Grade de atendimento Capacidade Transportadoras Veículos …" at bounding box center [725, 328] width 1450 height 656
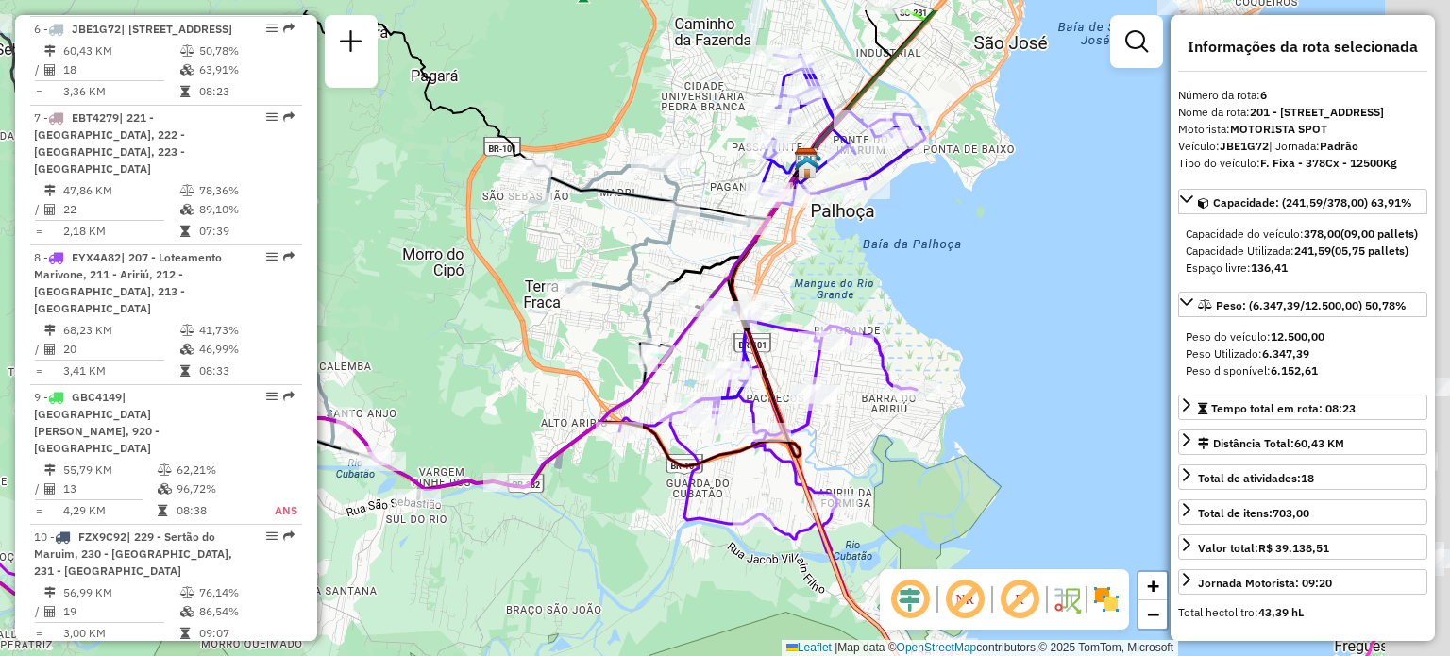
drag, startPoint x: 805, startPoint y: 266, endPoint x: 578, endPoint y: 354, distance: 243.9
click at [578, 353] on div "Janela de atendimento Grade de atendimento Capacidade Transportadoras Veículos …" at bounding box center [725, 328] width 1450 height 656
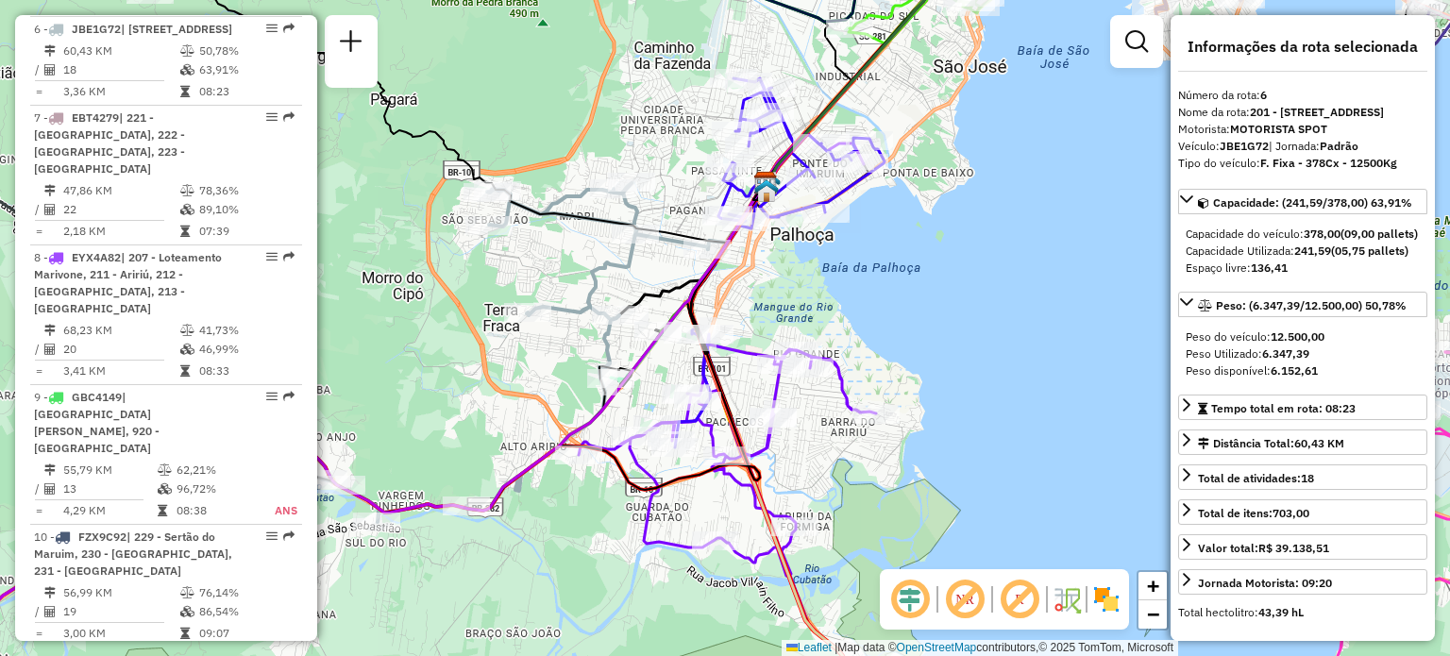
drag, startPoint x: 757, startPoint y: 262, endPoint x: 691, endPoint y: 339, distance: 101.8
click at [691, 341] on div "Janela de atendimento Grade de atendimento Capacidade Transportadoras Veículos …" at bounding box center [725, 328] width 1450 height 656
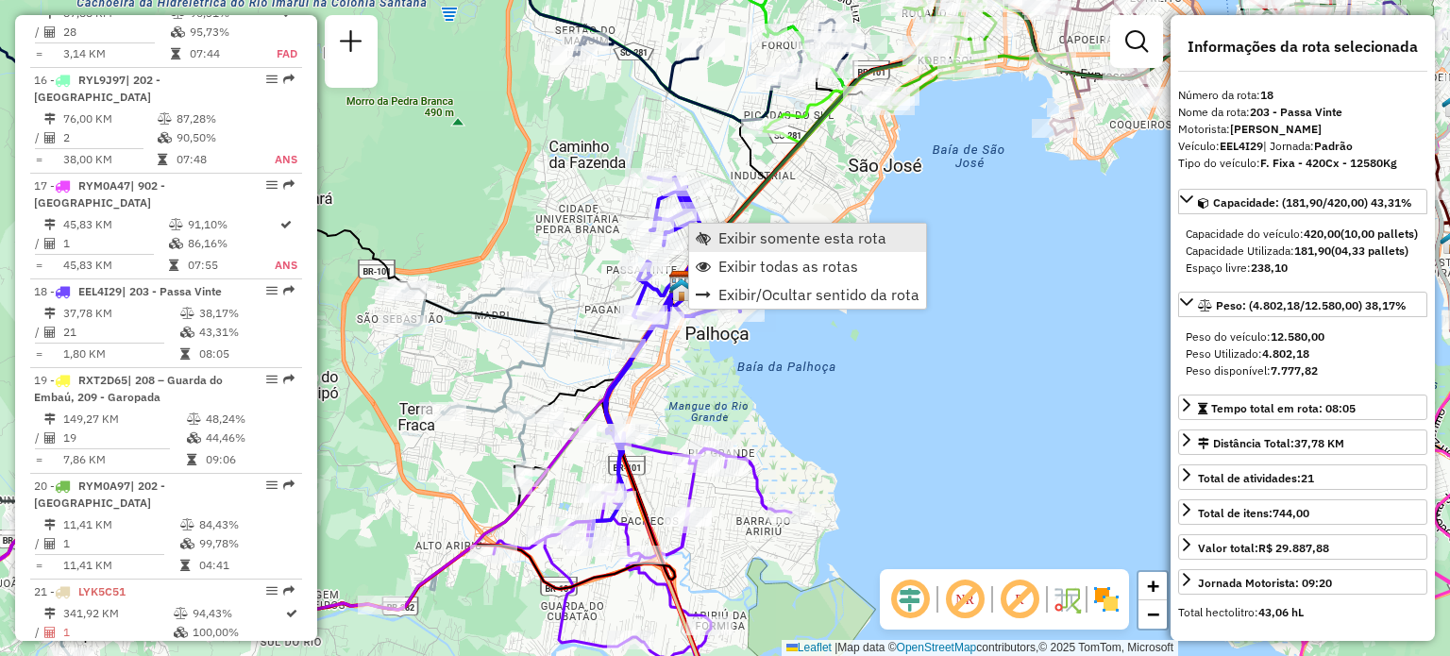
scroll to position [2687, 0]
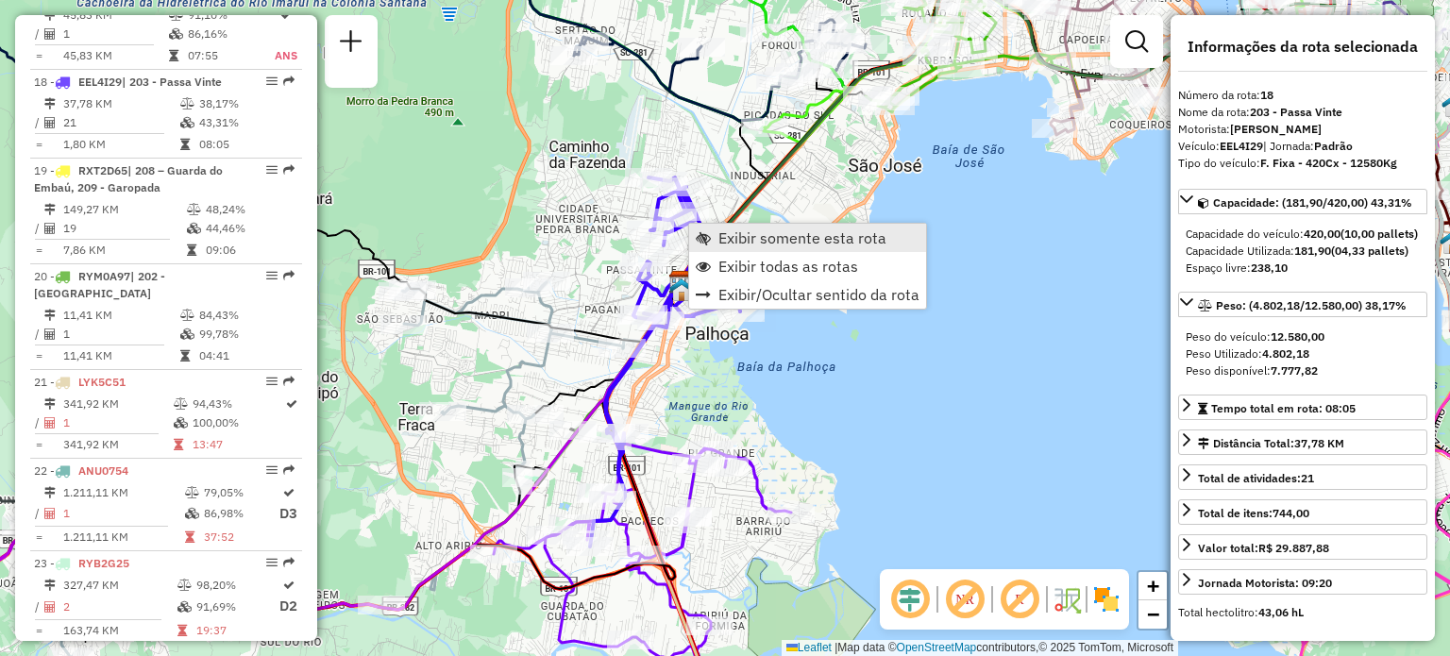
click at [745, 237] on span "Exibir somente esta rota" at bounding box center [802, 237] width 168 height 15
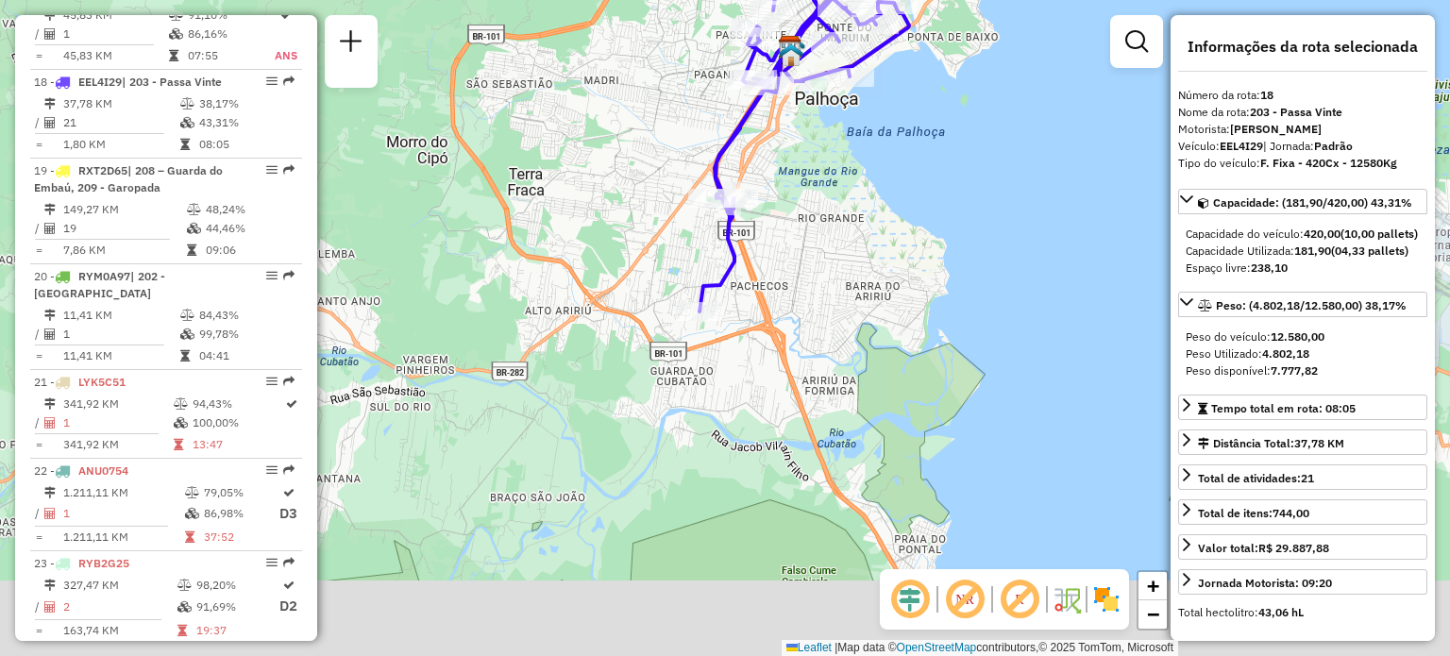
drag, startPoint x: 738, startPoint y: 474, endPoint x: 751, endPoint y: 263, distance: 210.9
click at [763, 267] on div "Janela de atendimento Grade de atendimento Capacidade Transportadoras Veículos …" at bounding box center [725, 328] width 1450 height 656
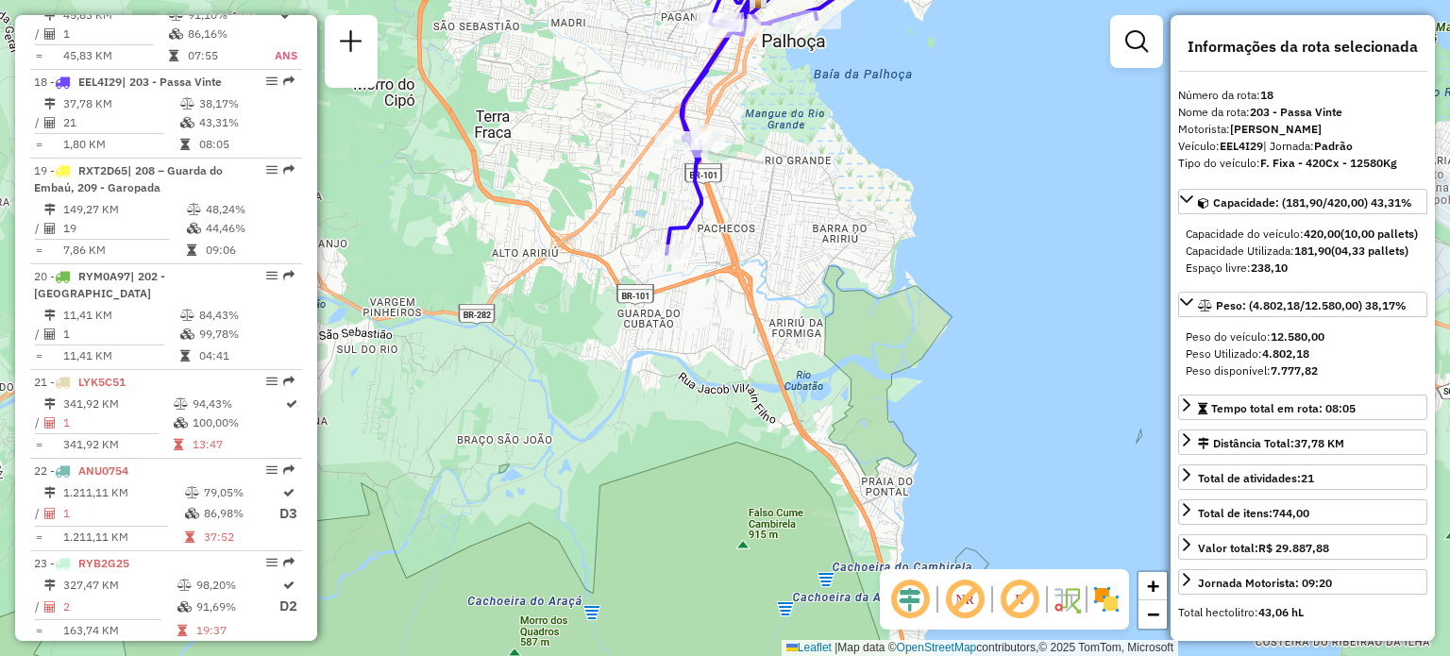
drag, startPoint x: 535, startPoint y: 158, endPoint x: 932, endPoint y: 397, distance: 462.9
click at [925, 393] on div "Janela de atendimento Grade de atendimento Capacidade Transportadoras Veículos …" at bounding box center [725, 328] width 1450 height 656
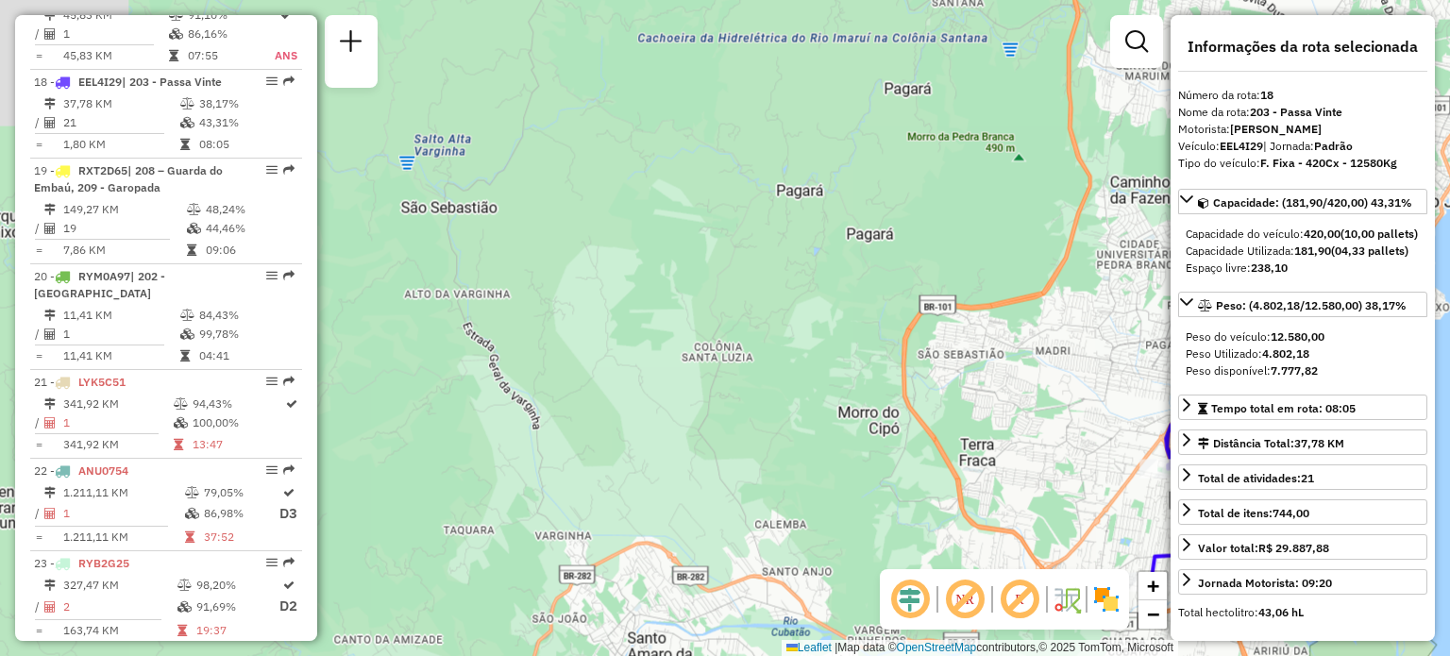
drag, startPoint x: 710, startPoint y: 188, endPoint x: 559, endPoint y: 335, distance: 211.0
click at [533, 353] on div "Janela de atendimento Grade de atendimento Capacidade Transportadoras Veículos …" at bounding box center [725, 328] width 1450 height 656
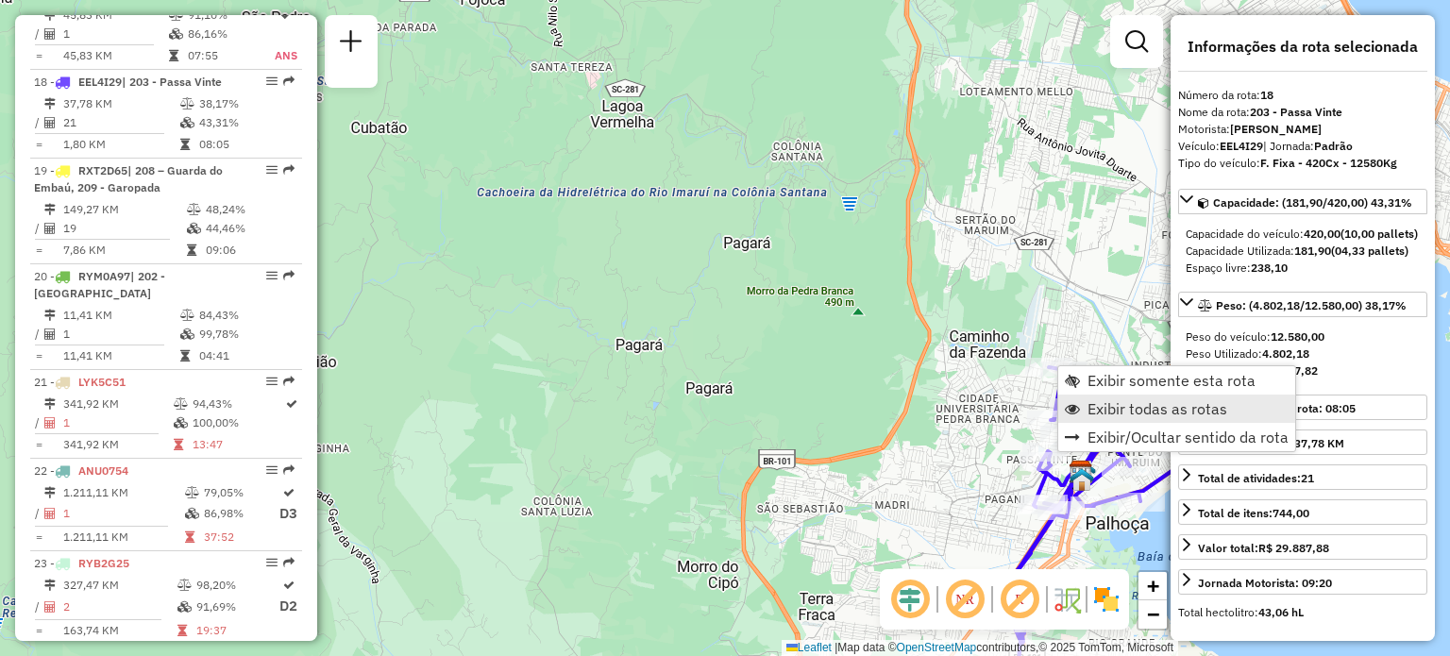
click at [1093, 409] on span "Exibir todas as rotas" at bounding box center [1158, 408] width 140 height 15
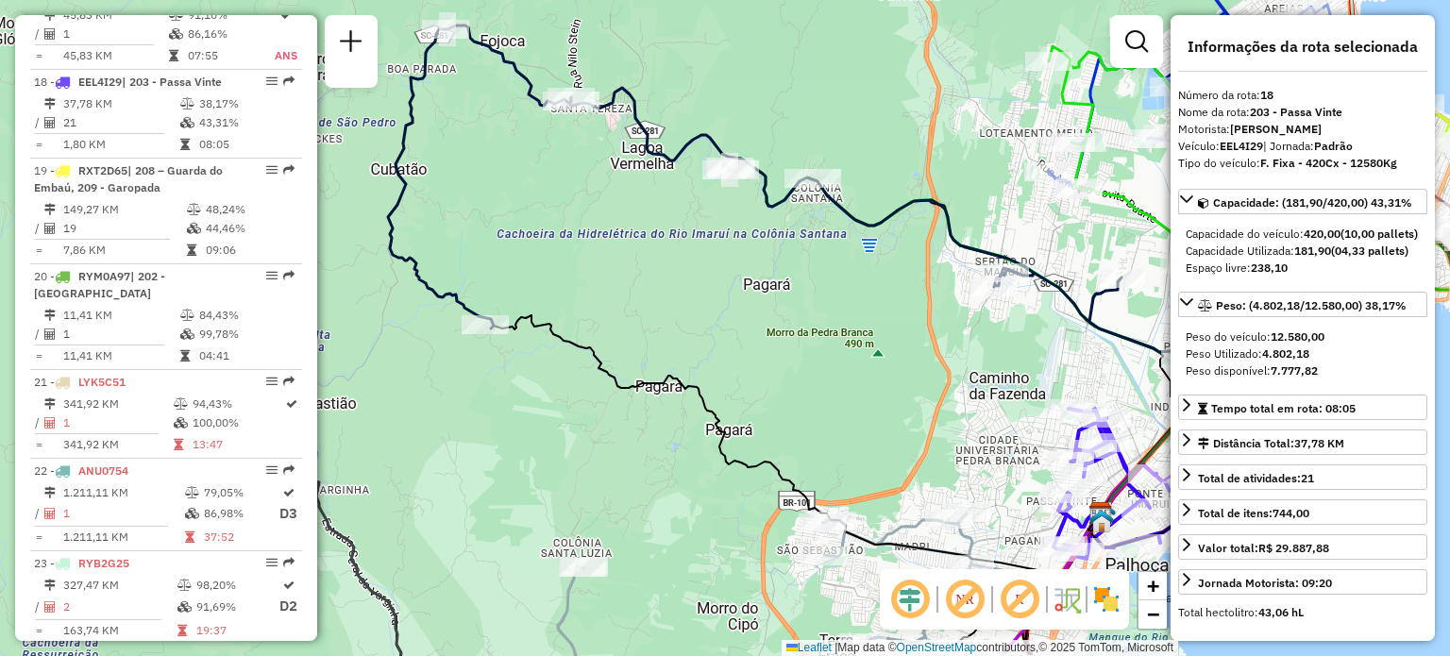
drag, startPoint x: 679, startPoint y: 233, endPoint x: 713, endPoint y: 328, distance: 100.3
click at [717, 329] on div "Janela de atendimento Grade de atendimento Capacidade Transportadoras Veículos …" at bounding box center [725, 328] width 1450 height 656
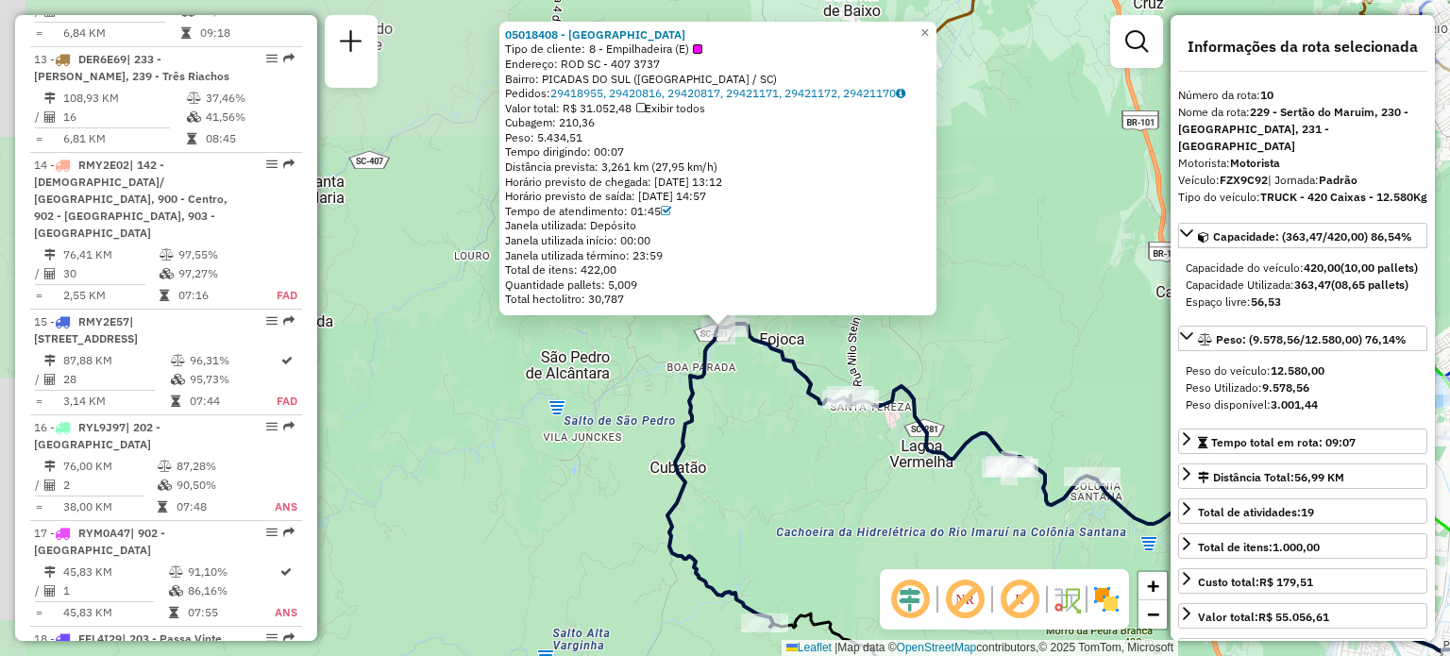
scroll to position [1758, 0]
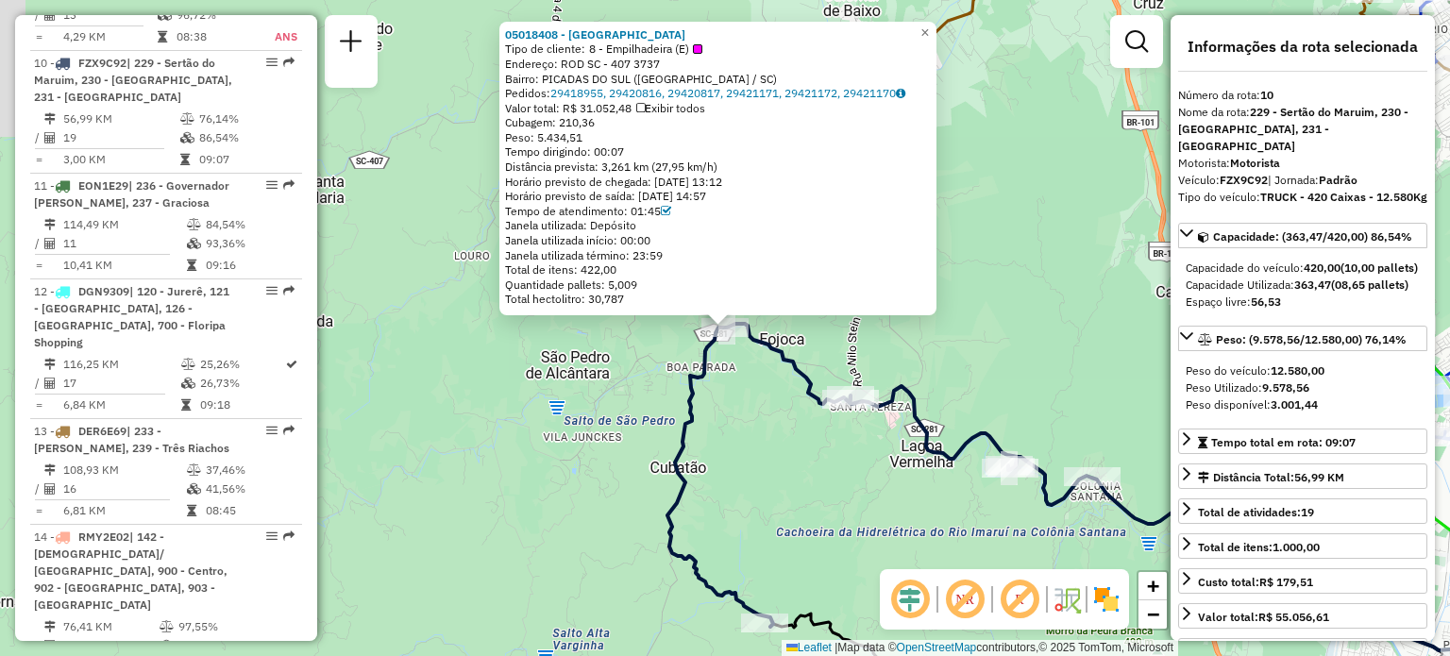
click at [687, 415] on icon at bounding box center [1116, 487] width 898 height 327
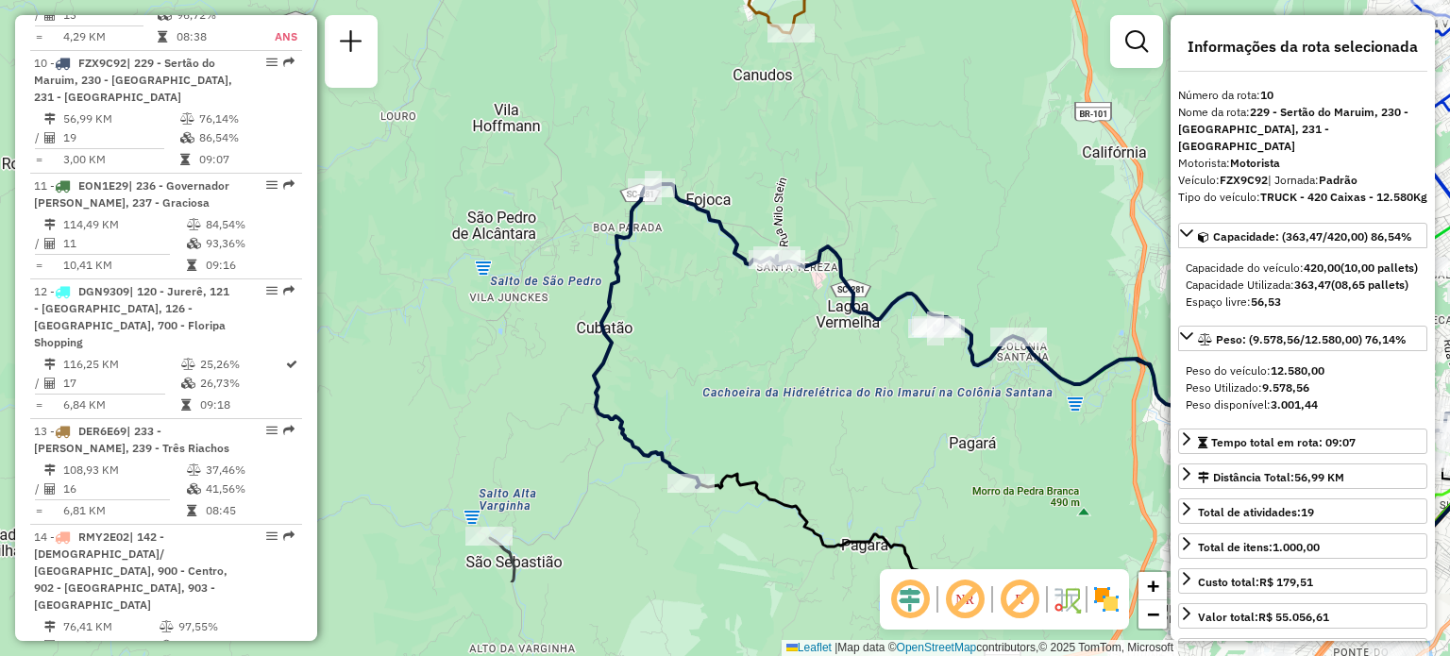
drag, startPoint x: 780, startPoint y: 421, endPoint x: 678, endPoint y: 295, distance: 162.5
click at [685, 237] on div "Janela de atendimento Grade de atendimento Capacidade Transportadoras Veículos …" at bounding box center [725, 328] width 1450 height 656
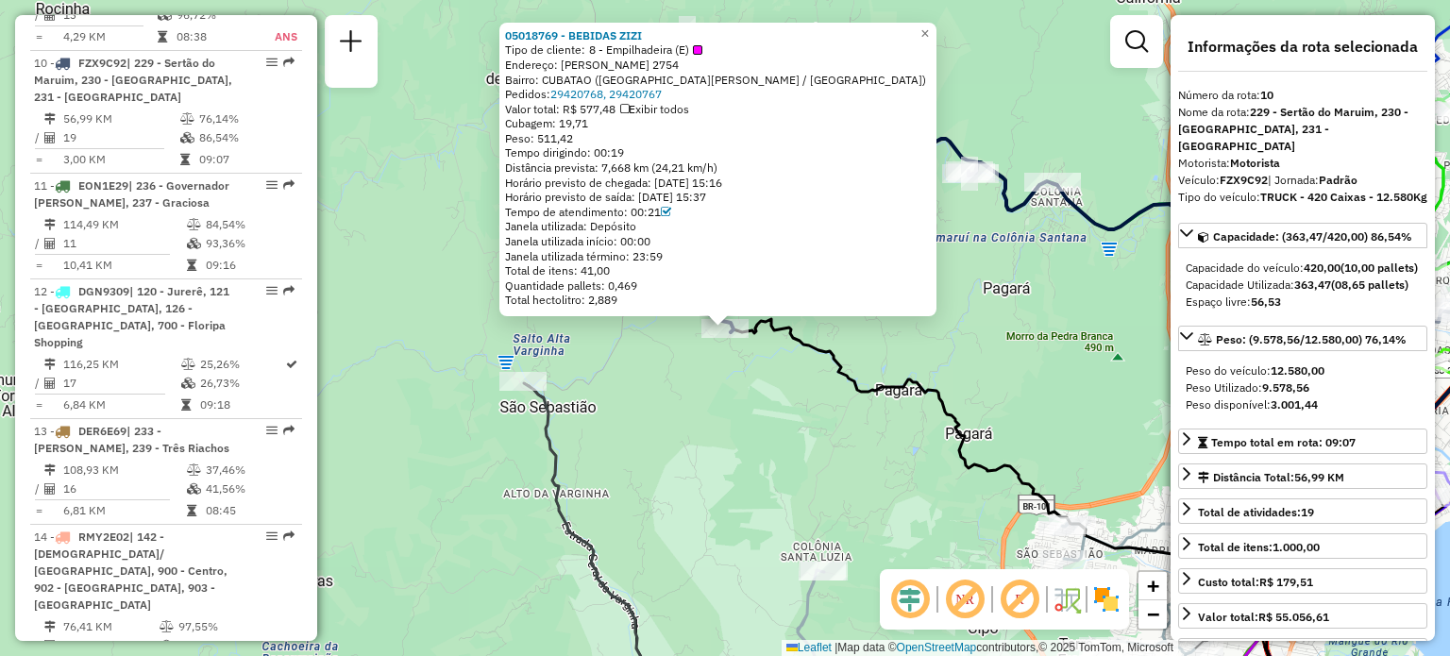
click at [755, 378] on div "05018769 - BEBIDAS ZIZI Tipo de cliente: 8 - Empilhadeira (E) Endereço: BERTOLD…" at bounding box center [725, 328] width 1450 height 656
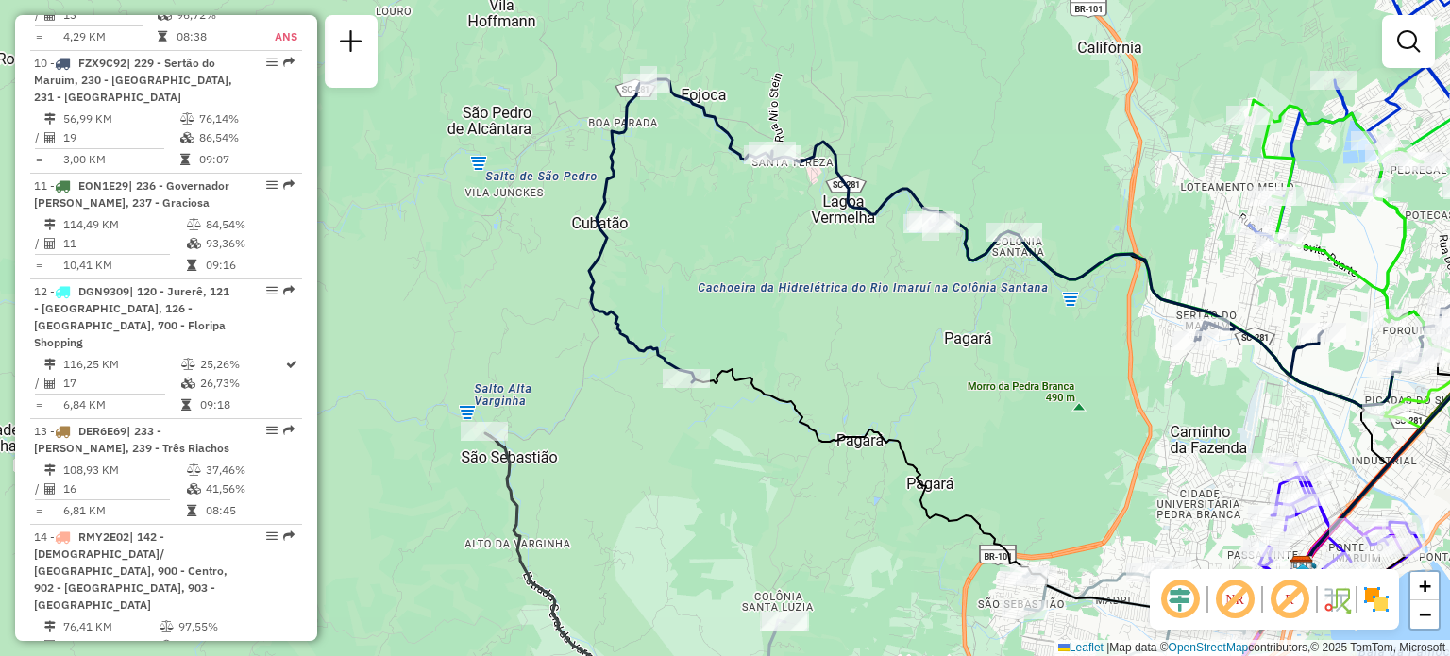
drag, startPoint x: 911, startPoint y: 284, endPoint x: 759, endPoint y: 391, distance: 185.7
click at [782, 384] on div "Janela de atendimento Grade de atendimento Capacidade Transportadoras Veículos …" at bounding box center [725, 328] width 1450 height 656
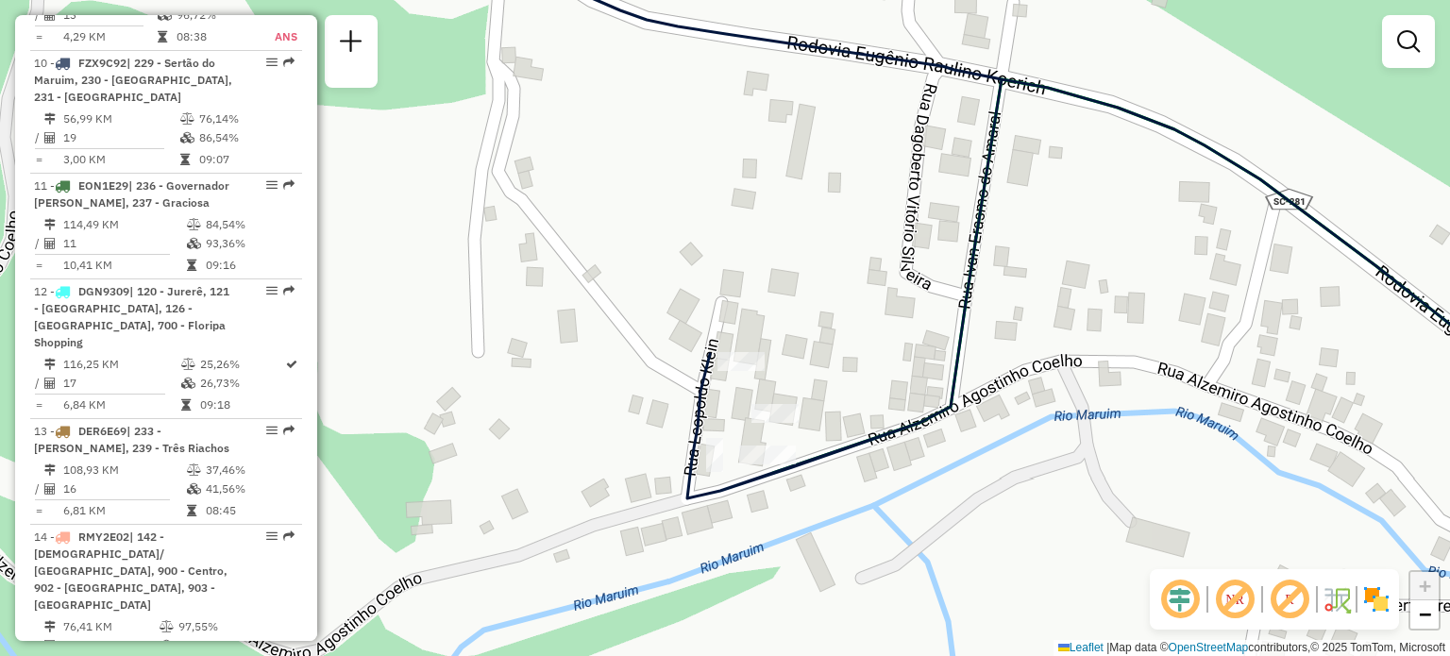
drag, startPoint x: 904, startPoint y: 415, endPoint x: 728, endPoint y: 270, distance: 228.7
click at [751, 290] on div "Rota 9 - Placa GBC4149 05017773 - ALEXSANDRO PFLEGER [PERSON_NAME] de atendimen…" at bounding box center [725, 328] width 1450 height 656
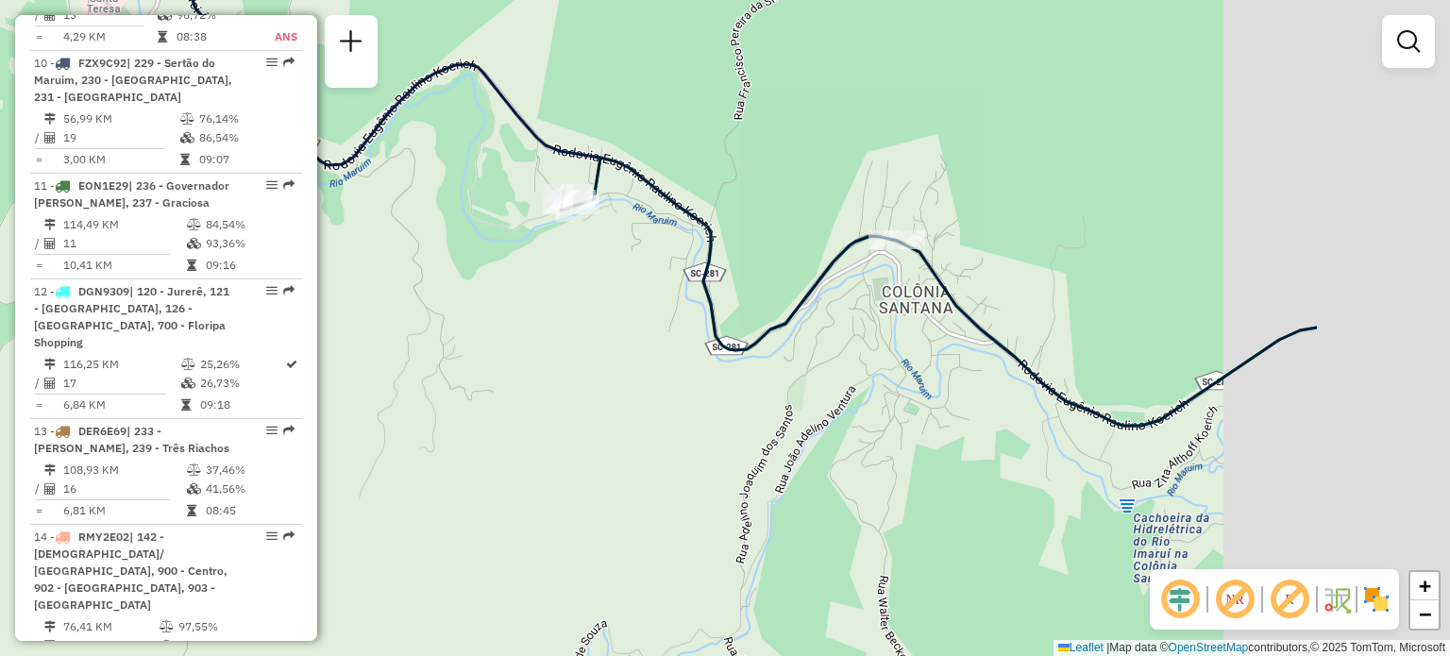
drag, startPoint x: 990, startPoint y: 262, endPoint x: 661, endPoint y: 177, distance: 340.3
click at [670, 177] on div "Janela de atendimento Grade de atendimento Capacidade Transportadoras Veículos …" at bounding box center [725, 328] width 1450 height 656
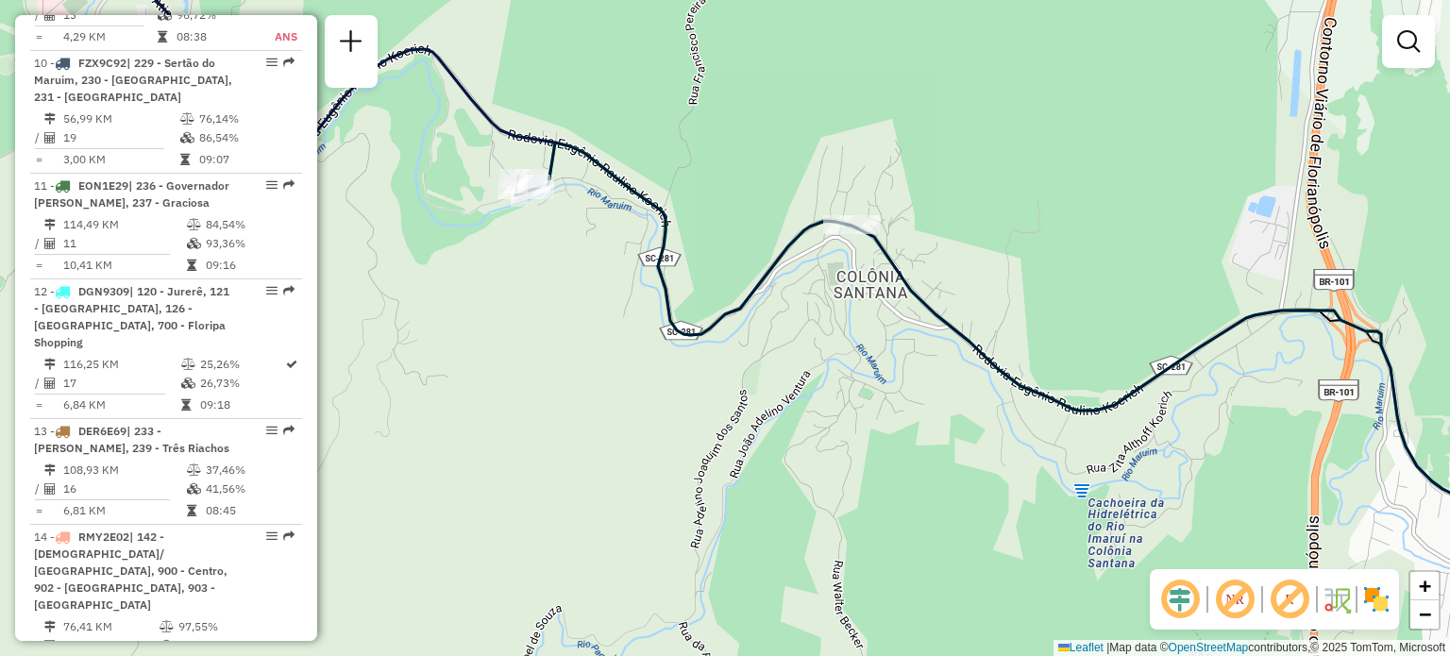
drag, startPoint x: 617, startPoint y: 220, endPoint x: 491, endPoint y: 194, distance: 129.2
click at [512, 199] on icon at bounding box center [783, 296] width 1624 height 723
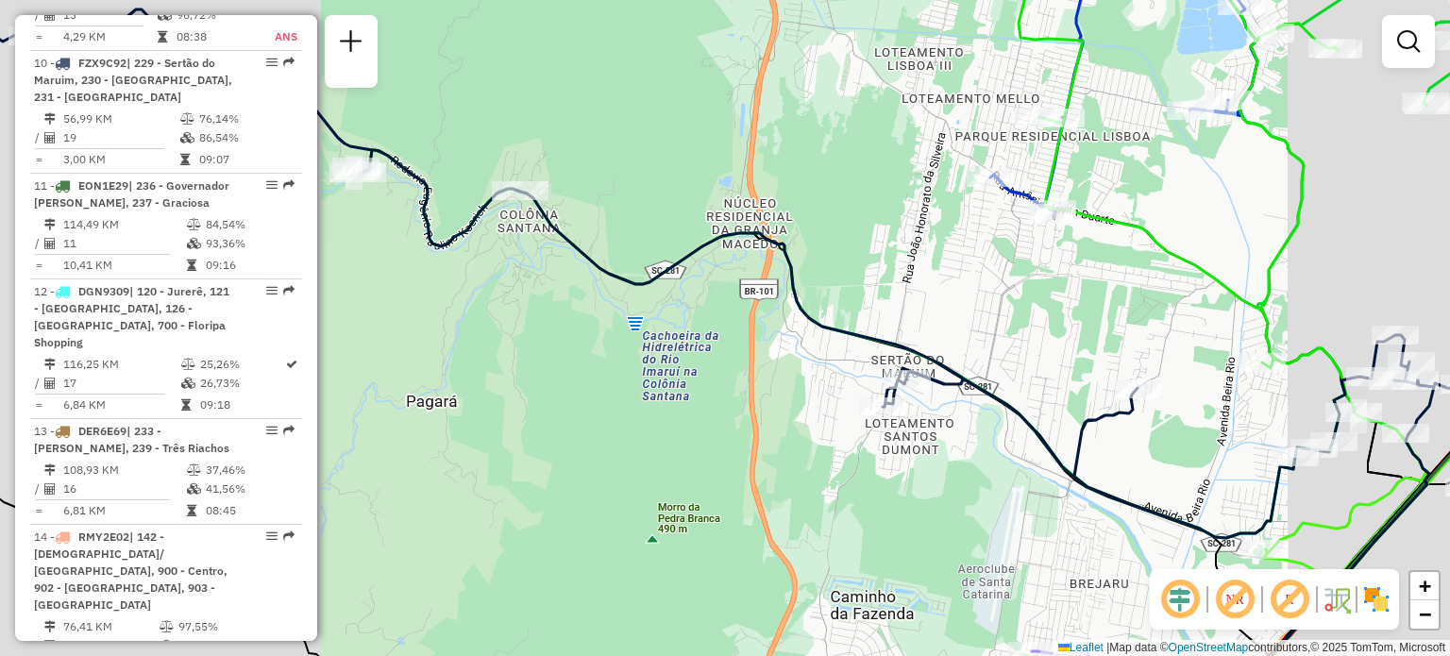
click at [571, 175] on div "Janela de atendimento Grade de atendimento Capacidade Transportadoras Veículos …" at bounding box center [725, 328] width 1450 height 656
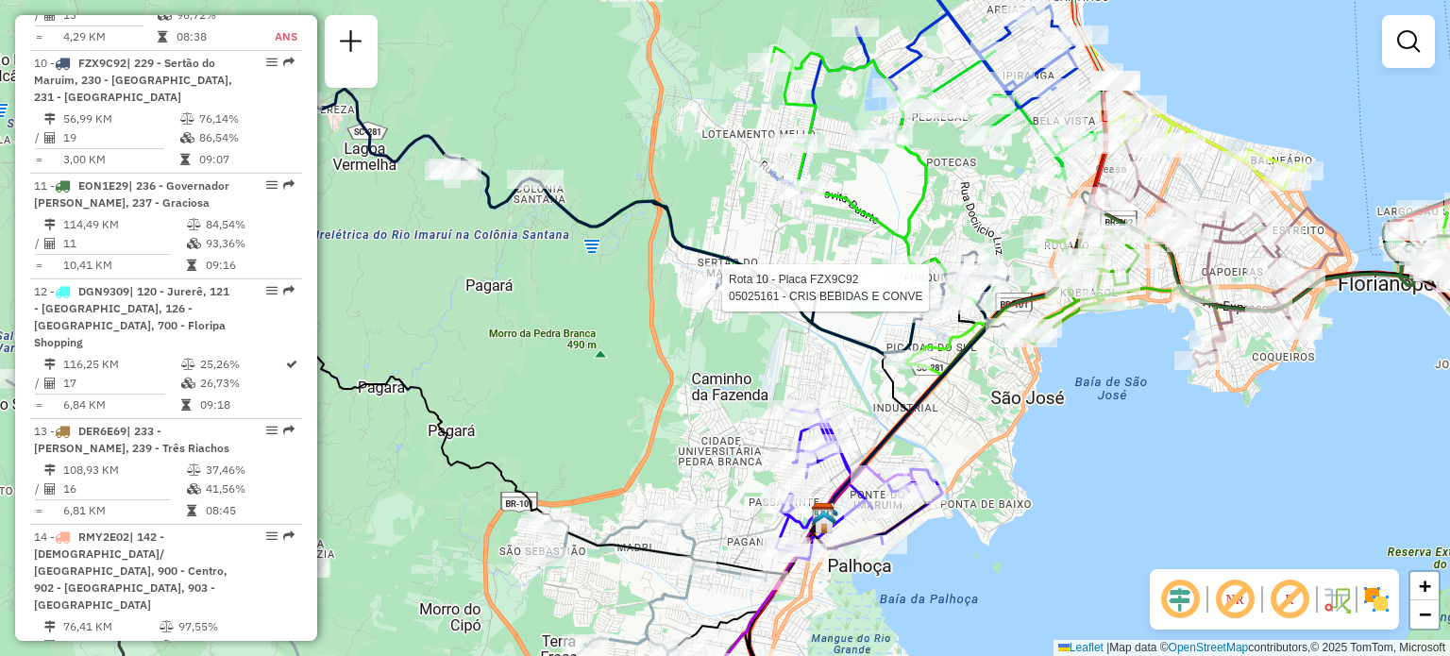
select select "**********"
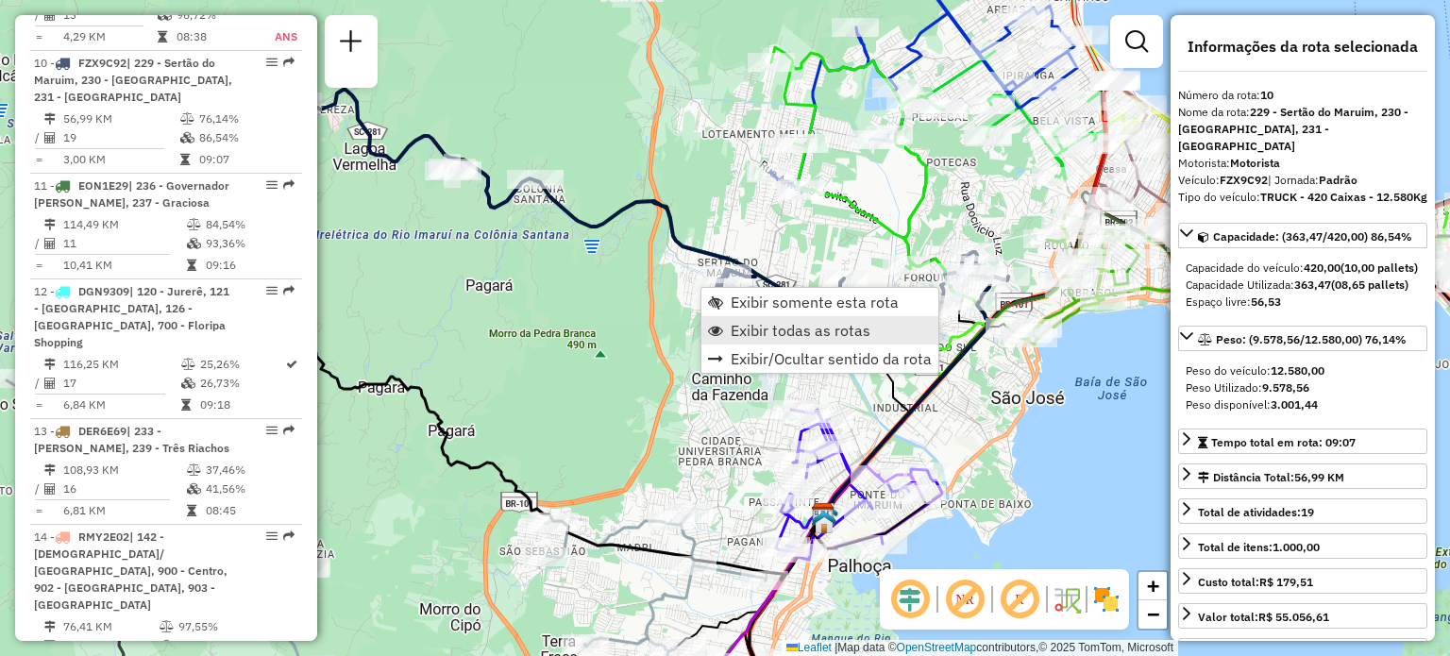
click at [734, 326] on span "Exibir todas as rotas" at bounding box center [801, 330] width 140 height 15
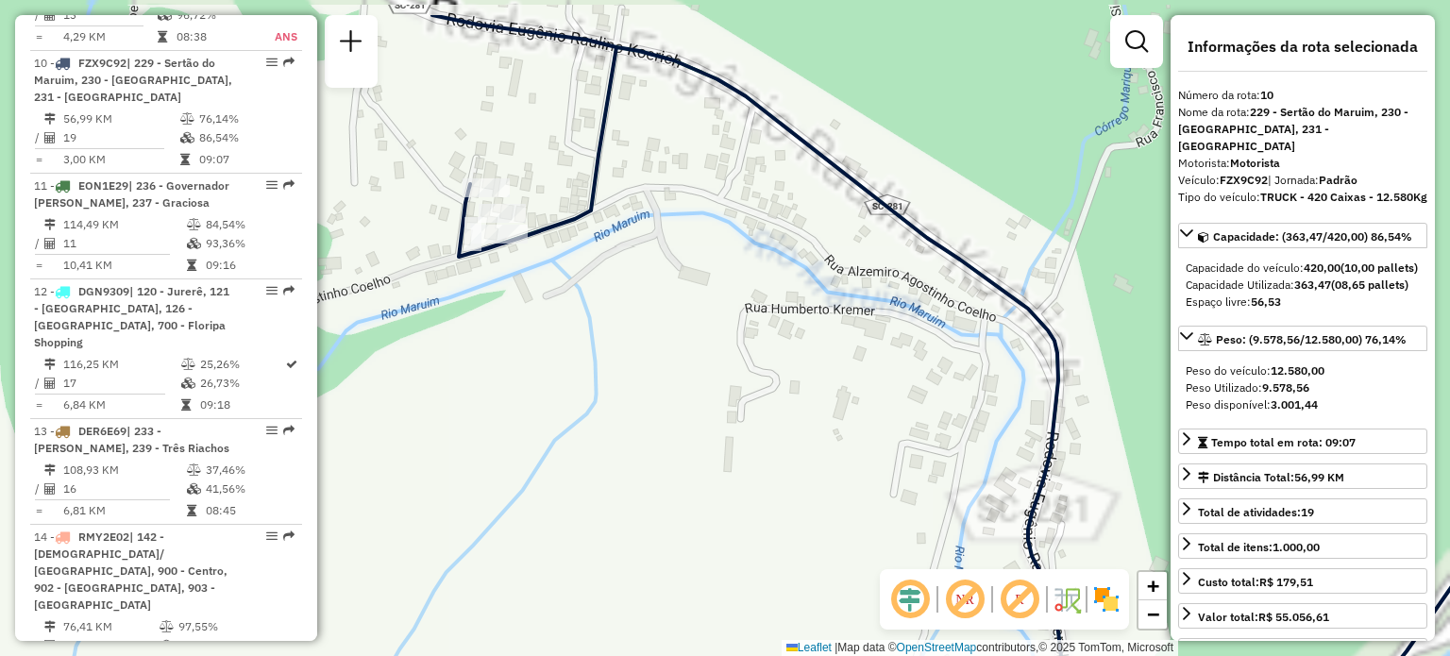
drag, startPoint x: 462, startPoint y: 191, endPoint x: 589, endPoint y: 308, distance: 173.1
click at [582, 305] on div "Janela de atendimento Grade de atendimento Capacidade Transportadoras Veículos …" at bounding box center [725, 328] width 1450 height 656
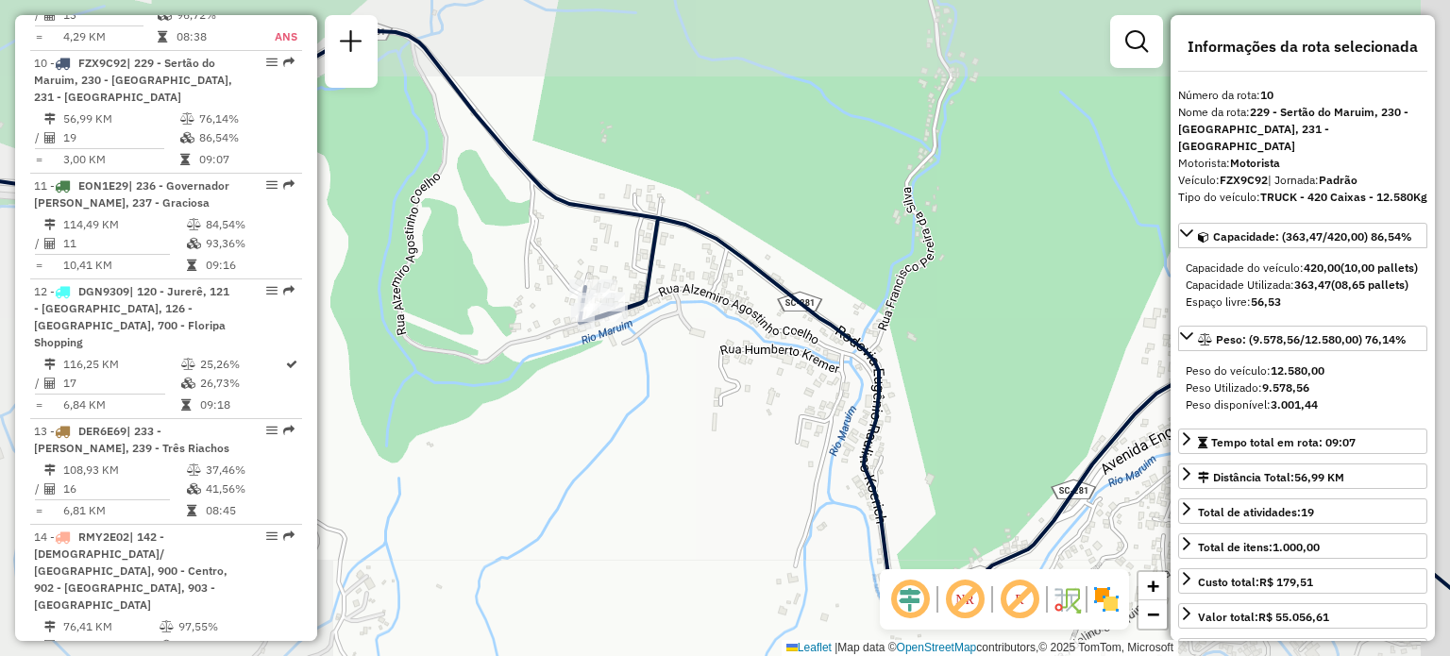
drag, startPoint x: 677, startPoint y: 348, endPoint x: 482, endPoint y: 223, distance: 231.5
click at [502, 230] on div "Janela de atendimento Grade de atendimento Capacidade Transportadoras Veículos …" at bounding box center [725, 328] width 1450 height 656
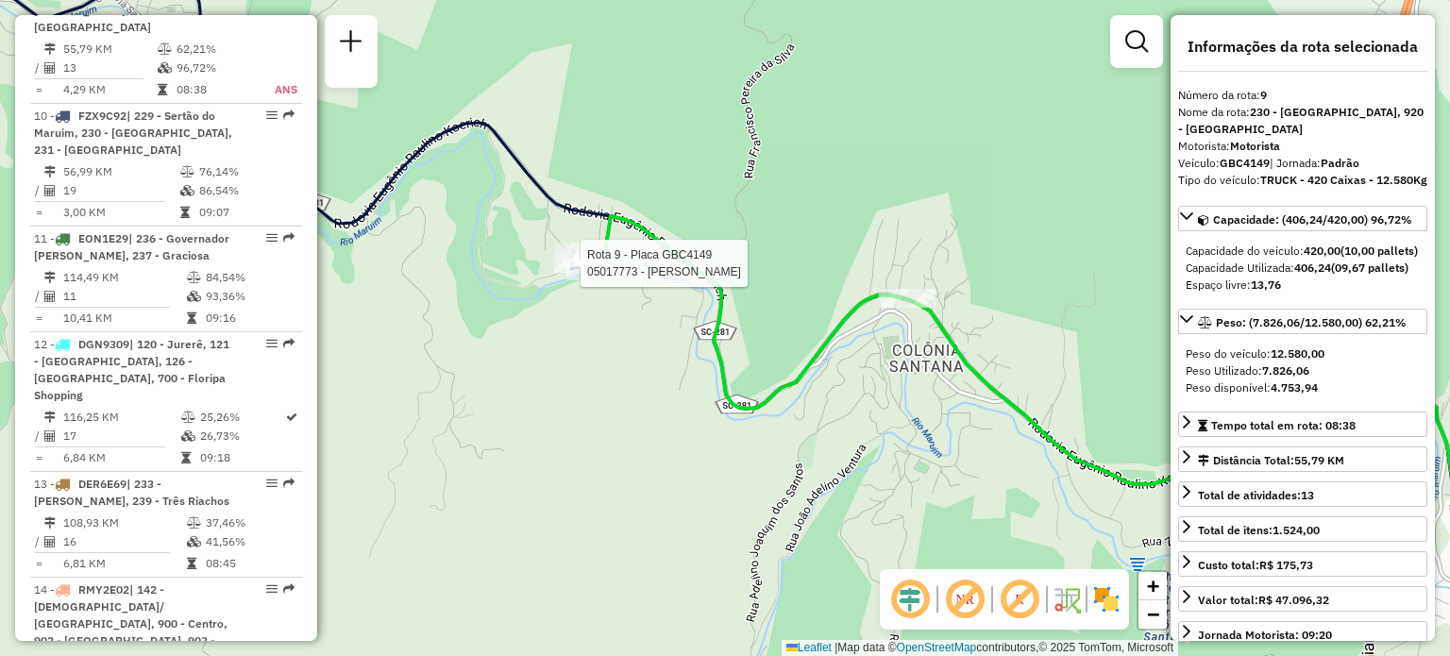
scroll to position [1652, 0]
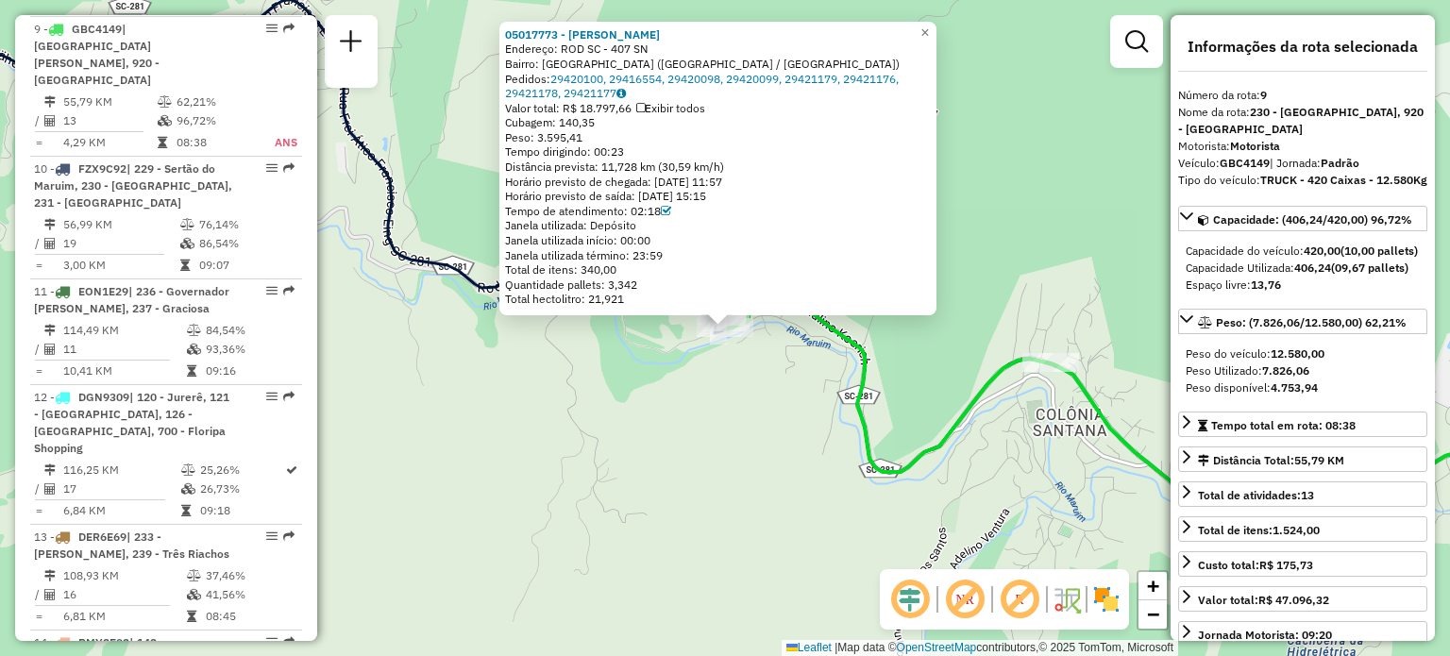
click at [643, 319] on div "05017773 - ALEXSANDRO PFLEGER Endereço: ROD SC - 407 SN Bairro: [GEOGRAPHIC_DAT…" at bounding box center [725, 328] width 1450 height 656
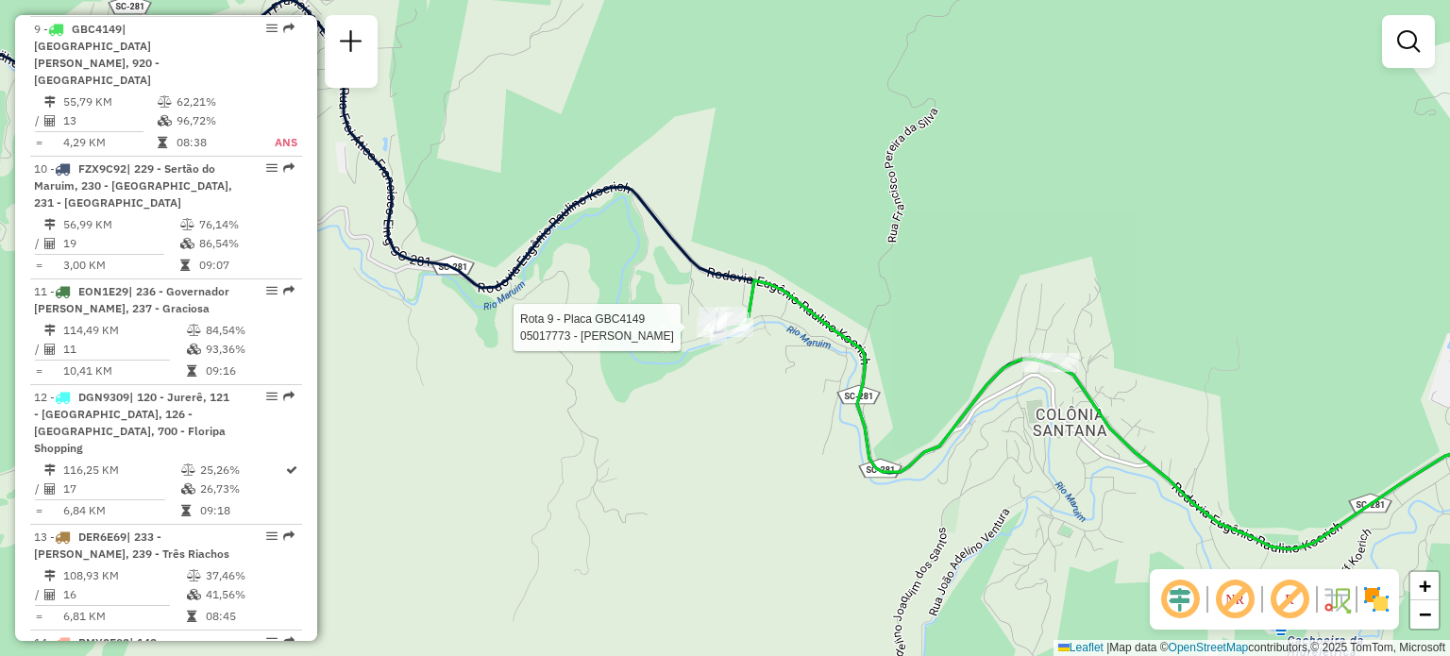
select select "**********"
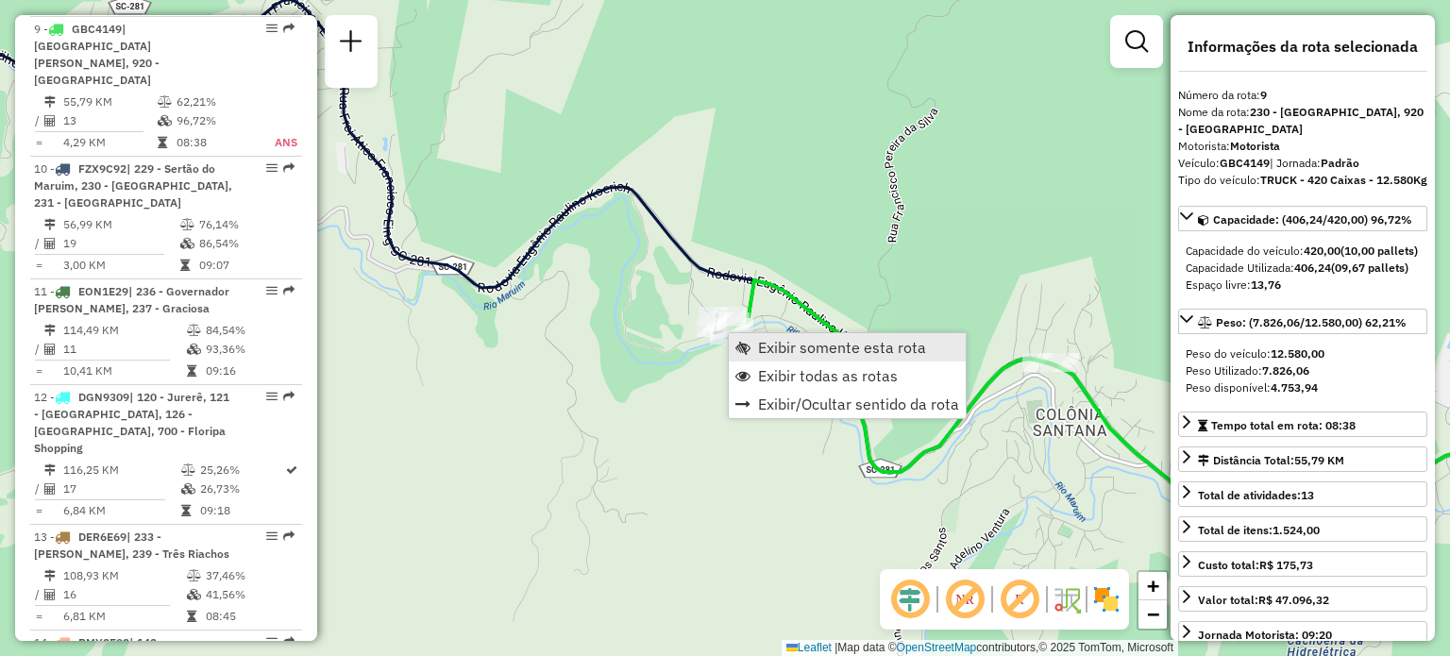
click at [781, 352] on span "Exibir somente esta rota" at bounding box center [842, 347] width 168 height 15
